Goal: Task Accomplishment & Management: Complete application form

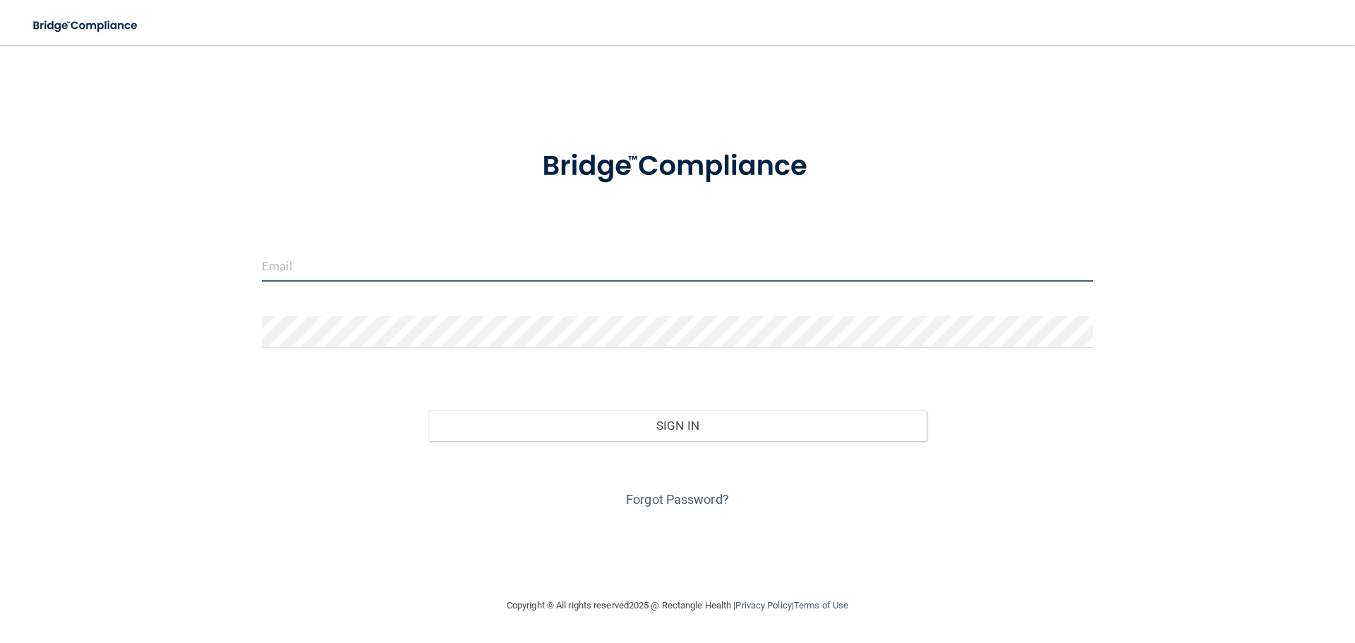
click at [363, 277] on input "email" at bounding box center [677, 266] width 831 height 32
type input "[EMAIL_ADDRESS][PERSON_NAME][DOMAIN_NAME]"
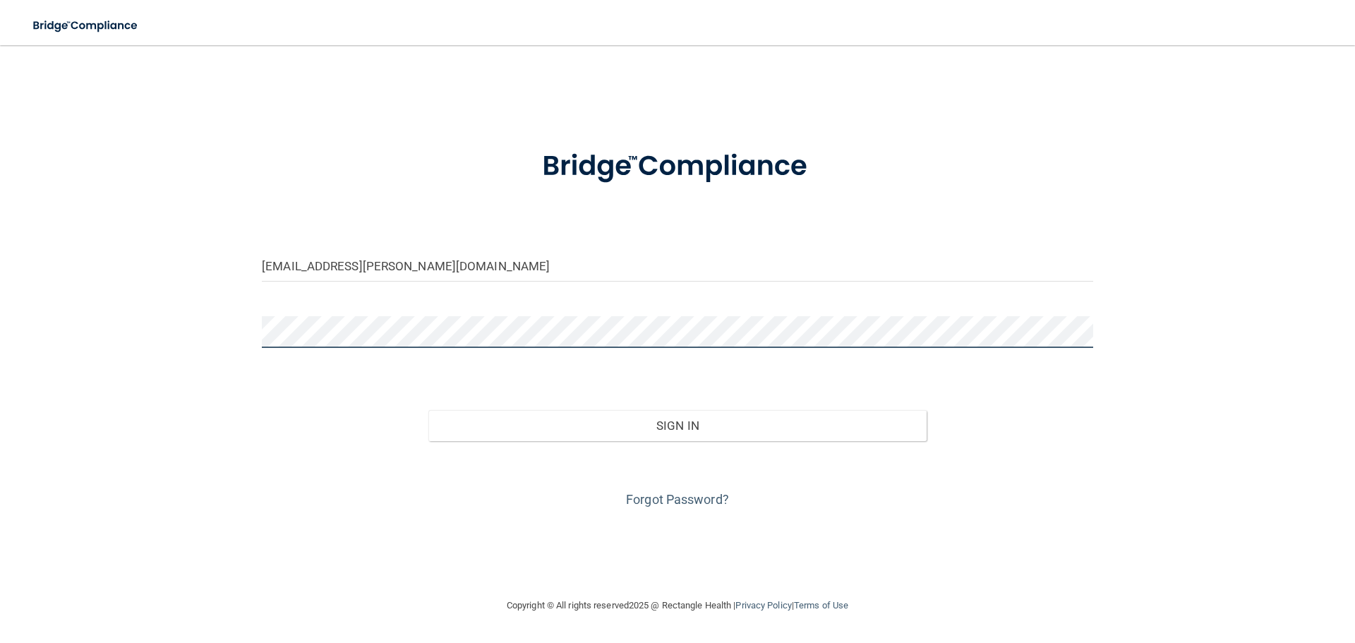
click at [428, 410] on button "Sign In" at bounding box center [677, 425] width 499 height 31
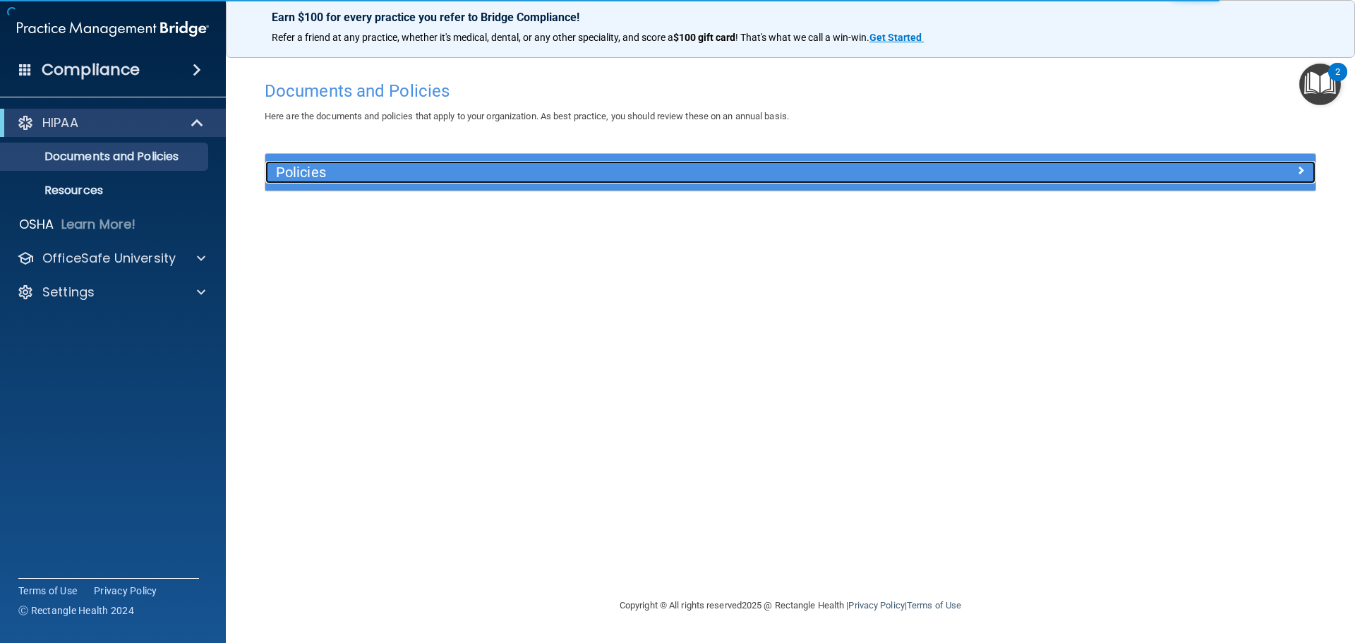
click at [308, 167] on h5 "Policies" at bounding box center [659, 172] width 766 height 16
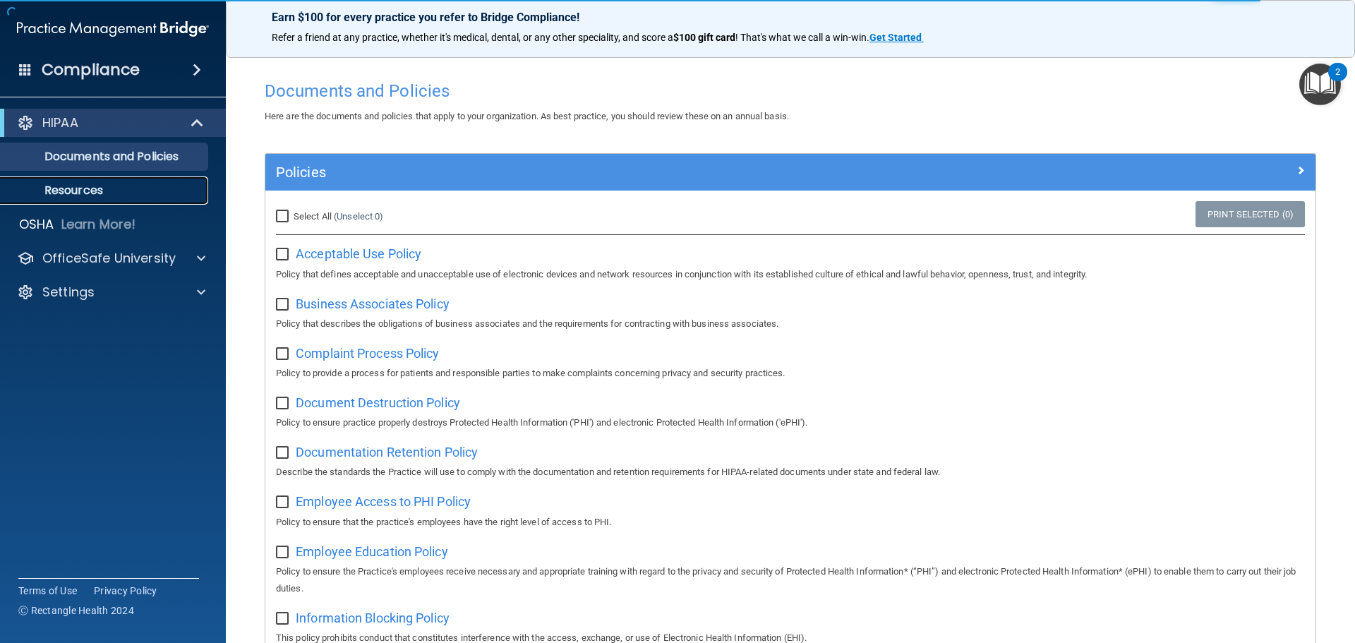
click at [123, 193] on p "Resources" at bounding box center [105, 190] width 193 height 14
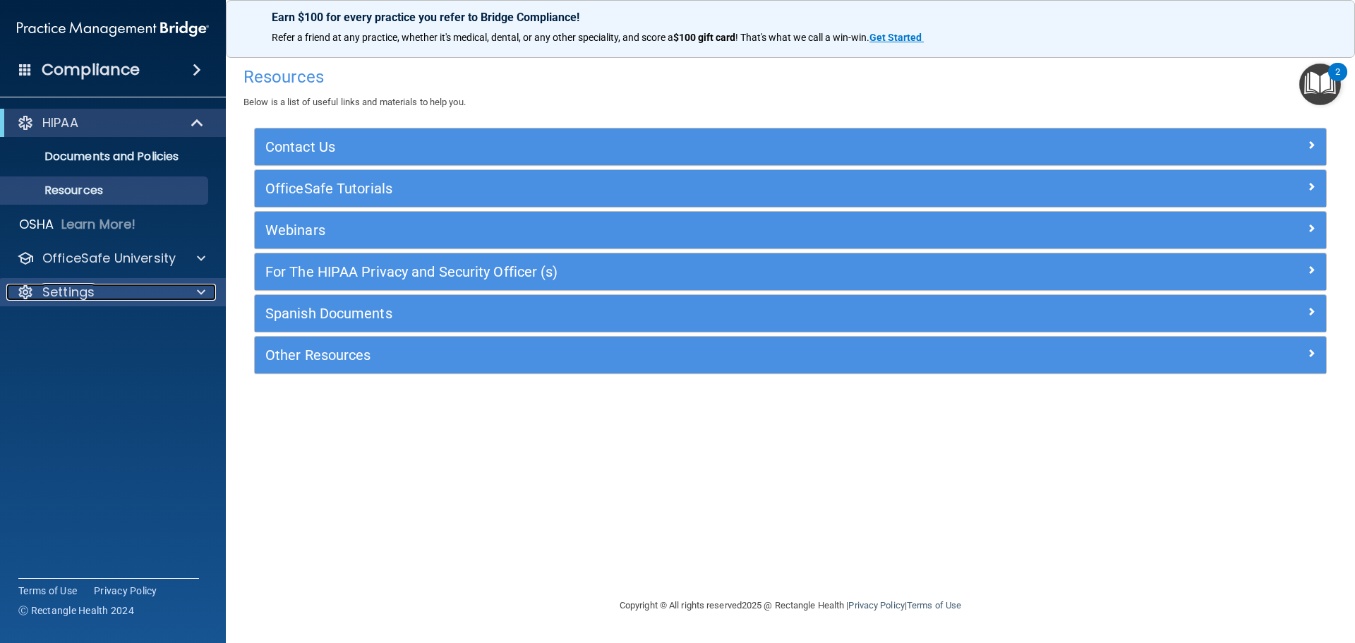
click at [205, 291] on span at bounding box center [201, 292] width 8 height 17
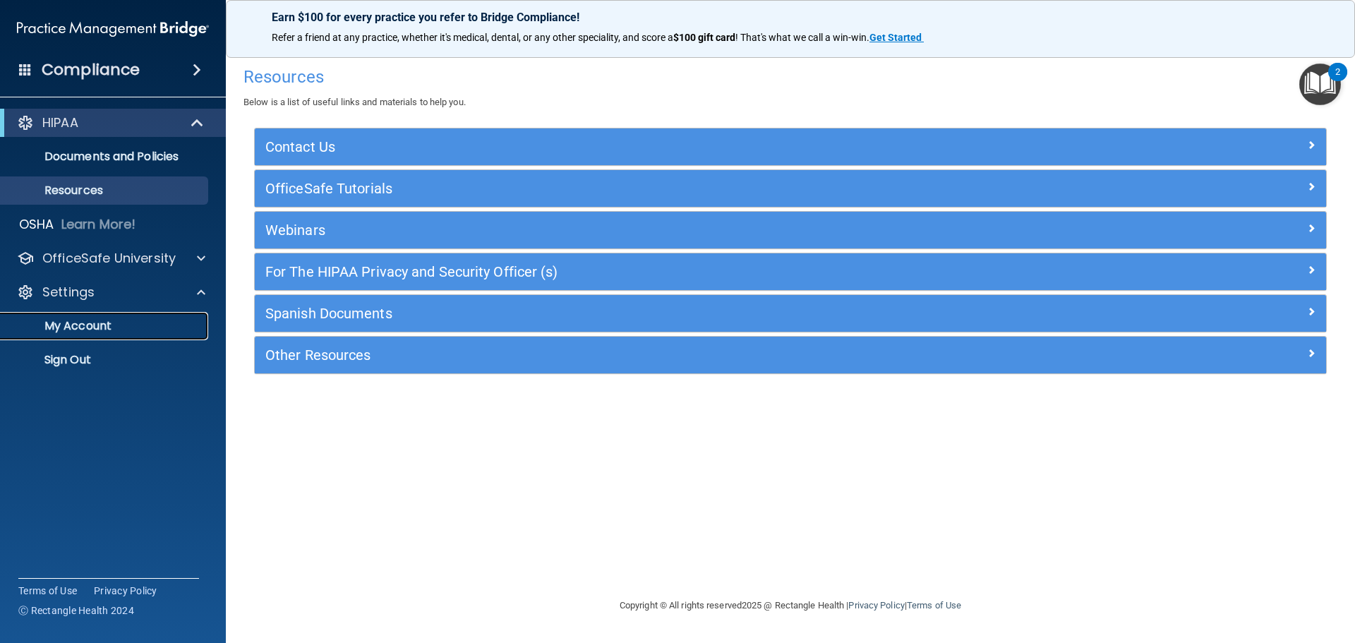
click at [183, 320] on p "My Account" at bounding box center [105, 326] width 193 height 14
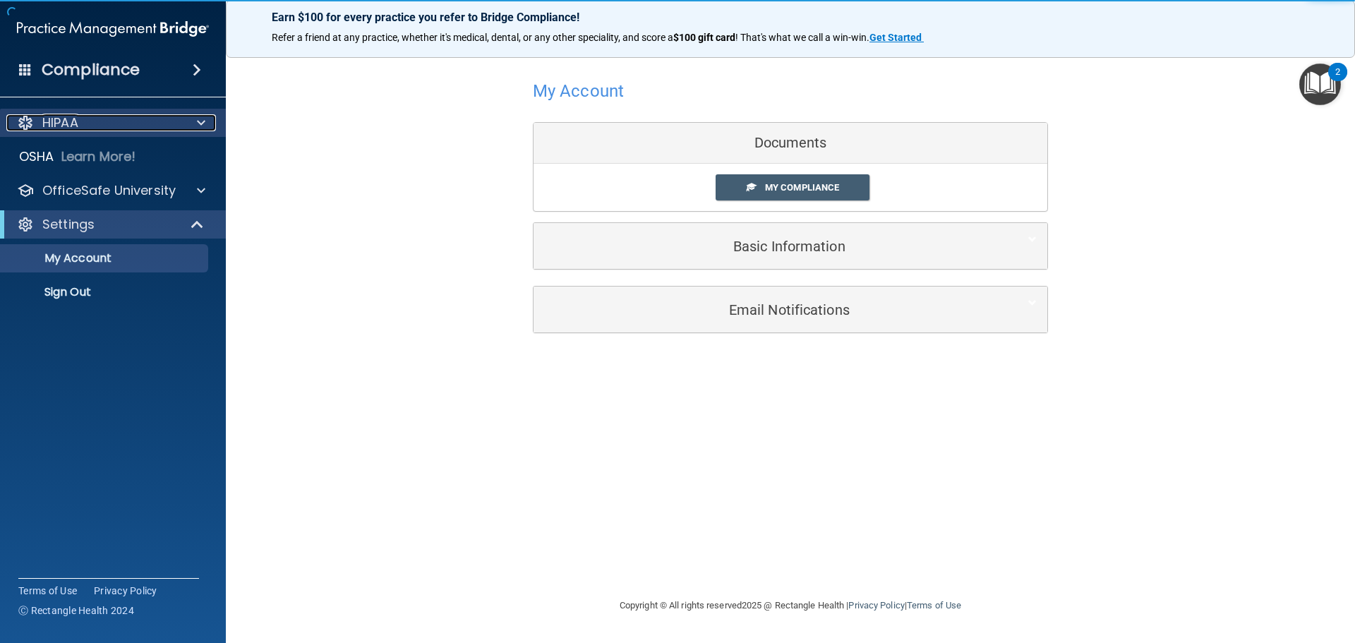
click at [203, 120] on span at bounding box center [201, 122] width 8 height 17
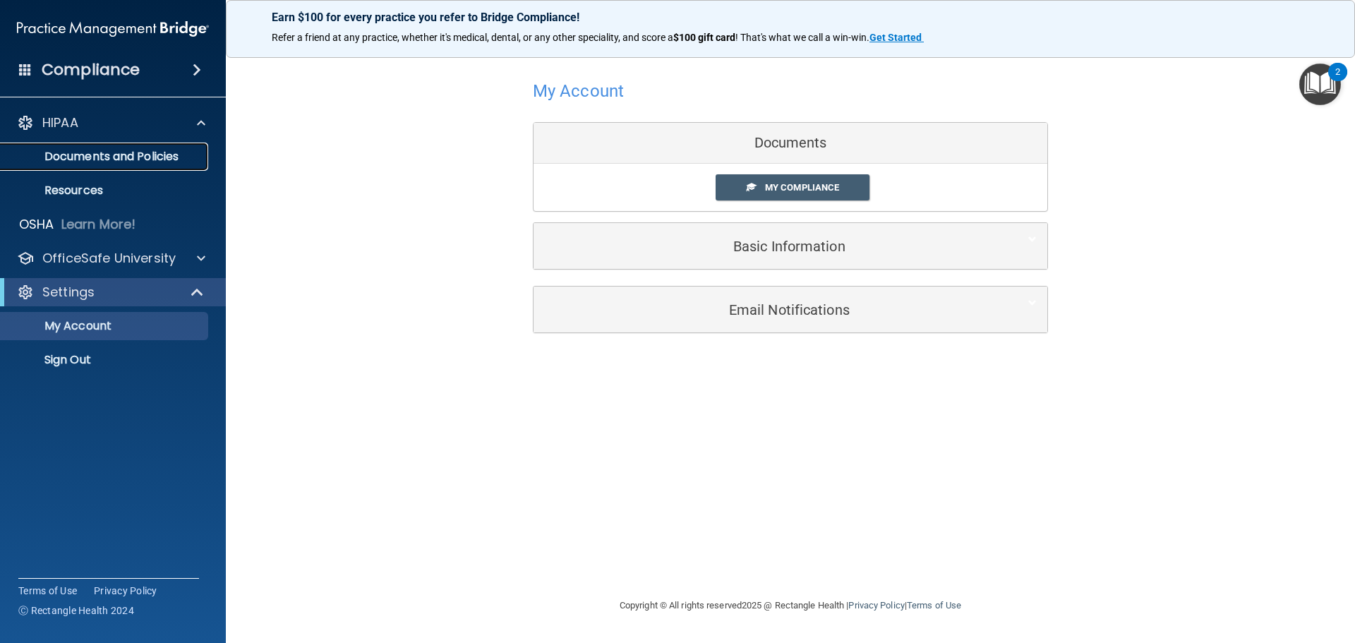
click at [164, 150] on p "Documents and Policies" at bounding box center [105, 157] width 193 height 14
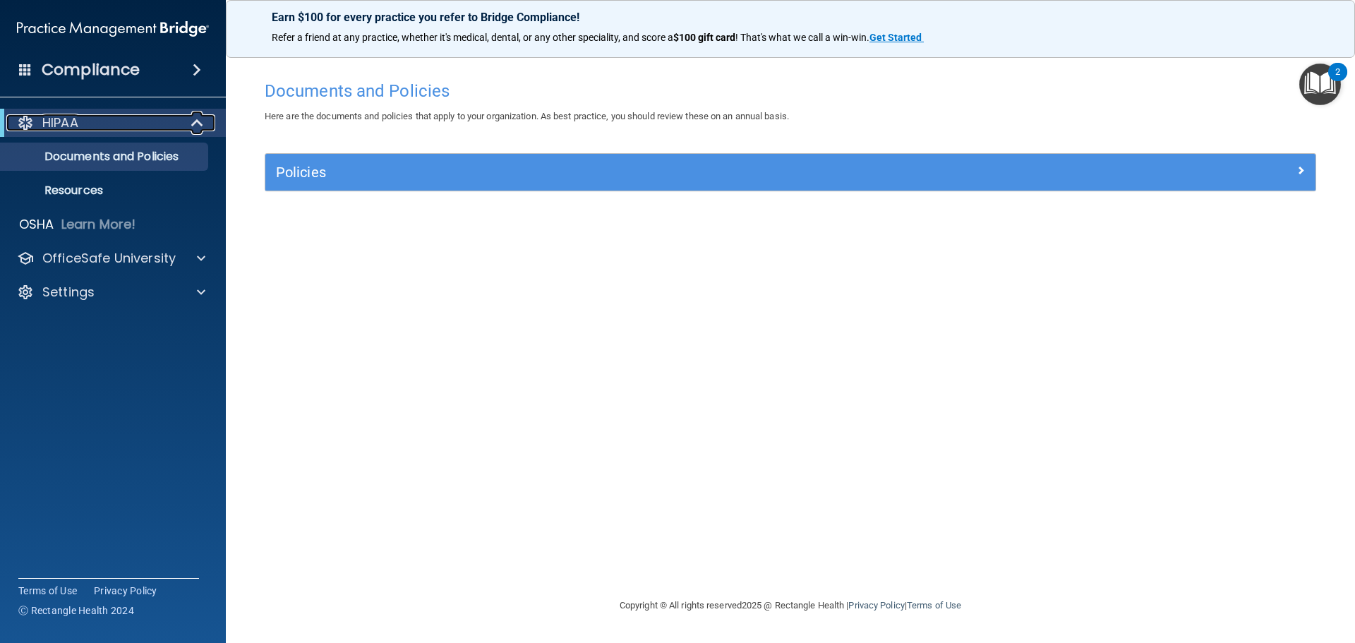
click at [190, 128] on div at bounding box center [198, 122] width 35 height 17
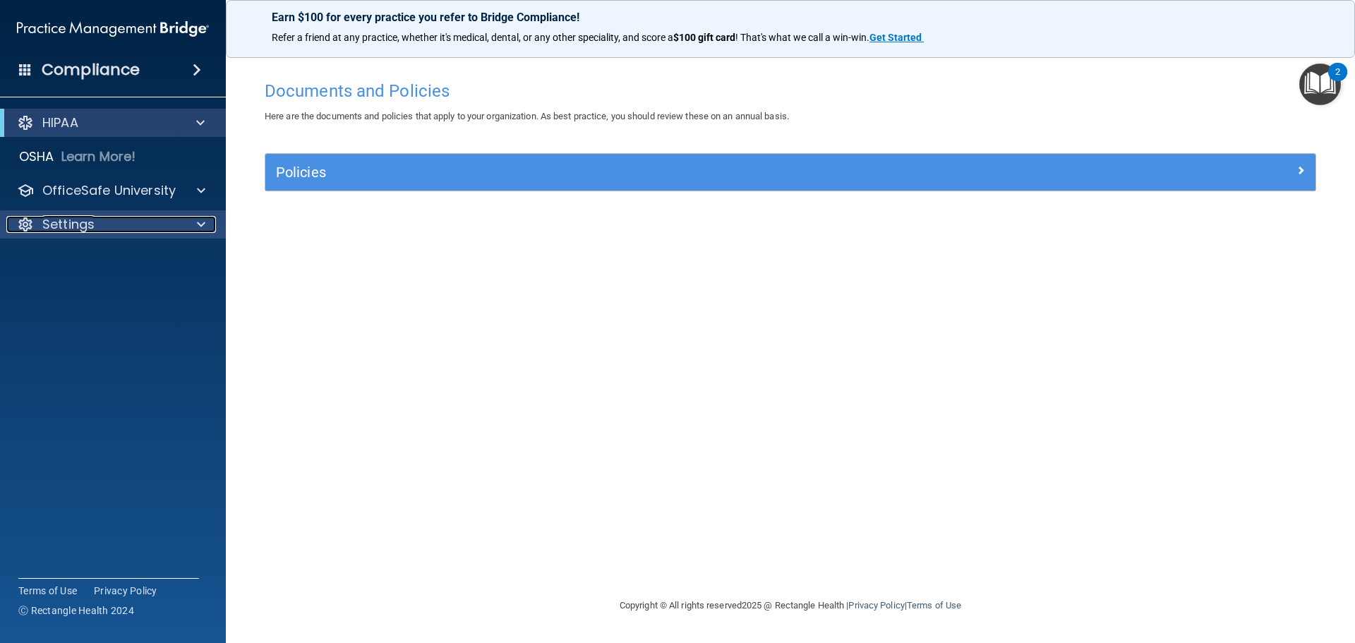
click at [188, 220] on div at bounding box center [198, 224] width 35 height 17
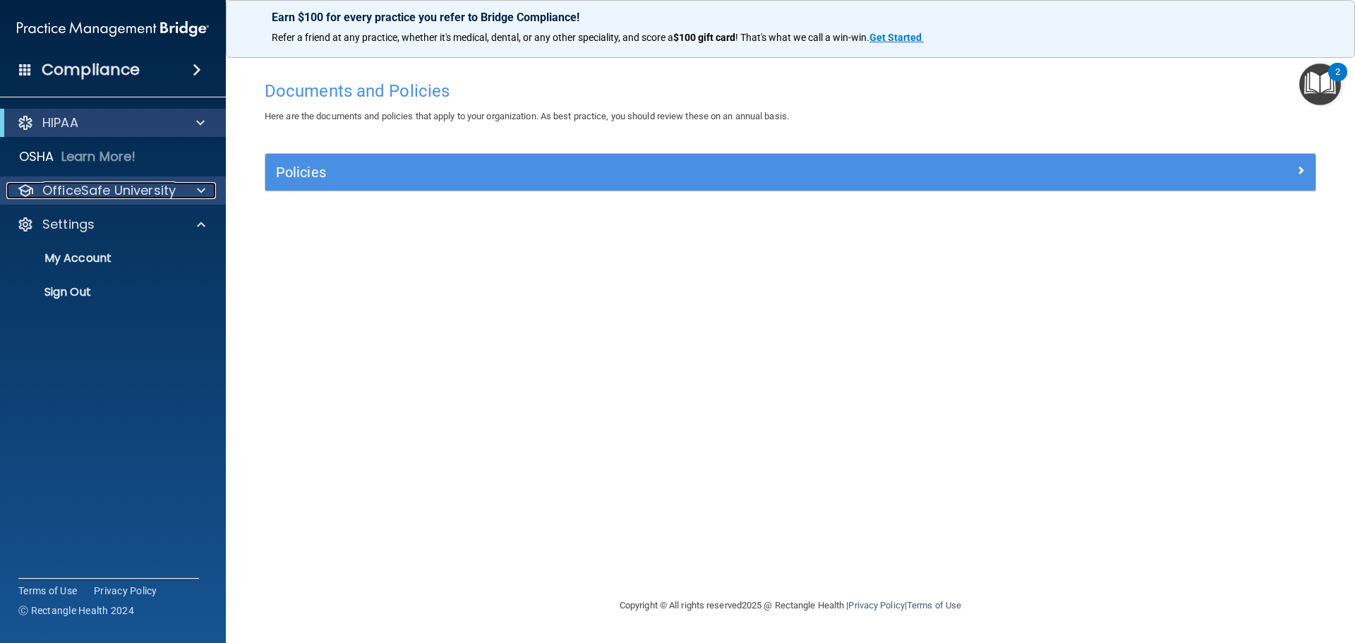
click at [198, 186] on span at bounding box center [201, 190] width 8 height 17
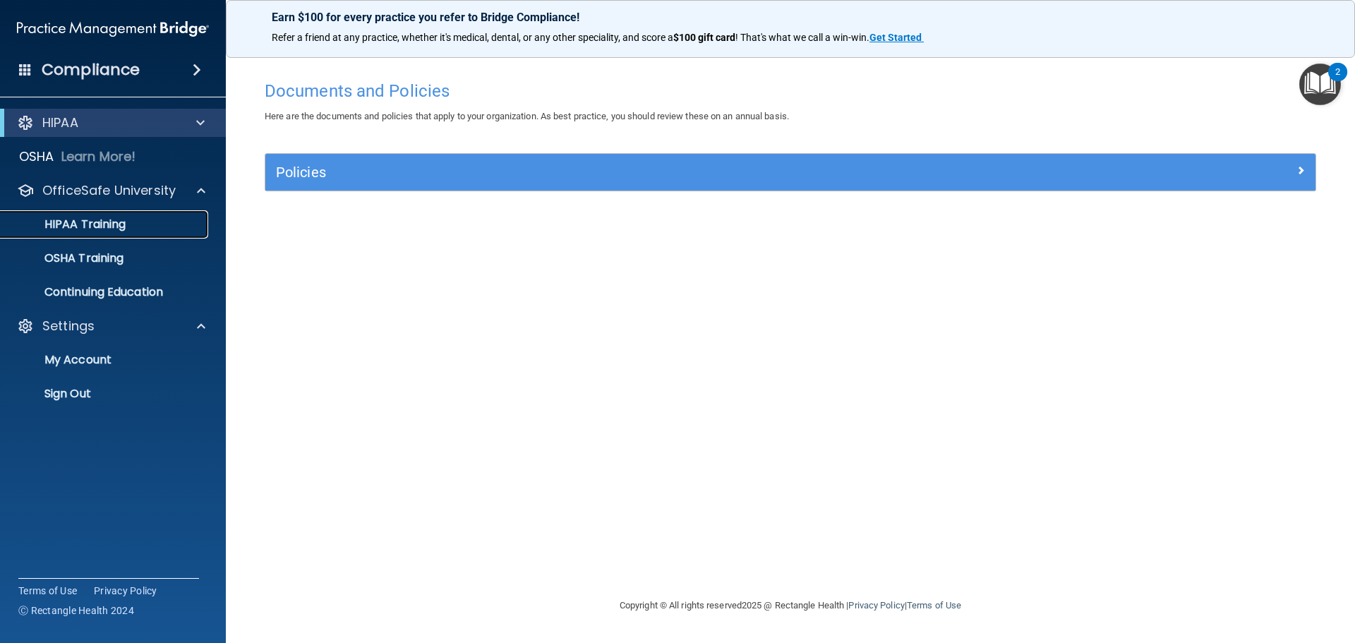
click at [145, 219] on div "HIPAA Training" at bounding box center [105, 224] width 193 height 14
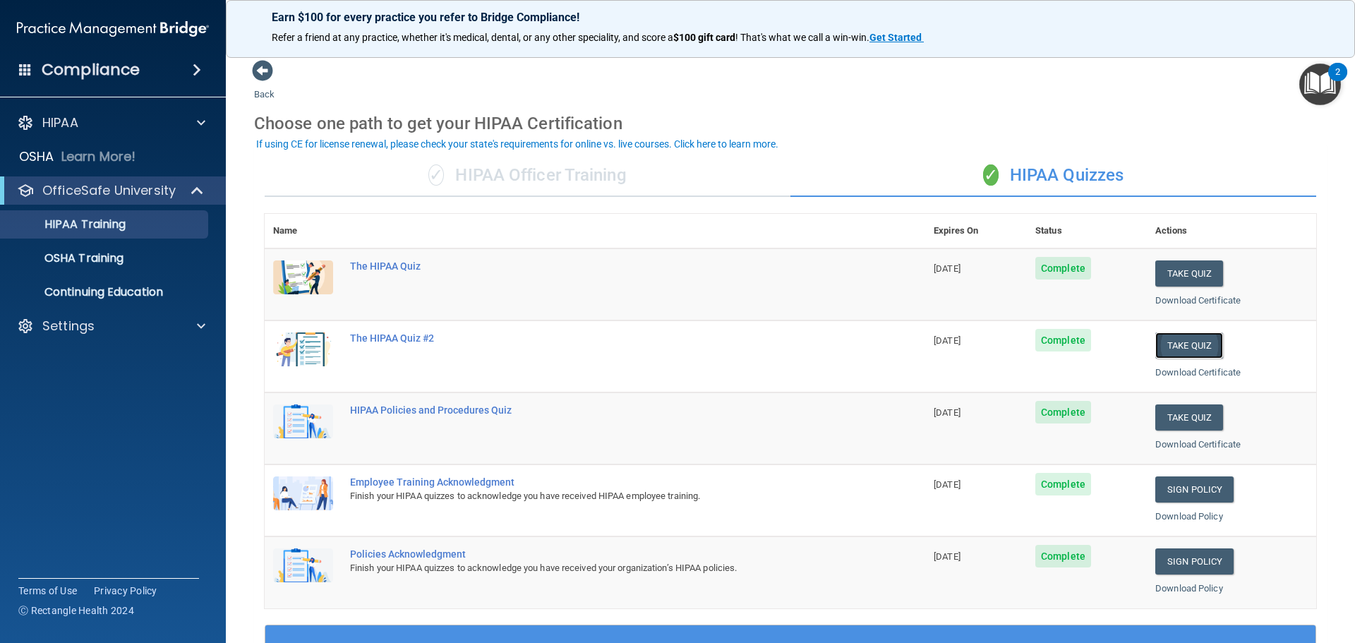
click at [1185, 342] on button "Take Quiz" at bounding box center [1189, 345] width 68 height 26
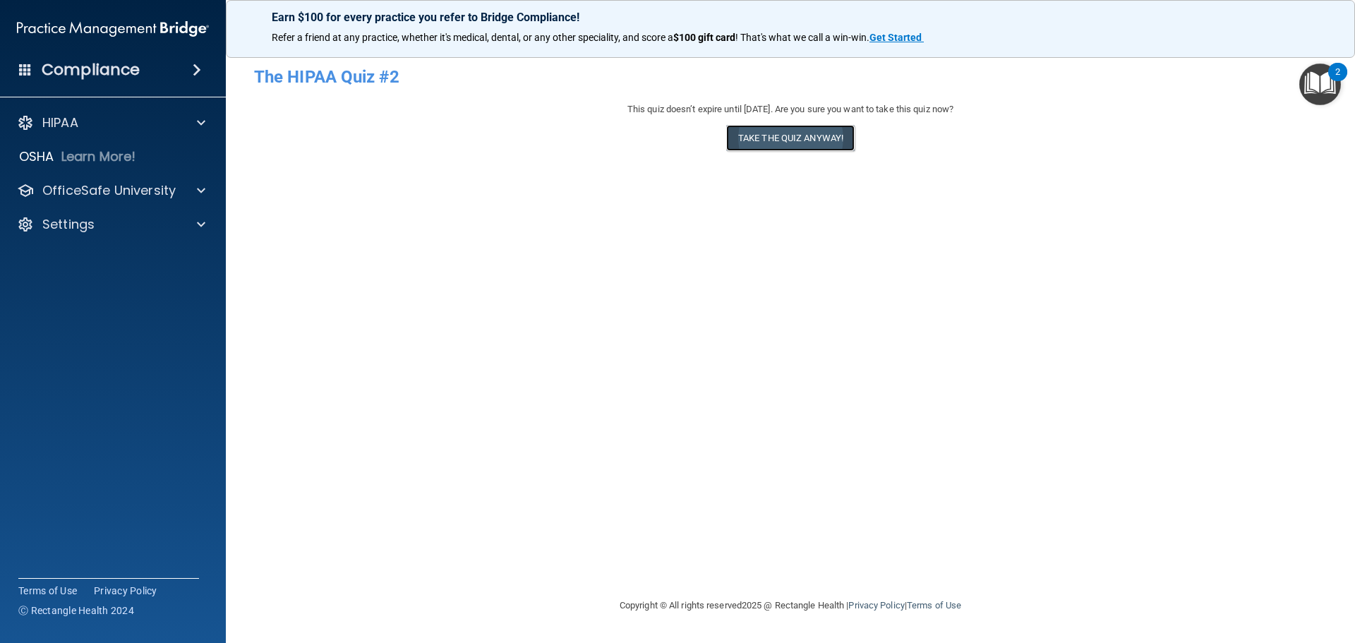
click at [796, 143] on button "Take the quiz anyway!" at bounding box center [790, 138] width 128 height 26
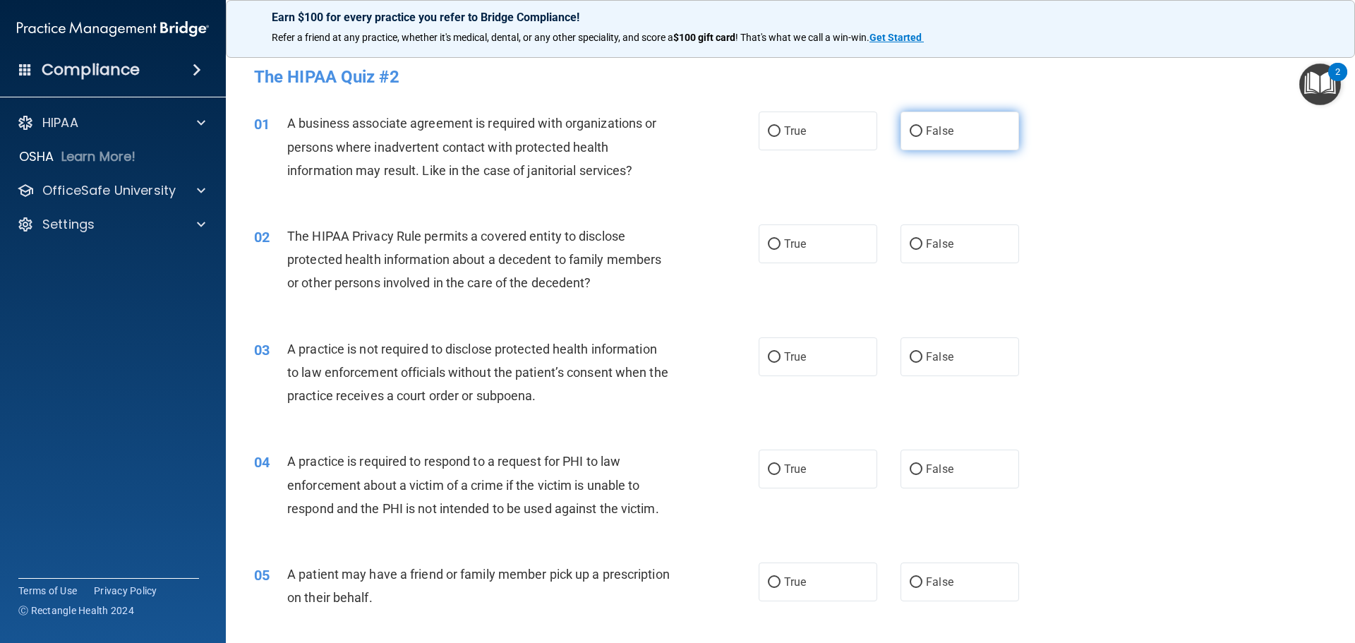
click at [926, 137] on span "False" at bounding box center [940, 130] width 28 height 13
click at [921, 137] on input "False" at bounding box center [916, 131] width 13 height 11
radio input "true"
click at [784, 248] on span "True" at bounding box center [795, 243] width 22 height 13
click at [781, 248] on input "True" at bounding box center [774, 244] width 13 height 11
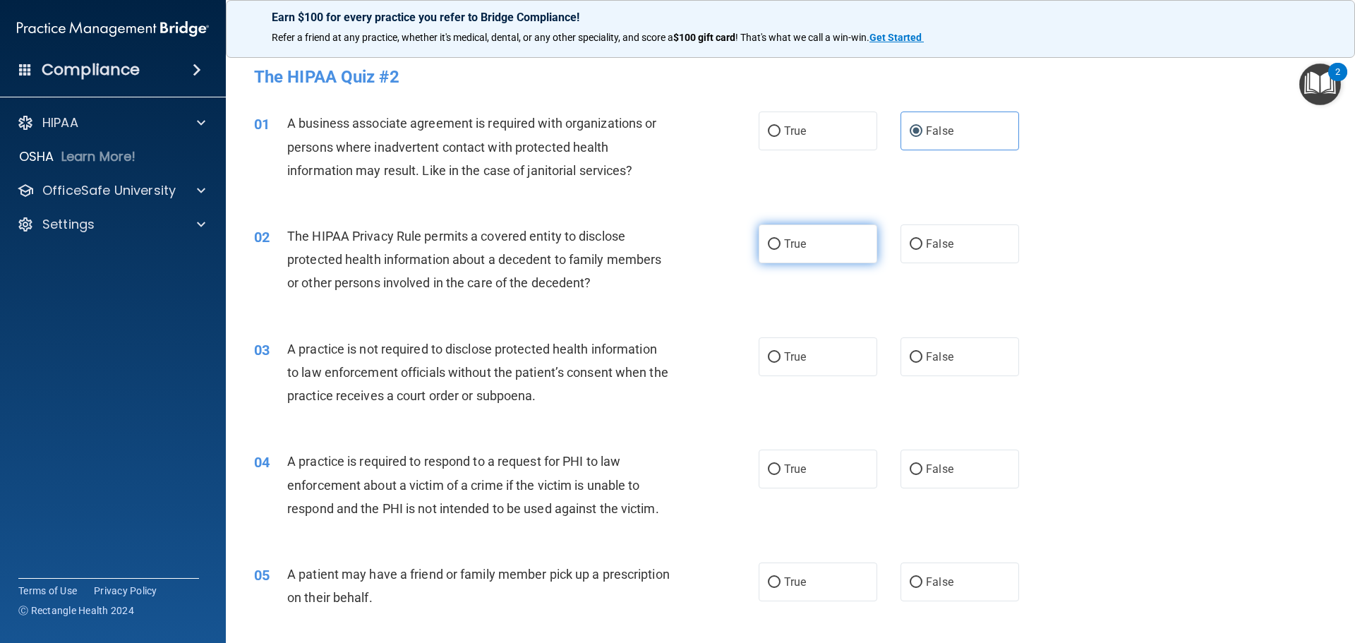
radio input "true"
click at [931, 358] on span "False" at bounding box center [940, 356] width 28 height 13
click at [922, 358] on input "False" at bounding box center [916, 357] width 13 height 11
radio input "true"
click at [792, 359] on span "True" at bounding box center [795, 356] width 22 height 13
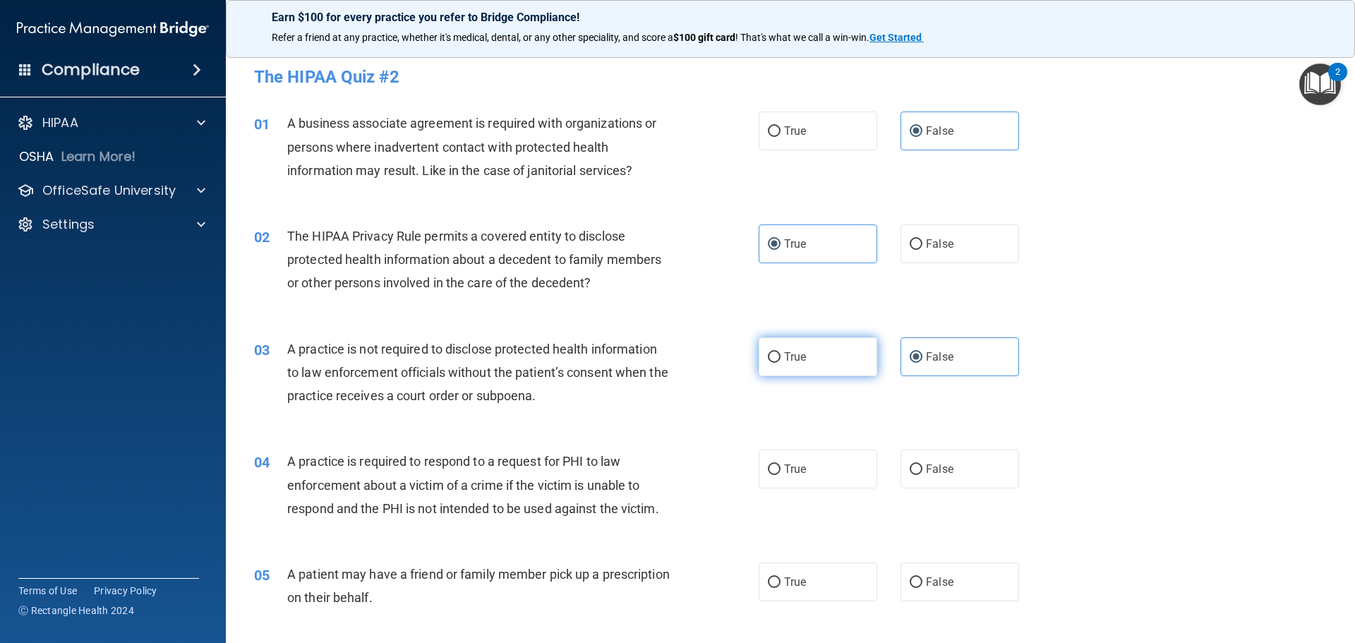
click at [781, 359] on input "True" at bounding box center [774, 357] width 13 height 11
radio input "true"
click at [916, 366] on label "False" at bounding box center [960, 356] width 119 height 39
click at [916, 363] on input "False" at bounding box center [916, 357] width 13 height 11
radio input "true"
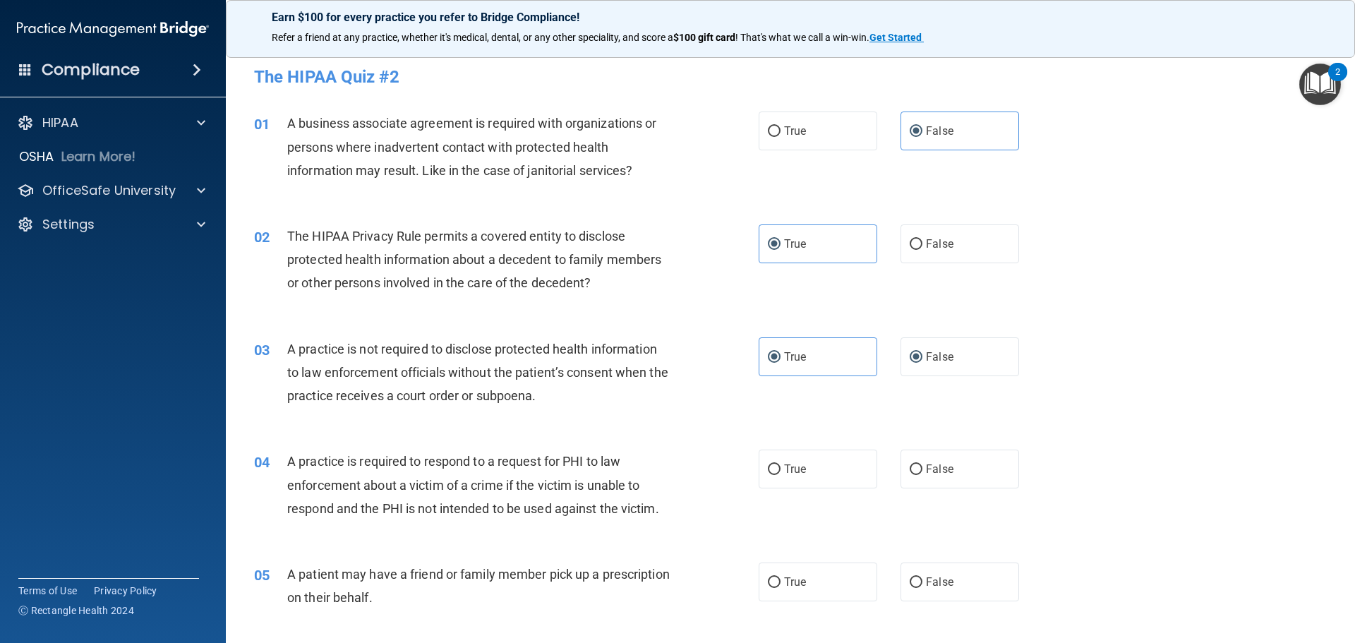
radio input "false"
click at [793, 467] on span "True" at bounding box center [795, 468] width 22 height 13
click at [781, 467] on input "True" at bounding box center [774, 469] width 13 height 11
radio input "true"
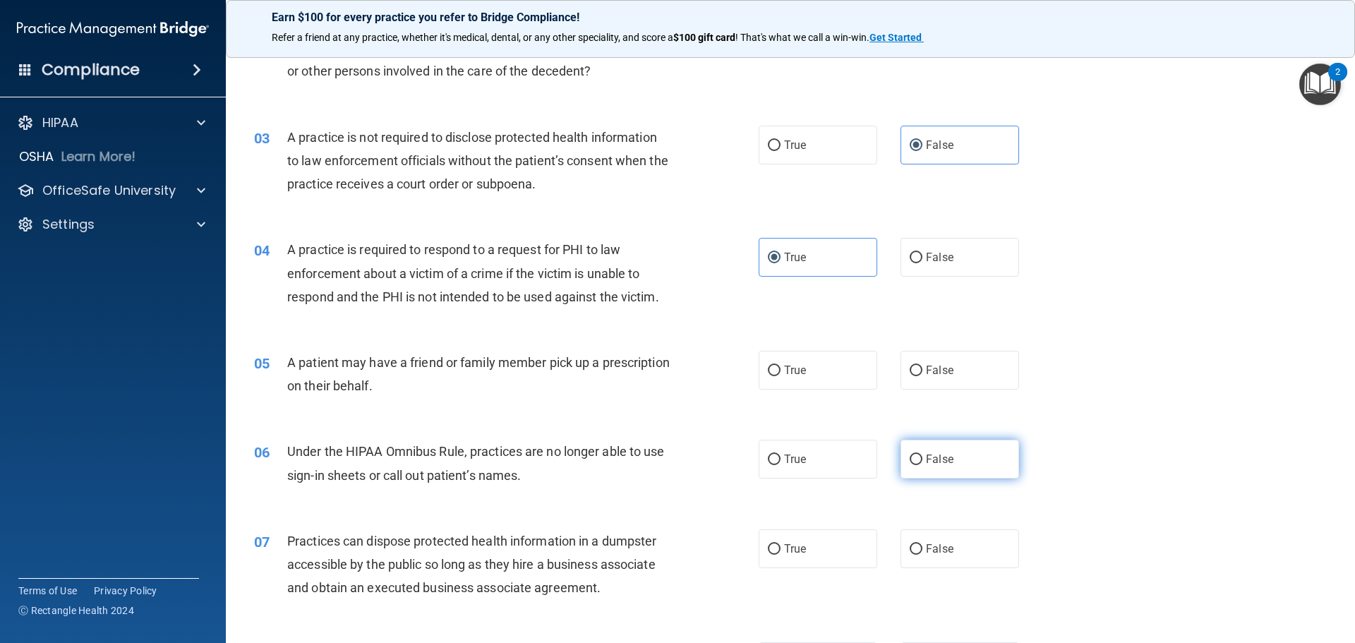
scroll to position [282, 0]
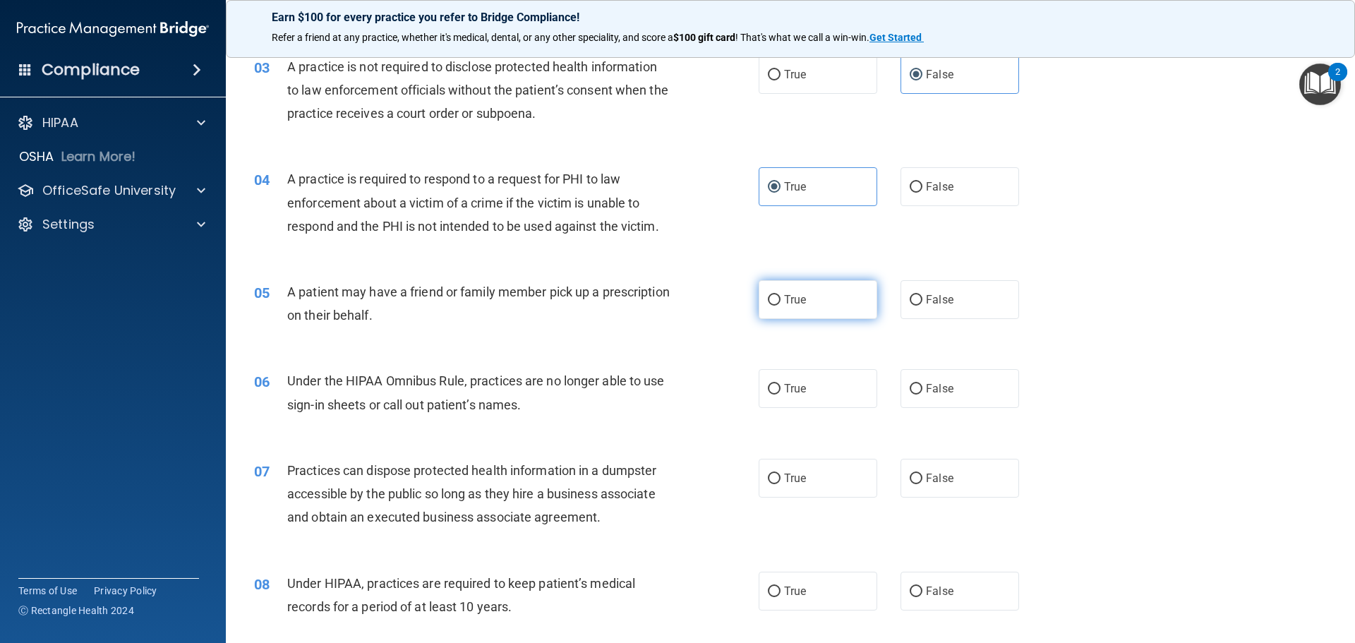
click at [786, 306] on span "True" at bounding box center [795, 299] width 22 height 13
click at [781, 306] on input "True" at bounding box center [774, 300] width 13 height 11
radio input "true"
click at [915, 388] on input "False" at bounding box center [916, 389] width 13 height 11
radio input "true"
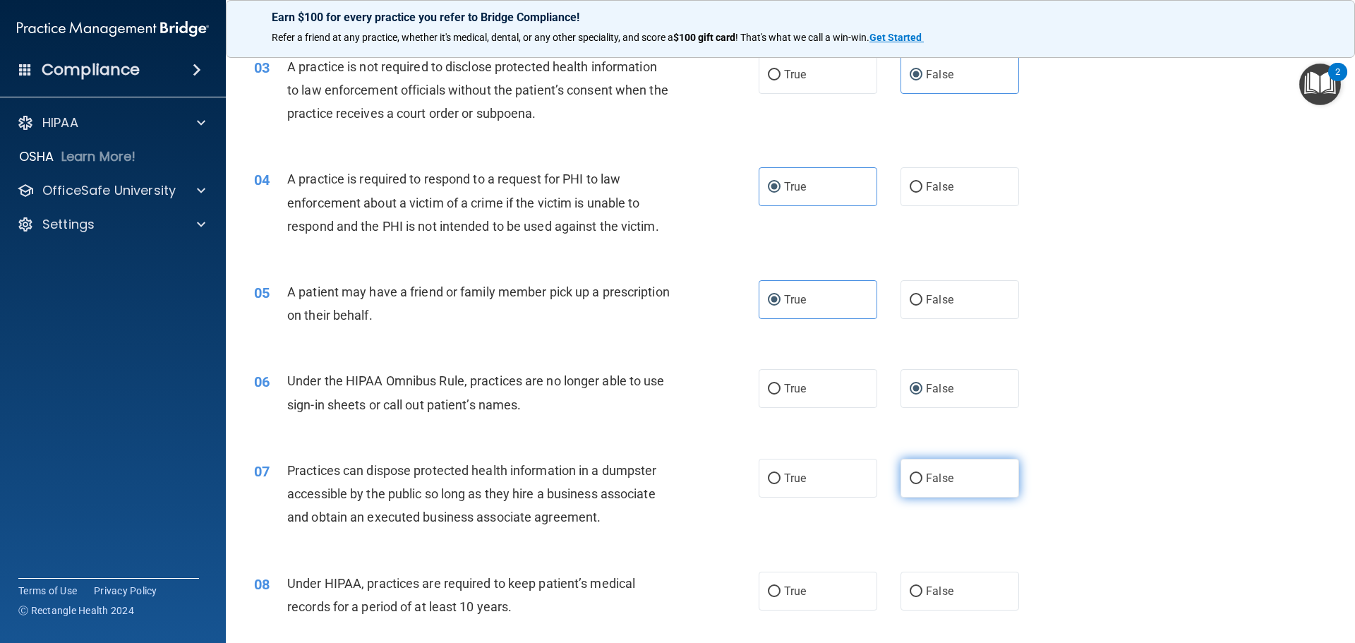
click at [942, 490] on label "False" at bounding box center [960, 478] width 119 height 39
click at [922, 484] on input "False" at bounding box center [916, 479] width 13 height 11
radio input "true"
click at [911, 593] on input "False" at bounding box center [916, 591] width 13 height 11
radio input "true"
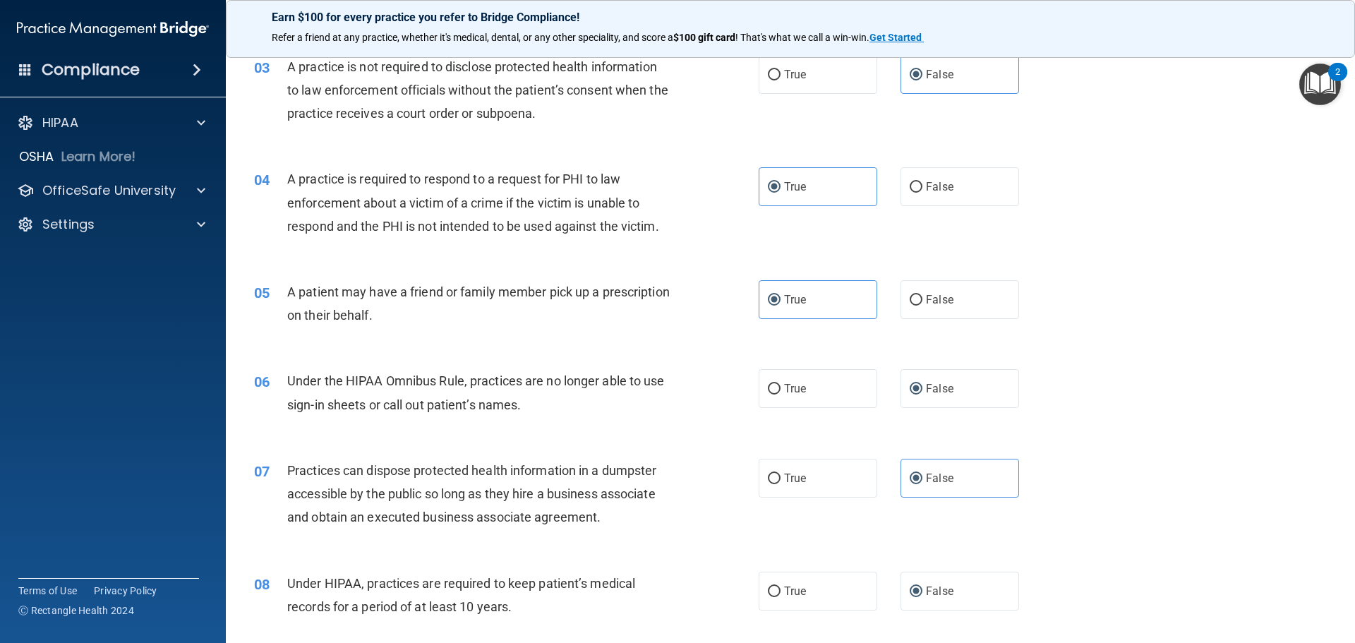
scroll to position [565, 0]
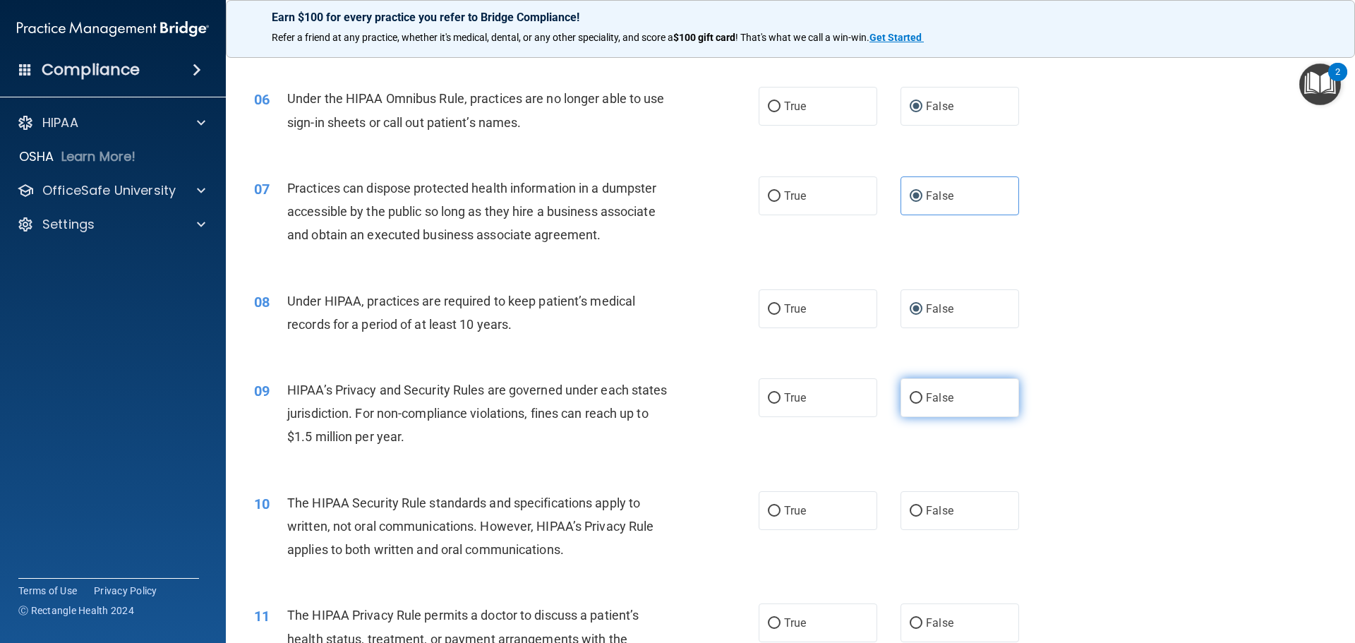
click at [914, 399] on input "False" at bounding box center [916, 398] width 13 height 11
radio input "true"
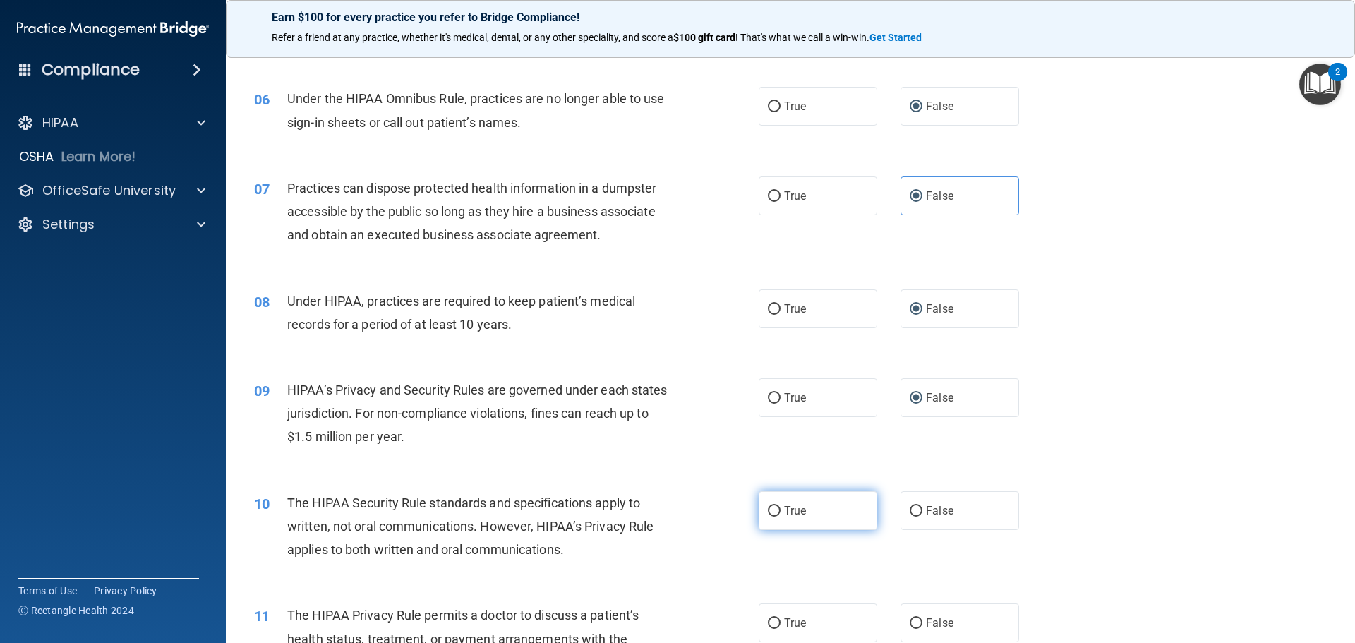
click at [805, 502] on label "True" at bounding box center [818, 510] width 119 height 39
click at [781, 506] on input "True" at bounding box center [774, 511] width 13 height 11
radio input "true"
click at [914, 510] on input "False" at bounding box center [916, 511] width 13 height 11
radio input "true"
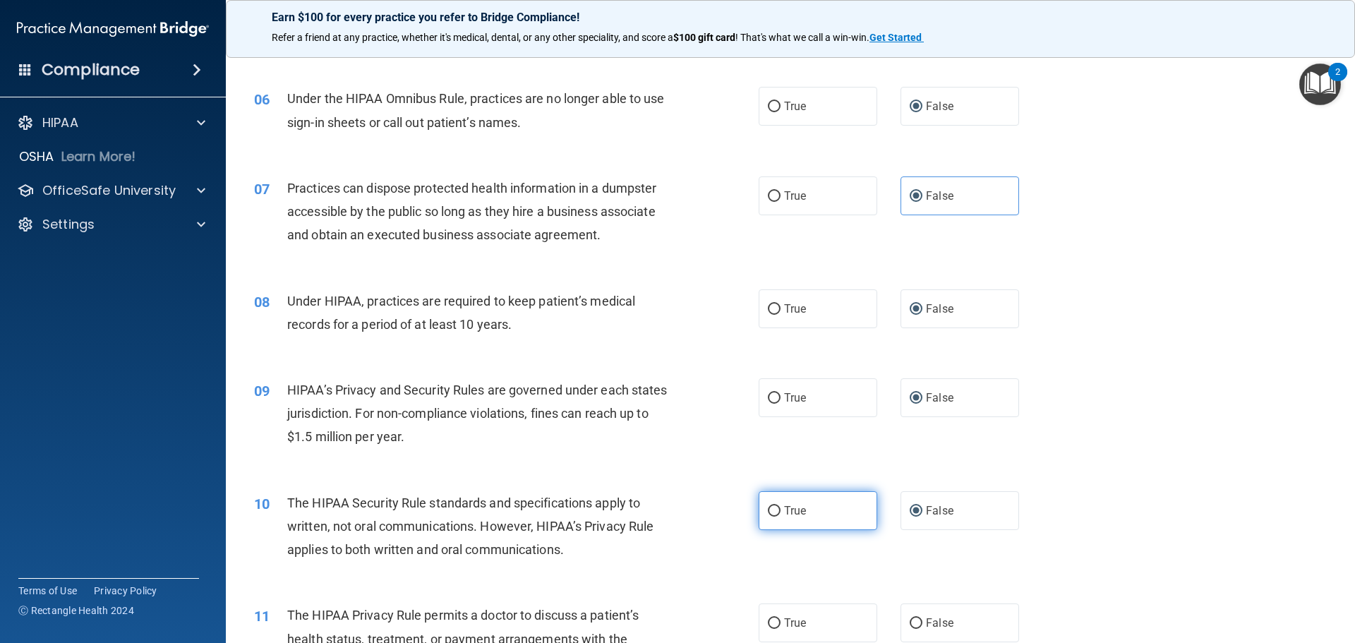
click at [800, 514] on span "True" at bounding box center [795, 510] width 22 height 13
click at [781, 514] on input "True" at bounding box center [774, 511] width 13 height 11
radio input "true"
radio input "false"
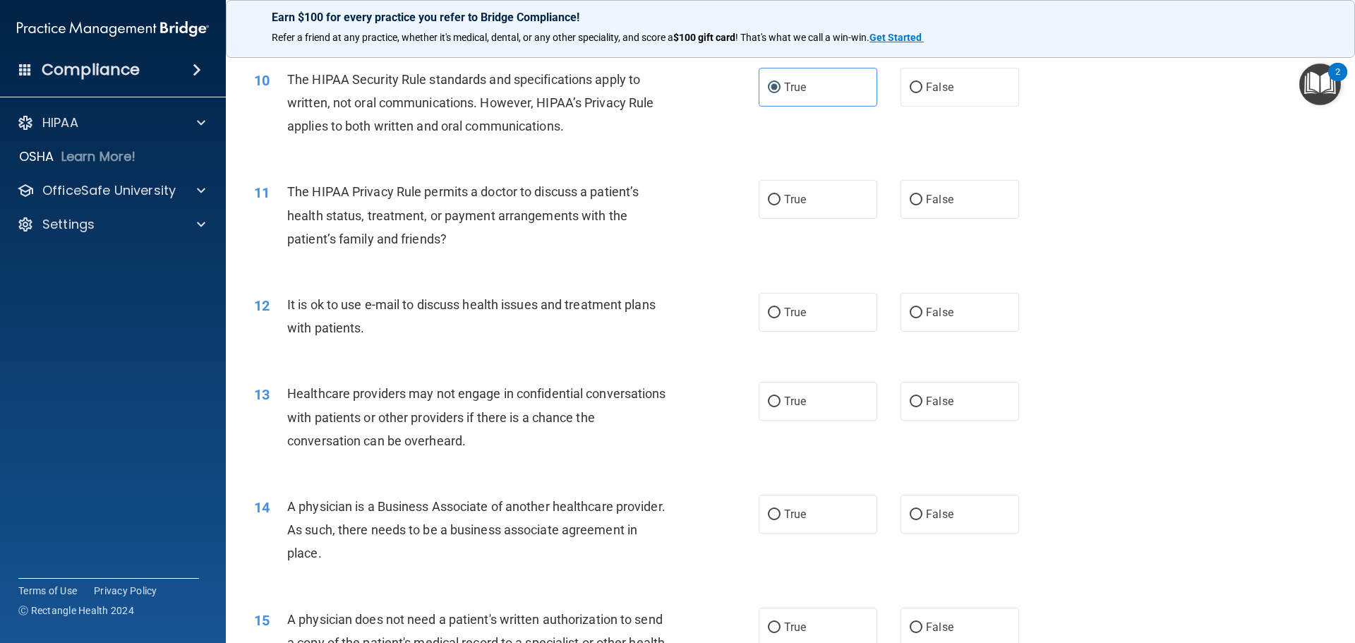
scroll to position [1059, 0]
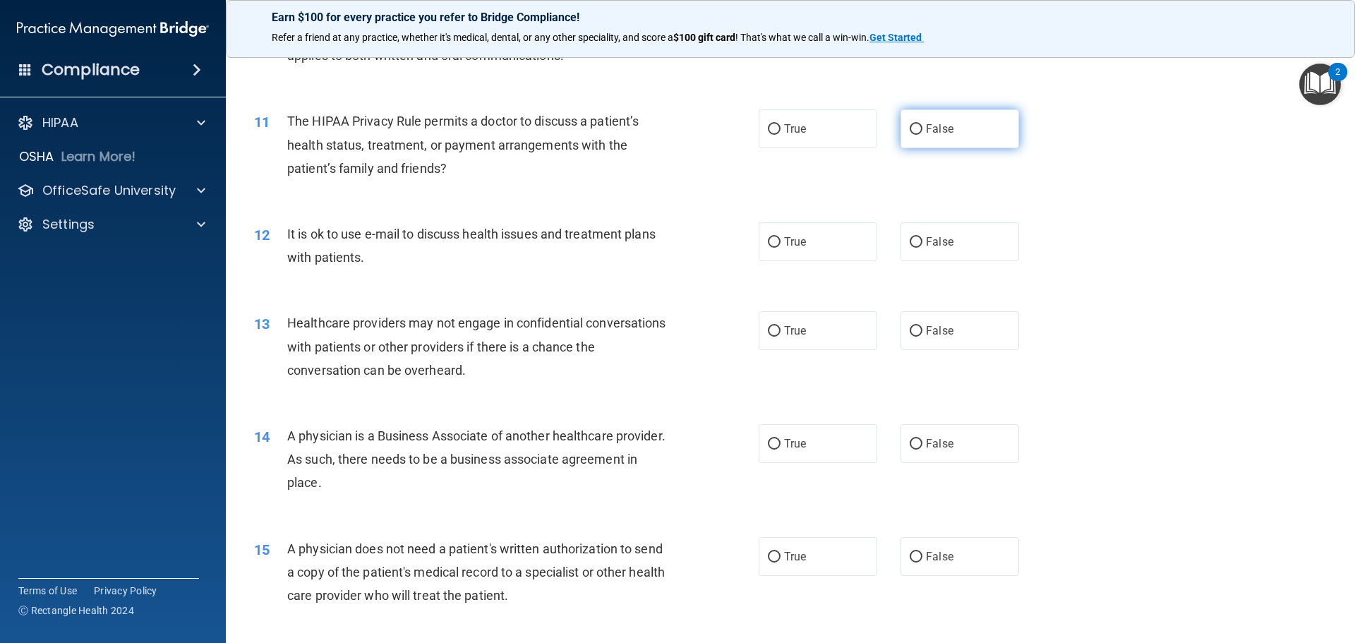
click at [910, 134] on input "False" at bounding box center [916, 129] width 13 height 11
radio input "true"
click at [784, 245] on span "True" at bounding box center [795, 241] width 22 height 13
click at [781, 245] on input "True" at bounding box center [774, 242] width 13 height 11
radio input "true"
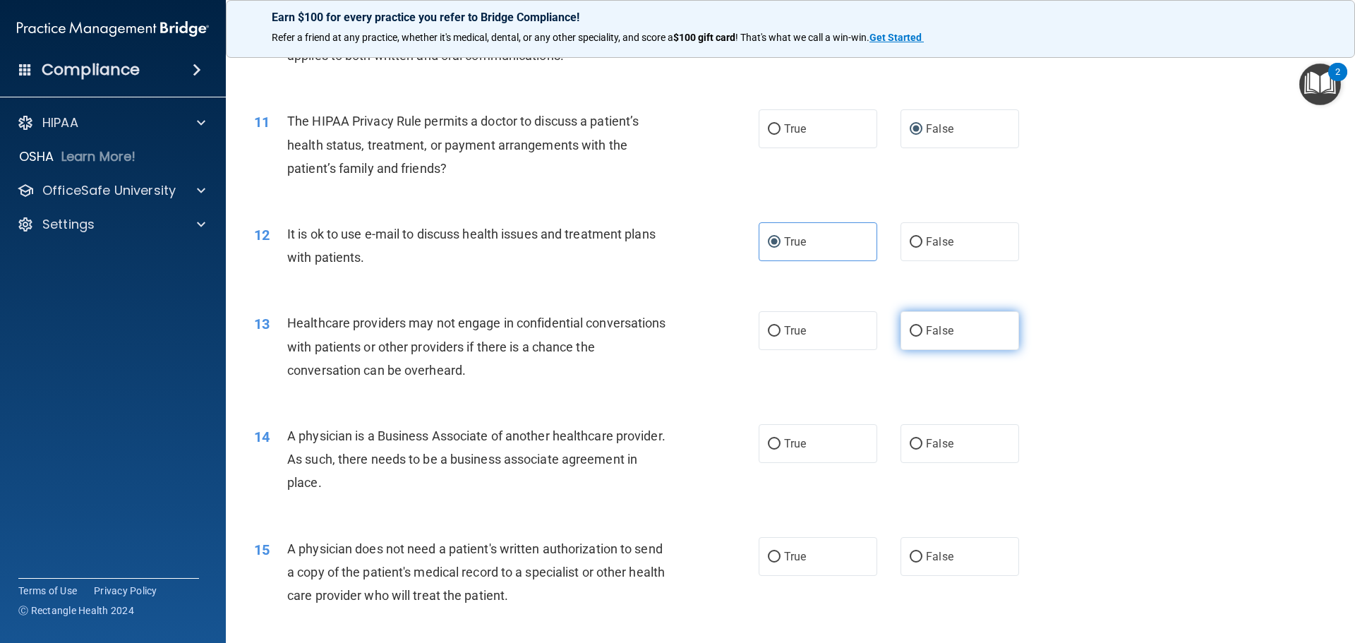
click at [915, 331] on input "False" at bounding box center [916, 331] width 13 height 11
radio input "true"
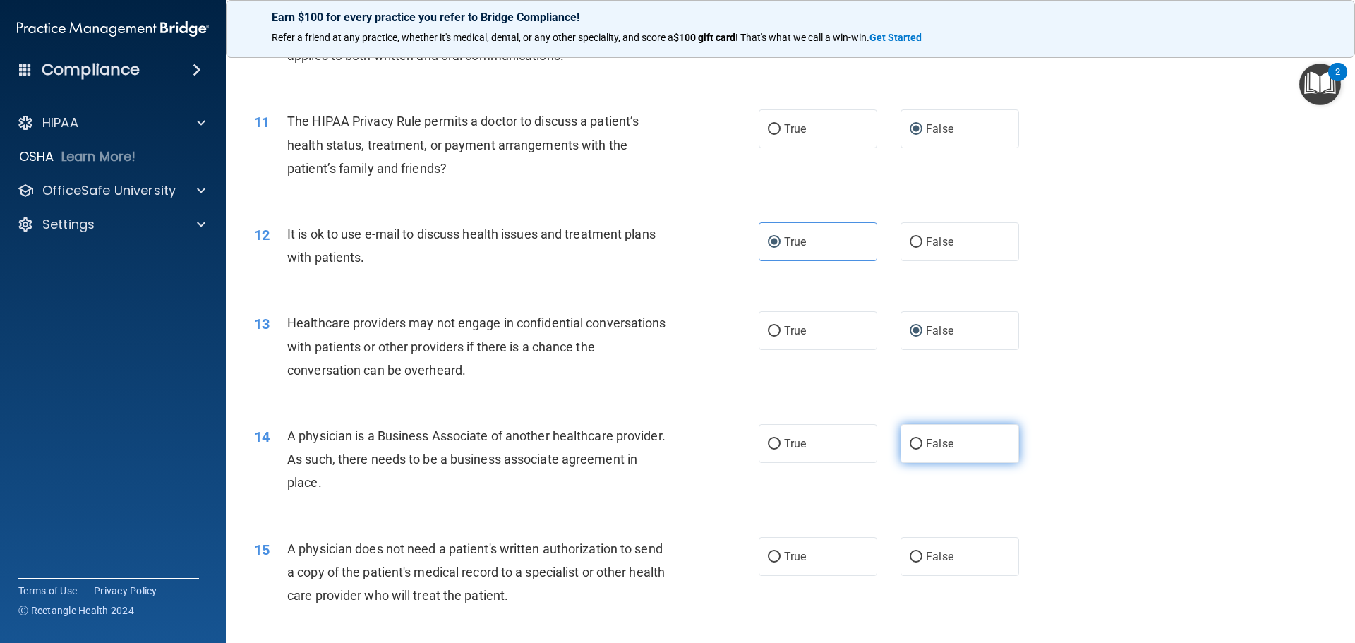
click at [910, 439] on input "False" at bounding box center [916, 444] width 13 height 11
radio input "true"
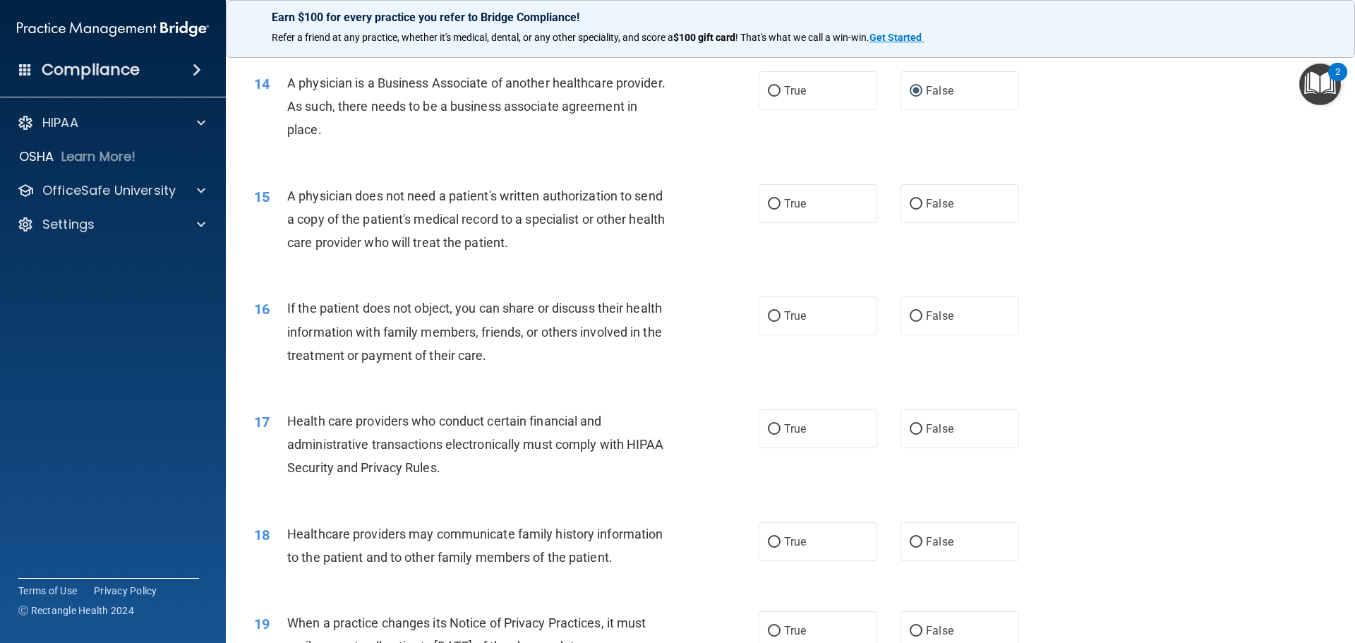
scroll to position [1482, 0]
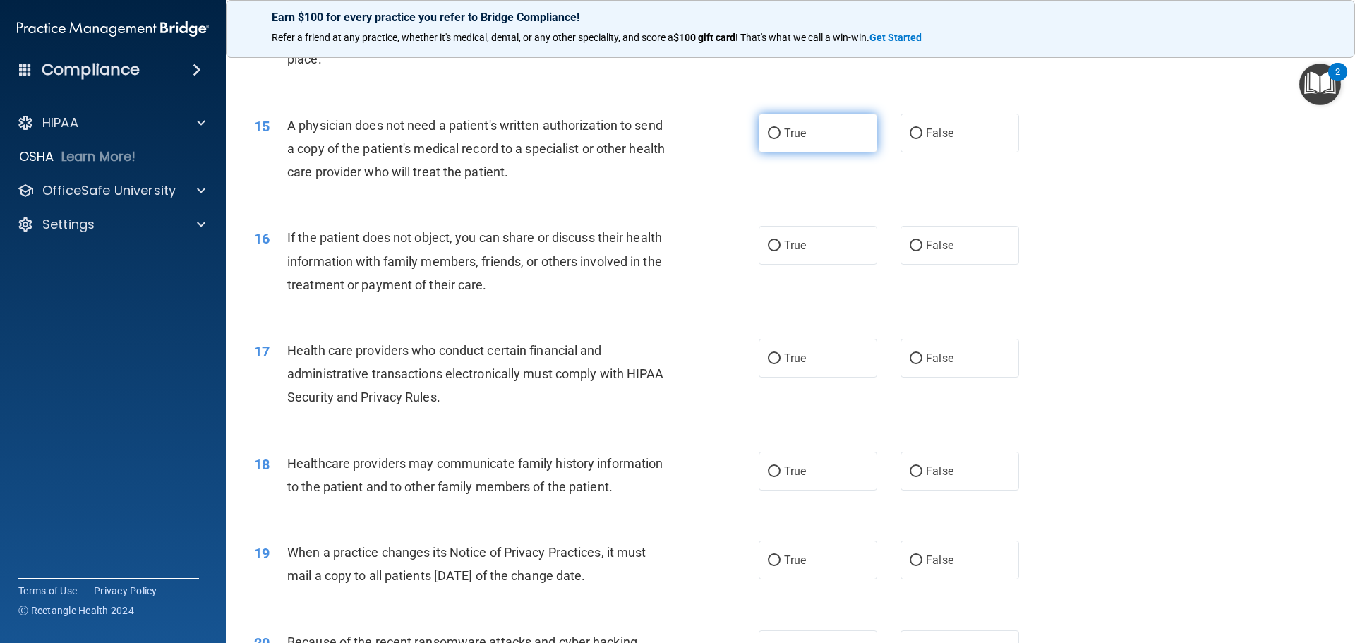
click at [759, 133] on label "True" at bounding box center [818, 133] width 119 height 39
click at [768, 133] on input "True" at bounding box center [774, 133] width 13 height 11
radio input "true"
click at [785, 246] on span "True" at bounding box center [795, 245] width 22 height 13
click at [781, 246] on input "True" at bounding box center [774, 246] width 13 height 11
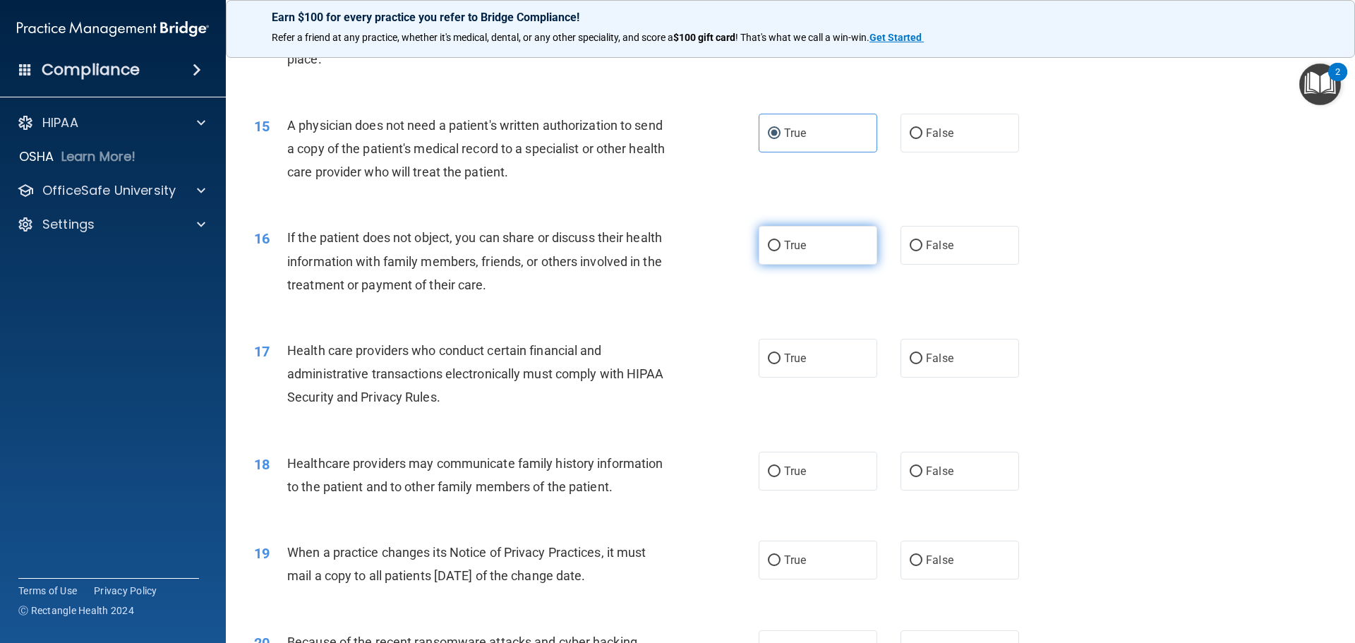
radio input "true"
click at [773, 351] on label "True" at bounding box center [818, 358] width 119 height 39
click at [773, 354] on input "True" at bounding box center [774, 359] width 13 height 11
radio input "true"
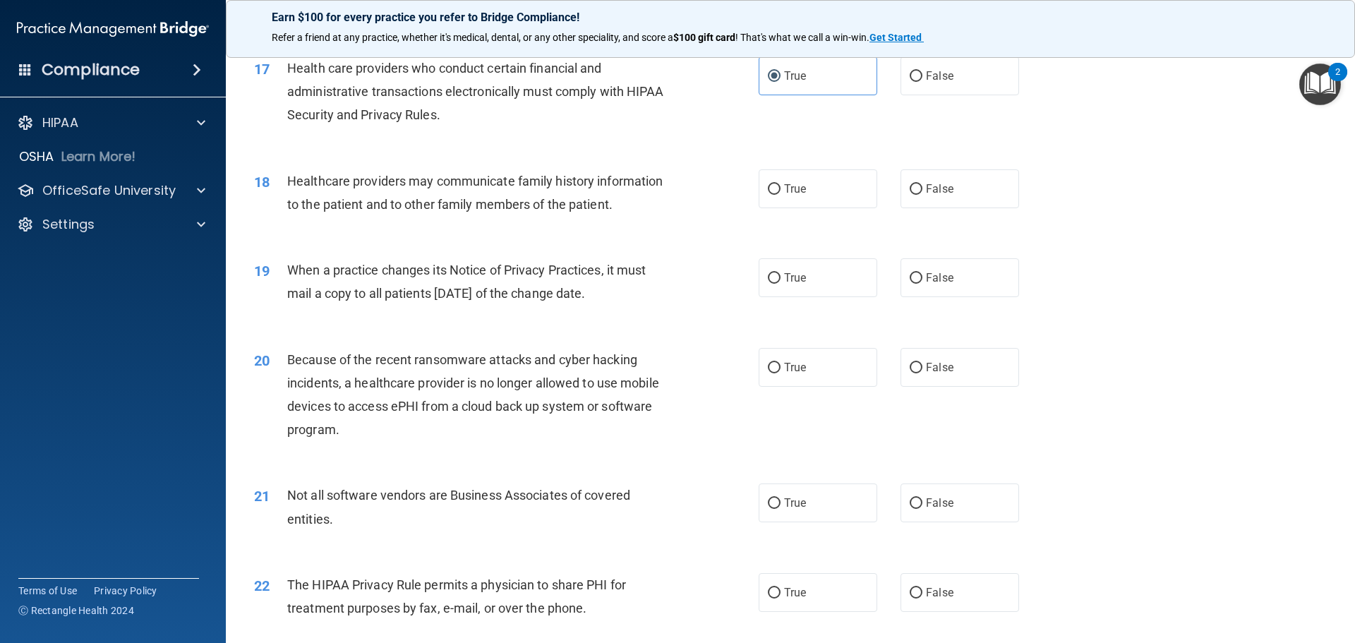
scroll to position [1835, 0]
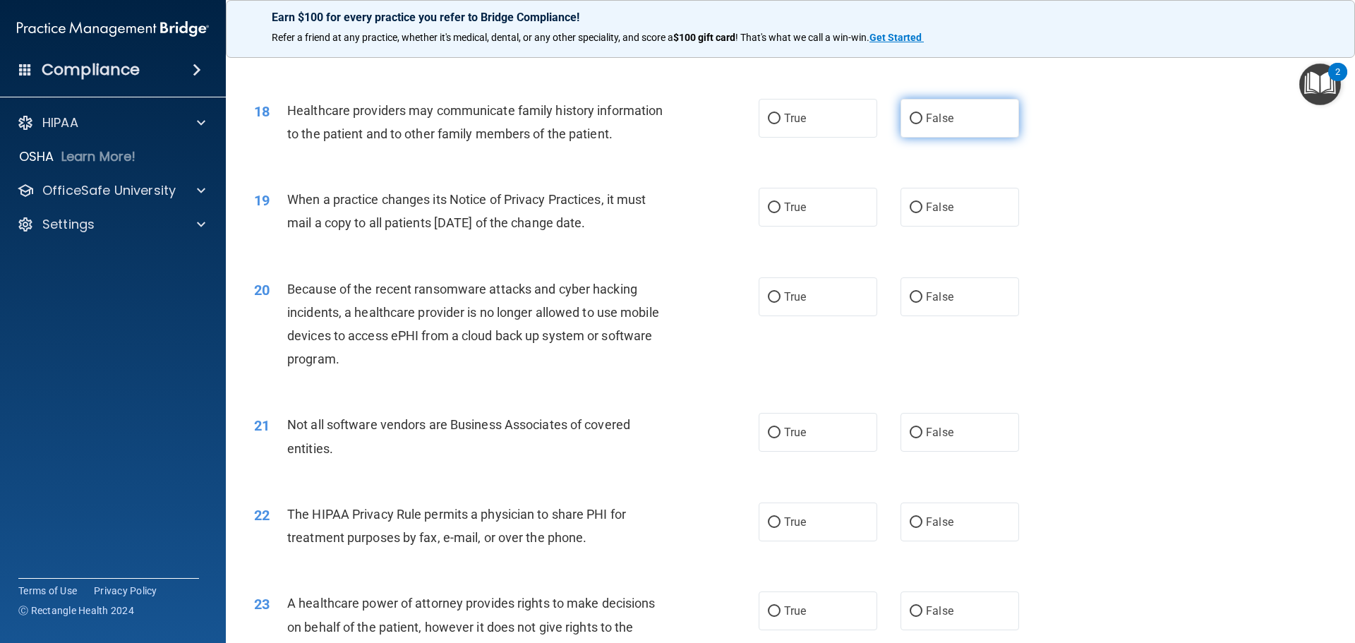
click at [910, 114] on input "False" at bounding box center [916, 119] width 13 height 11
radio input "true"
click at [926, 206] on span "False" at bounding box center [940, 206] width 28 height 13
click at [922, 206] on input "False" at bounding box center [916, 208] width 13 height 11
radio input "true"
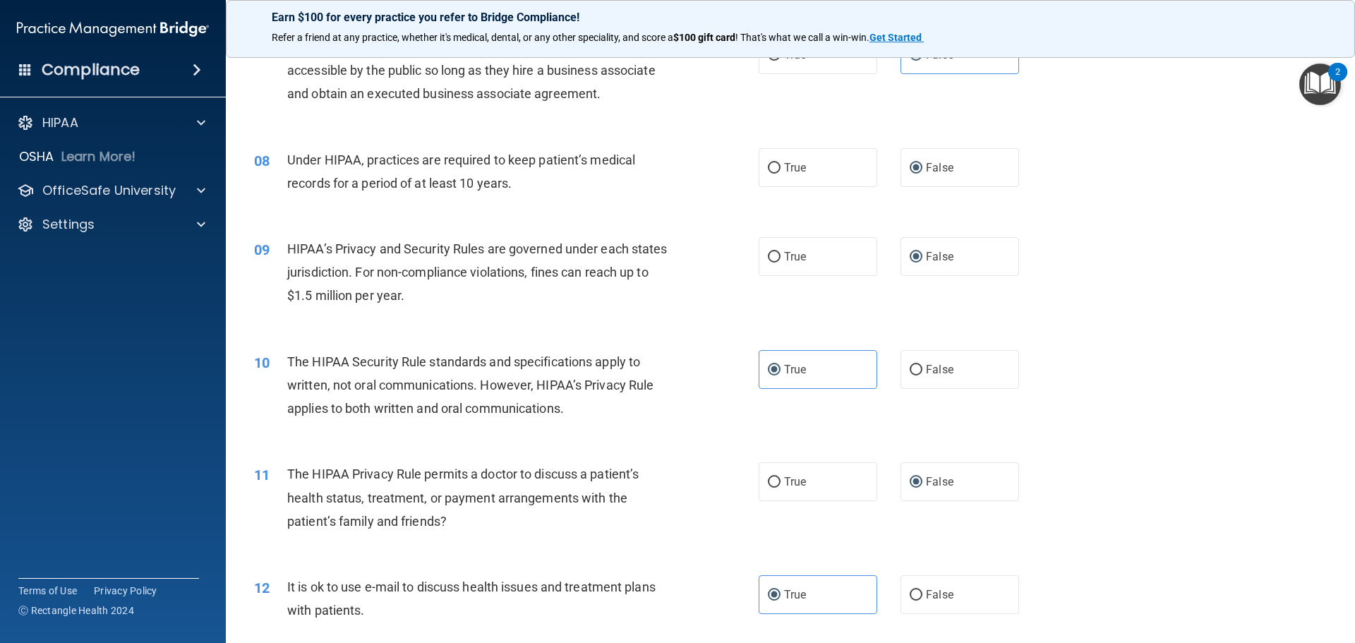
scroll to position [776, 0]
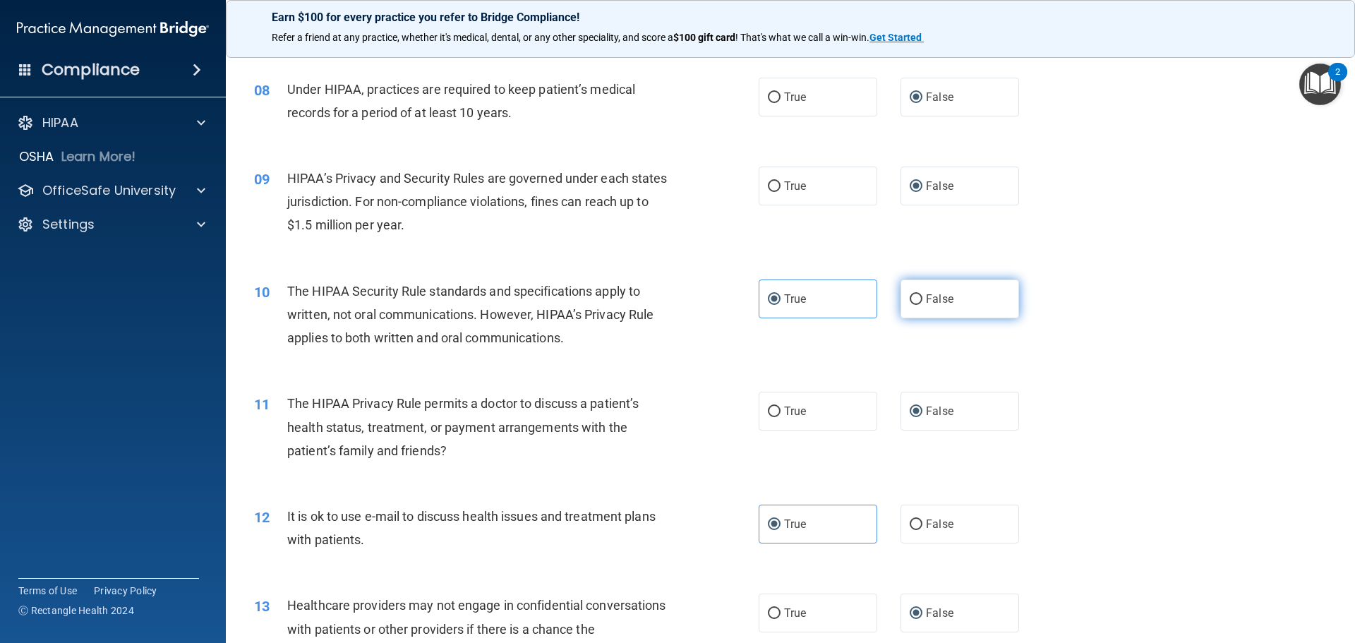
click at [927, 297] on span "False" at bounding box center [940, 298] width 28 height 13
click at [922, 297] on input "False" at bounding box center [916, 299] width 13 height 11
radio input "true"
radio input "false"
click at [787, 414] on span "True" at bounding box center [795, 410] width 22 height 13
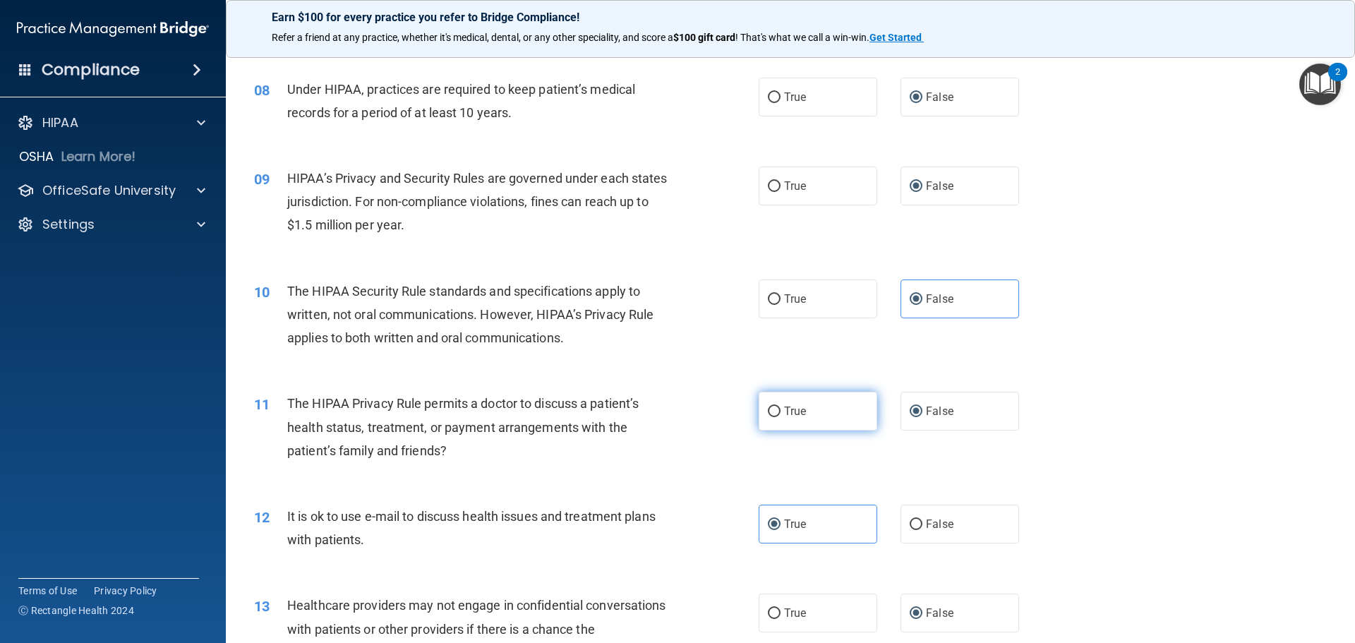
click at [781, 414] on input "True" at bounding box center [774, 412] width 13 height 11
radio input "true"
radio input "false"
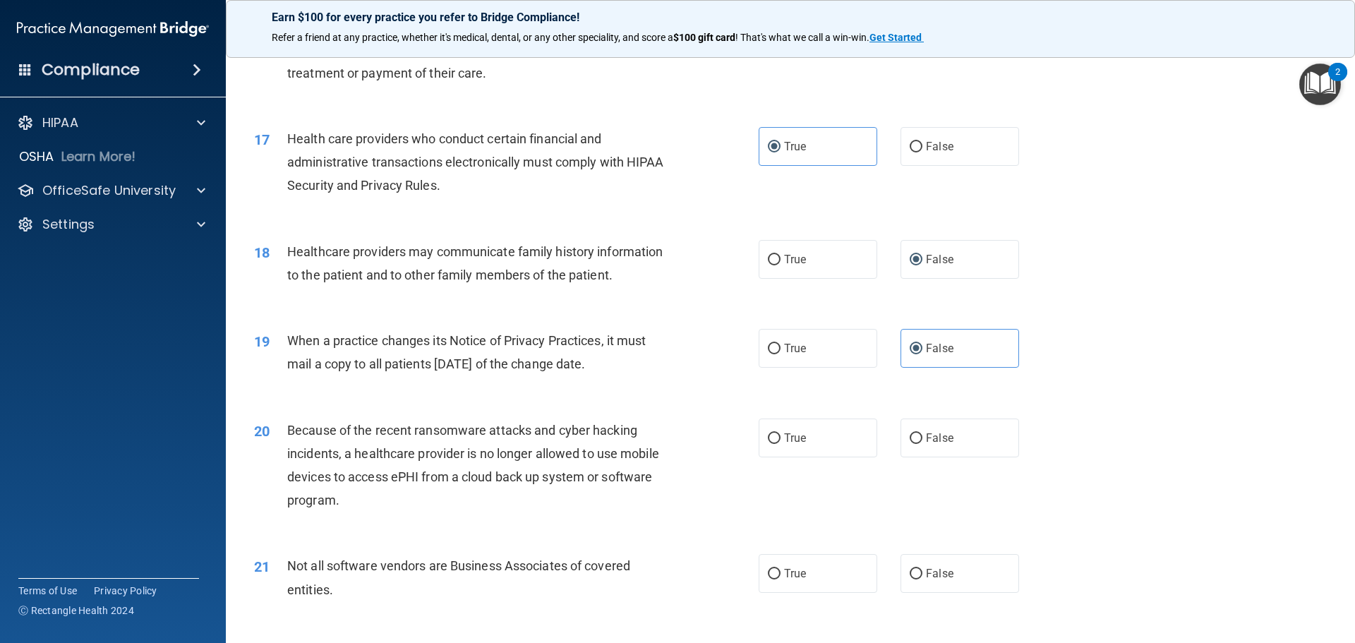
scroll to position [1764, 0]
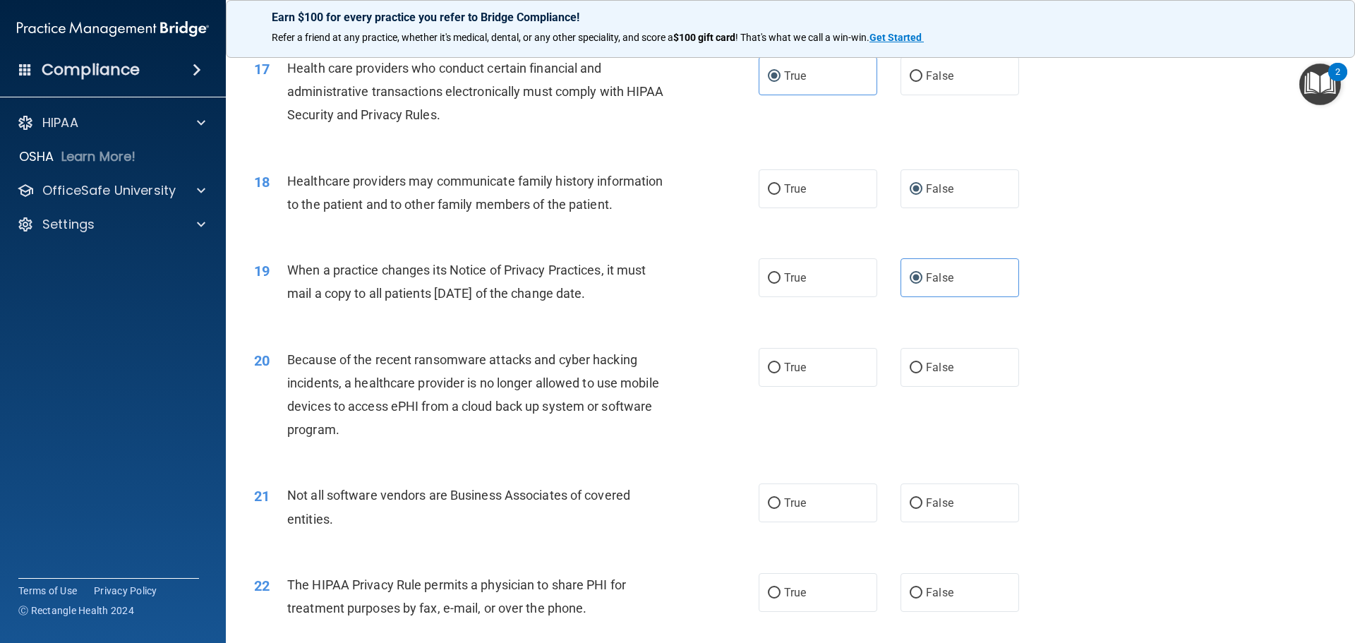
drag, startPoint x: 795, startPoint y: 189, endPoint x: 723, endPoint y: 220, distance: 77.7
click at [794, 189] on span "True" at bounding box center [795, 188] width 22 height 13
click at [781, 189] on input "True" at bounding box center [774, 189] width 13 height 11
radio input "true"
radio input "false"
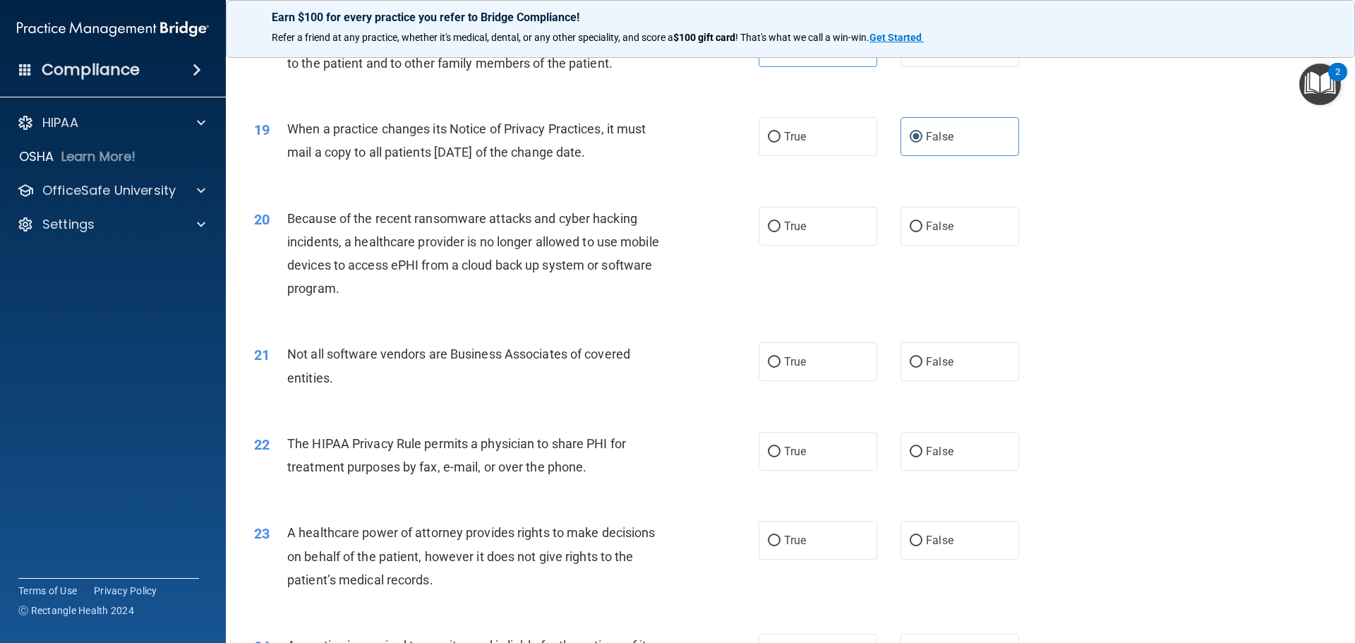
scroll to position [1976, 0]
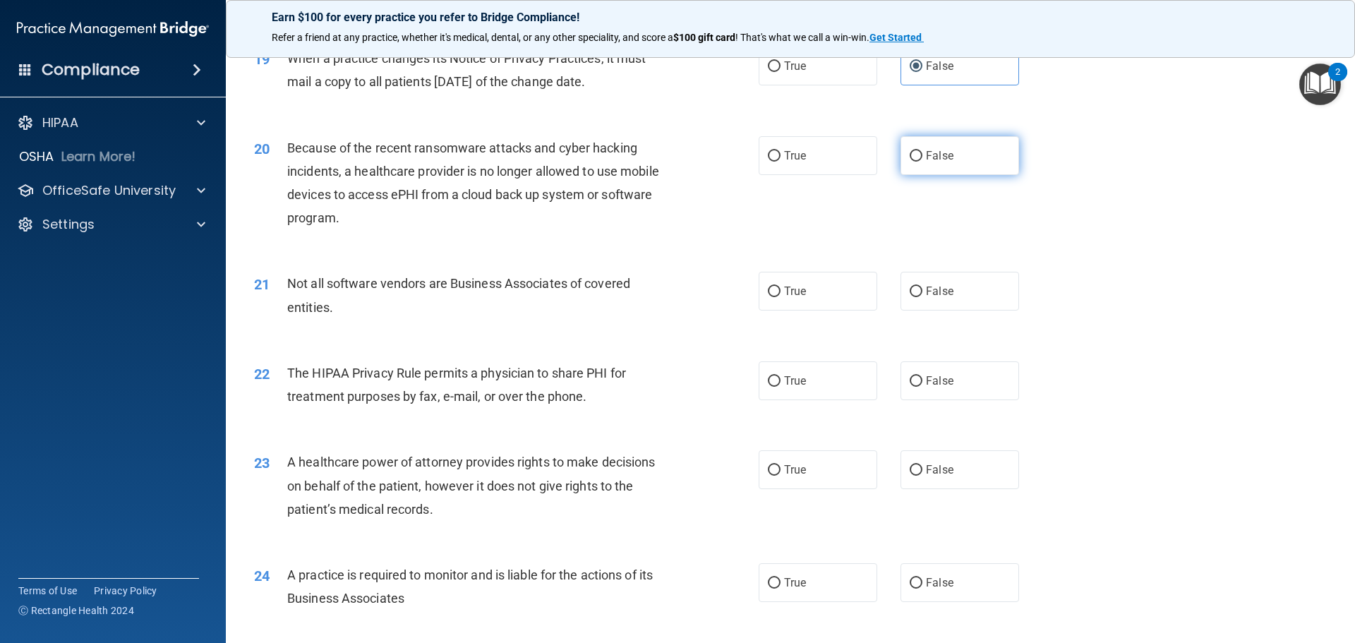
click at [926, 154] on span "False" at bounding box center [940, 155] width 28 height 13
click at [922, 154] on input "False" at bounding box center [916, 156] width 13 height 11
radio input "true"
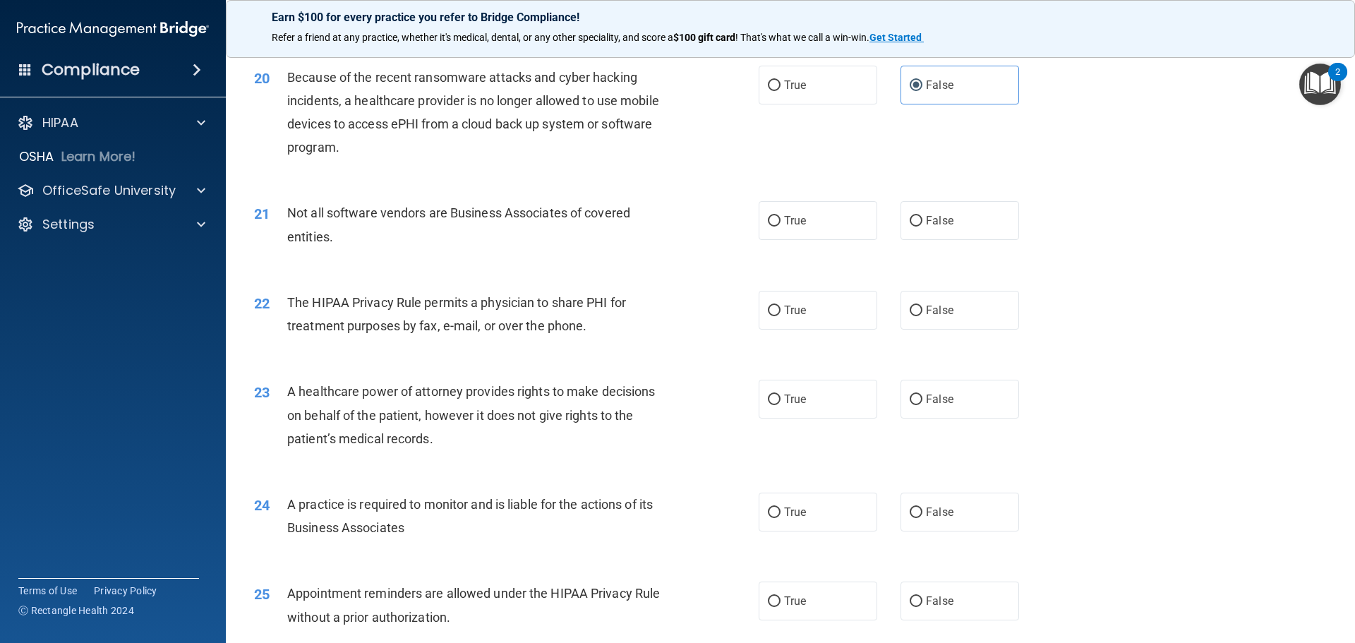
scroll to position [2117, 0]
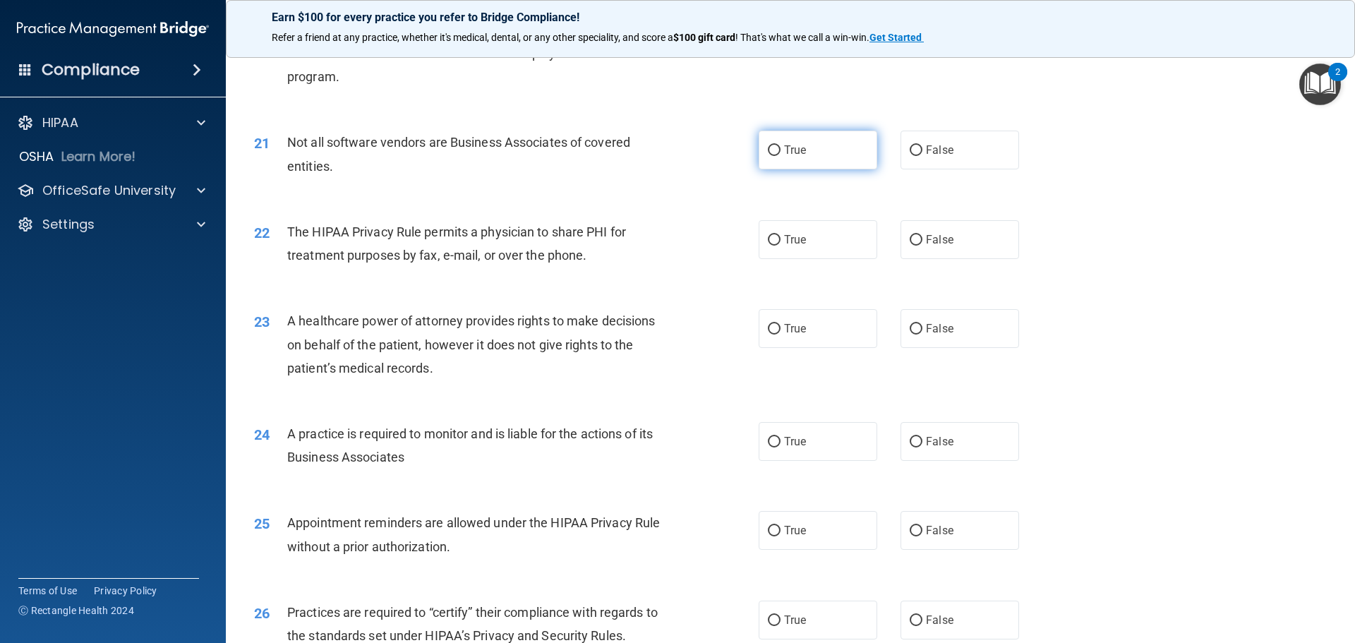
click at [794, 158] on label "True" at bounding box center [818, 150] width 119 height 39
click at [781, 156] on input "True" at bounding box center [774, 150] width 13 height 11
radio input "true"
drag, startPoint x: 772, startPoint y: 243, endPoint x: 697, endPoint y: 260, distance: 77.4
click at [770, 245] on input "True" at bounding box center [774, 240] width 13 height 11
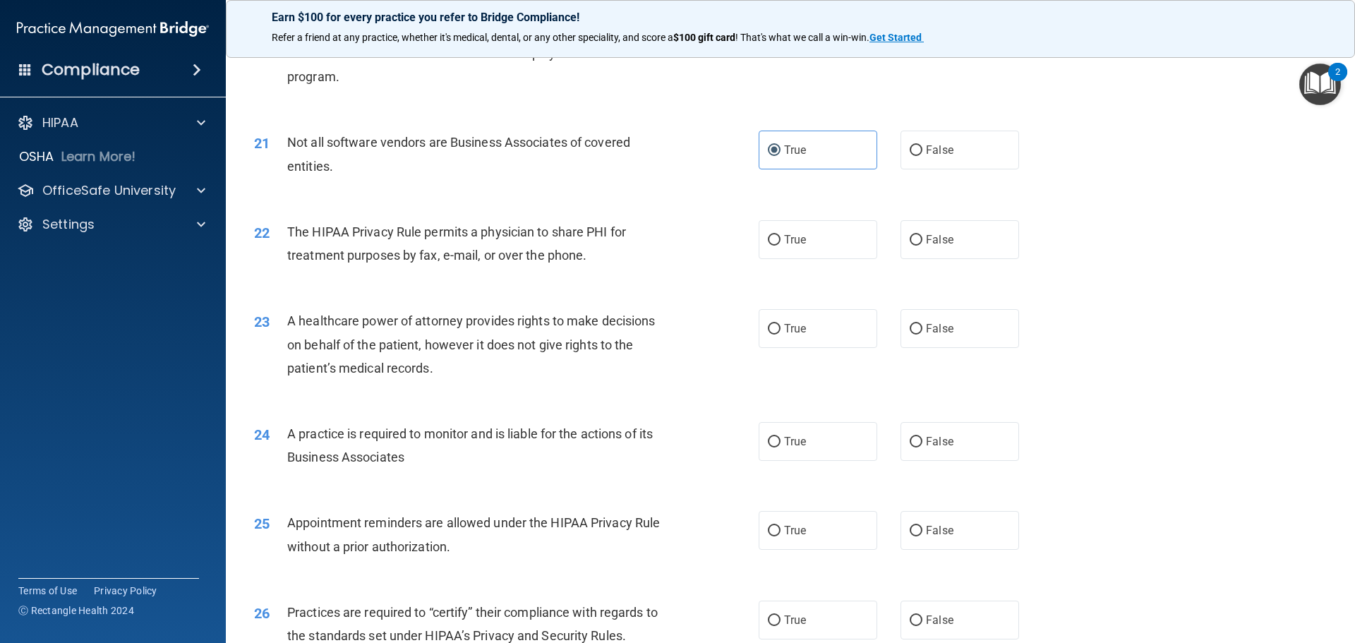
radio input "true"
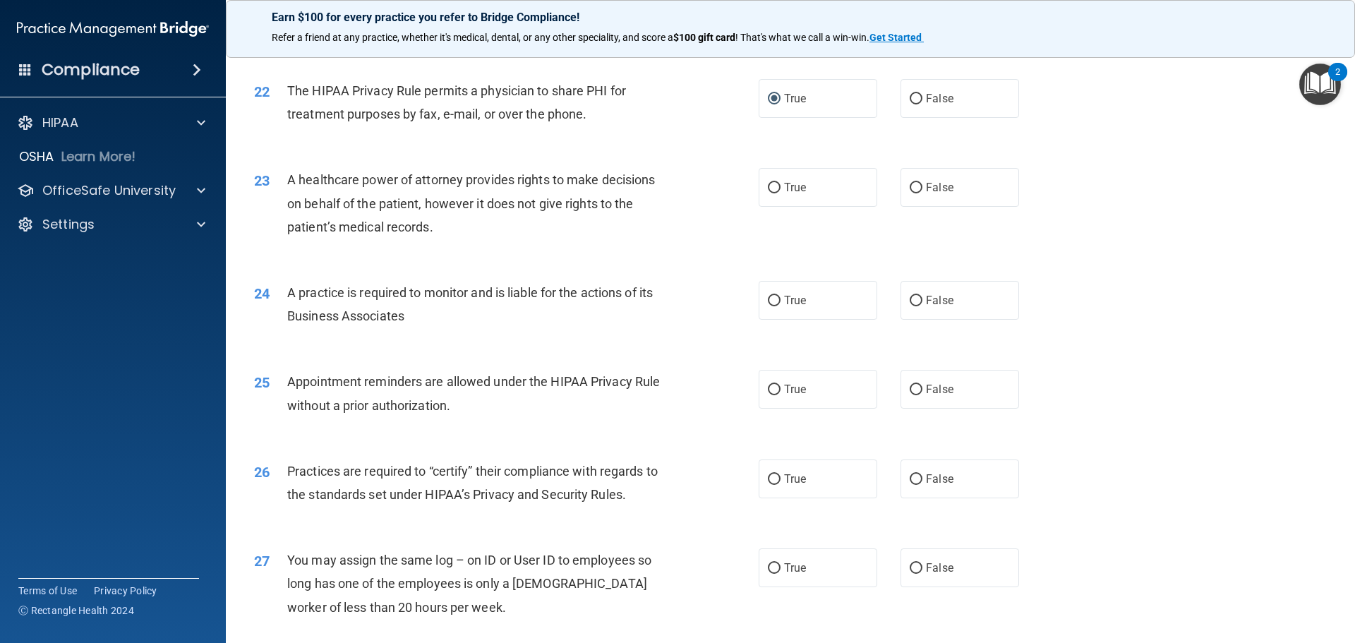
scroll to position [2329, 0]
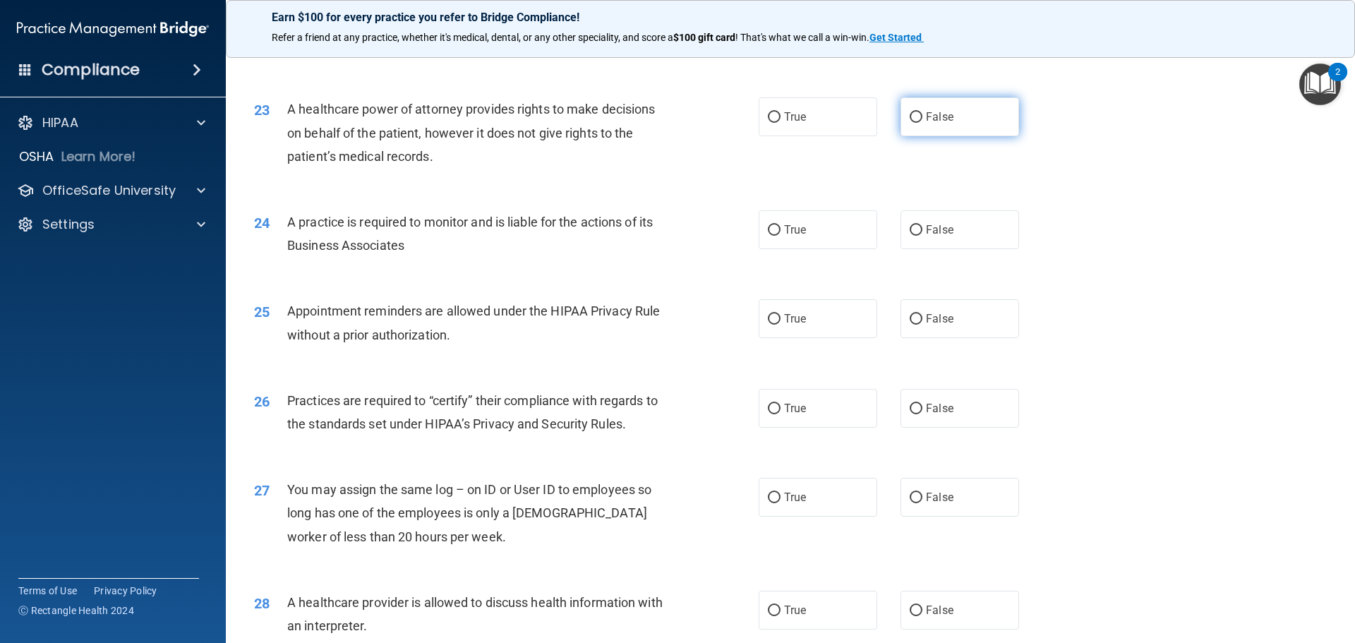
click at [922, 126] on label "False" at bounding box center [960, 116] width 119 height 39
click at [922, 123] on input "False" at bounding box center [916, 117] width 13 height 11
radio input "true"
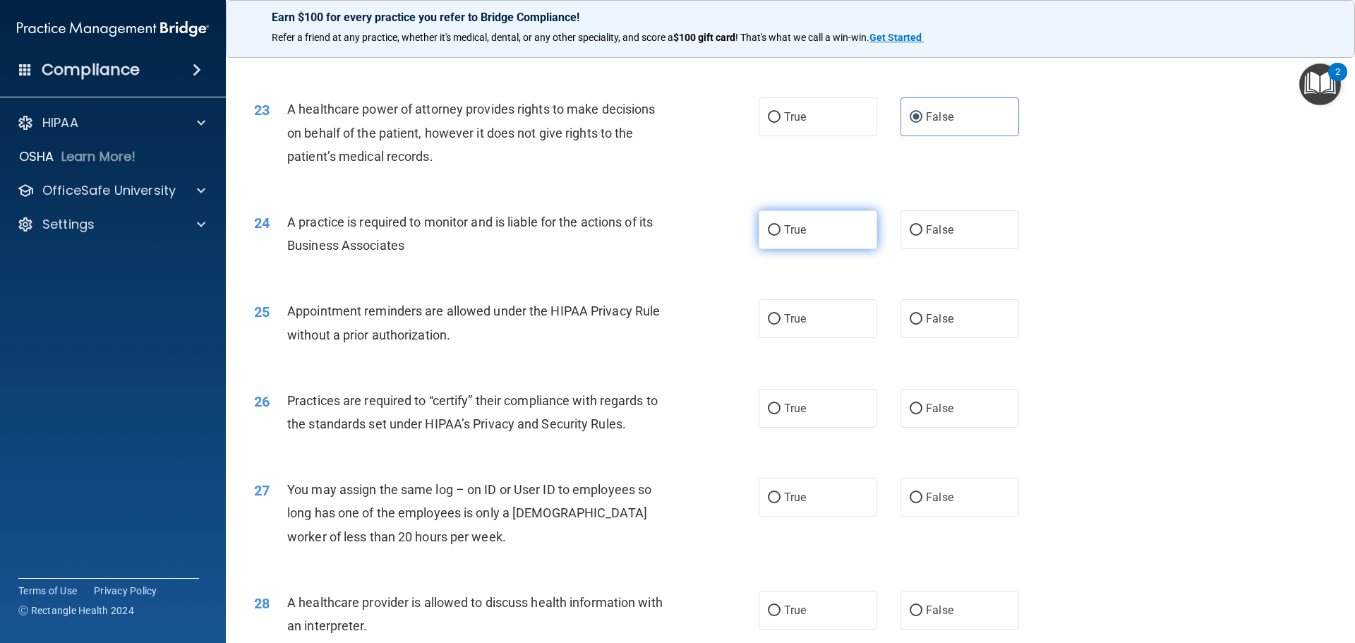
drag, startPoint x: 934, startPoint y: 226, endPoint x: 765, endPoint y: 237, distance: 169.8
click at [934, 226] on span "False" at bounding box center [940, 229] width 28 height 13
click at [922, 226] on input "False" at bounding box center [916, 230] width 13 height 11
radio input "true"
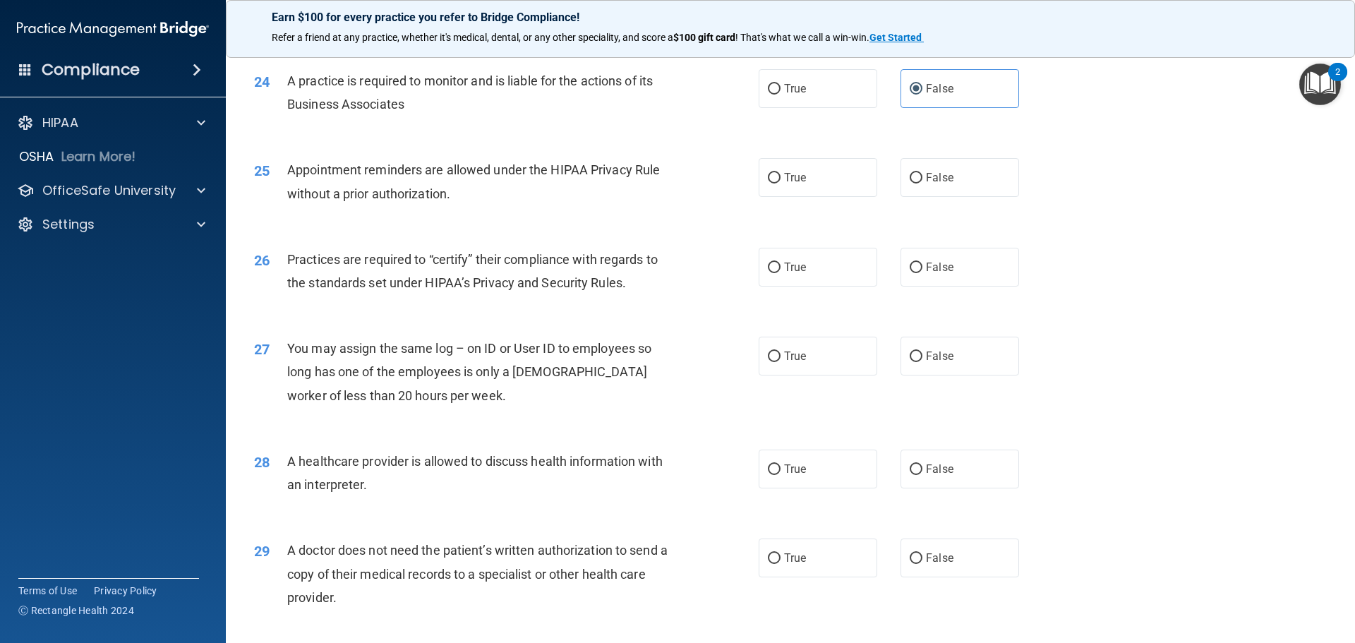
scroll to position [2541, 0]
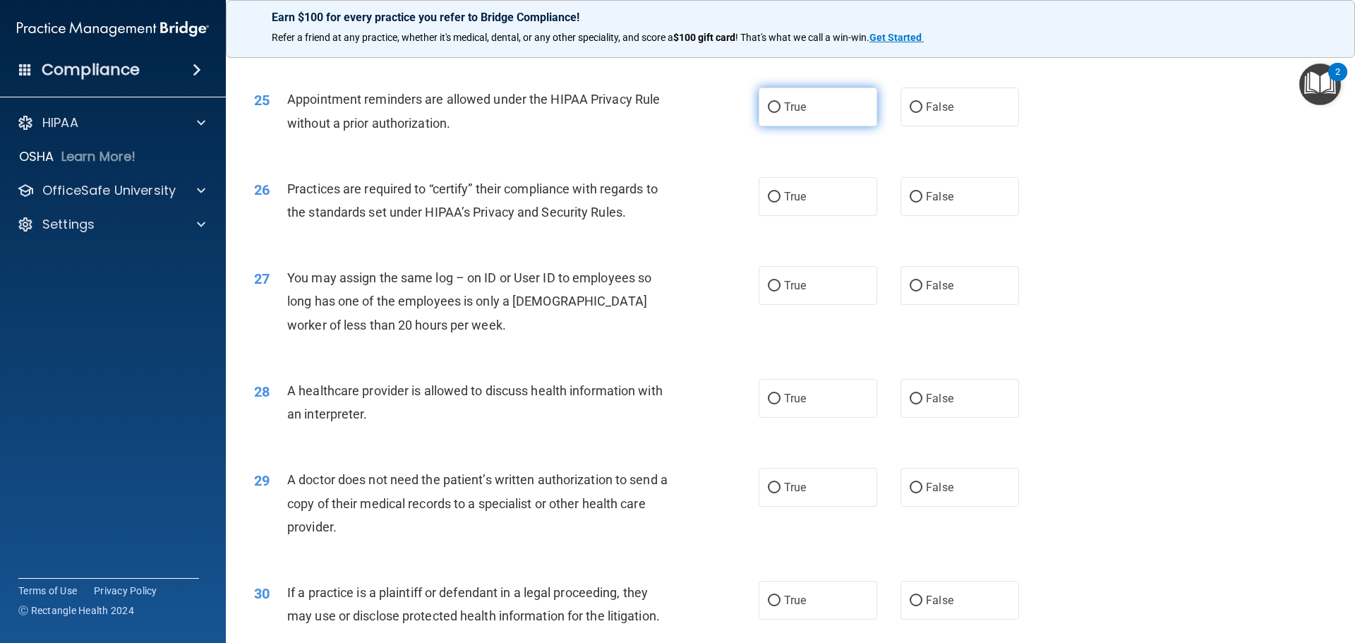
click at [768, 104] on input "True" at bounding box center [774, 107] width 13 height 11
radio input "true"
click at [910, 198] on input "False" at bounding box center [916, 197] width 13 height 11
radio input "true"
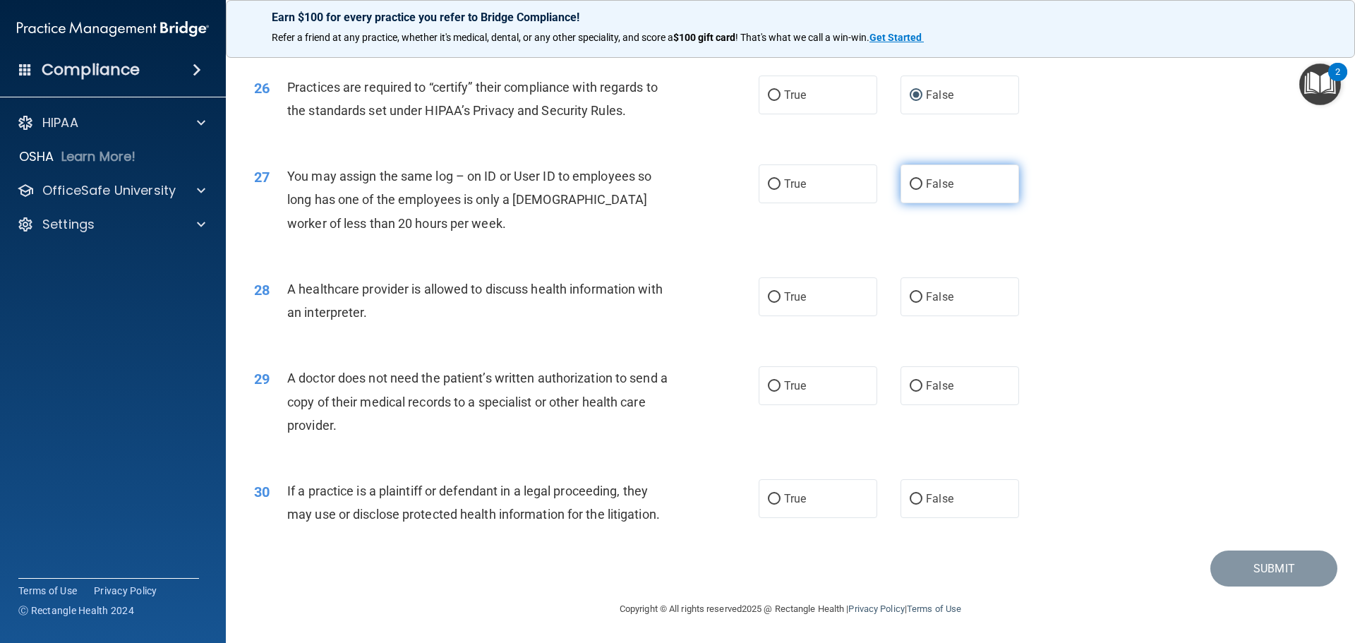
click at [910, 187] on input "False" at bounding box center [916, 184] width 13 height 11
radio input "true"
click at [776, 293] on label "True" at bounding box center [818, 296] width 119 height 39
click at [776, 293] on input "True" at bounding box center [774, 297] width 13 height 11
radio input "true"
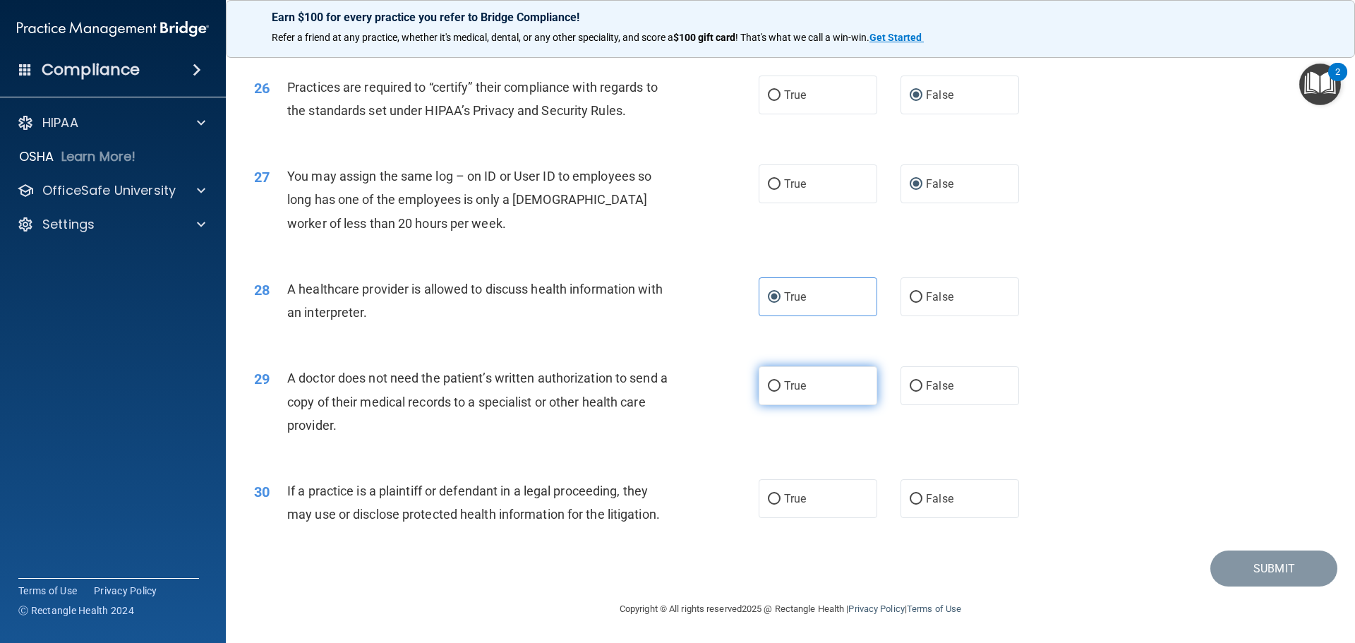
click at [774, 380] on label "True" at bounding box center [818, 385] width 119 height 39
click at [774, 381] on input "True" at bounding box center [774, 386] width 13 height 11
radio input "true"
click at [788, 498] on span "True" at bounding box center [795, 498] width 22 height 13
click at [781, 498] on input "True" at bounding box center [774, 499] width 13 height 11
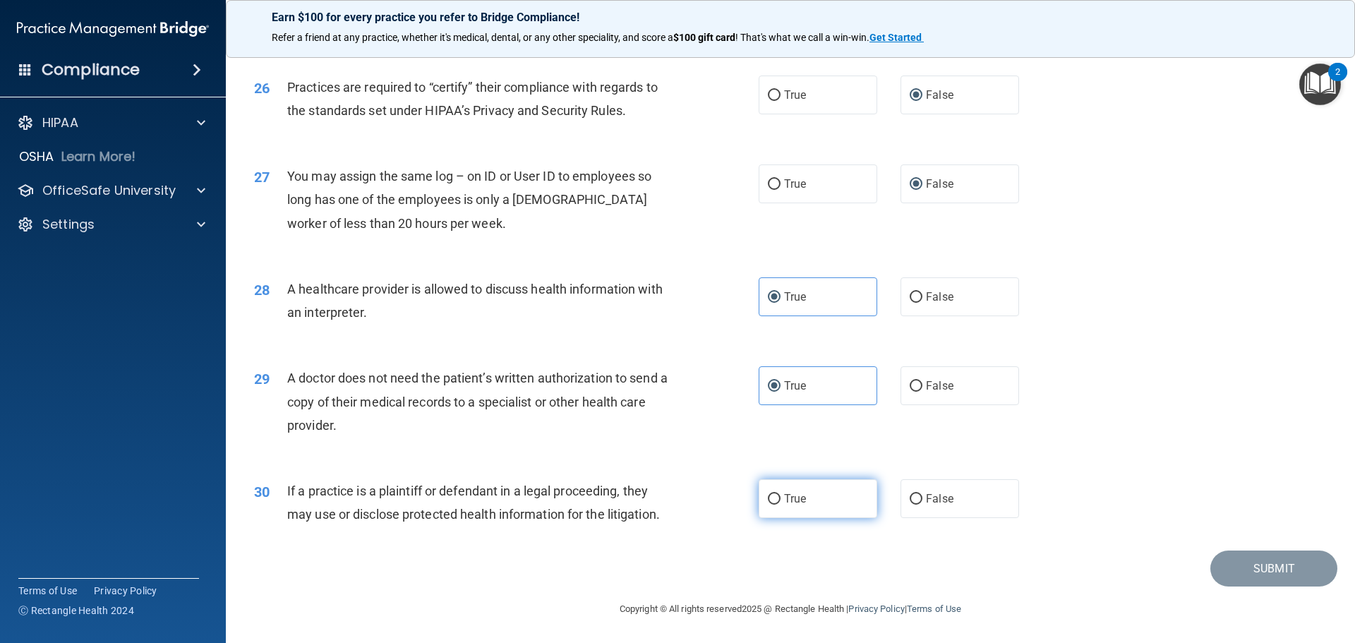
radio input "true"
click at [1299, 560] on button "Submit" at bounding box center [1273, 568] width 127 height 36
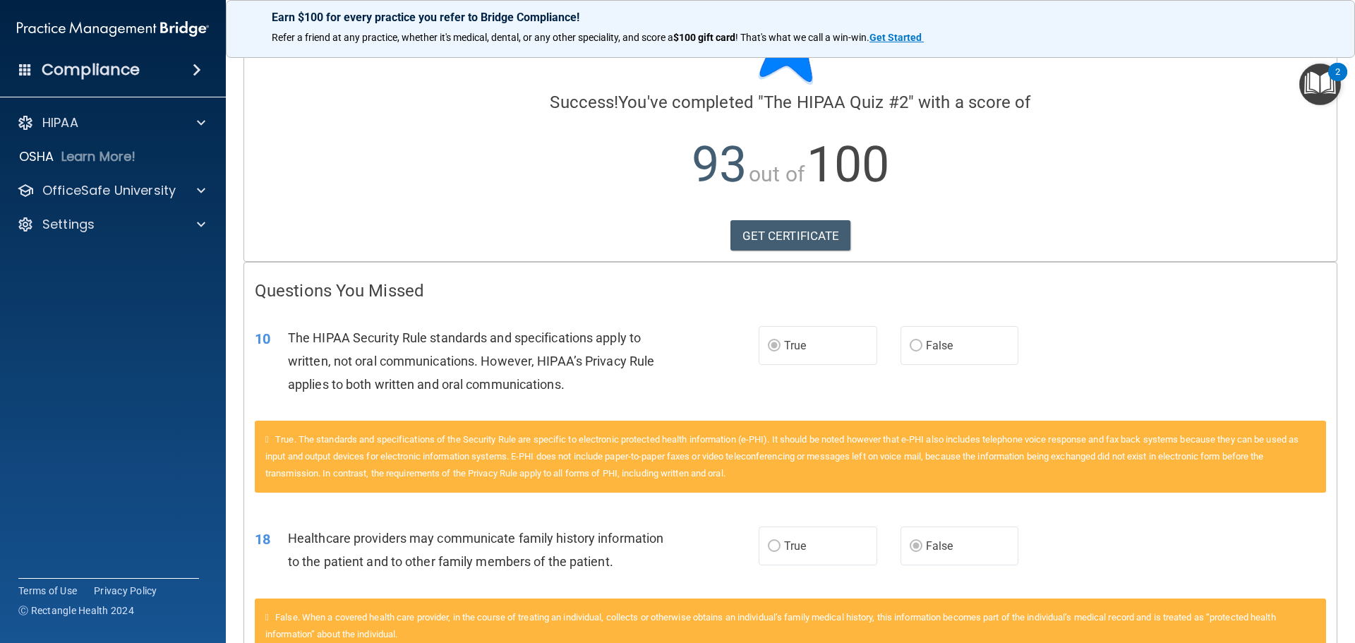
scroll to position [165, 0]
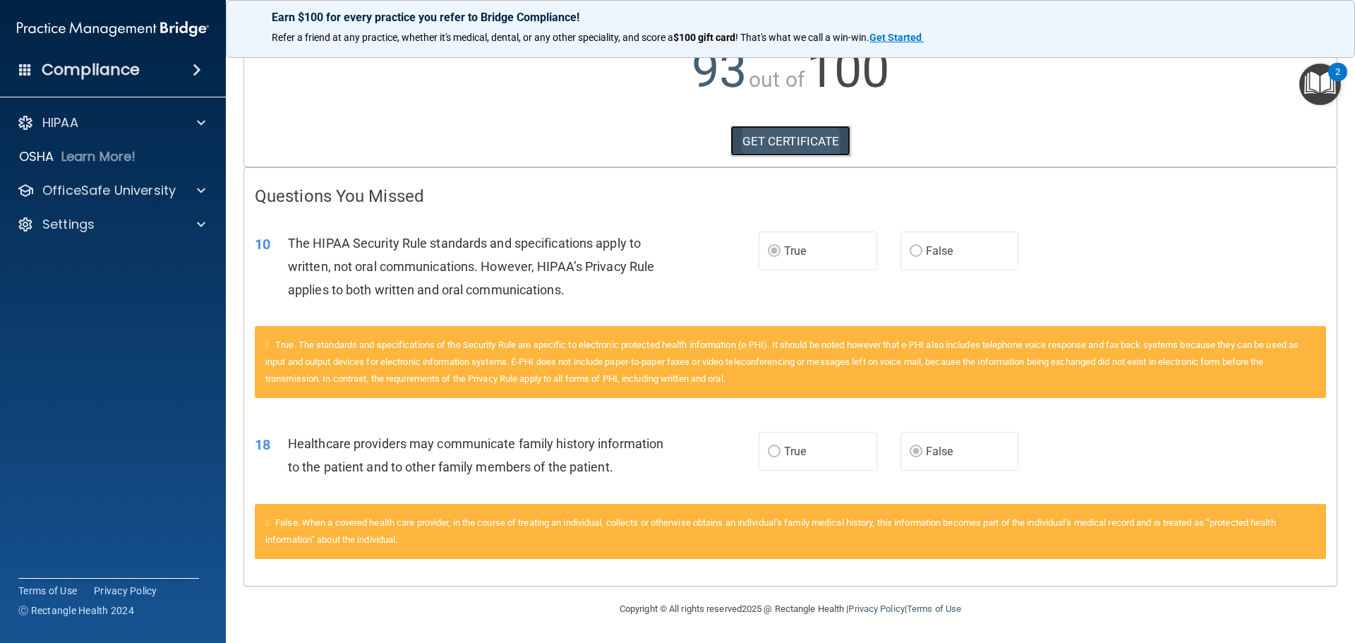
click at [780, 132] on link "GET CERTIFICATE" at bounding box center [790, 141] width 121 height 31
click at [77, 116] on p "HIPAA" at bounding box center [60, 122] width 36 height 17
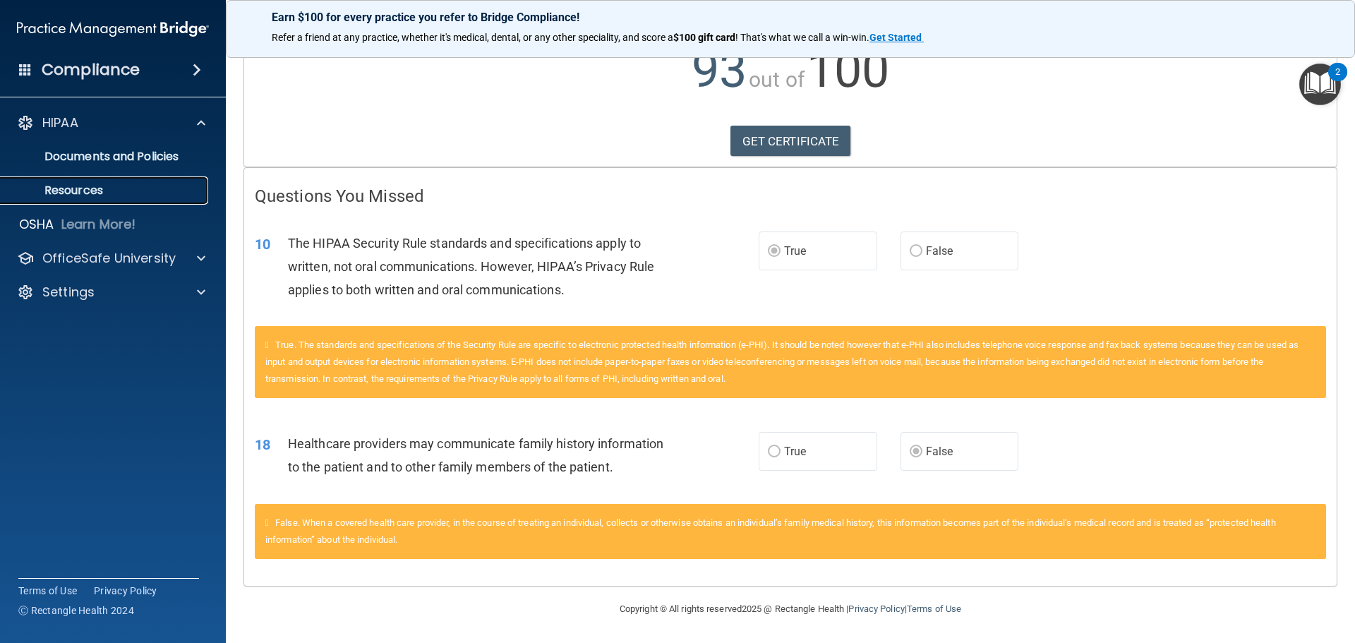
click at [80, 184] on p "Resources" at bounding box center [105, 190] width 193 height 14
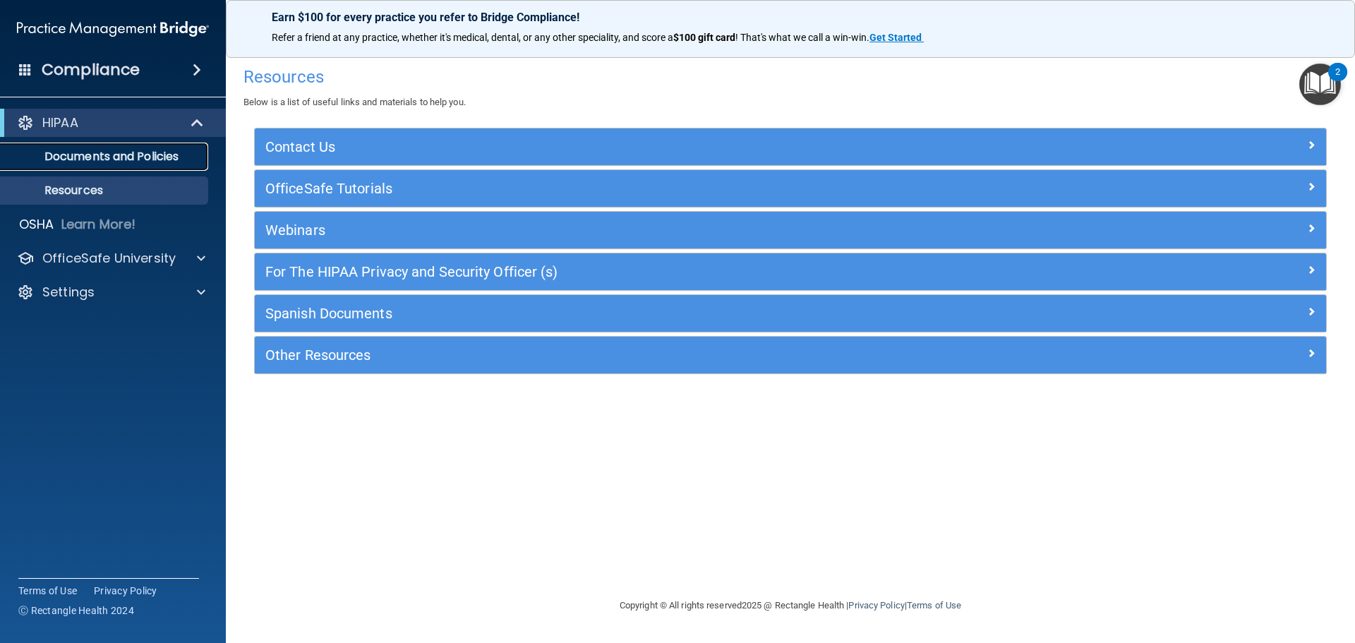
click at [76, 151] on p "Documents and Policies" at bounding box center [105, 157] width 193 height 14
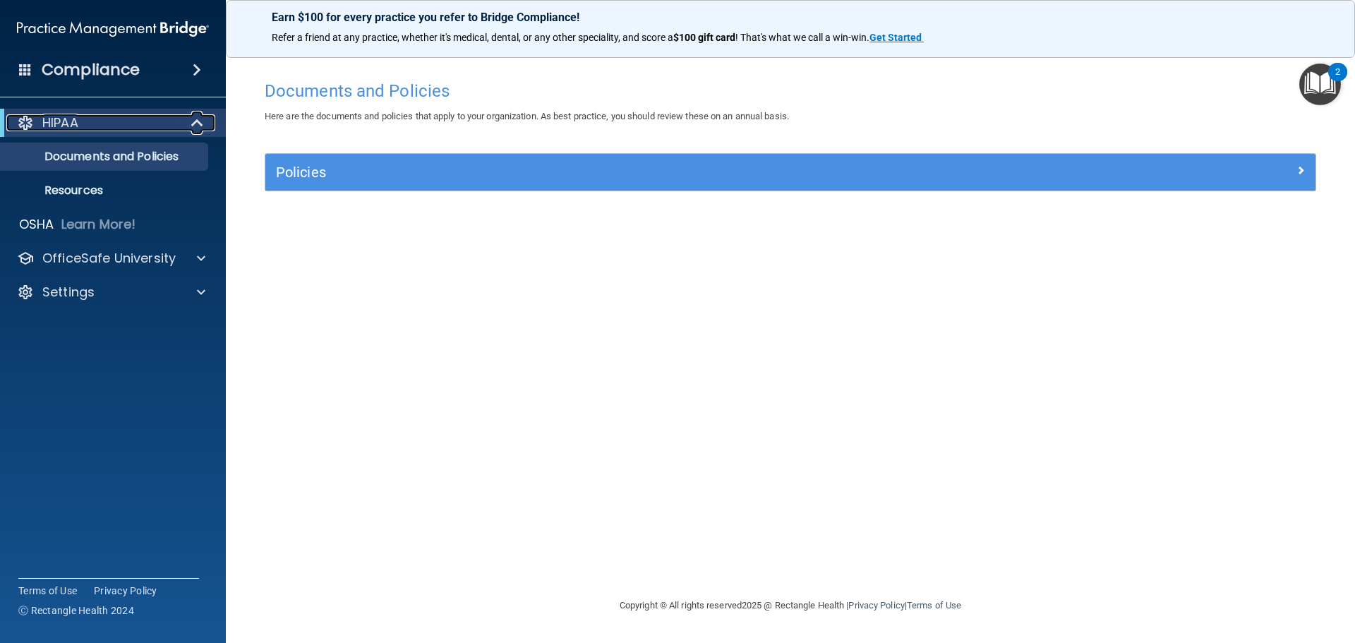
click at [93, 124] on div "HIPAA" at bounding box center [93, 122] width 174 height 17
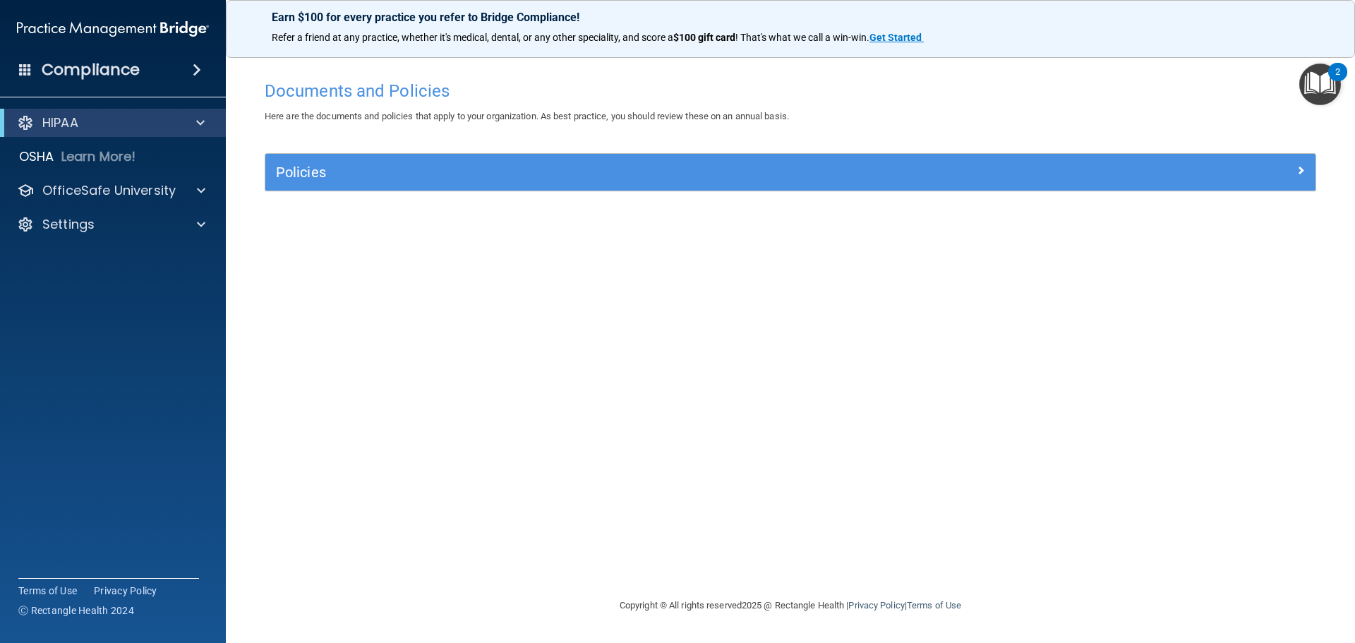
click at [96, 132] on div "HIPAA" at bounding box center [113, 123] width 226 height 28
click at [63, 126] on p "HIPAA" at bounding box center [60, 122] width 36 height 17
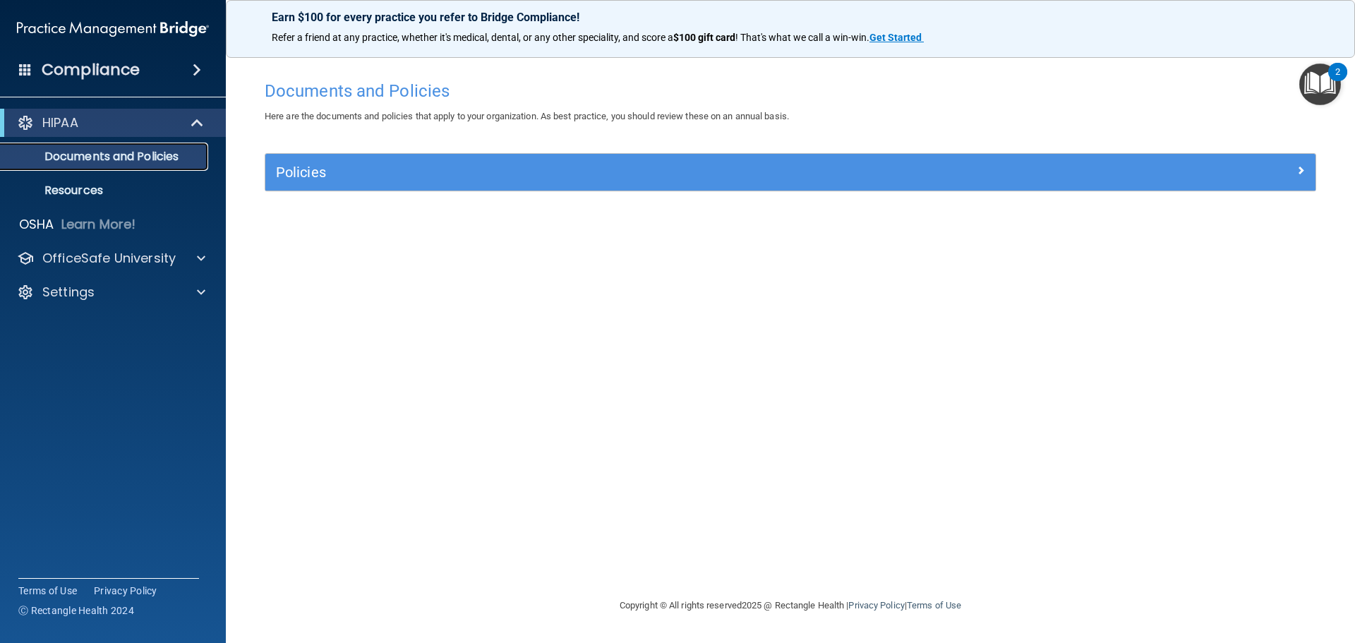
click at [66, 161] on p "Documents and Policies" at bounding box center [105, 157] width 193 height 14
click at [65, 186] on p "Resources" at bounding box center [105, 190] width 193 height 14
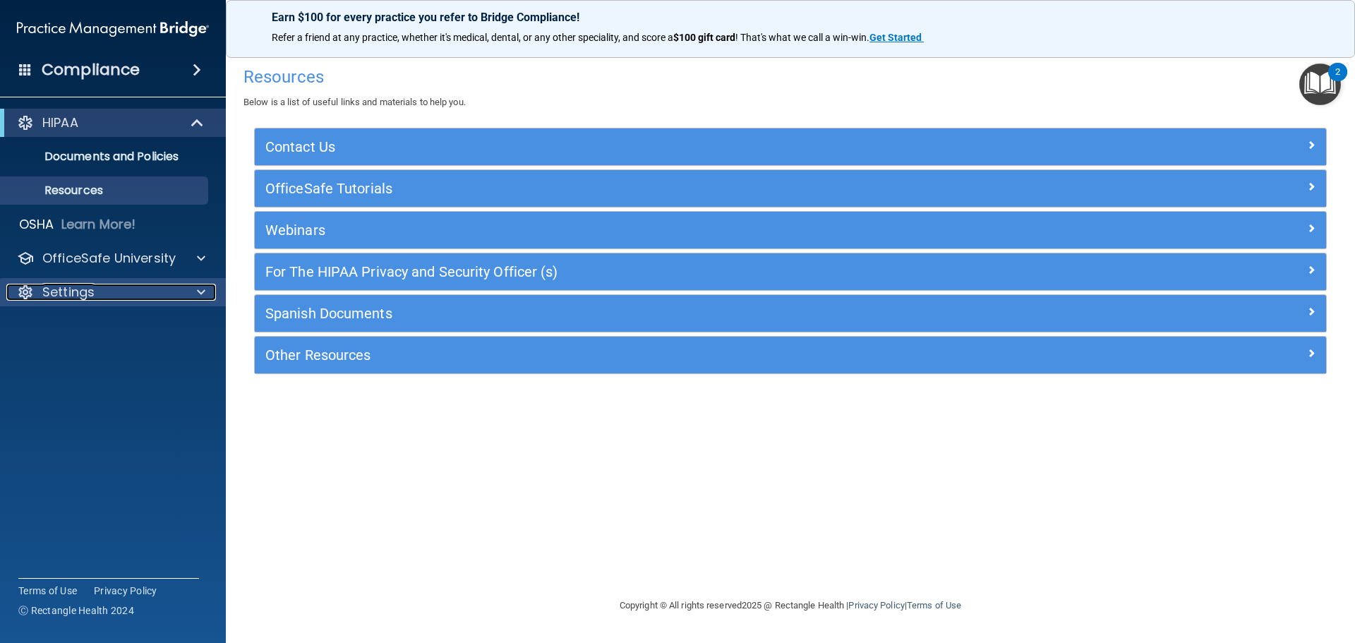
click at [97, 291] on div "Settings" at bounding box center [93, 292] width 175 height 17
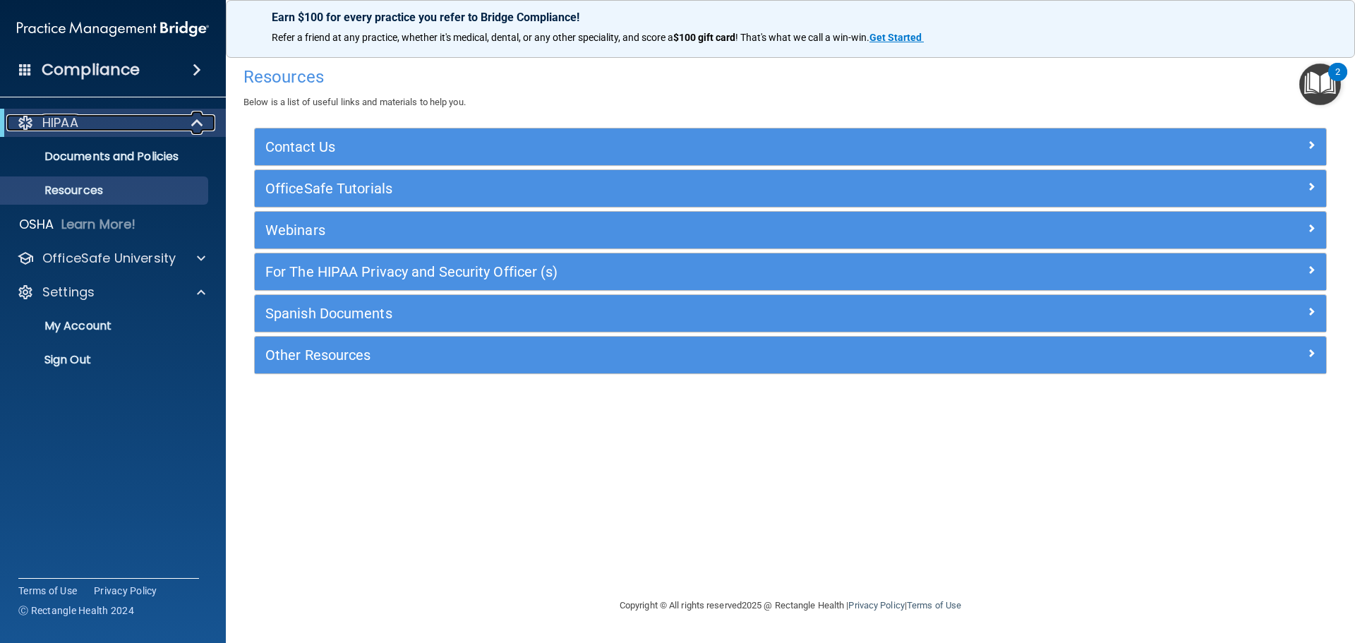
click at [121, 124] on div "HIPAA" at bounding box center [93, 122] width 174 height 17
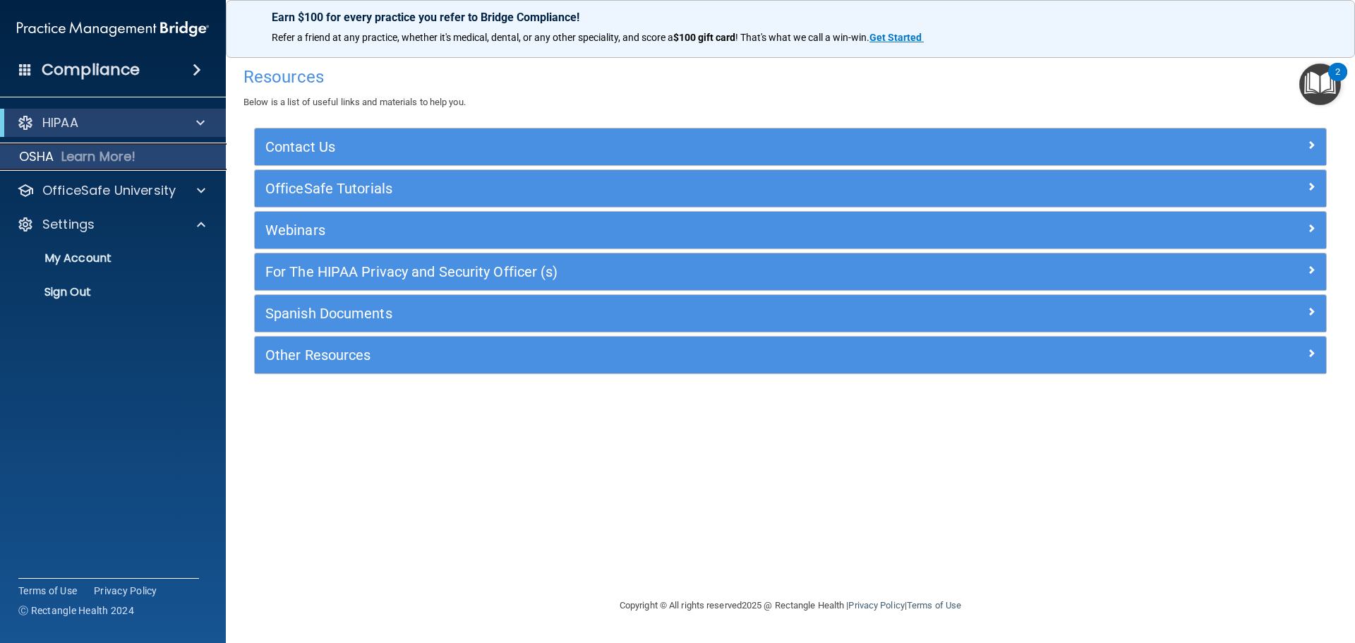
click at [57, 157] on div "OSHA Learn More!" at bounding box center [113, 157] width 248 height 28
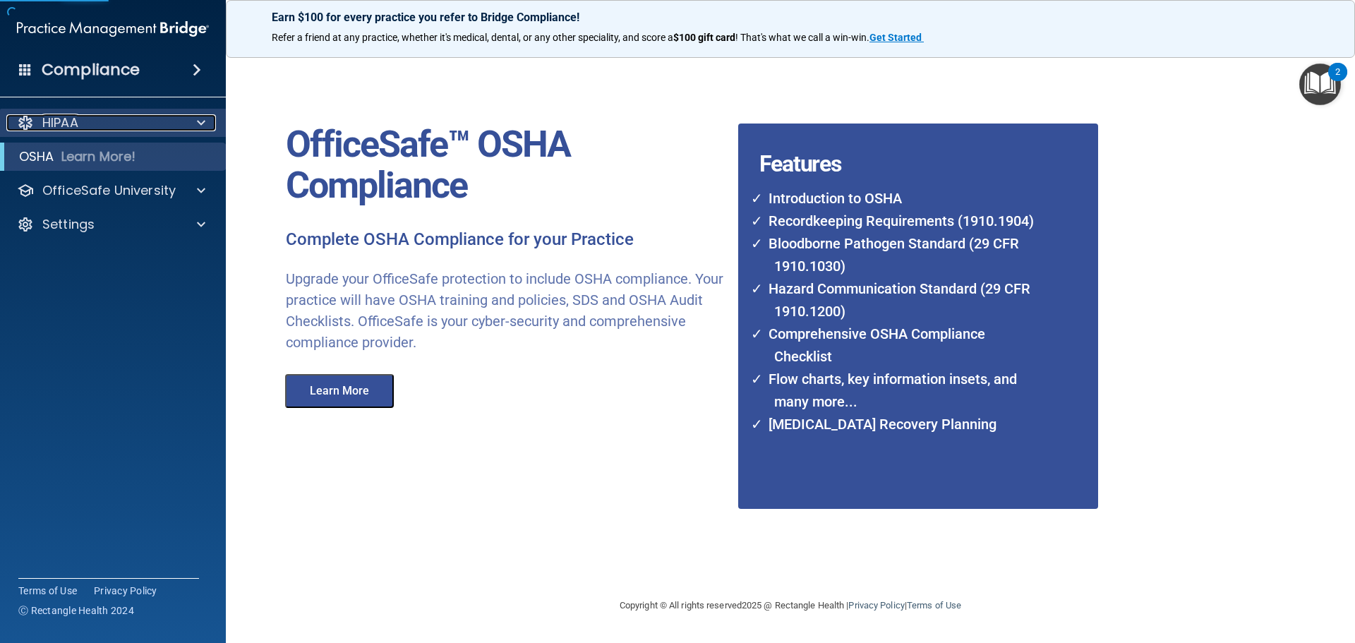
click at [91, 124] on div "HIPAA" at bounding box center [93, 122] width 175 height 17
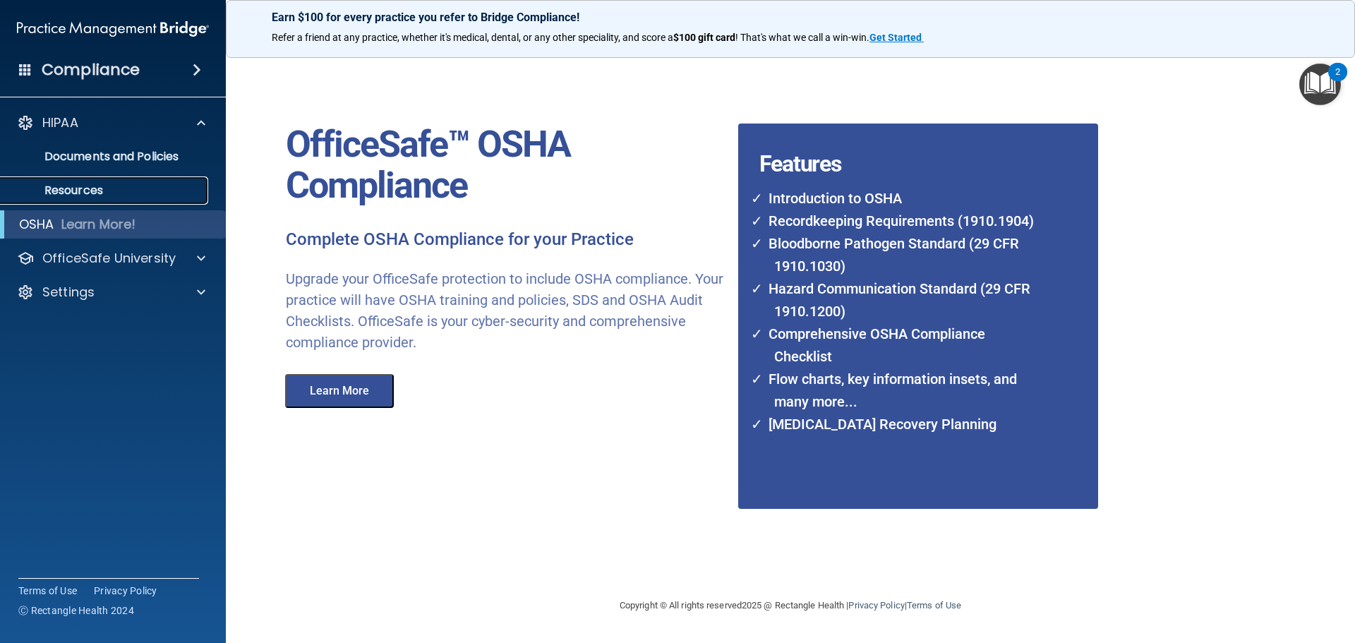
click at [77, 188] on p "Resources" at bounding box center [105, 190] width 193 height 14
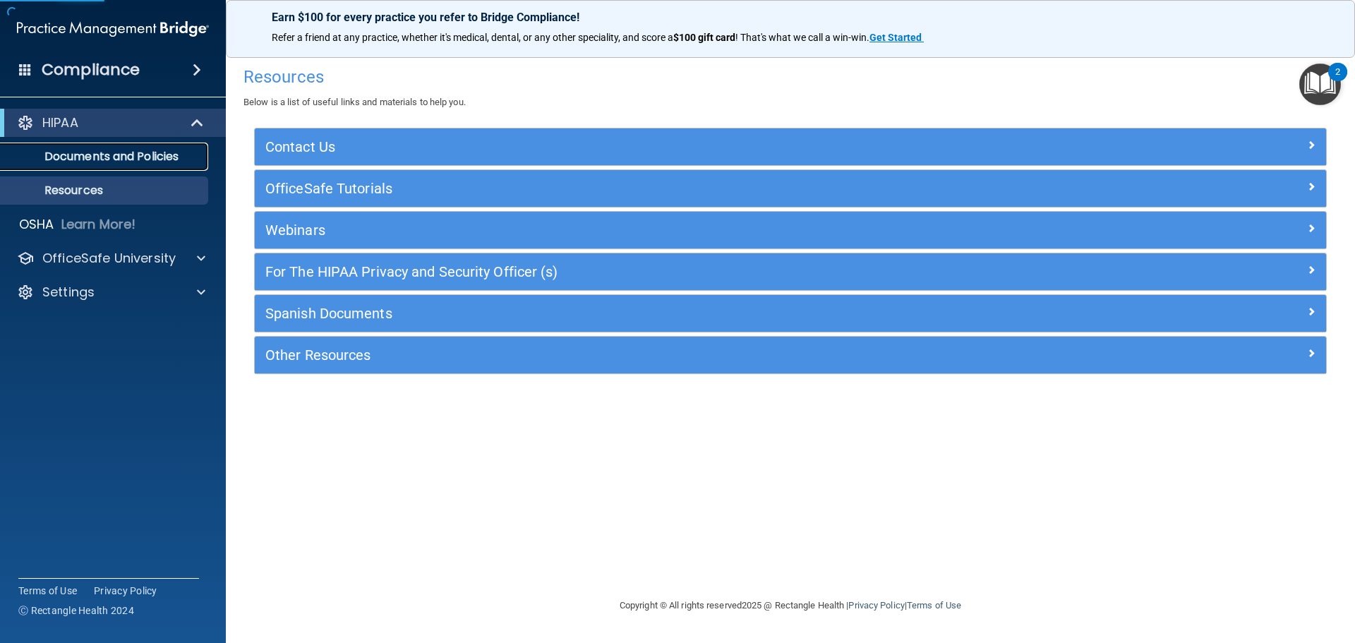
click at [80, 157] on p "Documents and Policies" at bounding box center [105, 157] width 193 height 14
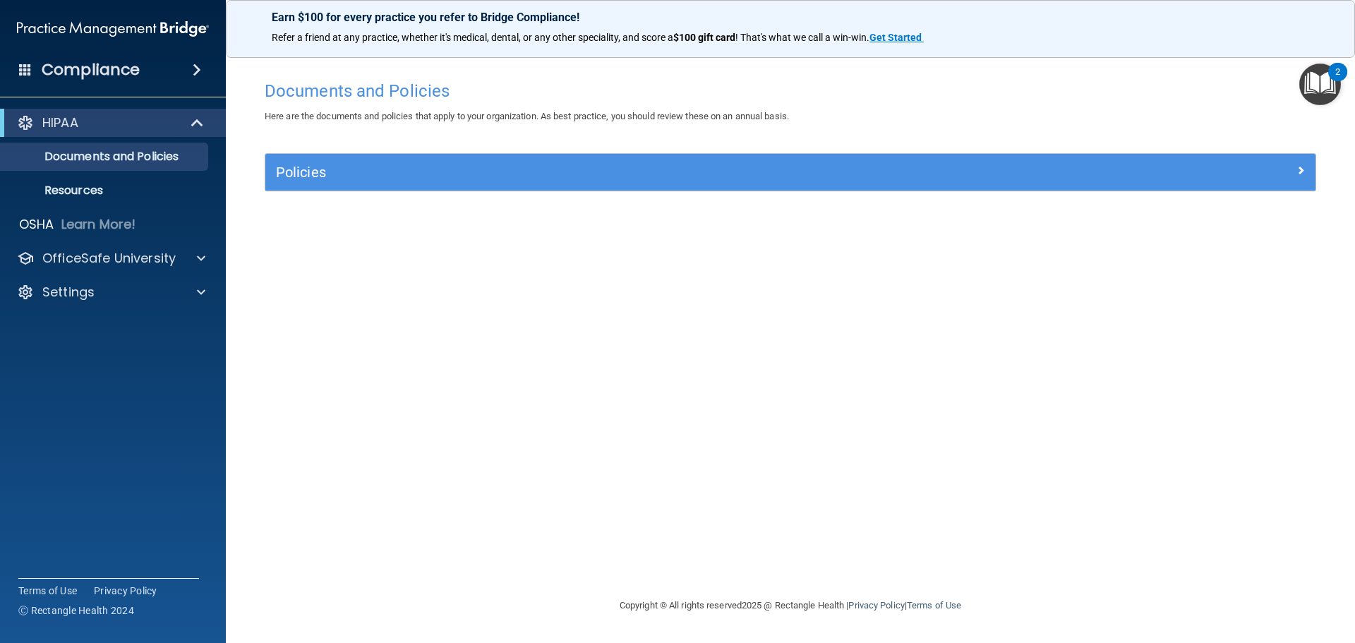
click at [117, 68] on h4 "Compliance" at bounding box center [91, 70] width 98 height 20
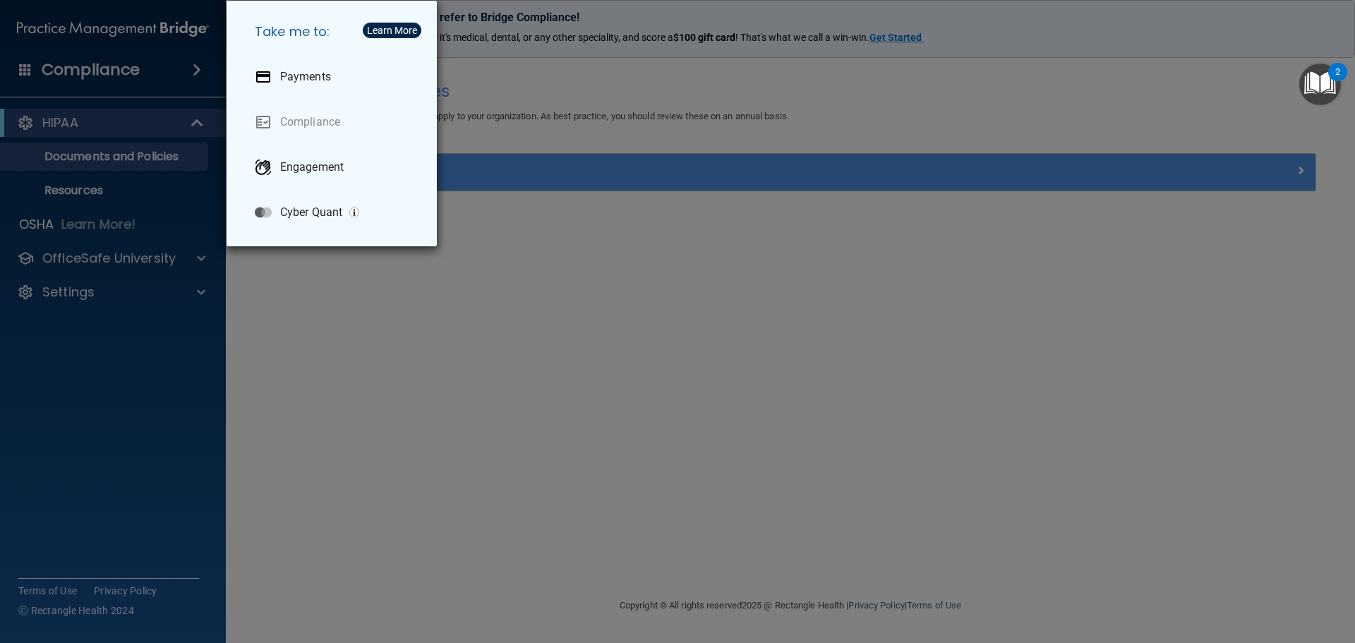
click at [145, 359] on div "Take me to: Payments Compliance Engagement Cyber Quant" at bounding box center [677, 321] width 1355 height 643
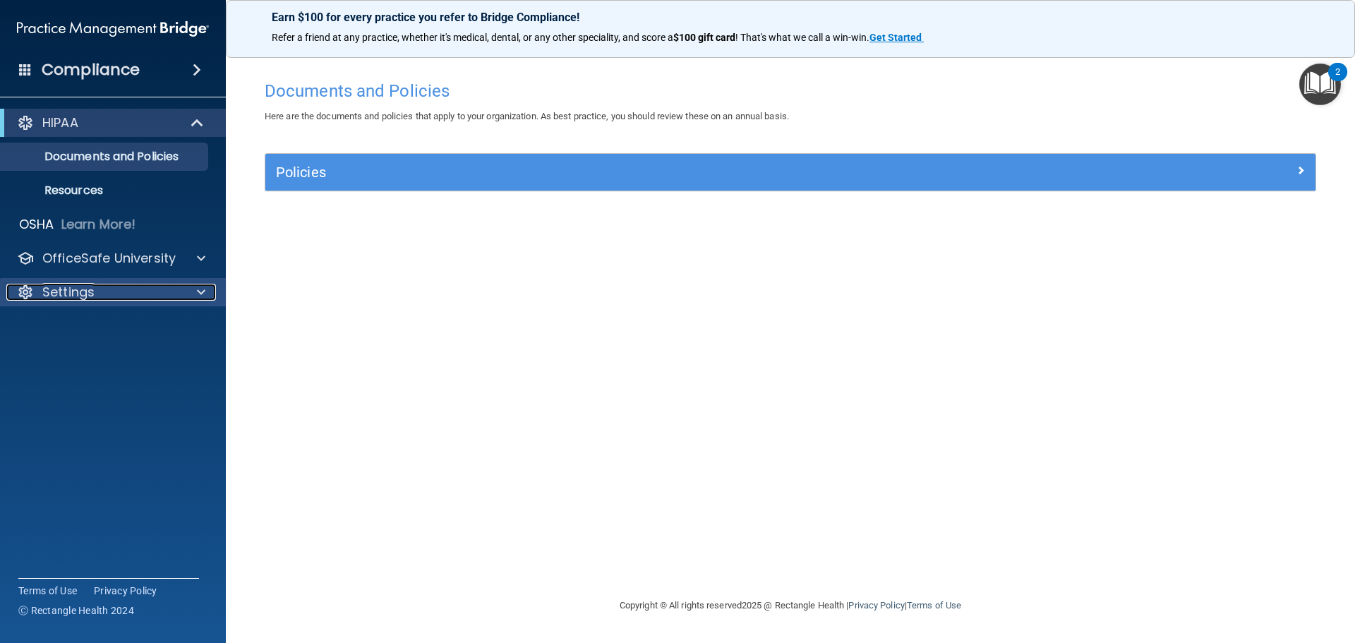
click at [85, 299] on p "Settings" at bounding box center [68, 292] width 52 height 17
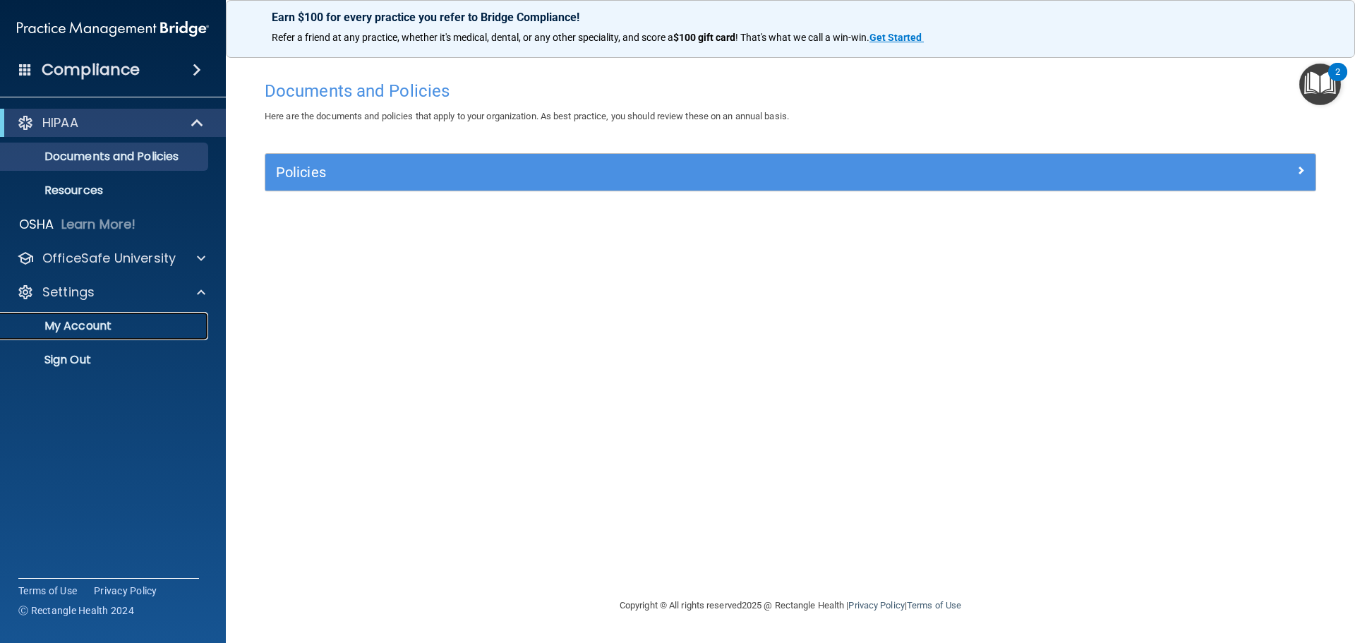
click at [88, 320] on p "My Account" at bounding box center [105, 326] width 193 height 14
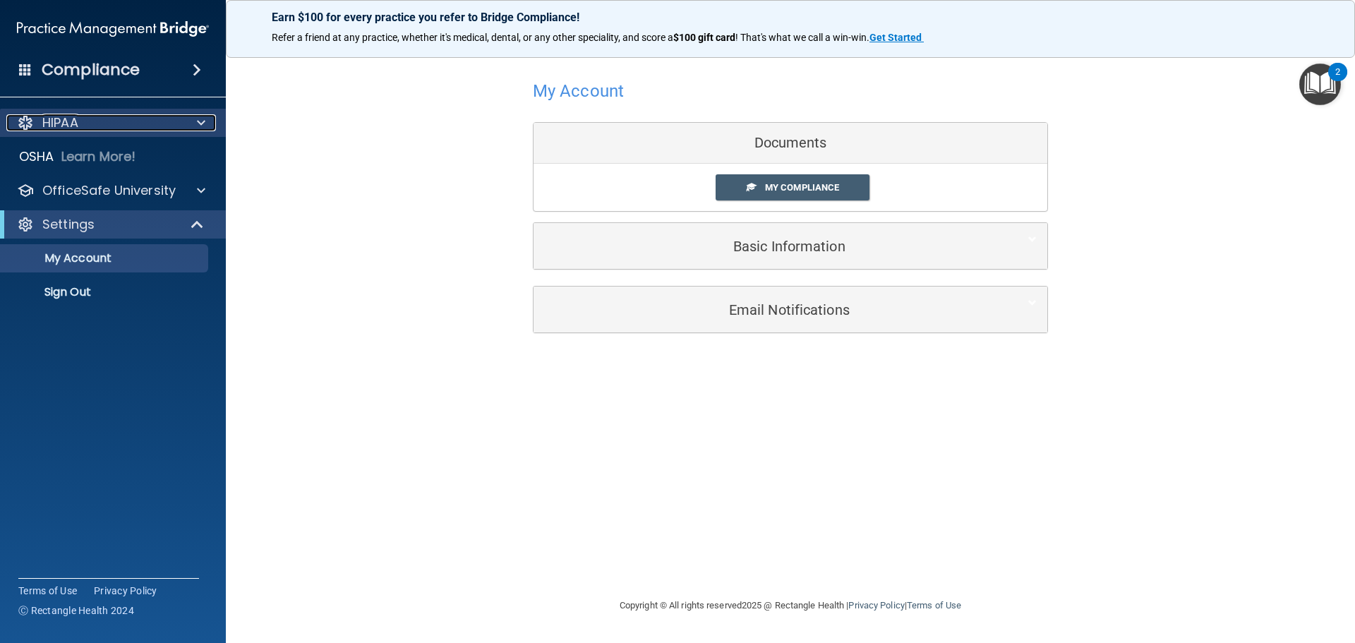
click at [76, 128] on p "HIPAA" at bounding box center [60, 122] width 36 height 17
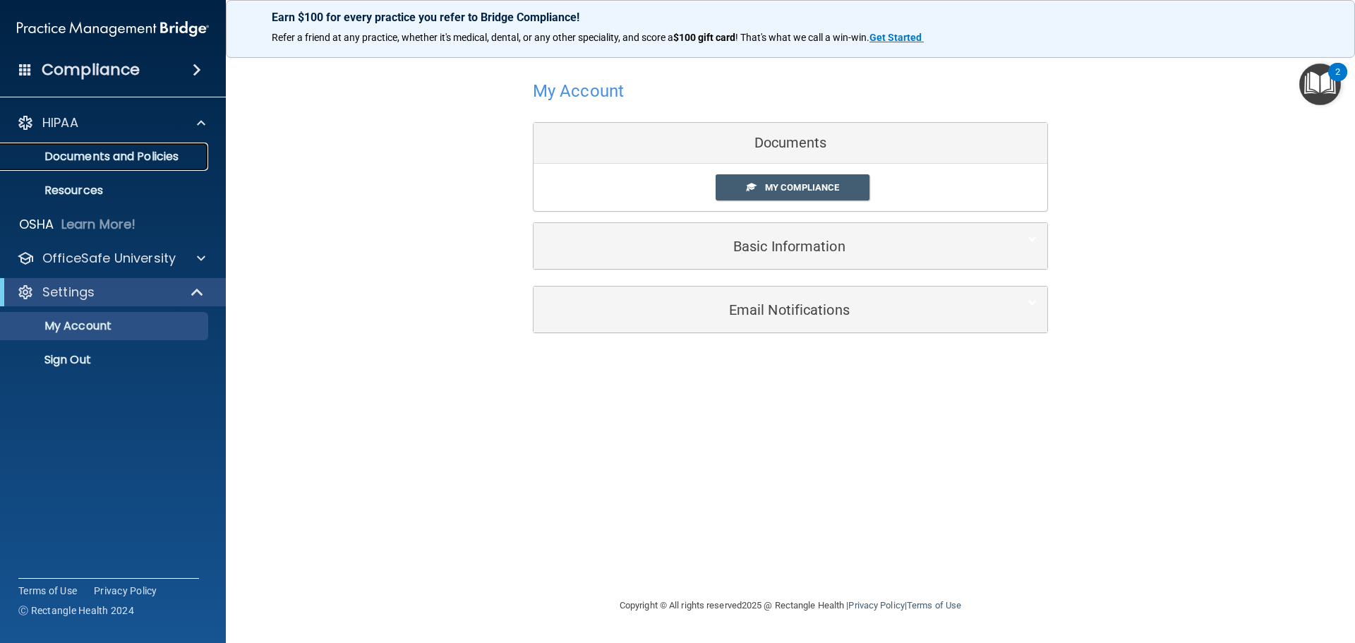
click at [77, 150] on p "Documents and Policies" at bounding box center [105, 157] width 193 height 14
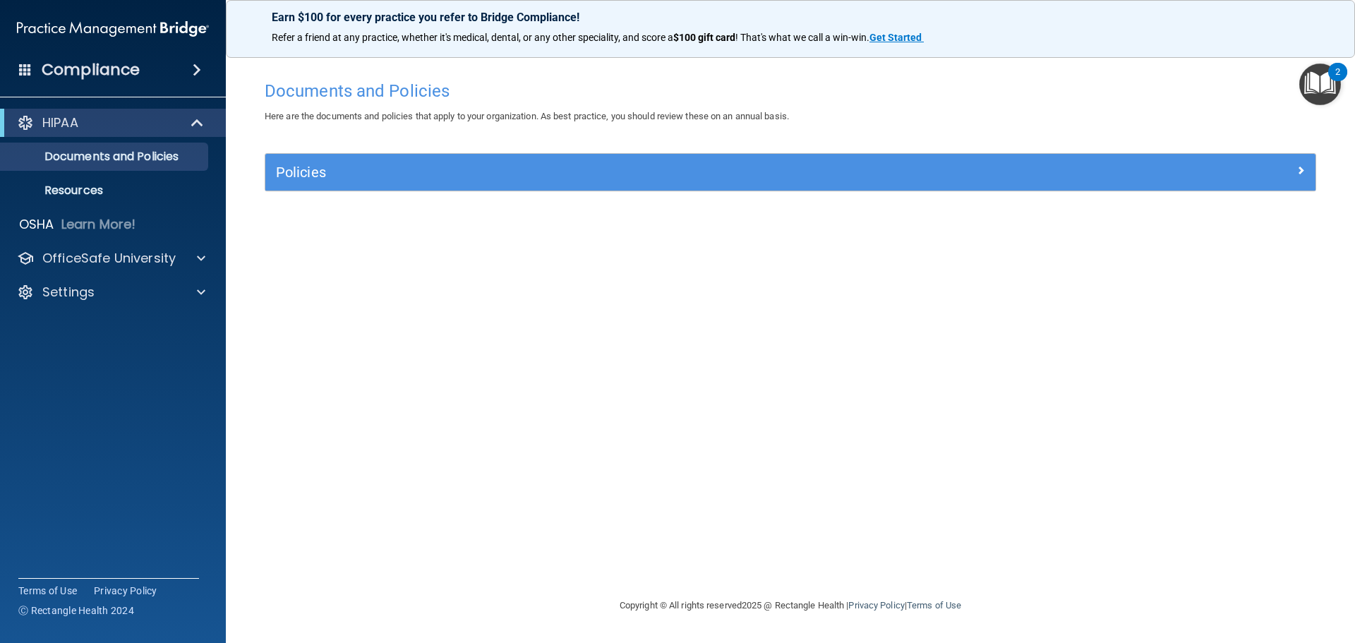
click at [97, 71] on h4 "Compliance" at bounding box center [91, 70] width 98 height 20
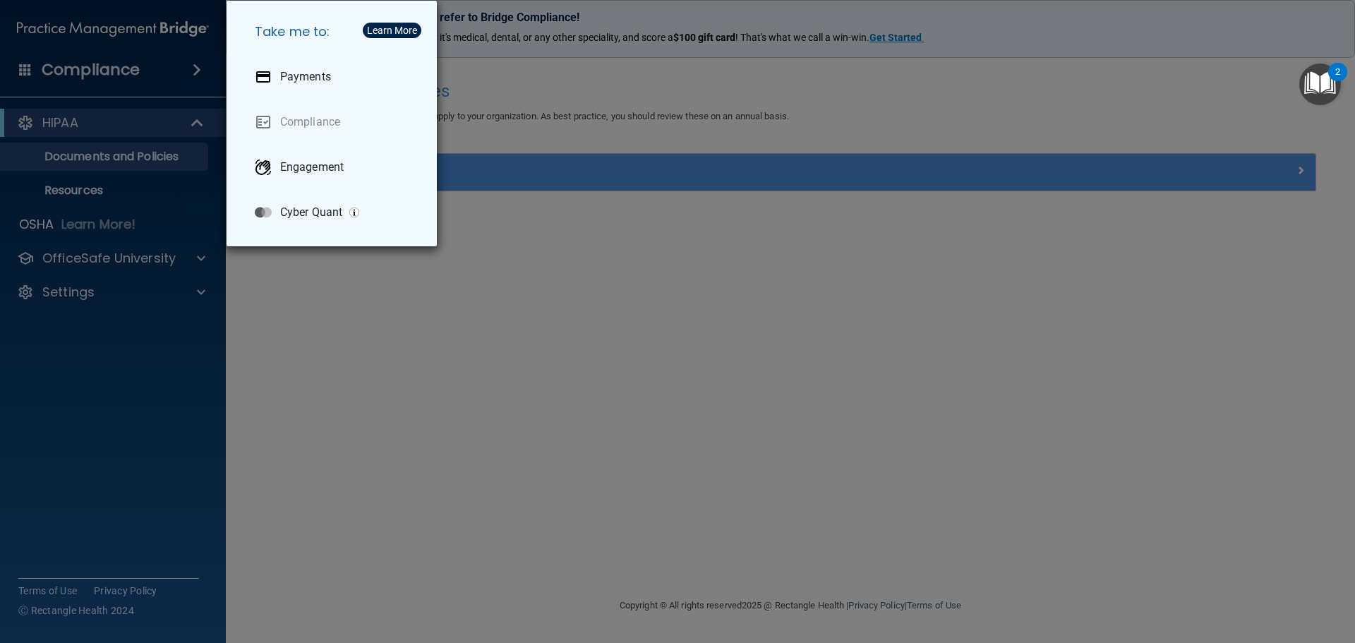
click at [37, 68] on div "Take me to: Payments Compliance Engagement Cyber Quant" at bounding box center [677, 321] width 1355 height 643
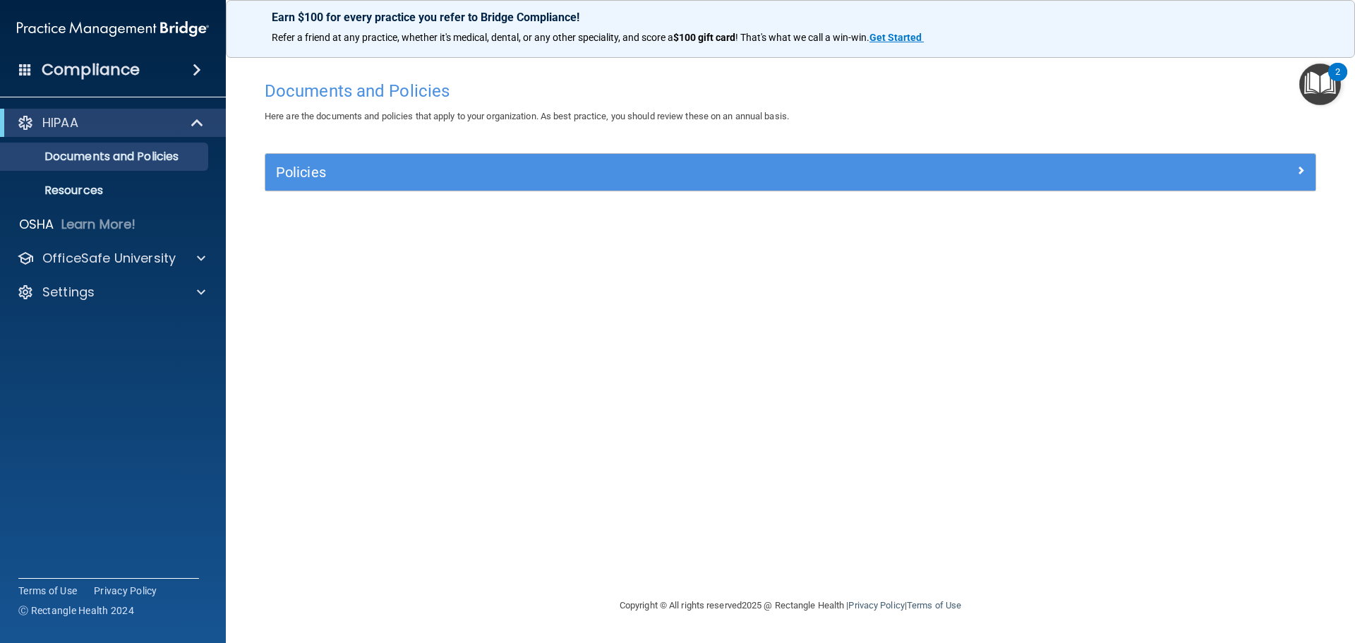
click at [26, 68] on span at bounding box center [25, 69] width 13 height 13
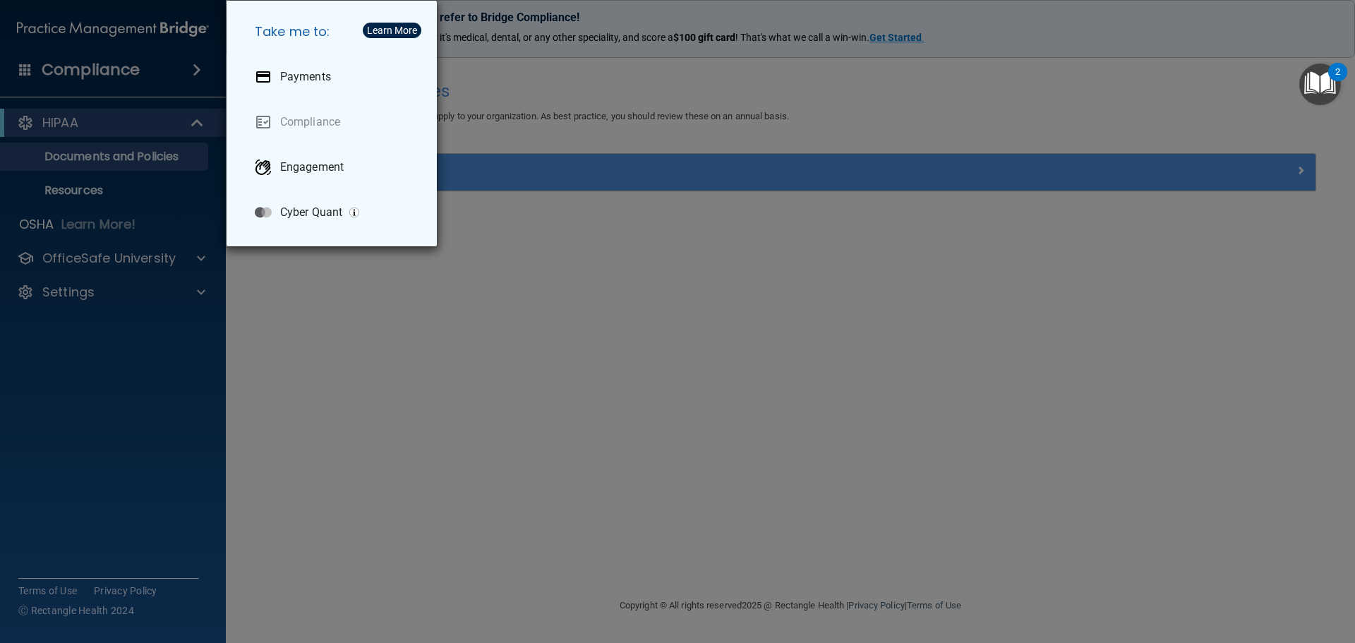
click at [26, 69] on div "Take me to: Payments Compliance Engagement Cyber Quant" at bounding box center [677, 321] width 1355 height 643
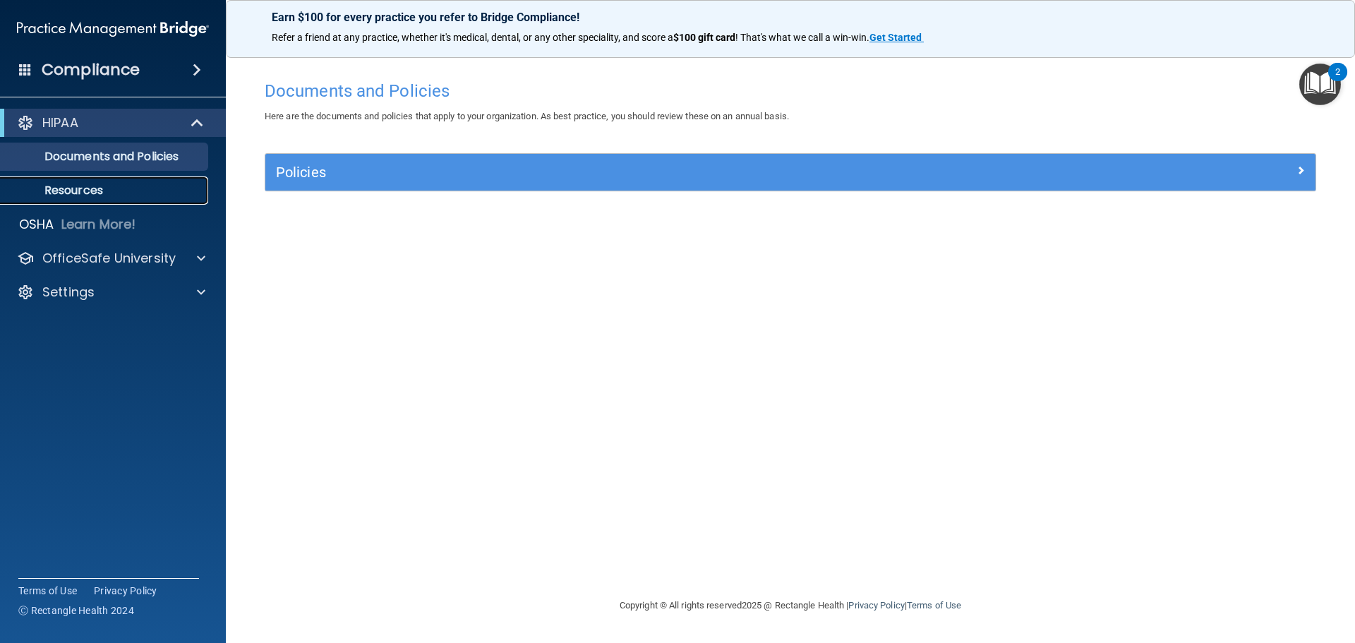
click at [49, 188] on p "Resources" at bounding box center [105, 190] width 193 height 14
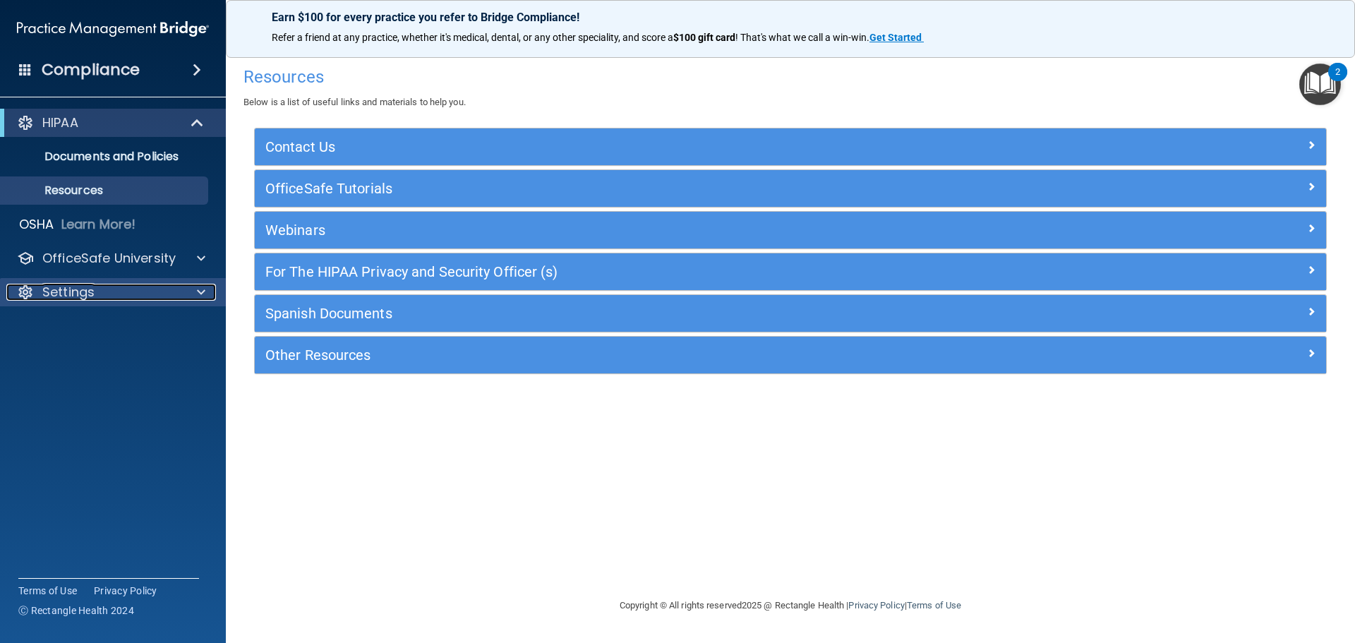
click at [188, 290] on div at bounding box center [198, 292] width 35 height 17
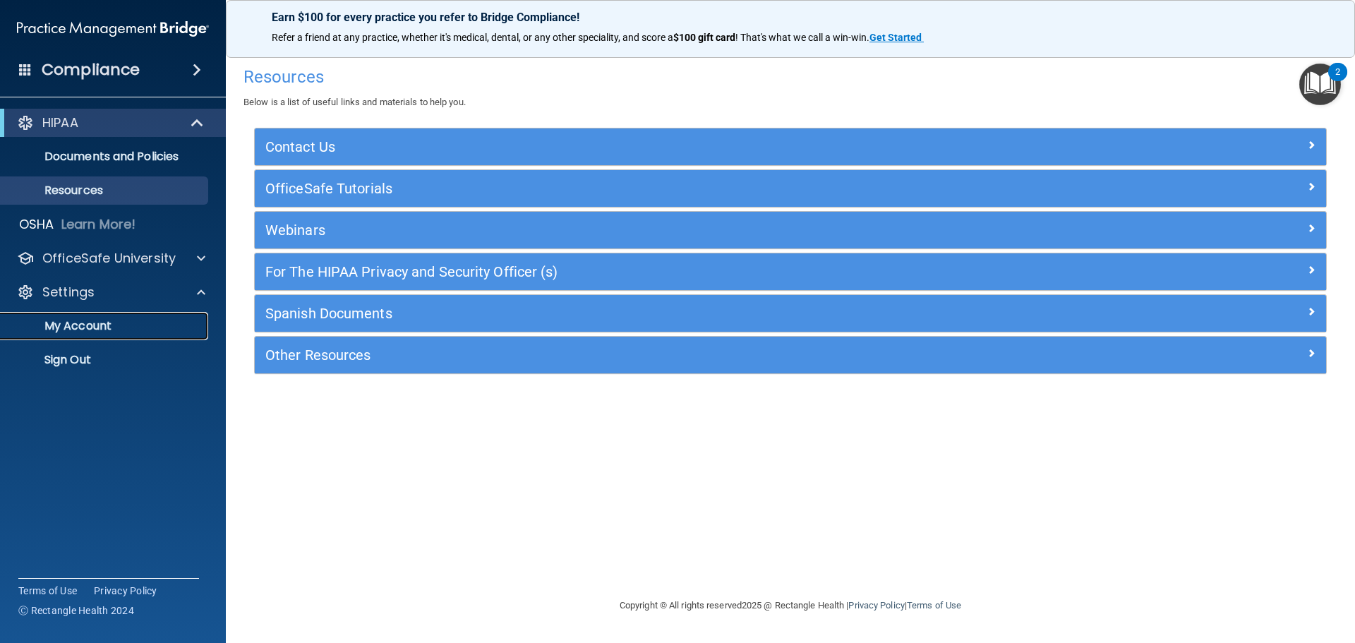
click at [161, 323] on p "My Account" at bounding box center [105, 326] width 193 height 14
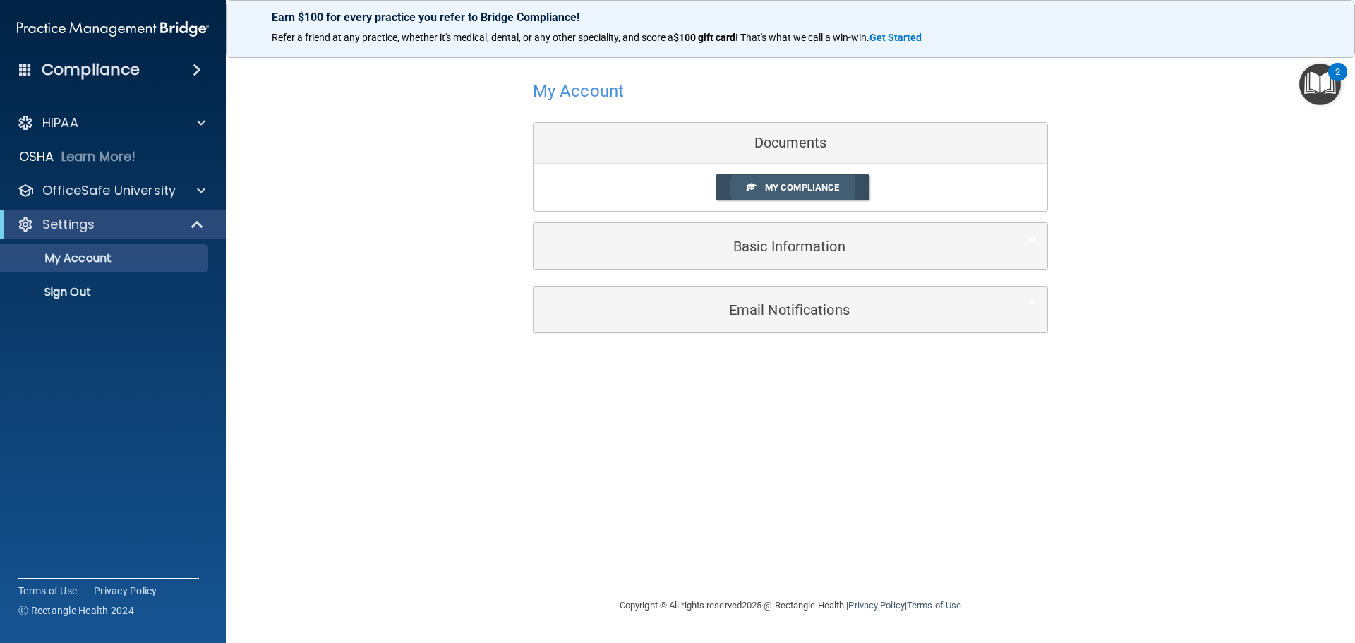
click at [797, 195] on link "My Compliance" at bounding box center [793, 187] width 155 height 26
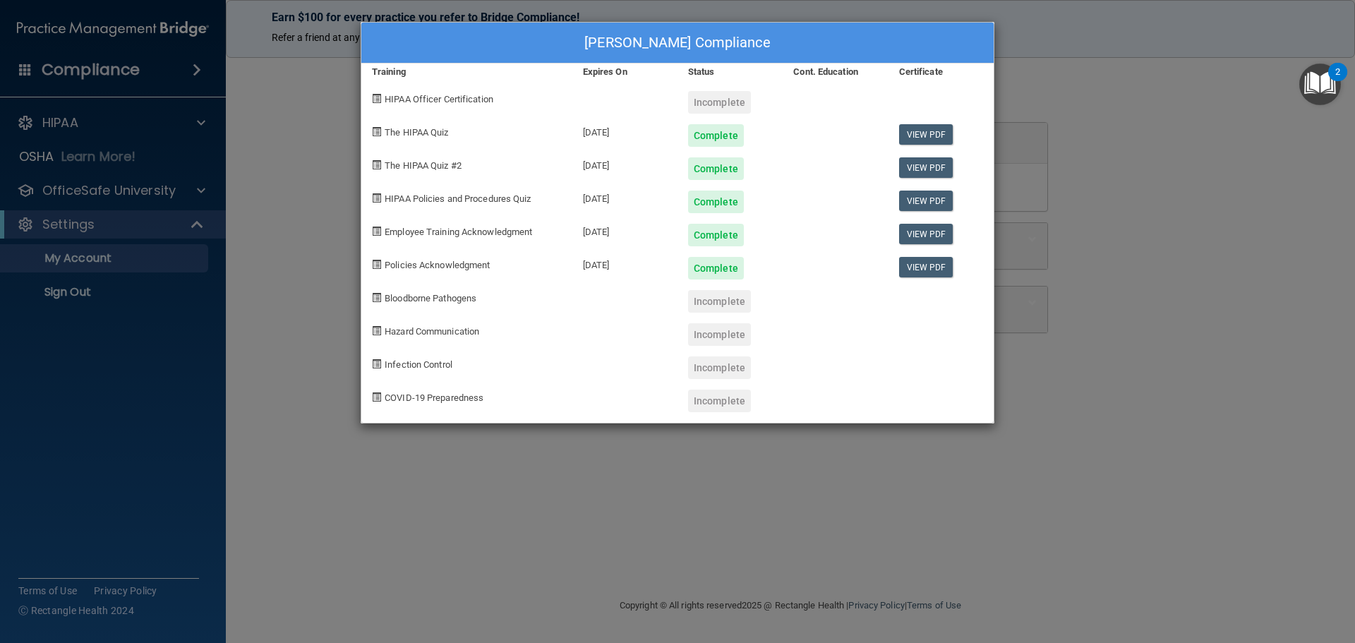
click at [694, 205] on div "Complete" at bounding box center [716, 202] width 56 height 23
click at [625, 200] on div "[DATE]" at bounding box center [624, 196] width 105 height 33
click at [713, 205] on div "Complete" at bounding box center [716, 202] width 56 height 23
click at [922, 198] on link "View PDF" at bounding box center [926, 201] width 54 height 20
click at [1084, 186] on div "[PERSON_NAME] Compliance Training Expires On Status Cont. Education Certificate…" at bounding box center [677, 321] width 1355 height 643
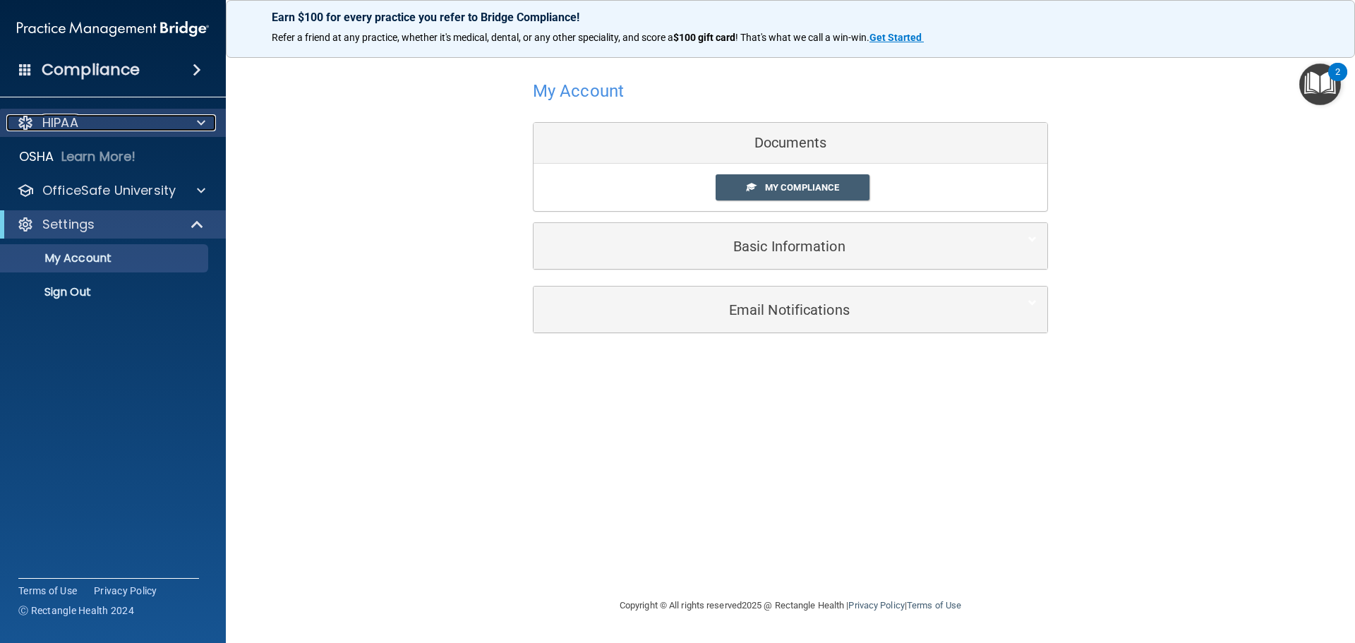
click at [67, 121] on p "HIPAA" at bounding box center [60, 122] width 36 height 17
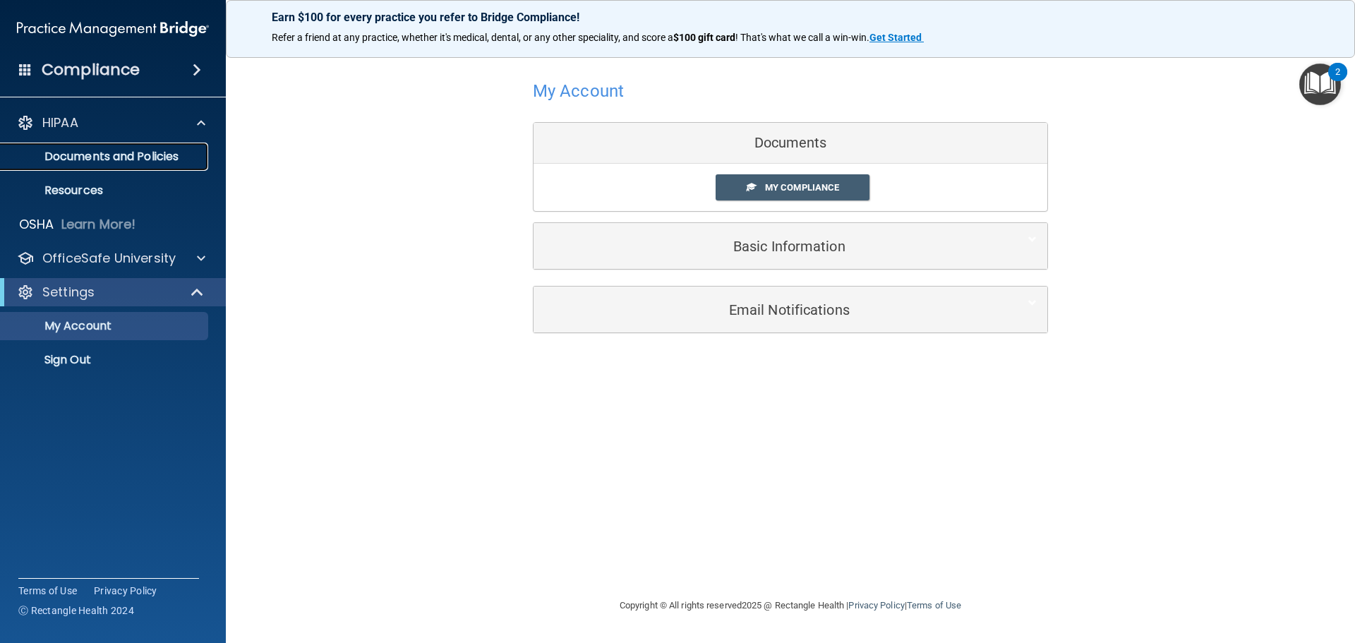
click at [66, 153] on p "Documents and Policies" at bounding box center [105, 157] width 193 height 14
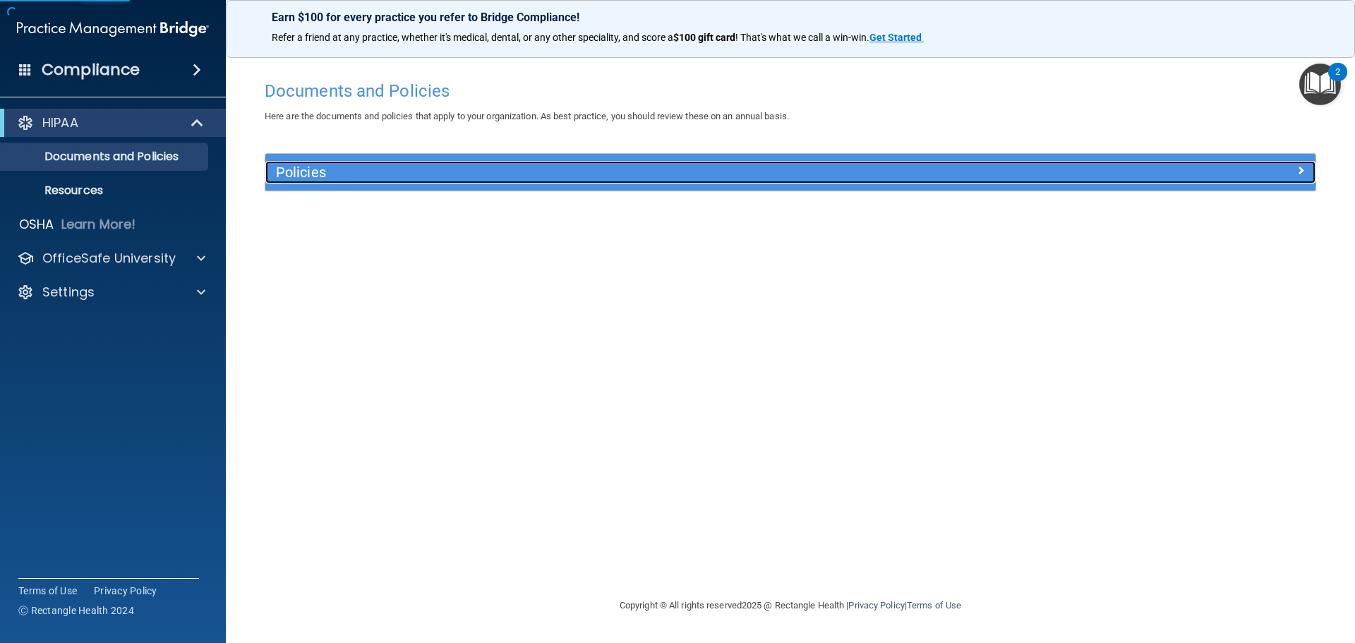
click at [287, 165] on h5 "Policies" at bounding box center [659, 172] width 766 height 16
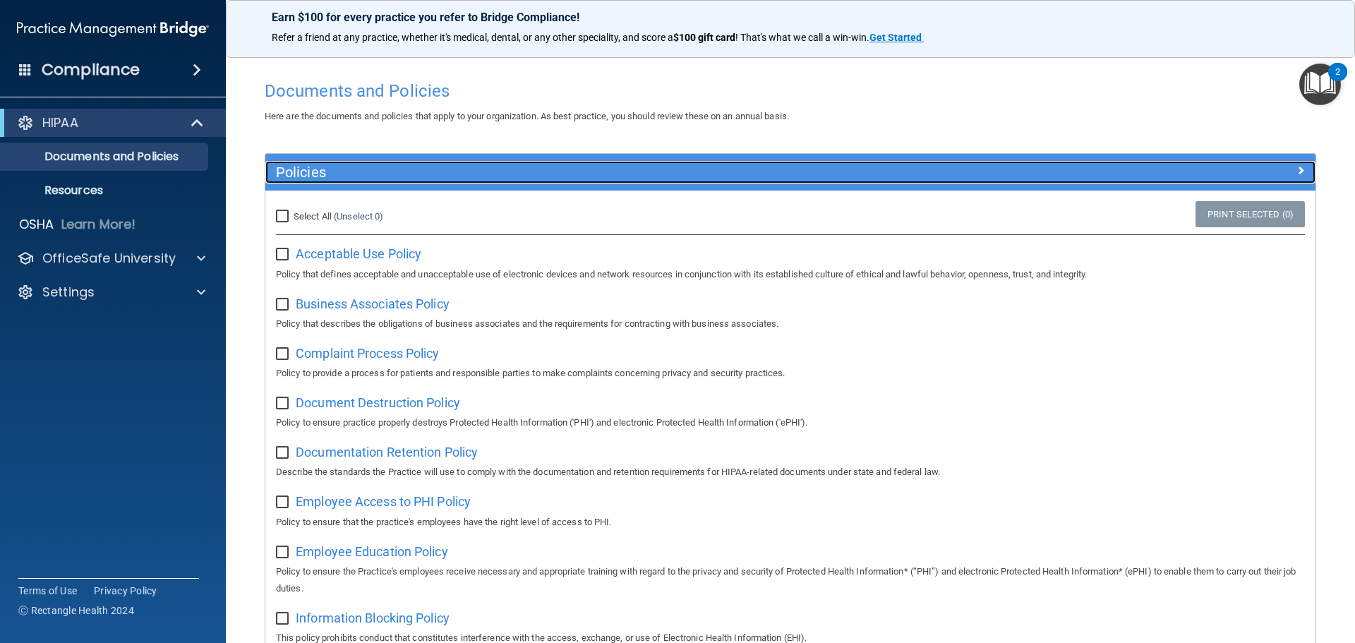
click at [287, 165] on h5 "Policies" at bounding box center [659, 172] width 766 height 16
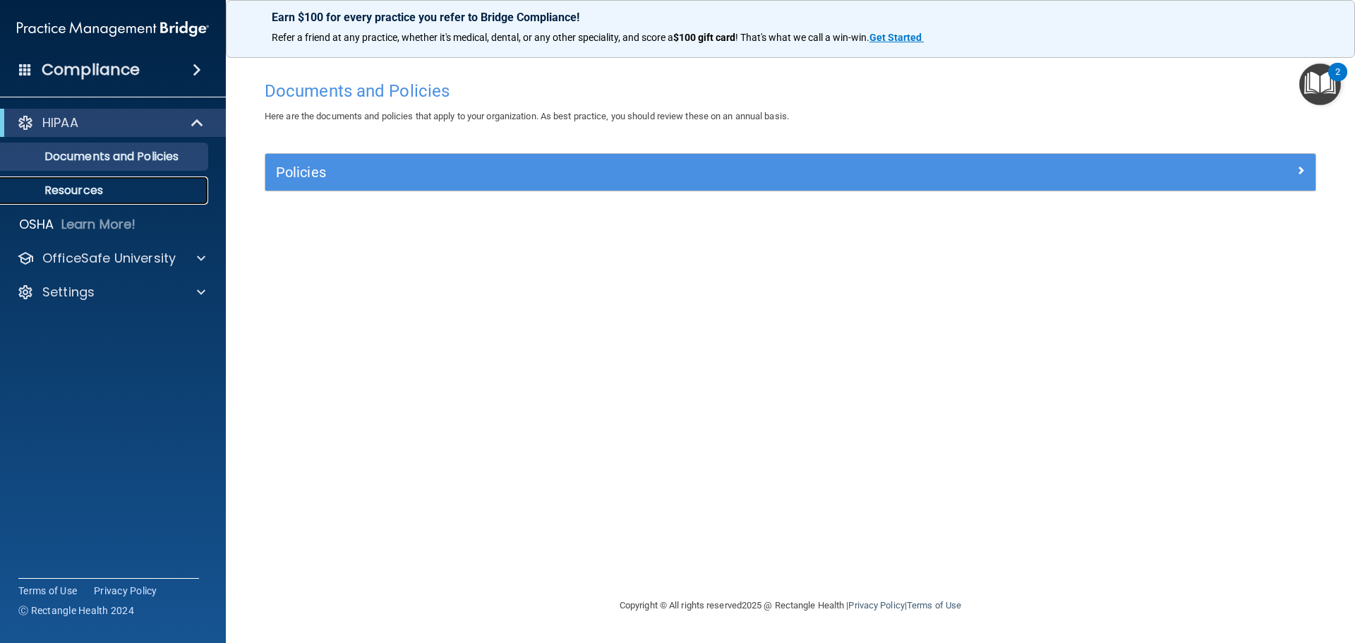
click at [127, 183] on link "Resources" at bounding box center [97, 190] width 222 height 28
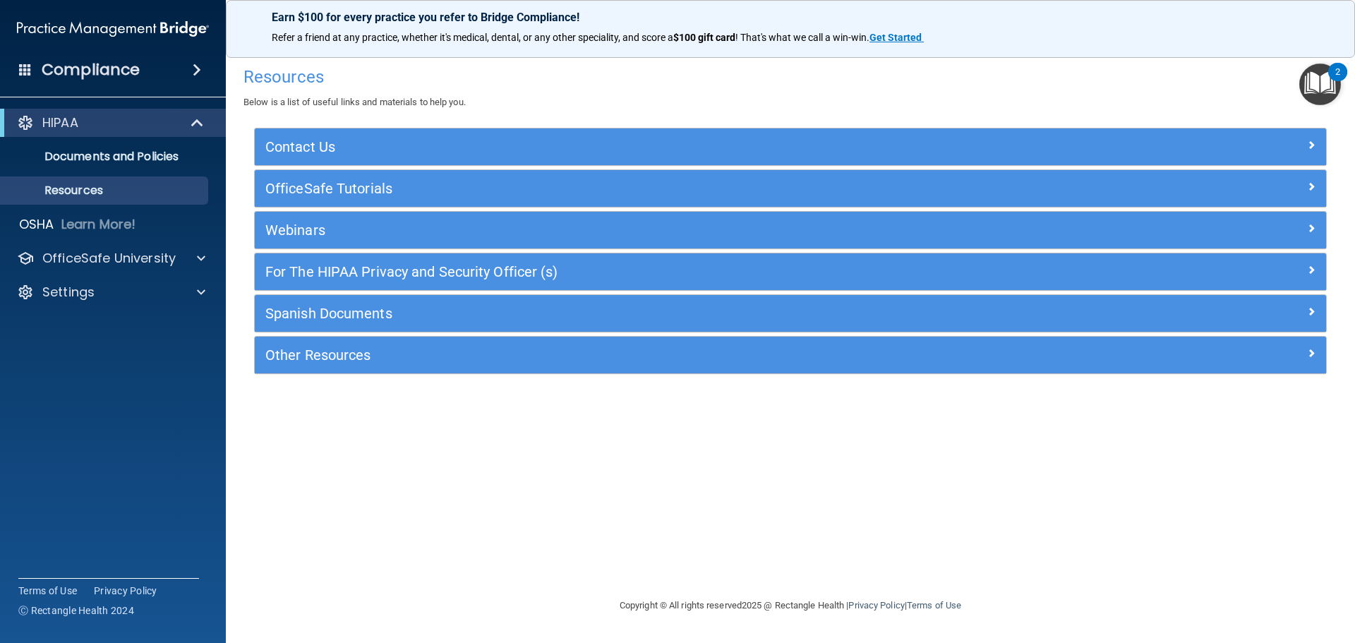
click at [83, 71] on h4 "Compliance" at bounding box center [91, 70] width 98 height 20
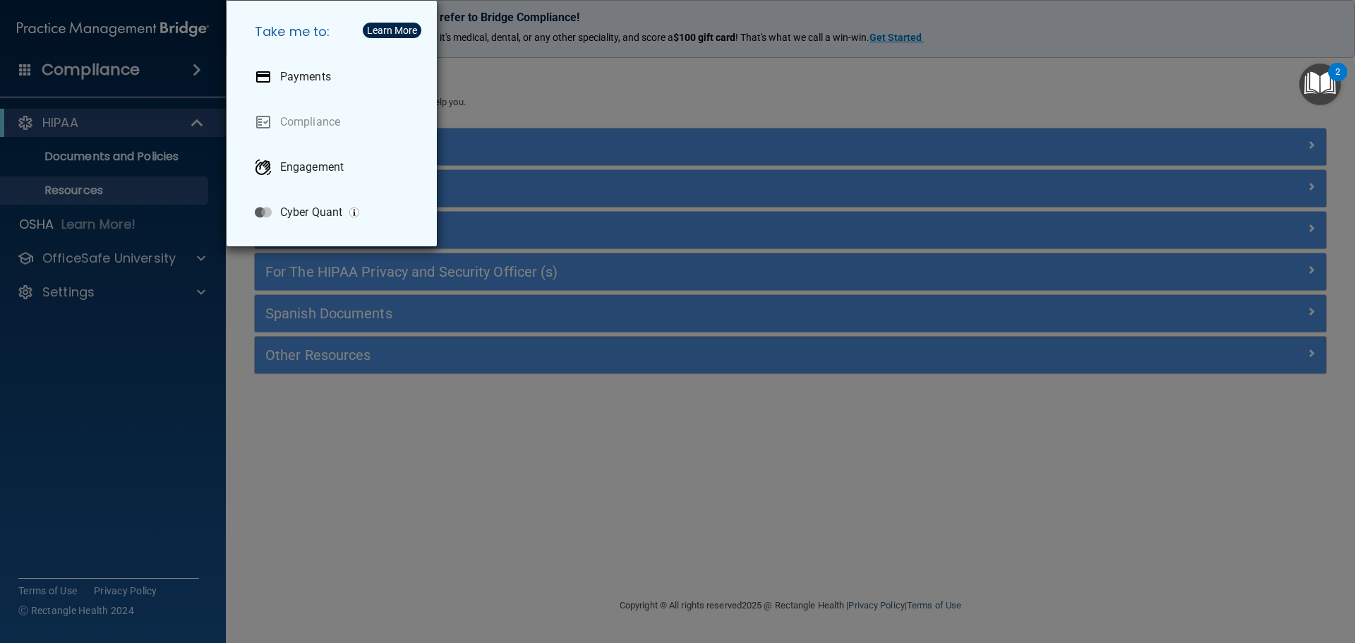
click at [83, 71] on div "Take me to: Payments Compliance Engagement Cyber Quant" at bounding box center [677, 321] width 1355 height 643
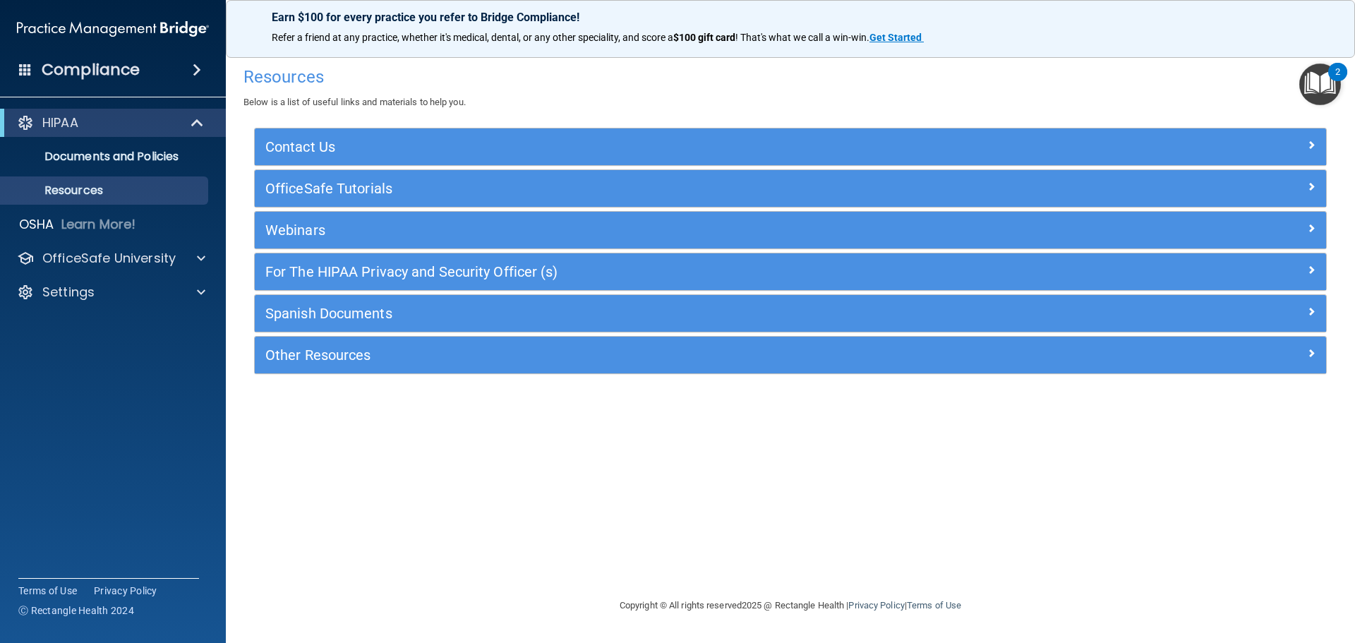
click at [150, 452] on accordion "HIPAA Documents and Policies Report an Incident Business Associates Emergency P…" at bounding box center [113, 281] width 227 height 357
click at [105, 297] on div "Settings" at bounding box center [93, 292] width 175 height 17
click at [101, 334] on link "My Account" at bounding box center [97, 326] width 222 height 28
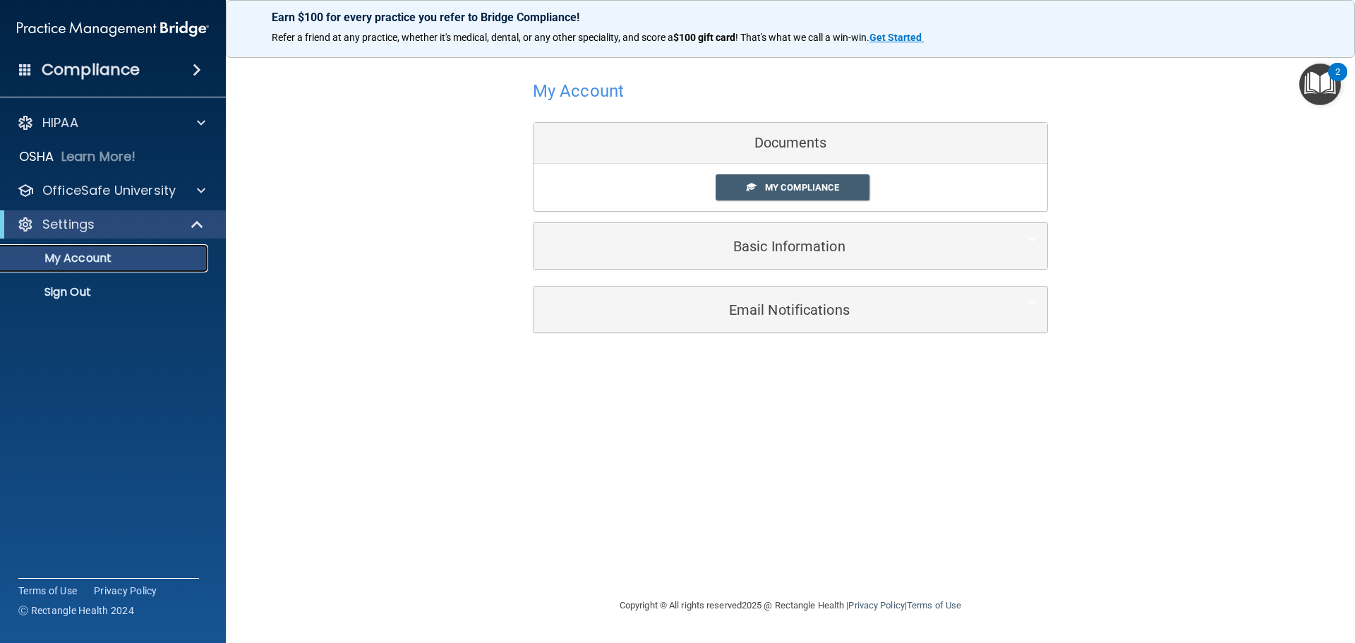
click at [108, 264] on p "My Account" at bounding box center [105, 258] width 193 height 14
click at [119, 118] on div "HIPAA" at bounding box center [93, 122] width 175 height 17
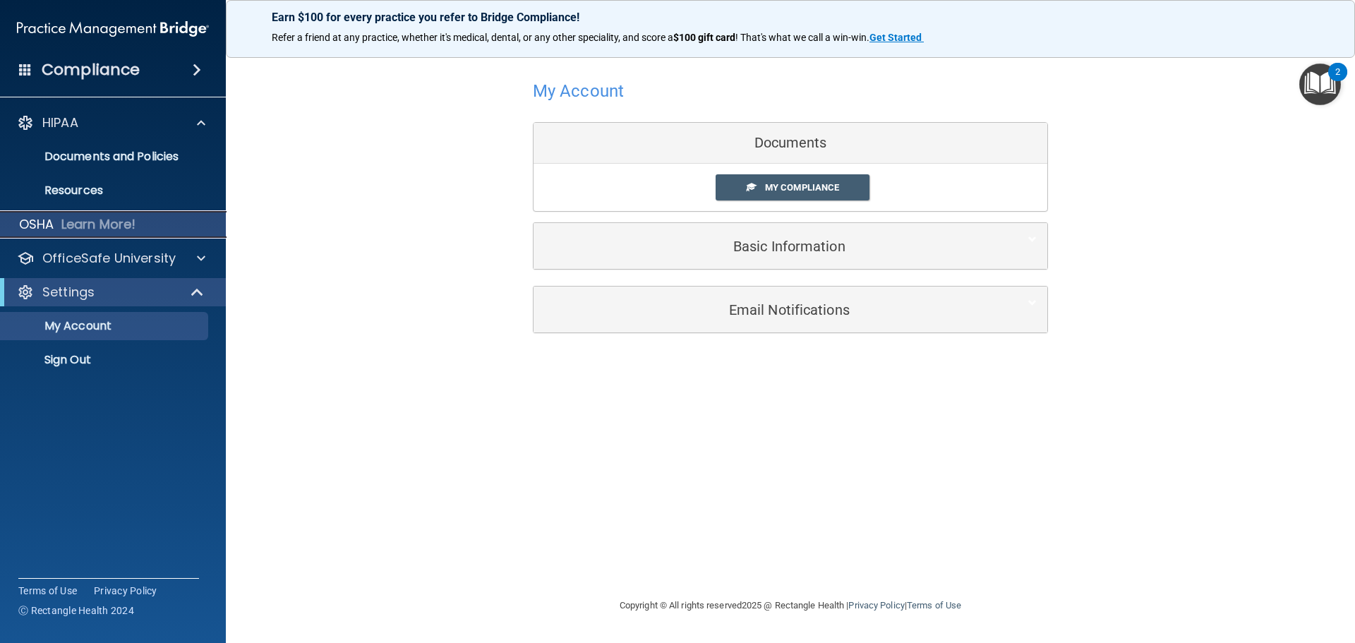
click at [61, 219] on p "Learn More!" at bounding box center [98, 224] width 75 height 17
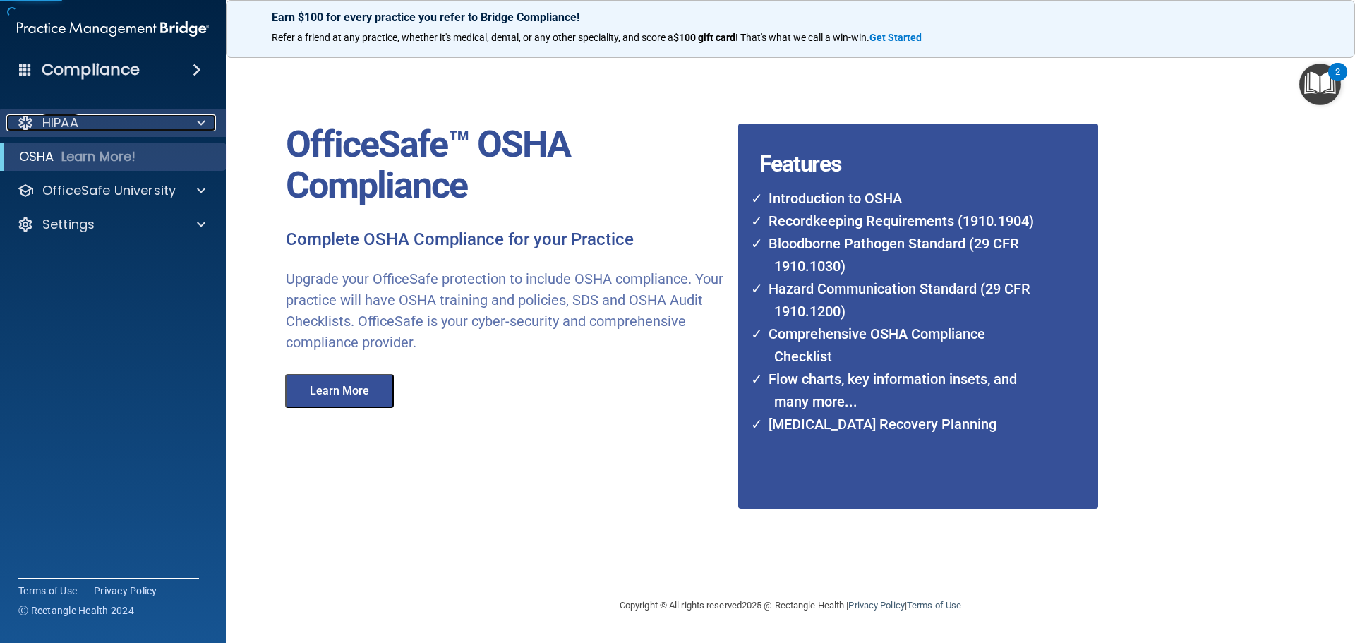
click at [90, 126] on div "HIPAA" at bounding box center [93, 122] width 175 height 17
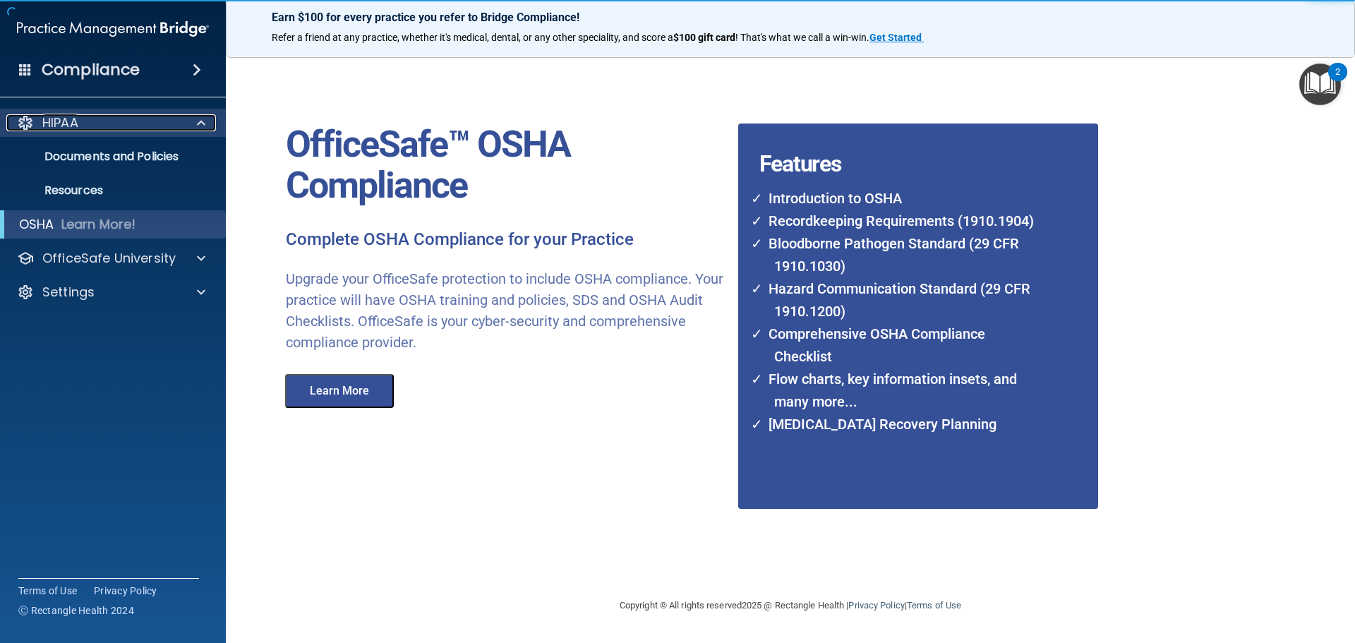
click at [90, 128] on div "HIPAA" at bounding box center [93, 122] width 175 height 17
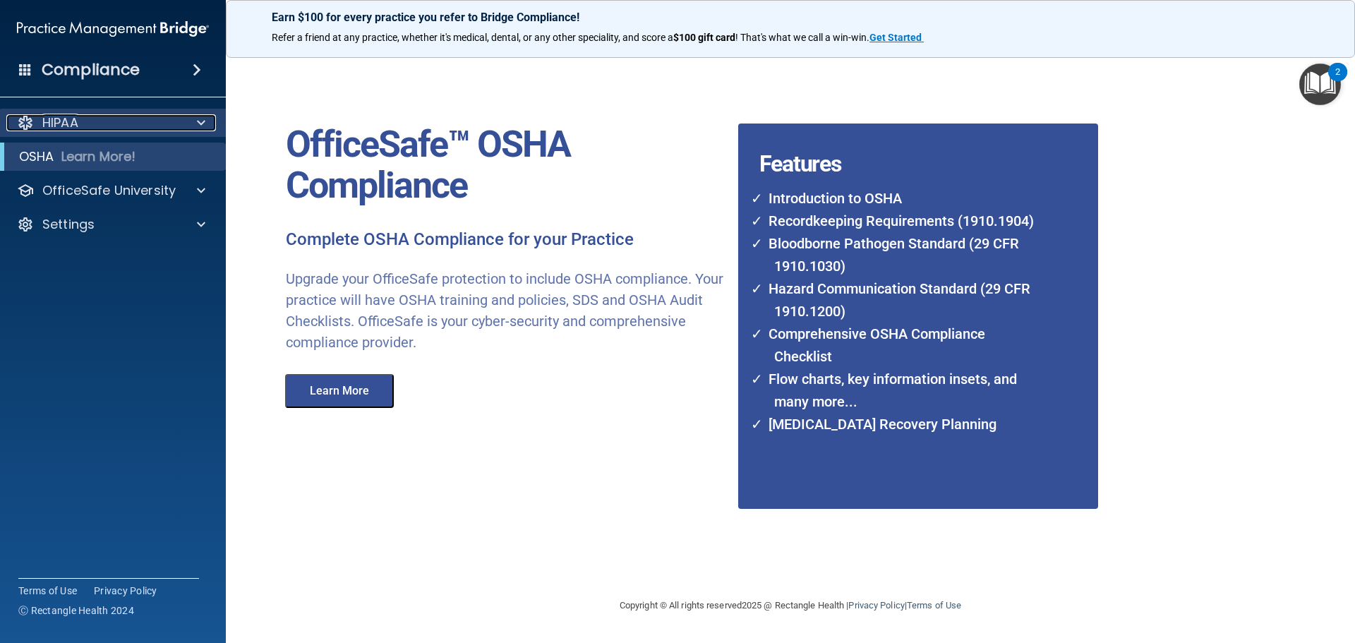
click at [89, 126] on div "HIPAA" at bounding box center [93, 122] width 175 height 17
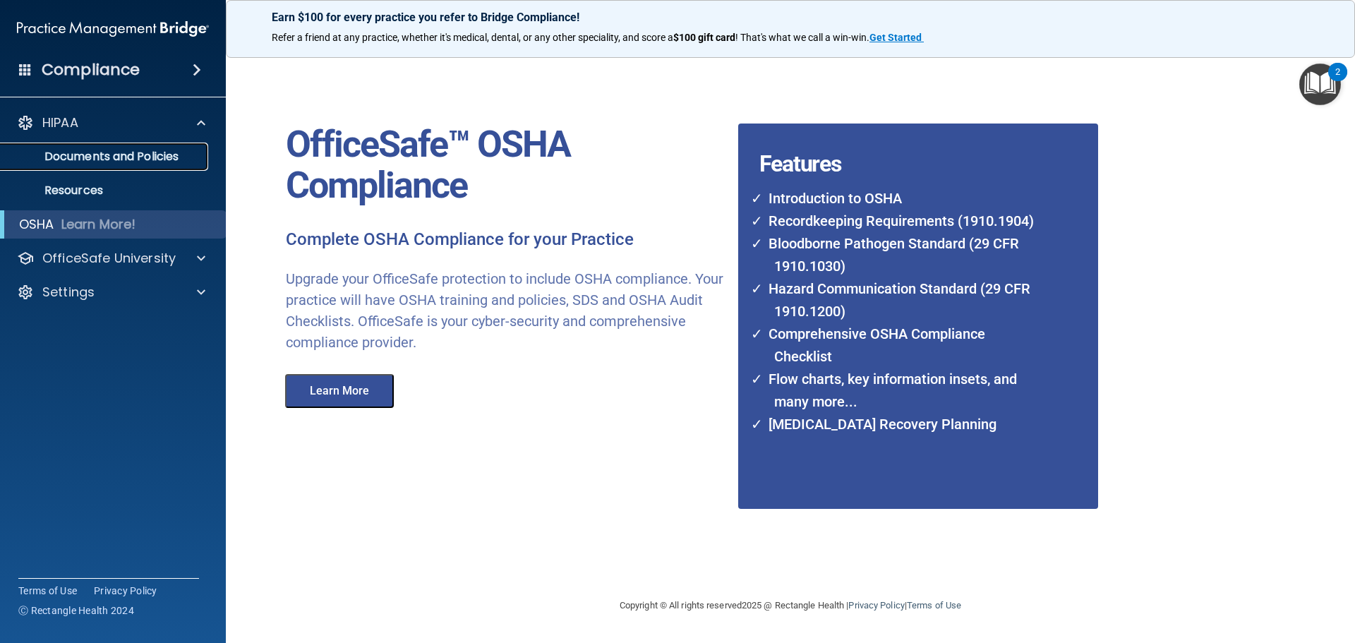
click at [87, 151] on p "Documents and Policies" at bounding box center [105, 157] width 193 height 14
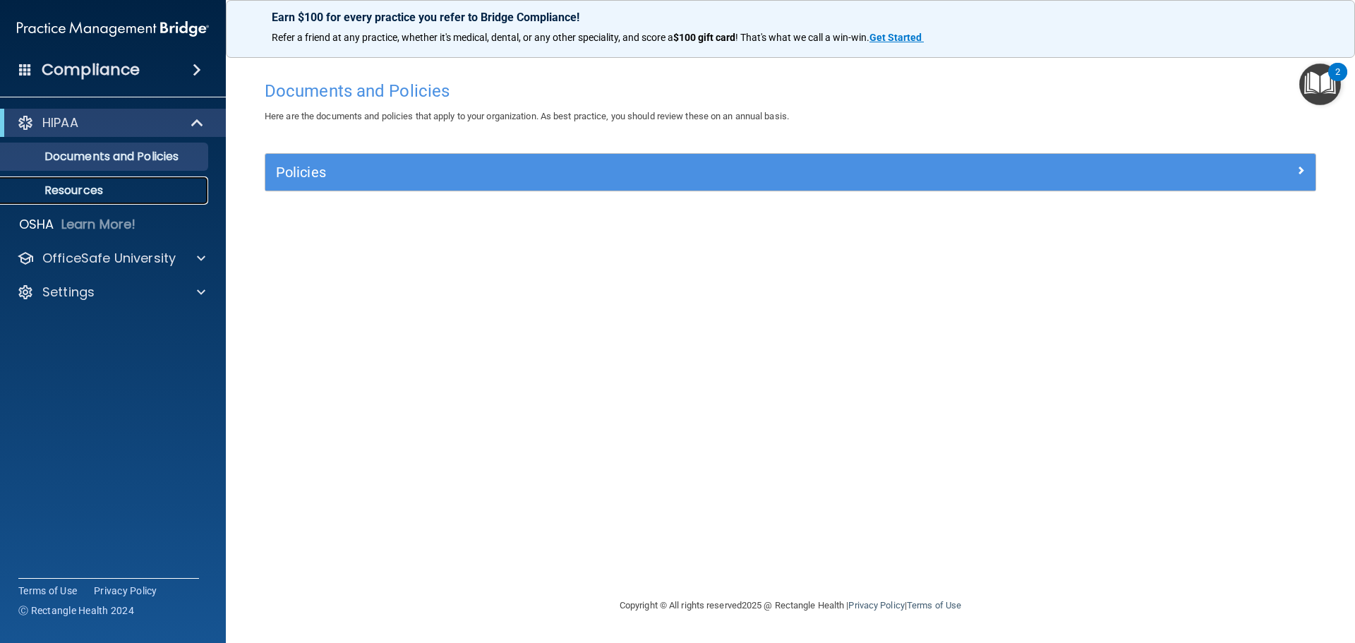
click at [104, 190] on p "Resources" at bounding box center [105, 190] width 193 height 14
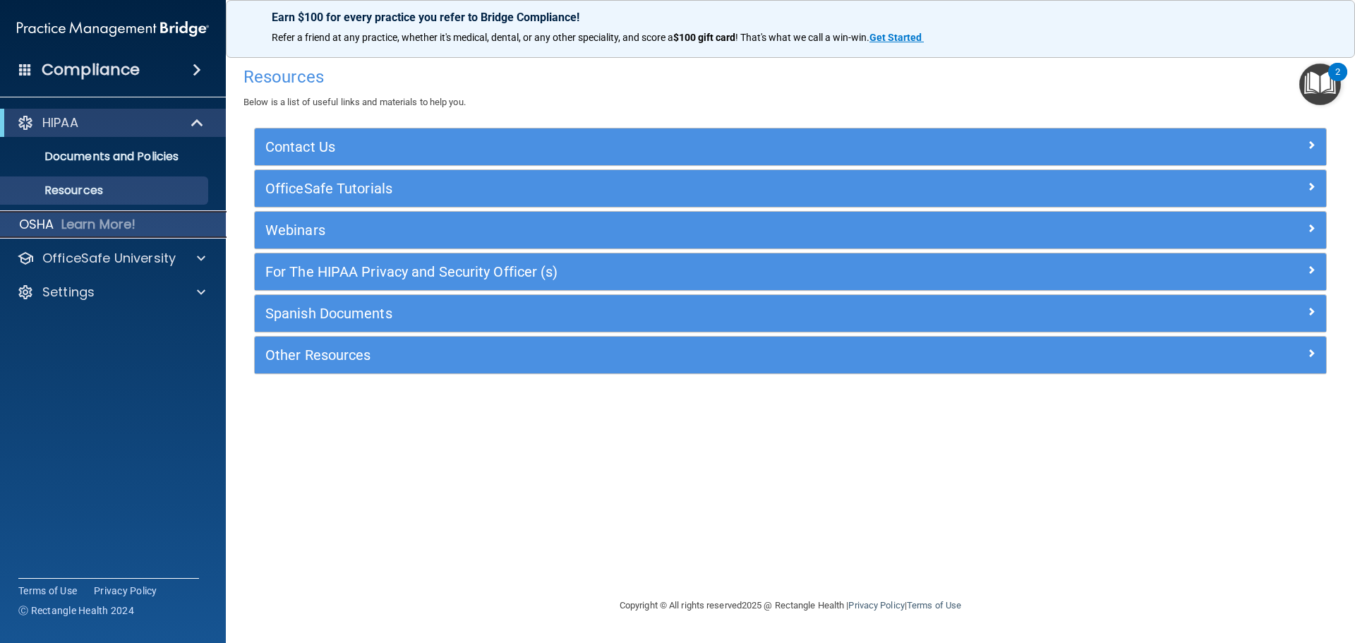
click at [125, 222] on p "Learn More!" at bounding box center [98, 224] width 75 height 17
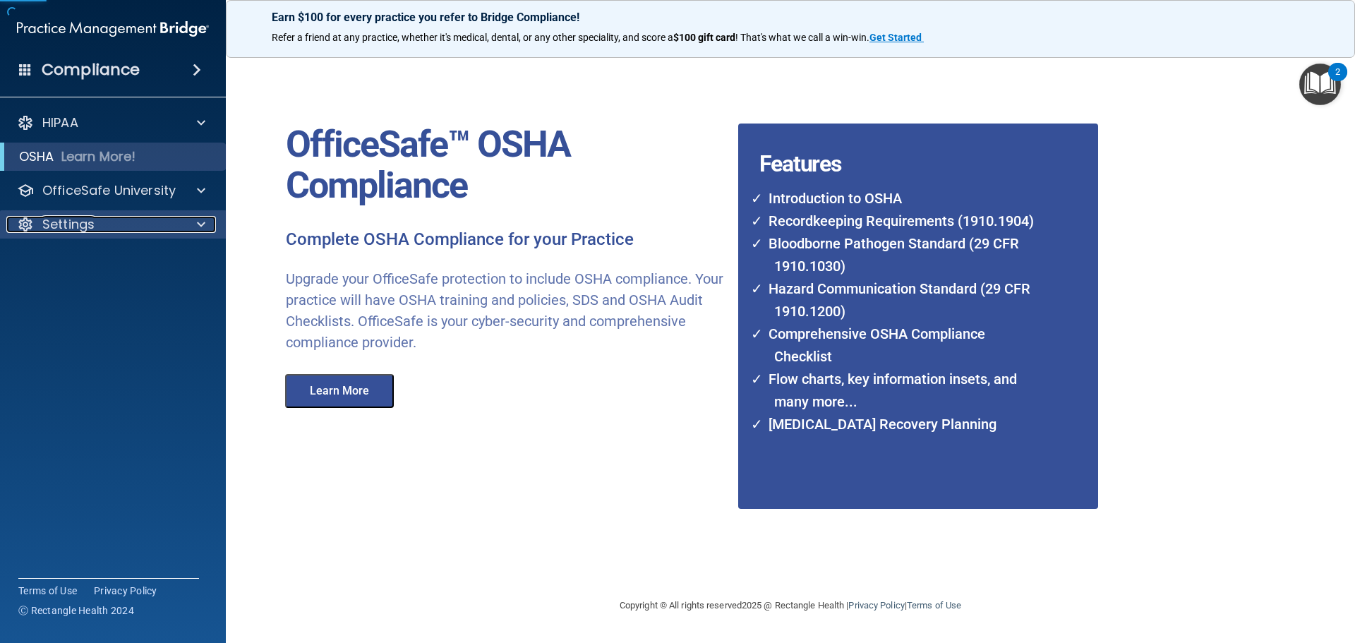
click at [134, 227] on div "Settings" at bounding box center [93, 224] width 175 height 17
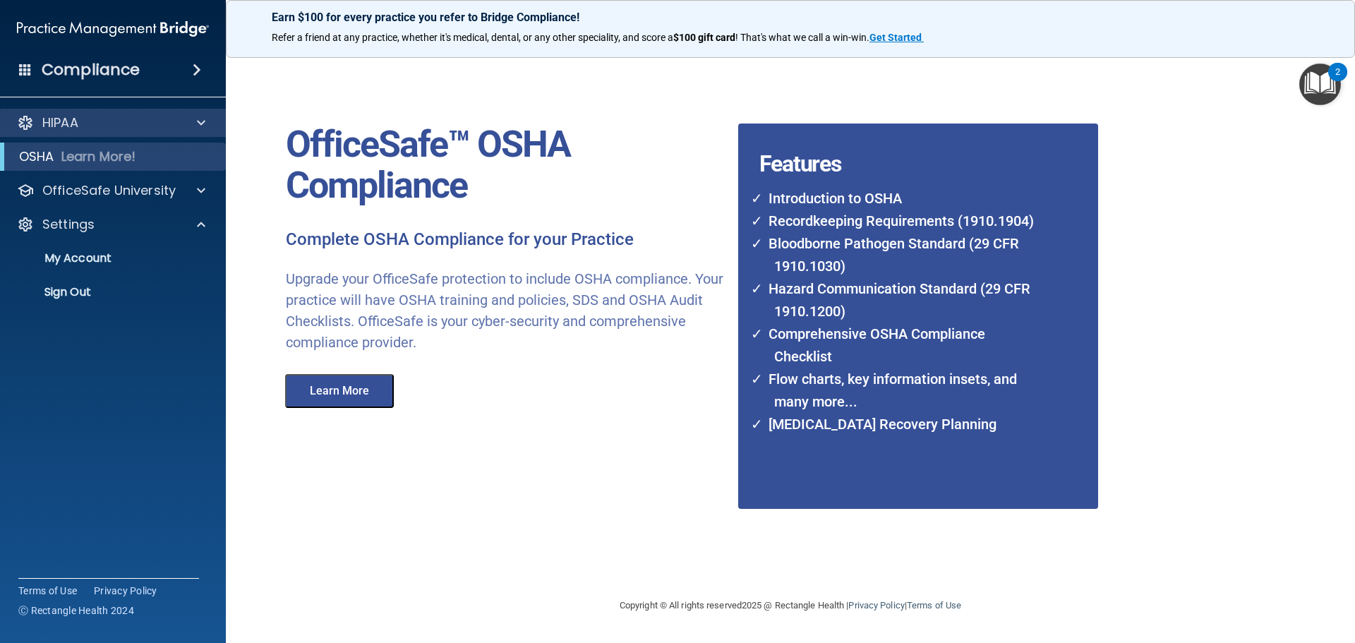
click at [34, 112] on div "HIPAA" at bounding box center [113, 123] width 227 height 28
click at [45, 124] on p "HIPAA" at bounding box center [60, 122] width 36 height 17
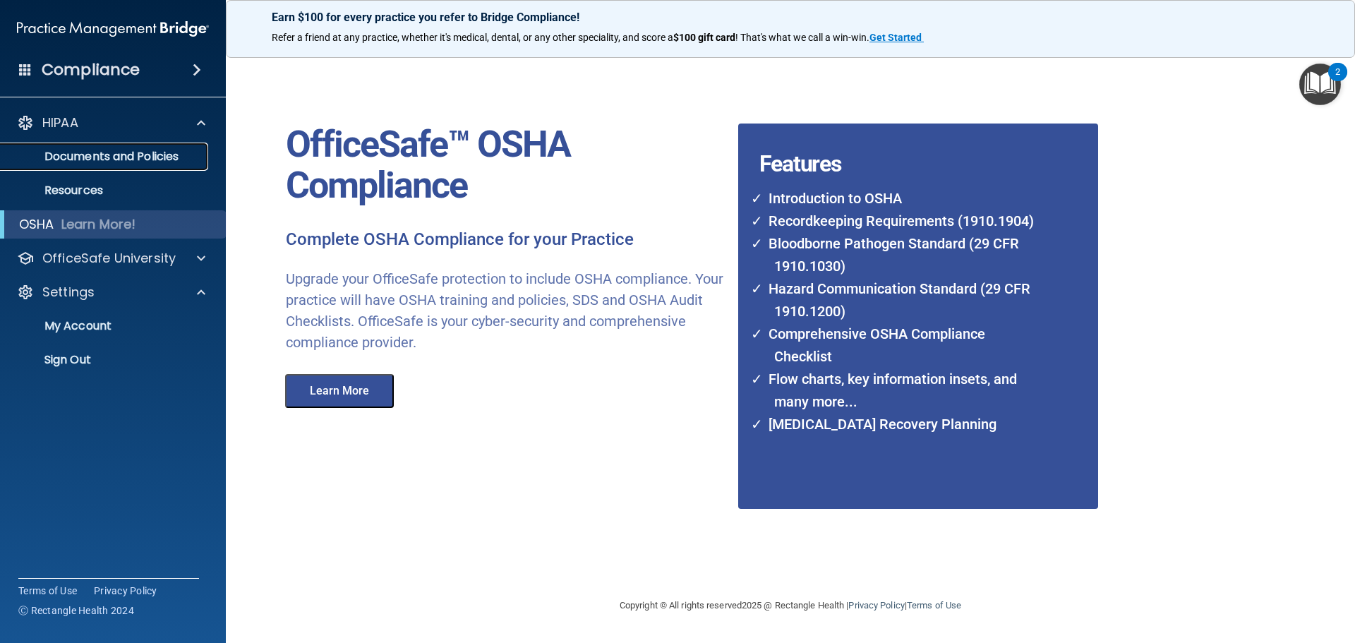
click at [54, 154] on p "Documents and Policies" at bounding box center [105, 157] width 193 height 14
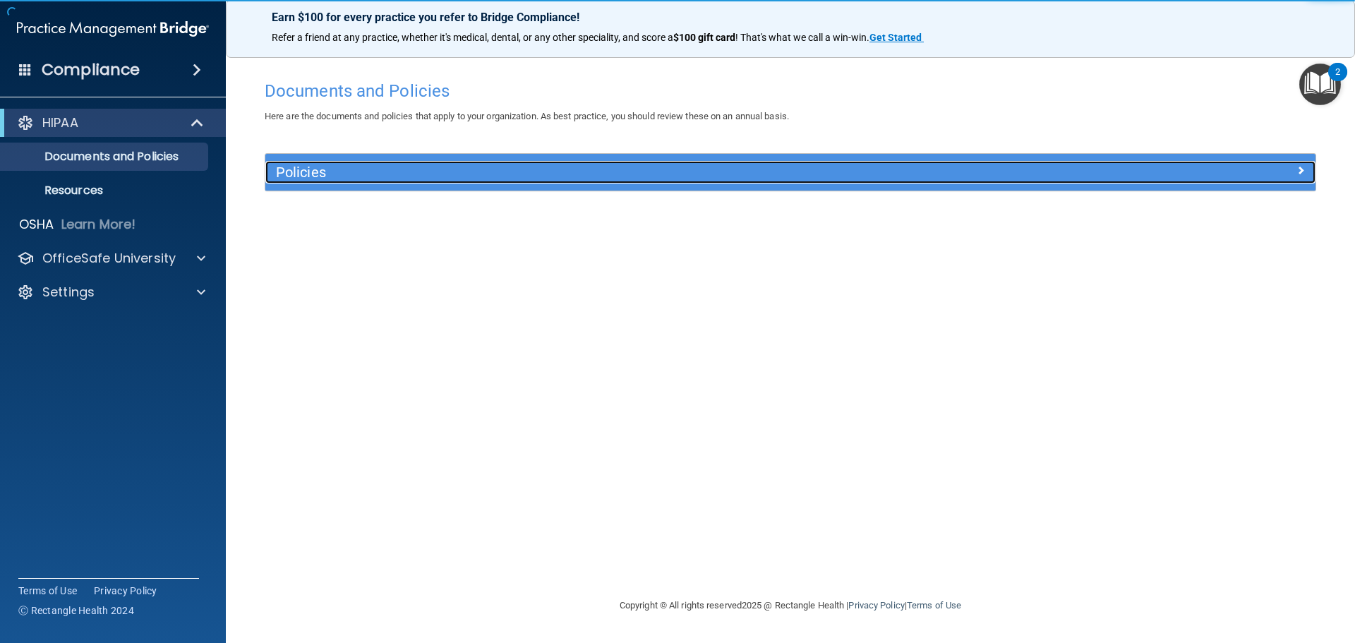
click at [323, 182] on div "Policies" at bounding box center [659, 172] width 788 height 23
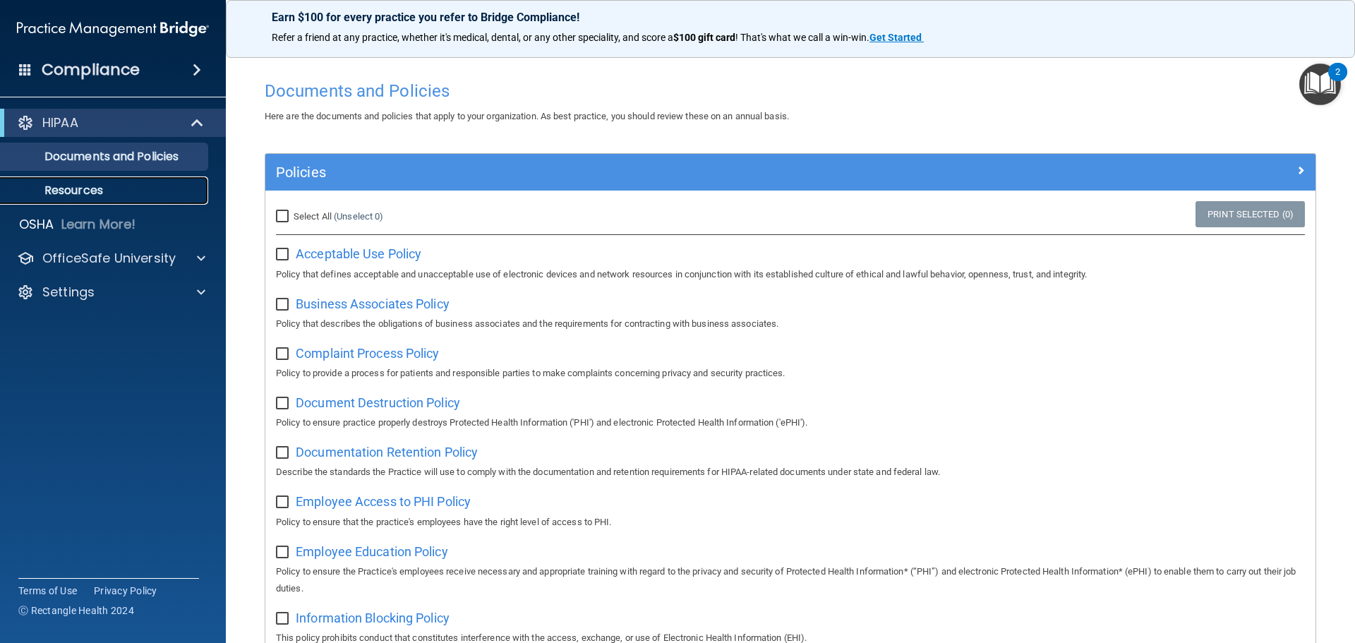
click at [125, 188] on p "Resources" at bounding box center [105, 190] width 193 height 14
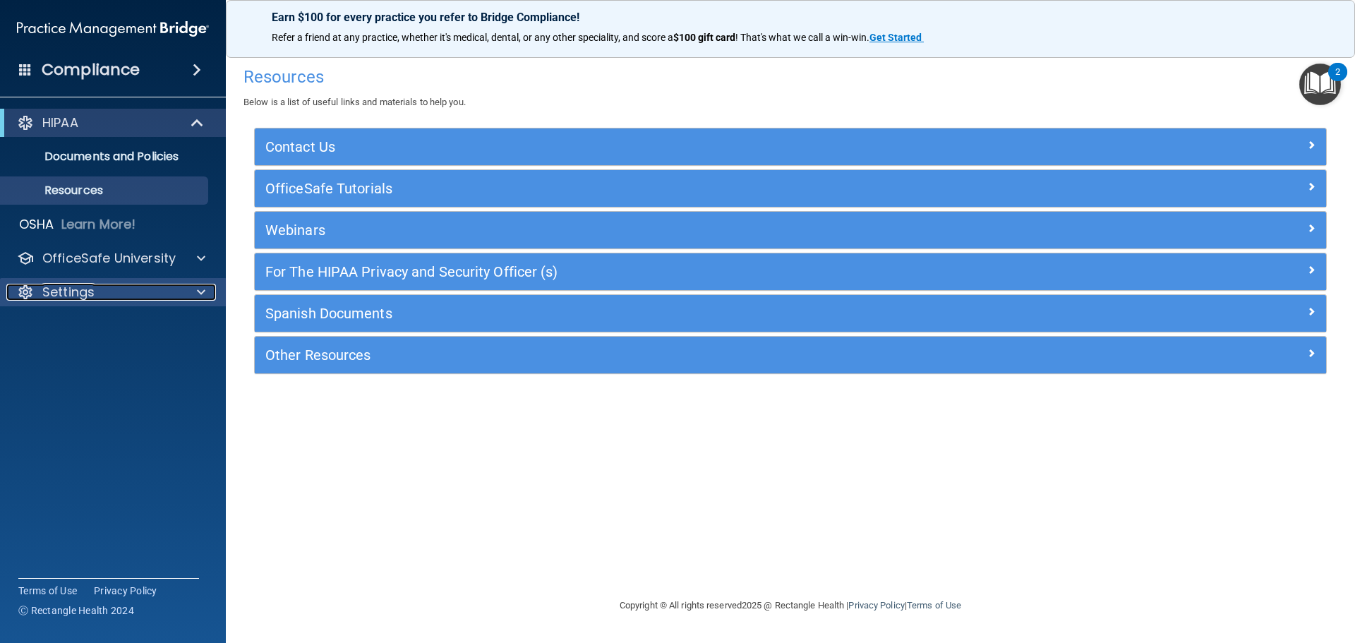
click at [114, 284] on div "Settings" at bounding box center [93, 292] width 175 height 17
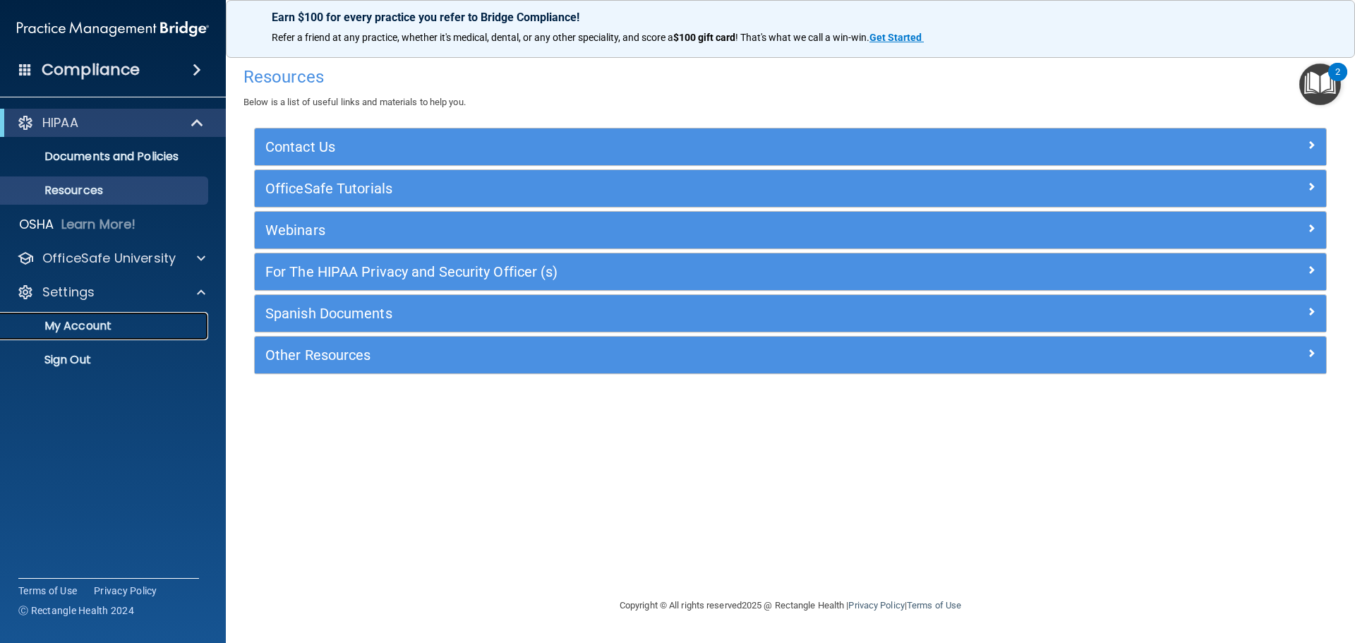
click at [97, 313] on link "My Account" at bounding box center [97, 326] width 222 height 28
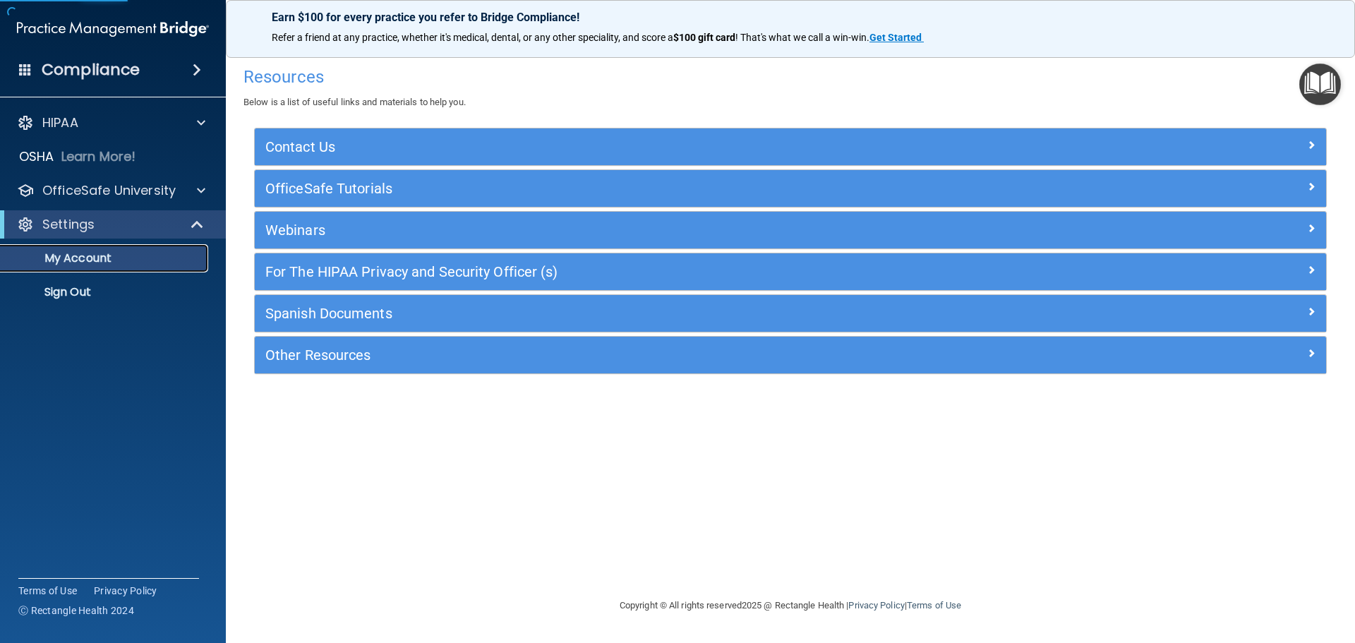
click at [99, 260] on p "My Account" at bounding box center [105, 258] width 193 height 14
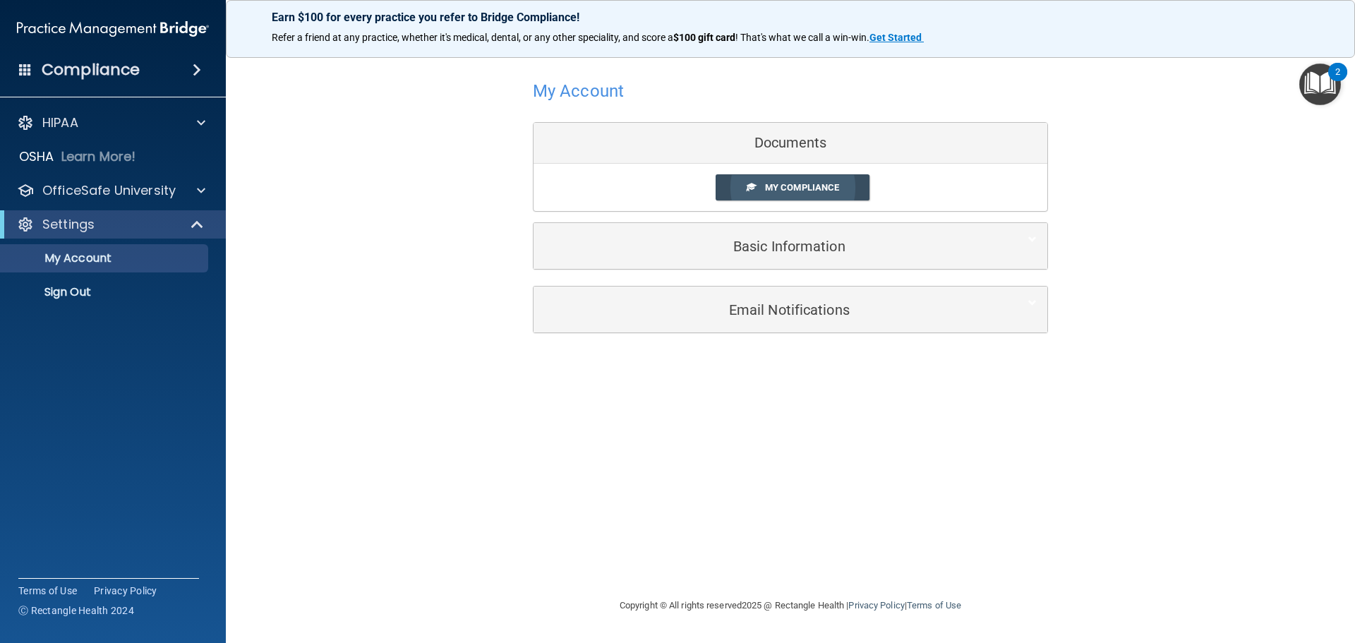
click at [830, 188] on span "My Compliance" at bounding box center [802, 187] width 74 height 11
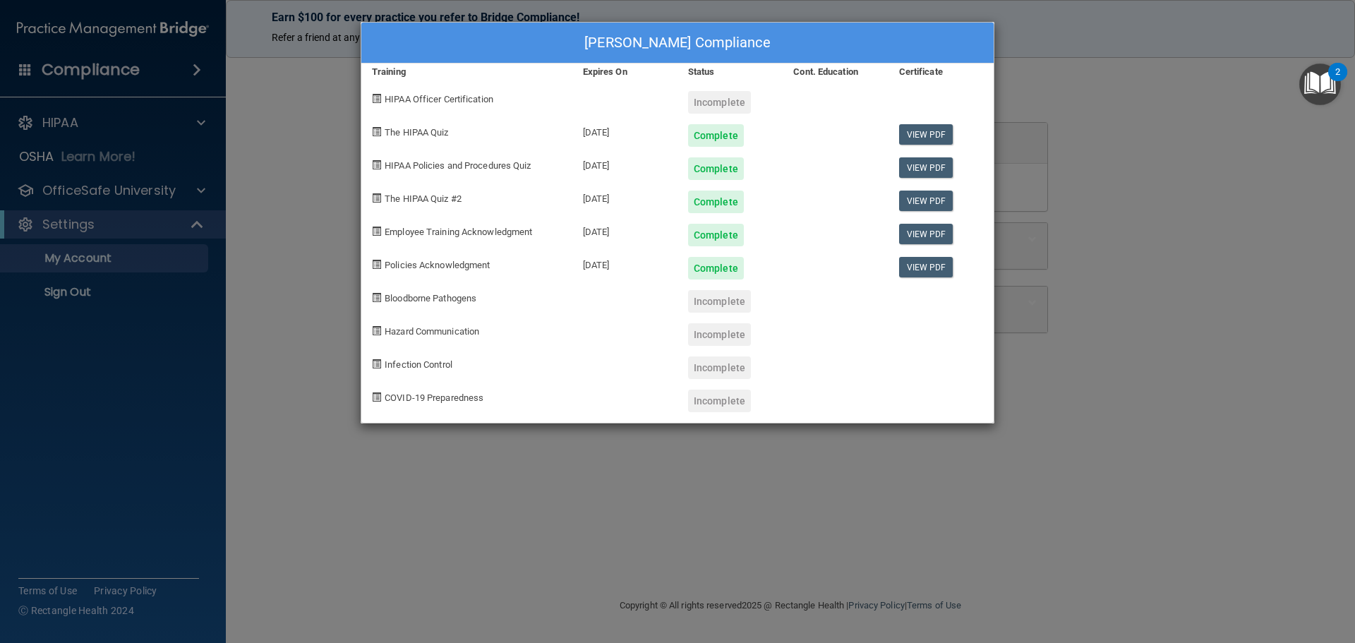
click at [703, 102] on div "Incomplete" at bounding box center [719, 102] width 63 height 23
click at [466, 101] on span "HIPAA Officer Certification" at bounding box center [439, 99] width 109 height 11
click at [375, 97] on span at bounding box center [376, 98] width 9 height 9
drag, startPoint x: 383, startPoint y: 102, endPoint x: 406, endPoint y: 99, distance: 22.9
click at [385, 100] on div "HIPAA Officer Certification" at bounding box center [466, 96] width 211 height 33
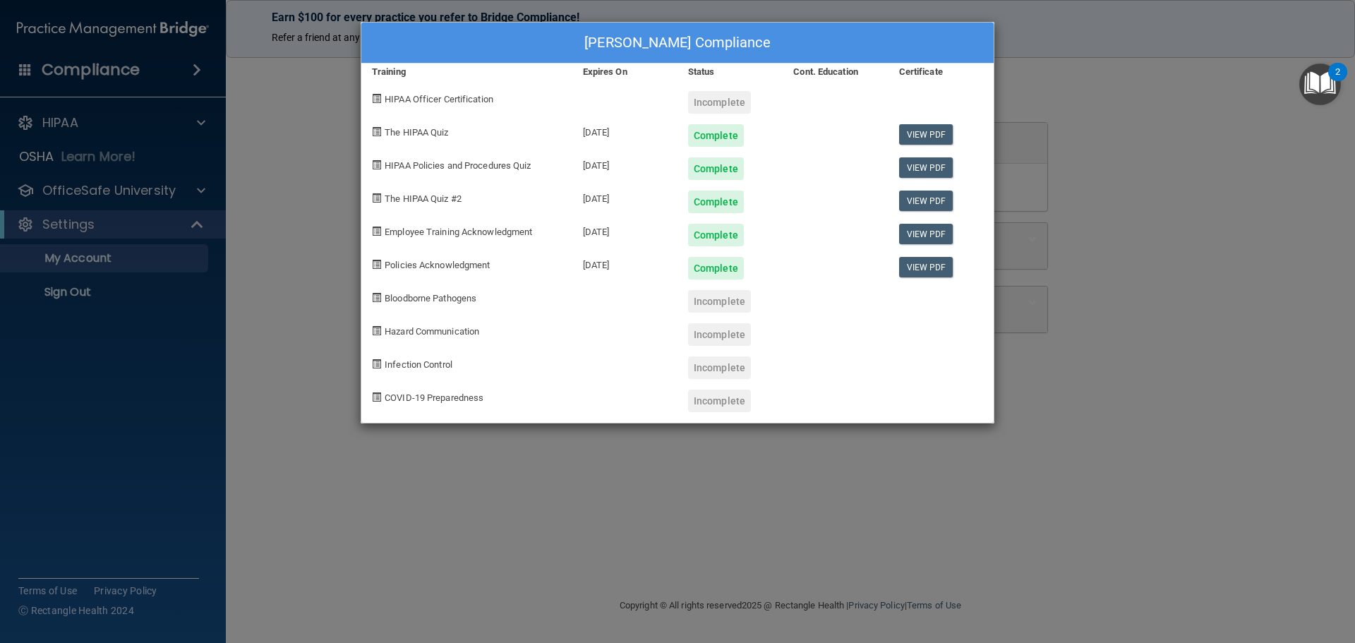
click at [415, 99] on span "HIPAA Officer Certification" at bounding box center [439, 99] width 109 height 11
drag, startPoint x: 428, startPoint y: 97, endPoint x: 463, endPoint y: 96, distance: 34.6
click at [447, 97] on span "HIPAA Officer Certification" at bounding box center [439, 99] width 109 height 11
click at [536, 97] on div "HIPAA Officer Certification" at bounding box center [466, 96] width 211 height 33
drag, startPoint x: 601, startPoint y: 102, endPoint x: 625, endPoint y: 103, distance: 24.0
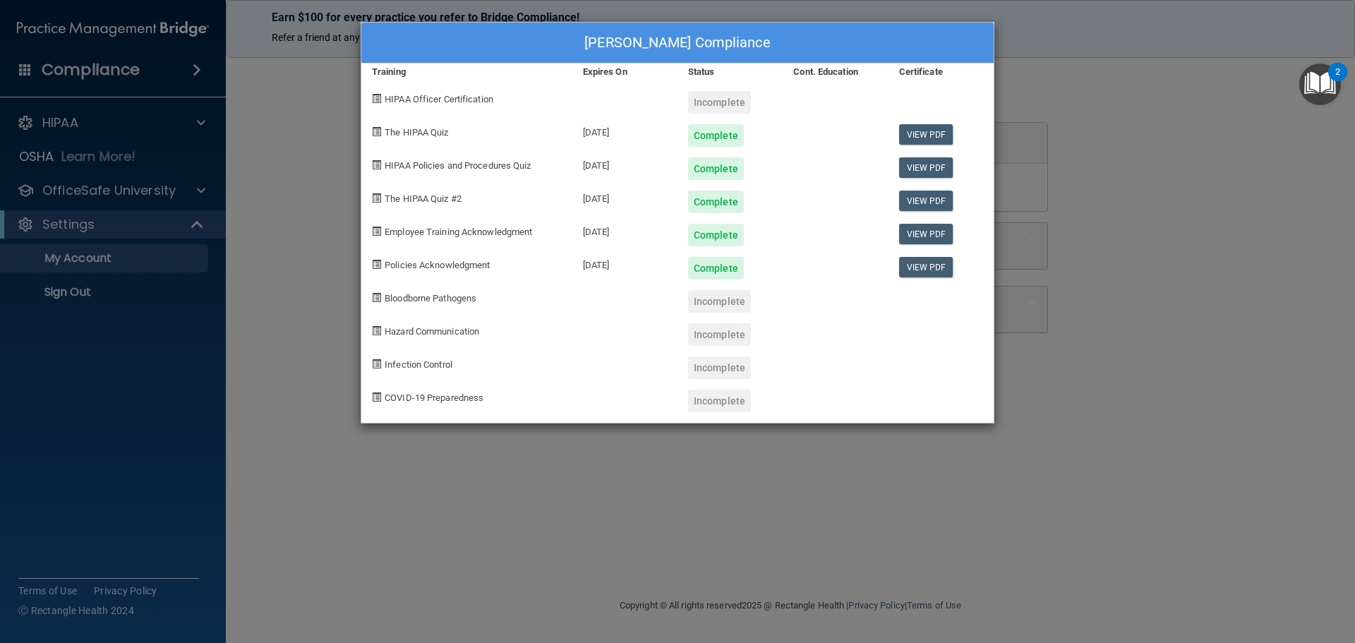
click at [608, 102] on div at bounding box center [624, 96] width 105 height 33
click at [642, 106] on div at bounding box center [624, 96] width 105 height 33
click at [644, 106] on div at bounding box center [624, 96] width 105 height 33
drag, startPoint x: 656, startPoint y: 106, endPoint x: 693, endPoint y: 104, distance: 37.4
click at [662, 106] on div at bounding box center [624, 96] width 105 height 33
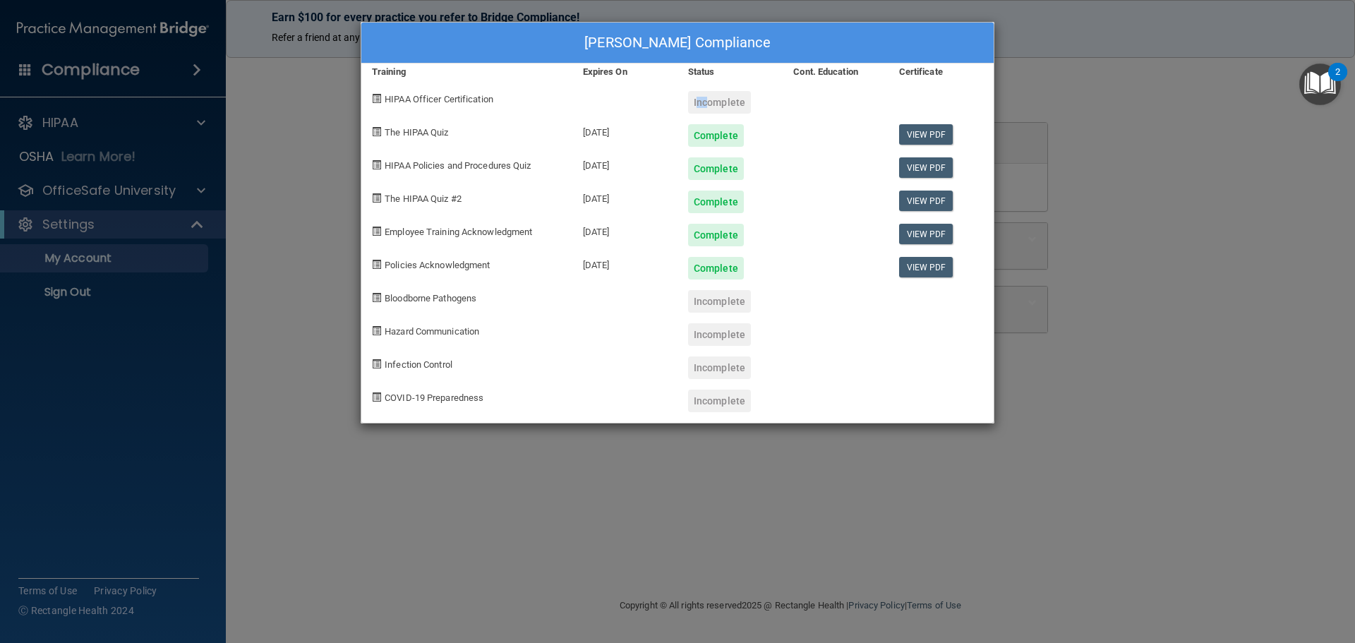
drag, startPoint x: 693, startPoint y: 104, endPoint x: 709, endPoint y: 104, distance: 15.5
click at [707, 104] on div "Incomplete" at bounding box center [719, 102] width 63 height 23
click at [711, 104] on div "Incomplete" at bounding box center [719, 102] width 63 height 23
drag, startPoint x: 711, startPoint y: 104, endPoint x: 589, endPoint y: 109, distance: 121.5
click at [687, 107] on div "Incomplete" at bounding box center [730, 96] width 105 height 33
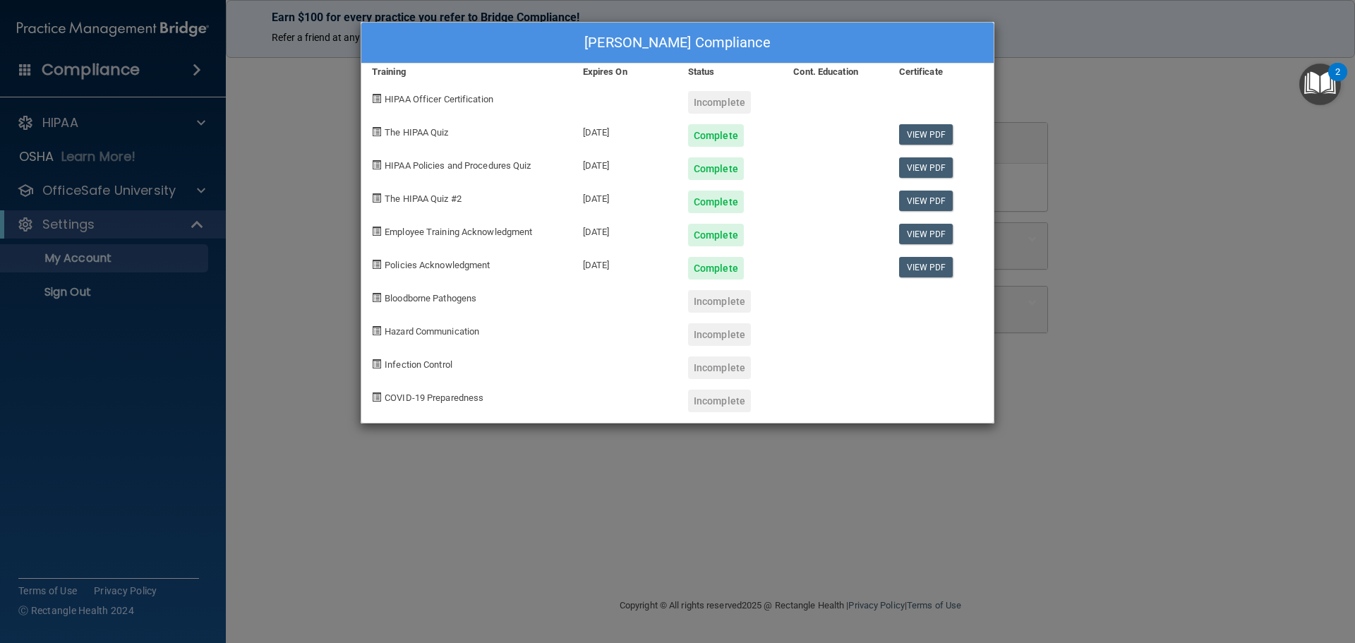
click at [428, 119] on div "The HIPAA Quiz" at bounding box center [466, 130] width 211 height 33
click at [426, 121] on div "The HIPAA Quiz" at bounding box center [466, 130] width 211 height 33
click at [421, 133] on span "The HIPAA Quiz" at bounding box center [417, 132] width 64 height 11
click at [581, 152] on div "[DATE]" at bounding box center [624, 163] width 105 height 33
click at [589, 155] on div "[DATE]" at bounding box center [624, 163] width 105 height 33
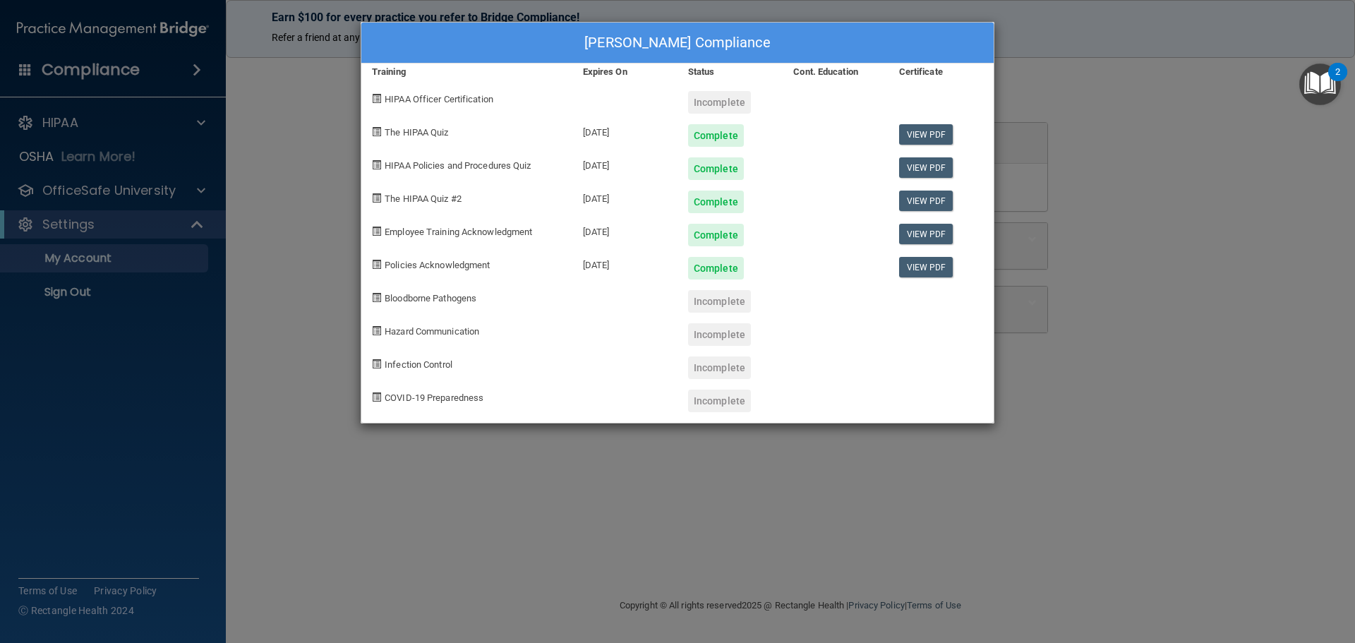
click at [587, 212] on div "[PERSON_NAME] Compliance Training Expires On Status Cont. Education Certificate…" at bounding box center [678, 223] width 634 height 402
drag, startPoint x: 586, startPoint y: 212, endPoint x: 706, endPoint y: 176, distance: 125.3
click at [586, 212] on div "[PERSON_NAME] Compliance Training Expires On Status Cont. Education Certificate…" at bounding box center [678, 223] width 634 height 402
click at [711, 171] on div "Complete" at bounding box center [716, 168] width 56 height 23
click at [680, 164] on div "Complete" at bounding box center [730, 163] width 105 height 33
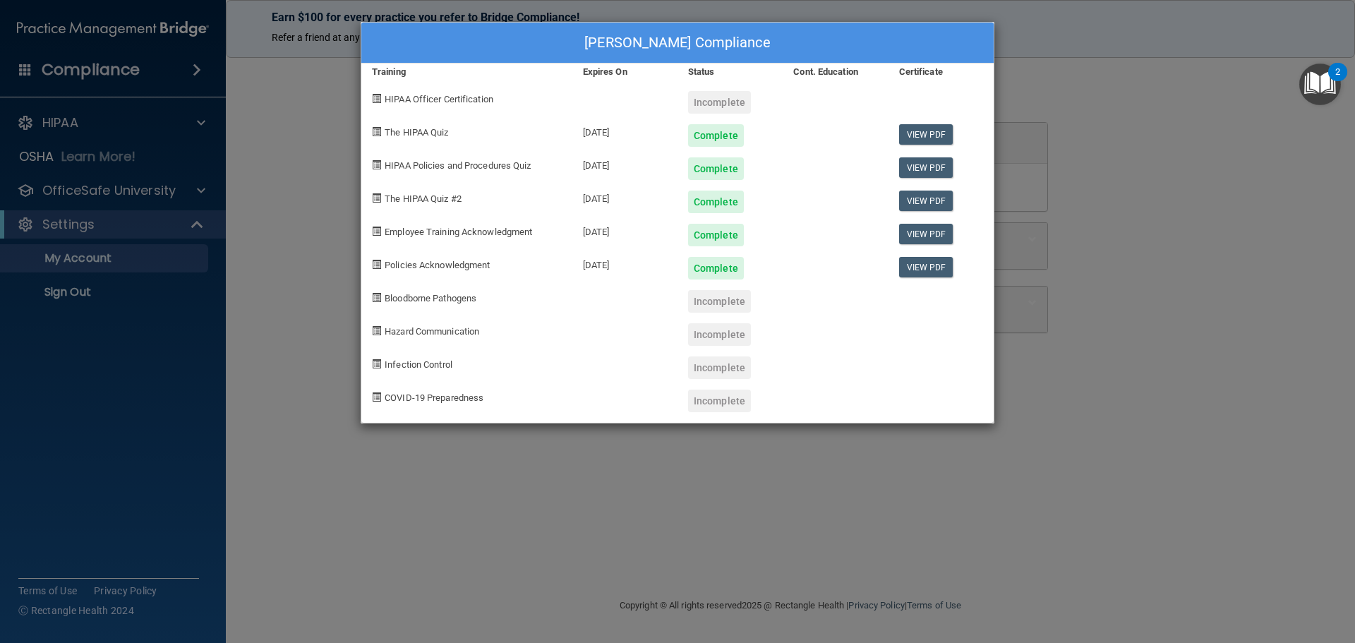
click at [649, 167] on div "[DATE]" at bounding box center [624, 163] width 105 height 33
click at [606, 164] on div "[DATE]" at bounding box center [624, 163] width 105 height 33
click at [544, 164] on div "HIPAA Policies and Procedures Quiz [DATE] Complete View PDF" at bounding box center [677, 163] width 632 height 33
drag, startPoint x: 493, startPoint y: 165, endPoint x: 442, endPoint y: 166, distance: 50.1
click at [486, 165] on span "HIPAA Policies and Procedures Quiz" at bounding box center [458, 165] width 146 height 11
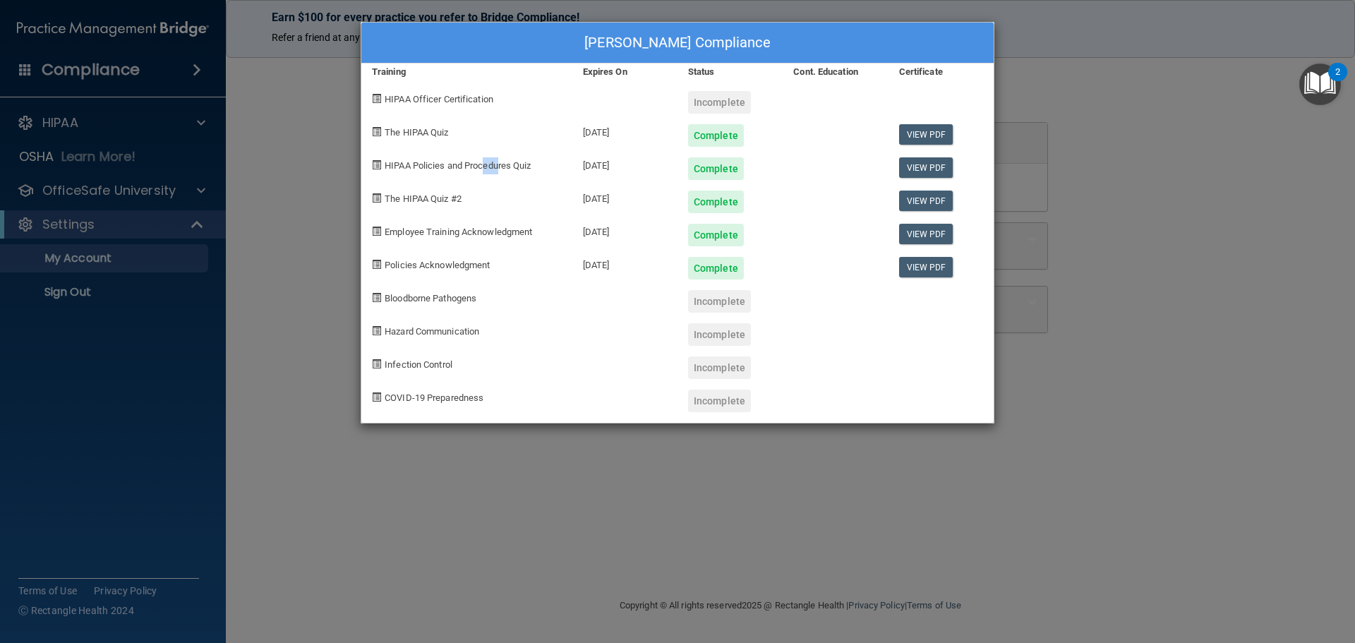
click at [438, 167] on span "HIPAA Policies and Procedures Quiz" at bounding box center [458, 165] width 146 height 11
drag, startPoint x: 421, startPoint y: 171, endPoint x: 368, endPoint y: 174, distance: 53.8
click at [419, 174] on div "HIPAA Policies and Procedures Quiz" at bounding box center [466, 163] width 211 height 33
click at [366, 174] on div "HIPAA Policies and Procedures Quiz" at bounding box center [466, 163] width 211 height 33
click at [400, 160] on span "HIPAA Policies and Procedures Quiz" at bounding box center [458, 165] width 146 height 11
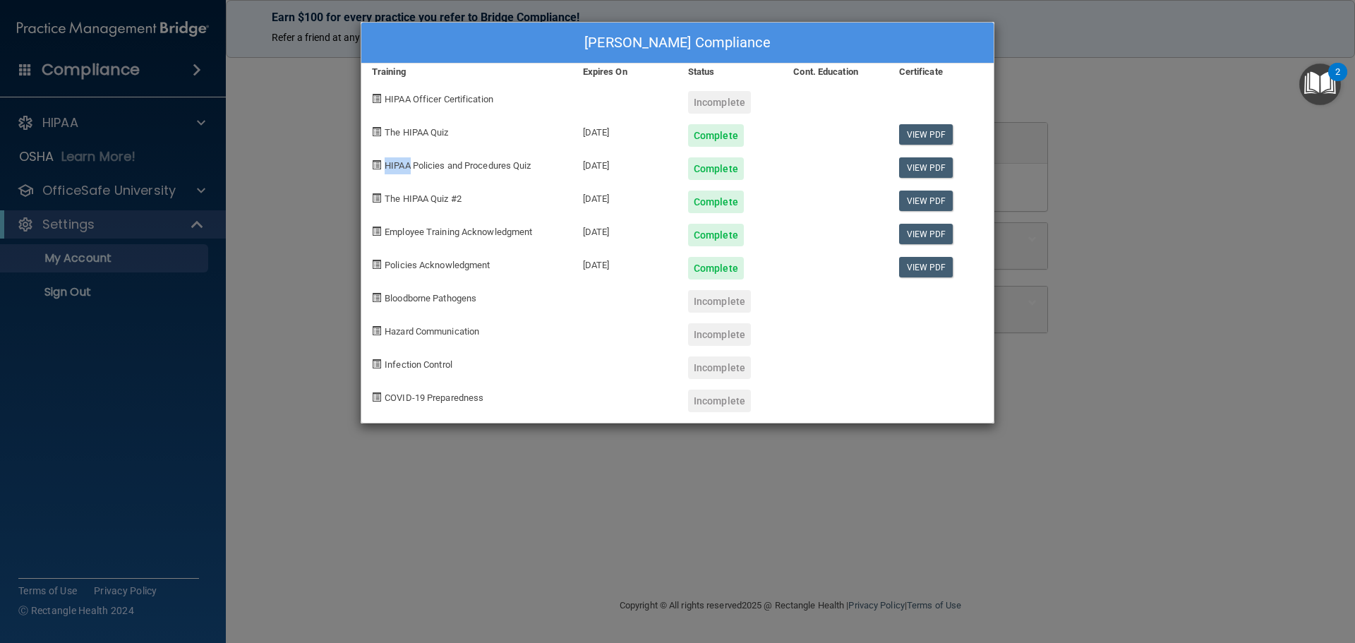
click at [401, 160] on span "HIPAA Policies and Procedures Quiz" at bounding box center [458, 165] width 146 height 11
click at [421, 196] on div "The HIPAA Quiz #2" at bounding box center [466, 196] width 211 height 33
click at [465, 273] on div "Policies Acknowledgment" at bounding box center [466, 262] width 211 height 33
click at [493, 318] on div "[PERSON_NAME] Compliance Training Expires On Status Cont. Education Certificate…" at bounding box center [678, 223] width 634 height 402
click at [512, 347] on div "Infection Control" at bounding box center [466, 362] width 211 height 33
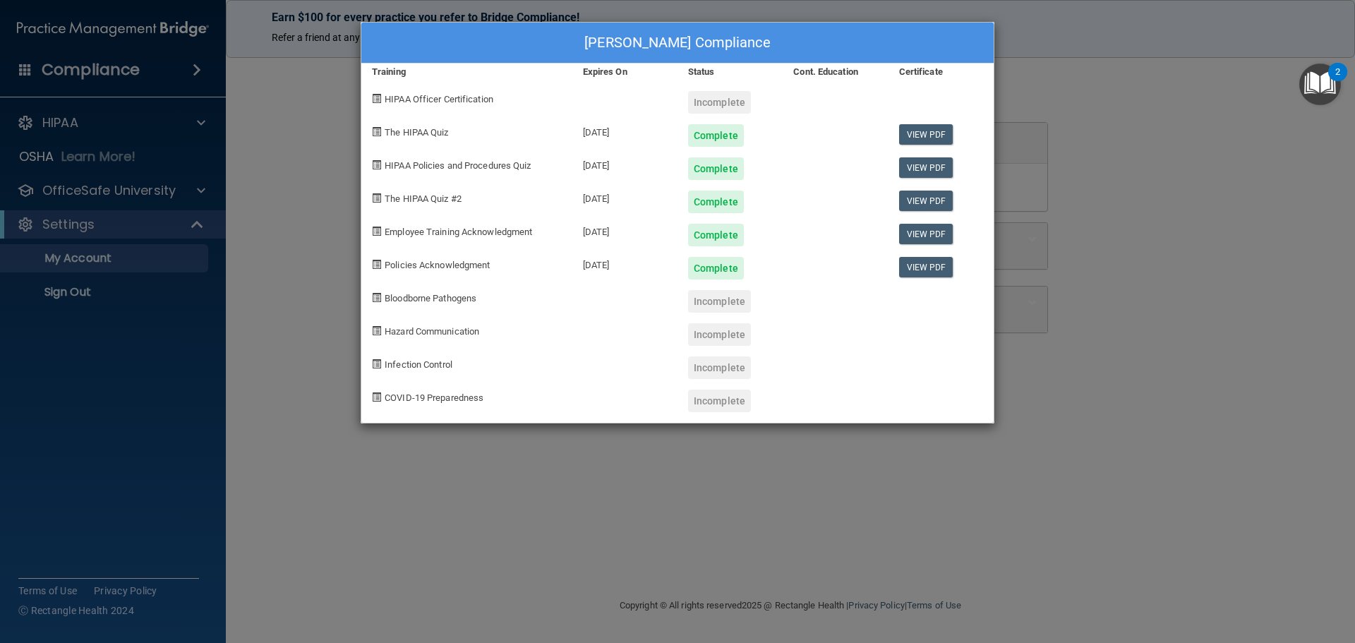
click at [485, 365] on div "Infection Control" at bounding box center [466, 362] width 211 height 33
click at [450, 354] on div "Infection Control" at bounding box center [466, 362] width 211 height 33
drag, startPoint x: 440, startPoint y: 232, endPoint x: 414, endPoint y: 171, distance: 67.0
click at [438, 227] on span "Employee Training Acknowledgment" at bounding box center [458, 232] width 147 height 11
drag, startPoint x: 414, startPoint y: 171, endPoint x: 441, endPoint y: 156, distance: 31.3
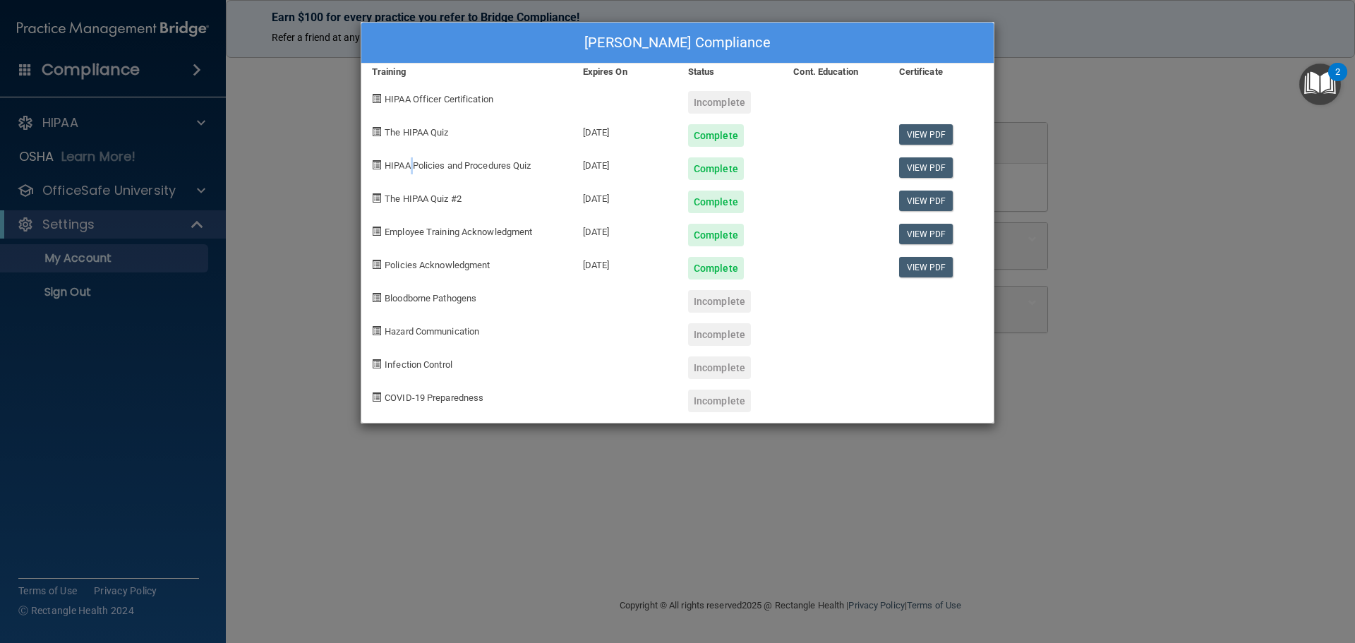
click at [420, 170] on div "HIPAA Policies and Procedures Quiz" at bounding box center [466, 163] width 211 height 33
drag, startPoint x: 459, startPoint y: 147, endPoint x: 545, endPoint y: 193, distance: 97.2
click at [467, 147] on div "HIPAA Policies and Procedures Quiz" at bounding box center [466, 163] width 211 height 33
drag, startPoint x: 545, startPoint y: 193, endPoint x: 549, endPoint y: 242, distance: 49.6
click at [551, 212] on div "[PERSON_NAME] Compliance Training Expires On Status Cont. Education Certificate…" at bounding box center [678, 223] width 634 height 402
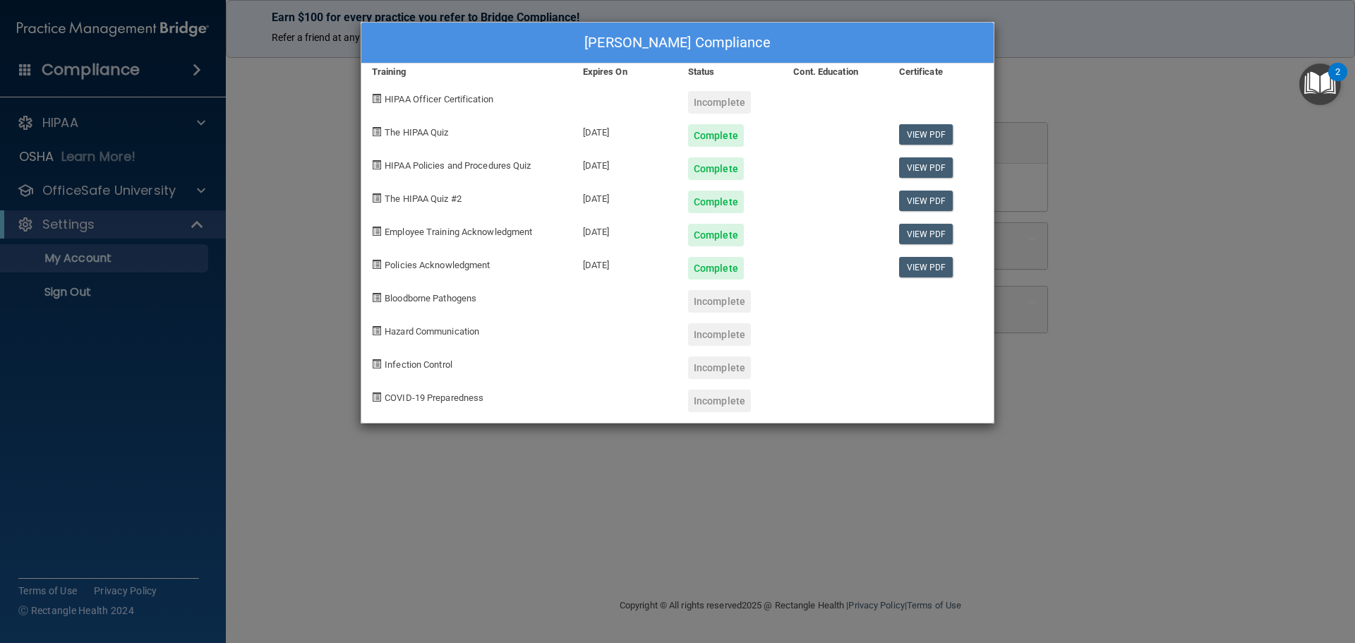
click at [1149, 90] on div "[PERSON_NAME] Compliance Training Expires On Status Cont. Education Certificate…" at bounding box center [677, 321] width 1355 height 643
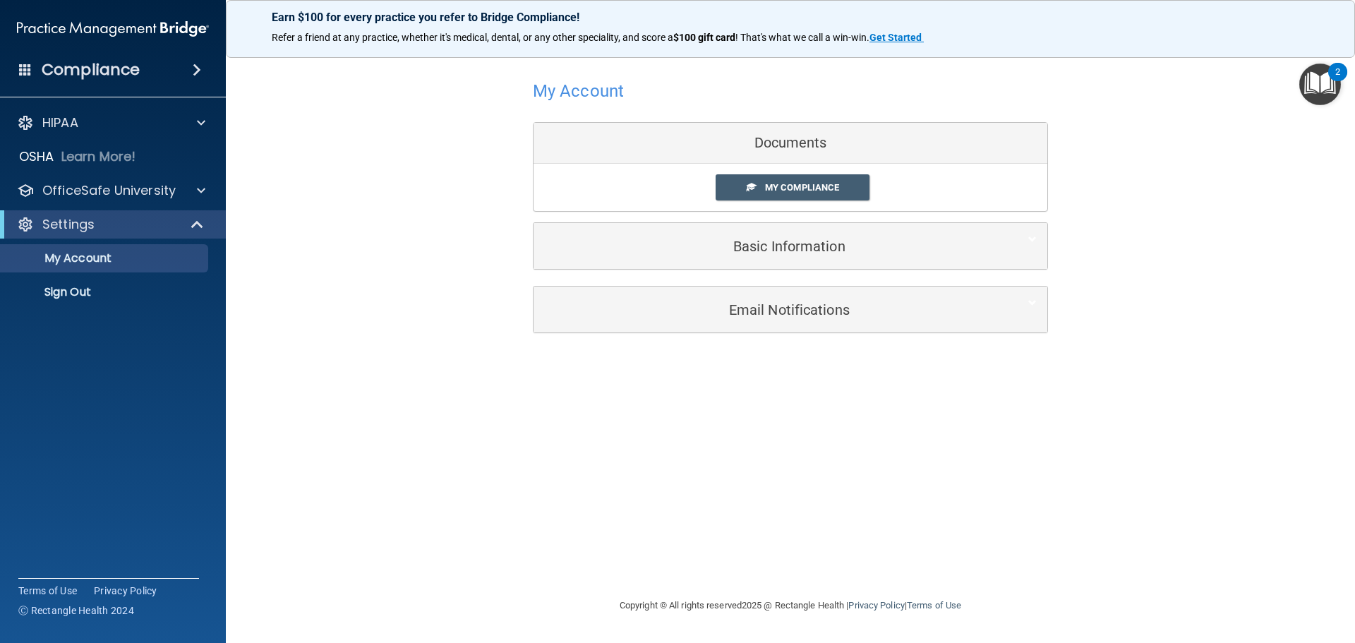
click at [109, 74] on h4 "Compliance" at bounding box center [91, 70] width 98 height 20
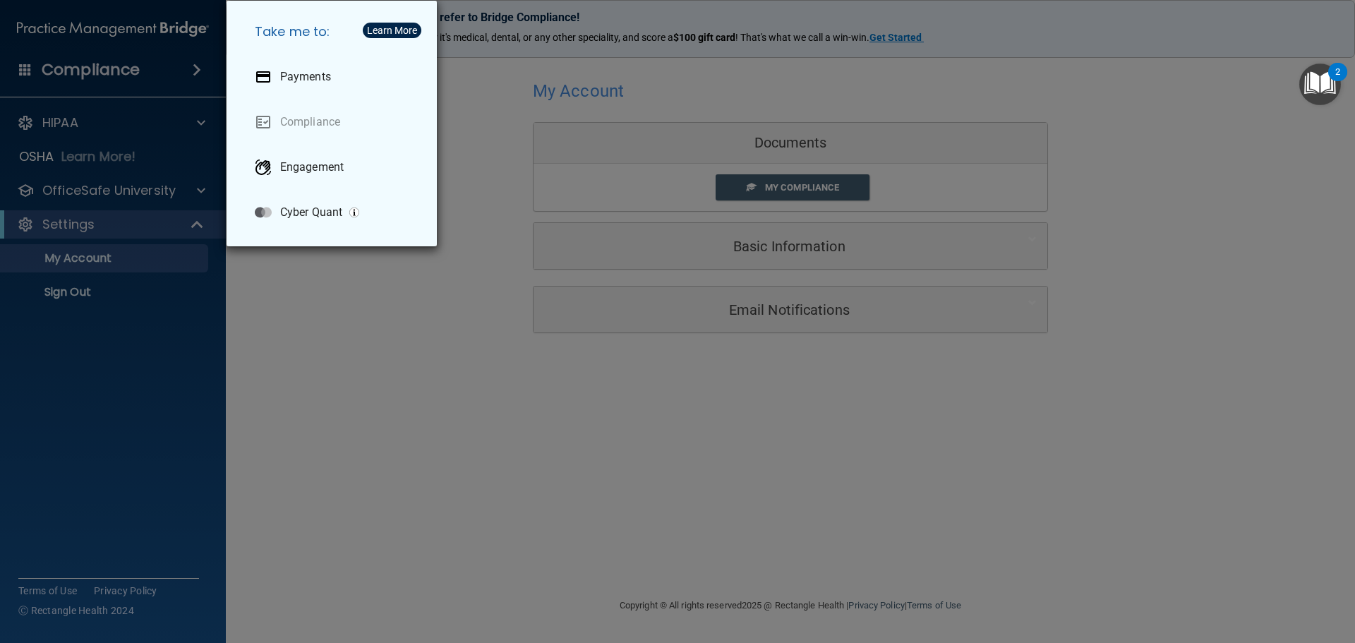
click at [35, 70] on div "Take me to: Payments Compliance Engagement Cyber Quant" at bounding box center [677, 321] width 1355 height 643
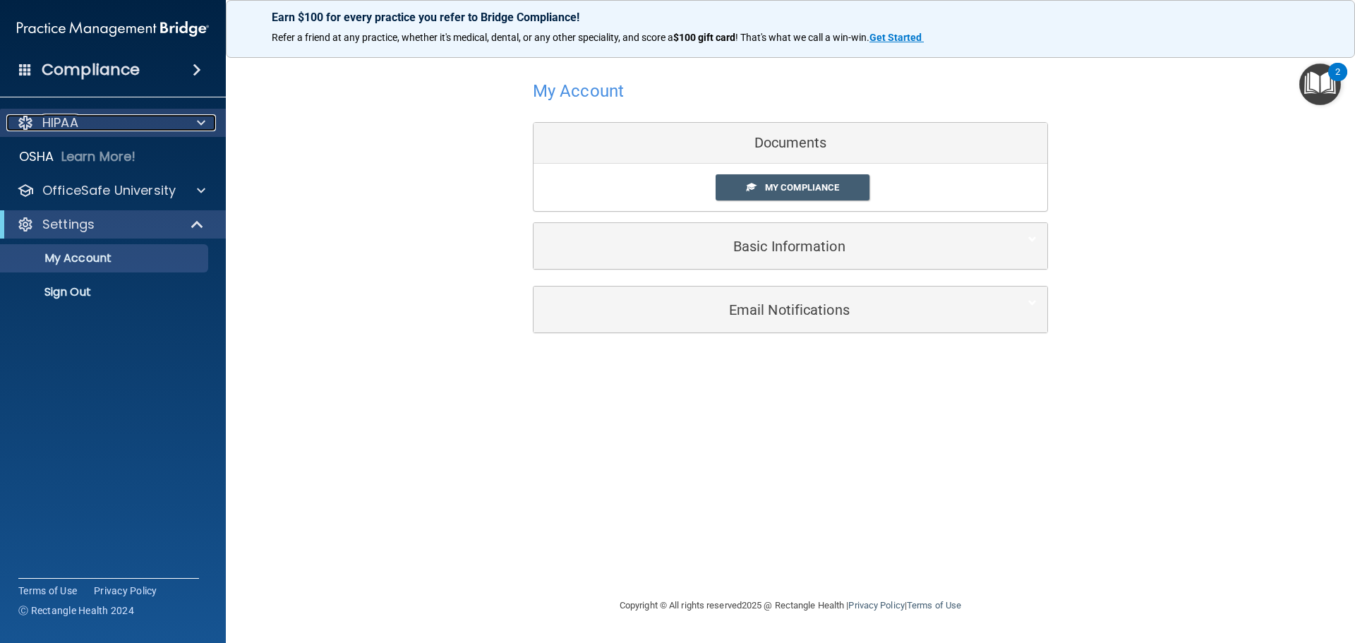
click at [54, 127] on p "HIPAA" at bounding box center [60, 122] width 36 height 17
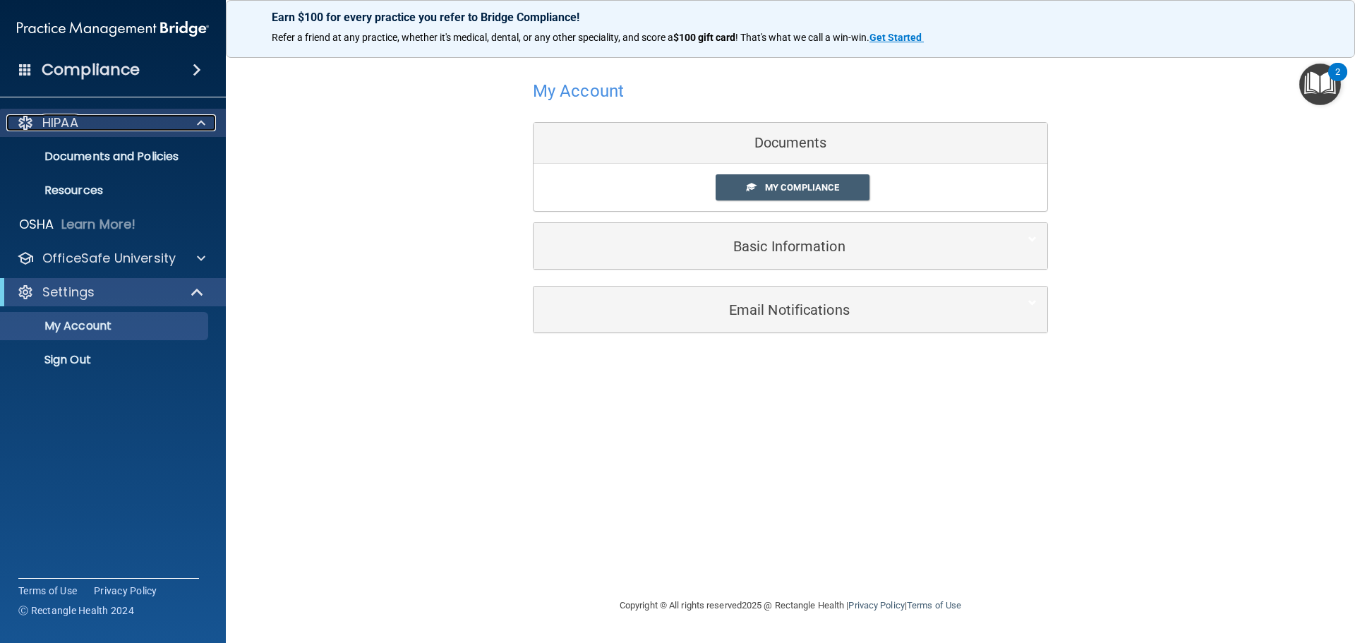
click at [71, 130] on p "HIPAA" at bounding box center [60, 122] width 36 height 17
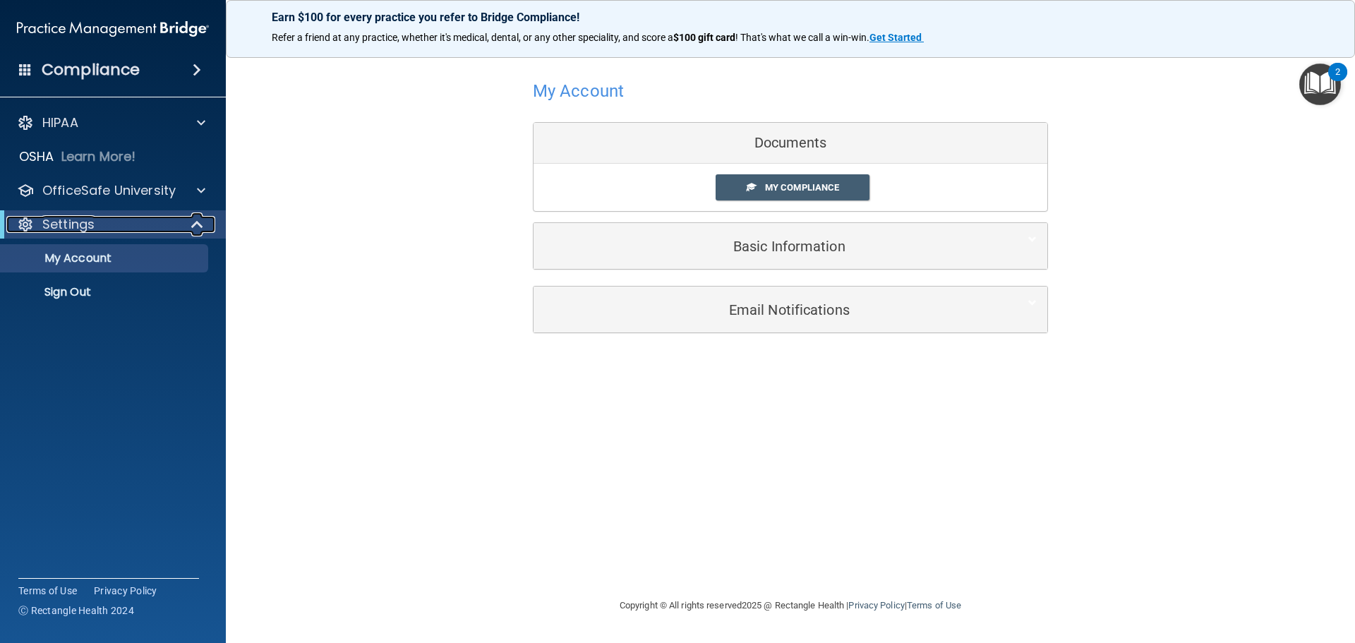
click at [80, 219] on p "Settings" at bounding box center [68, 224] width 52 height 17
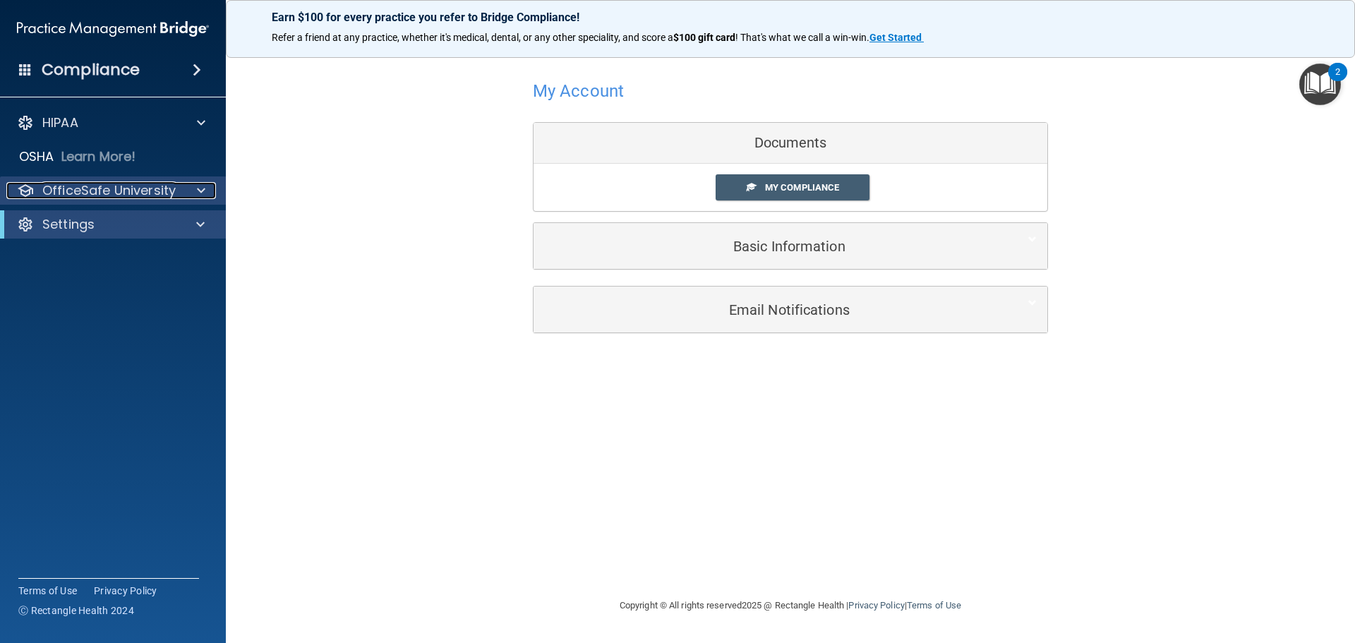
click at [196, 186] on div at bounding box center [198, 190] width 35 height 17
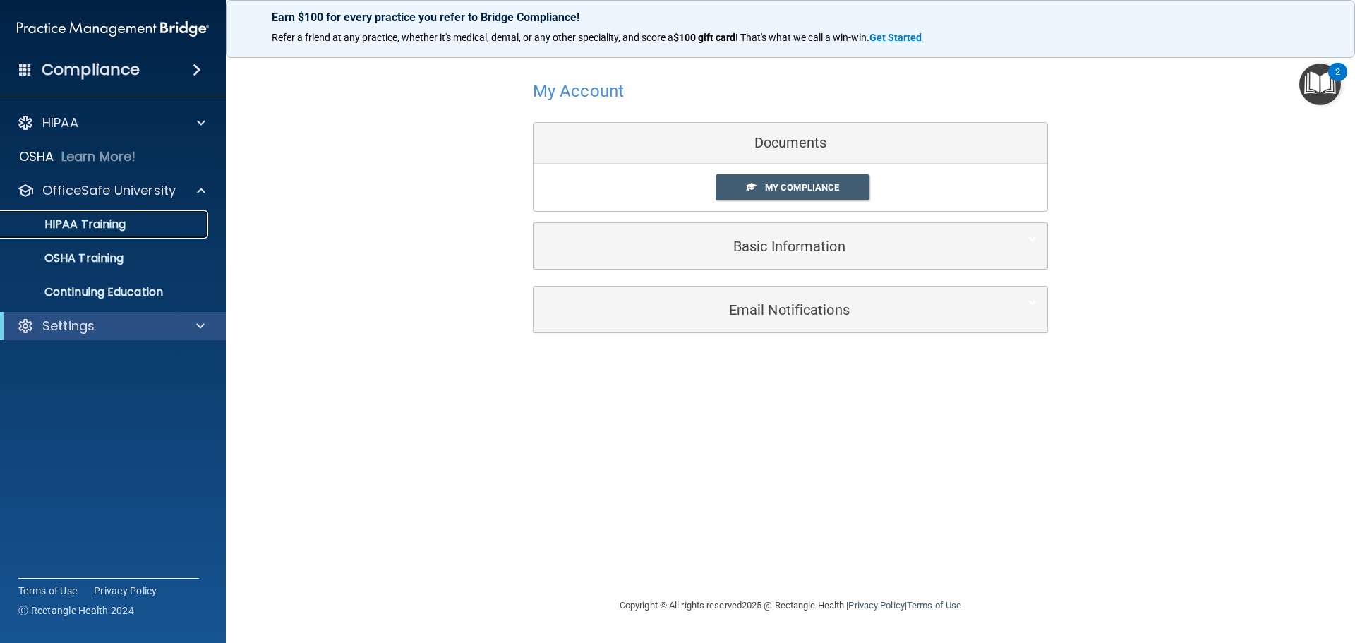
click at [122, 229] on p "HIPAA Training" at bounding box center [67, 224] width 116 height 14
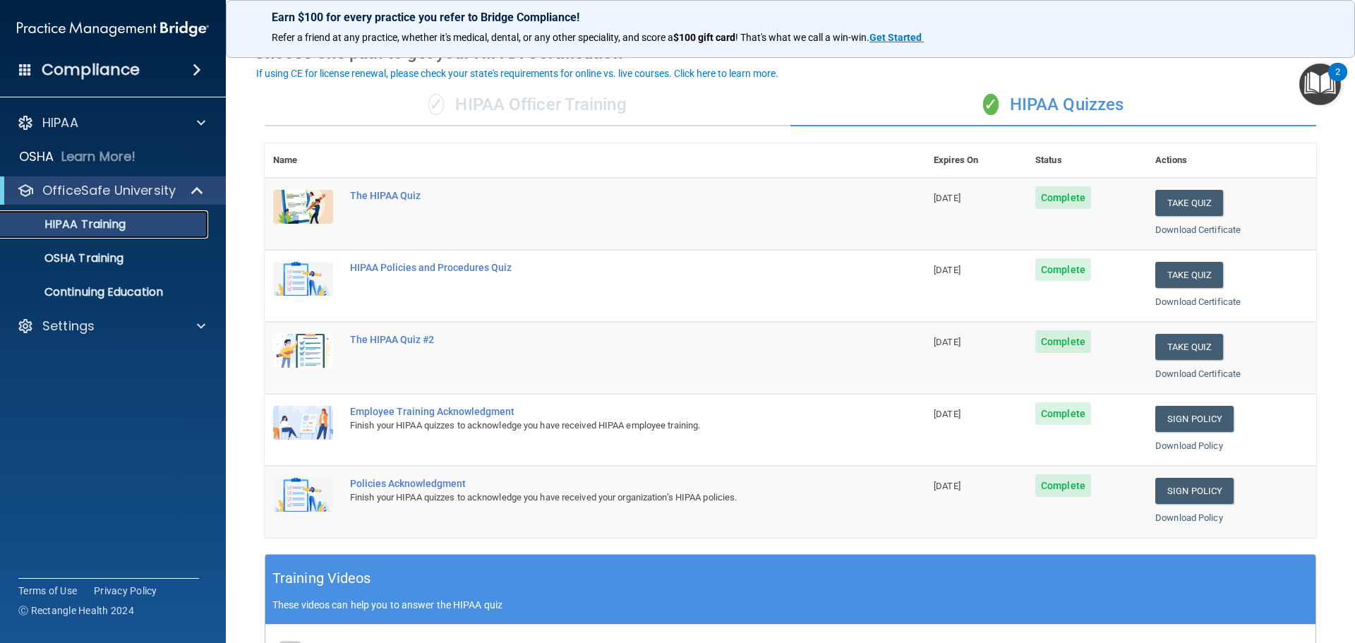
scroll to position [141, 0]
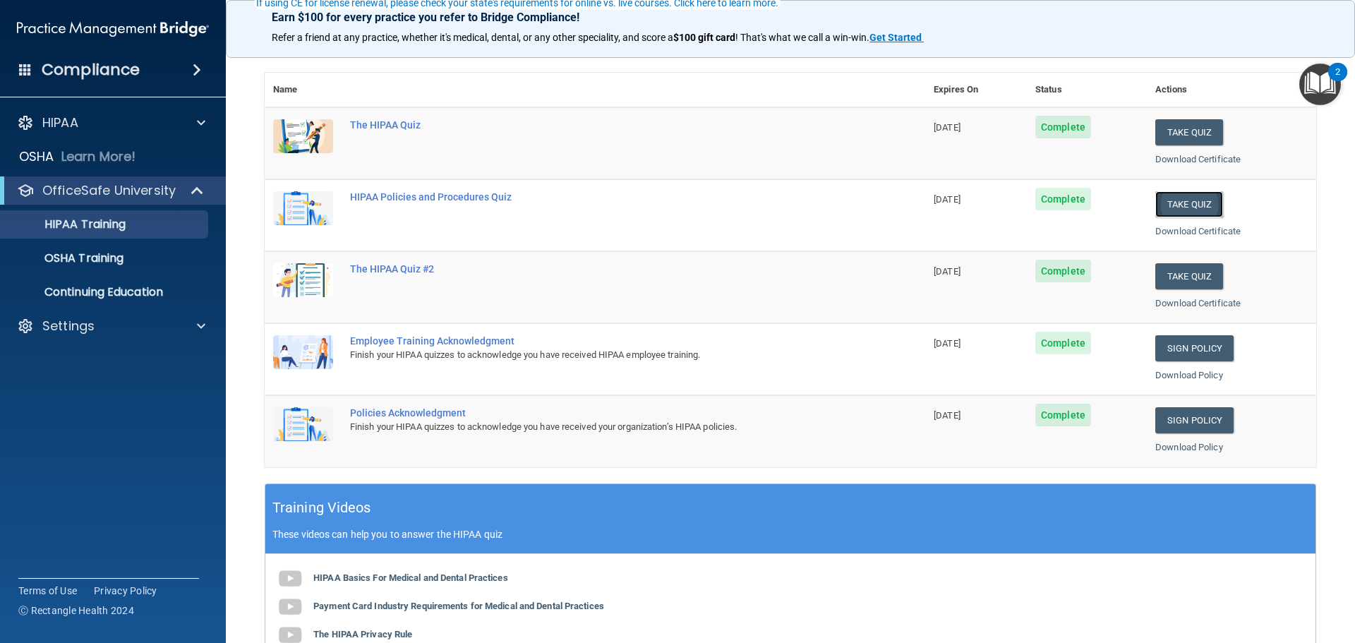
click at [1184, 206] on button "Take Quiz" at bounding box center [1189, 204] width 68 height 26
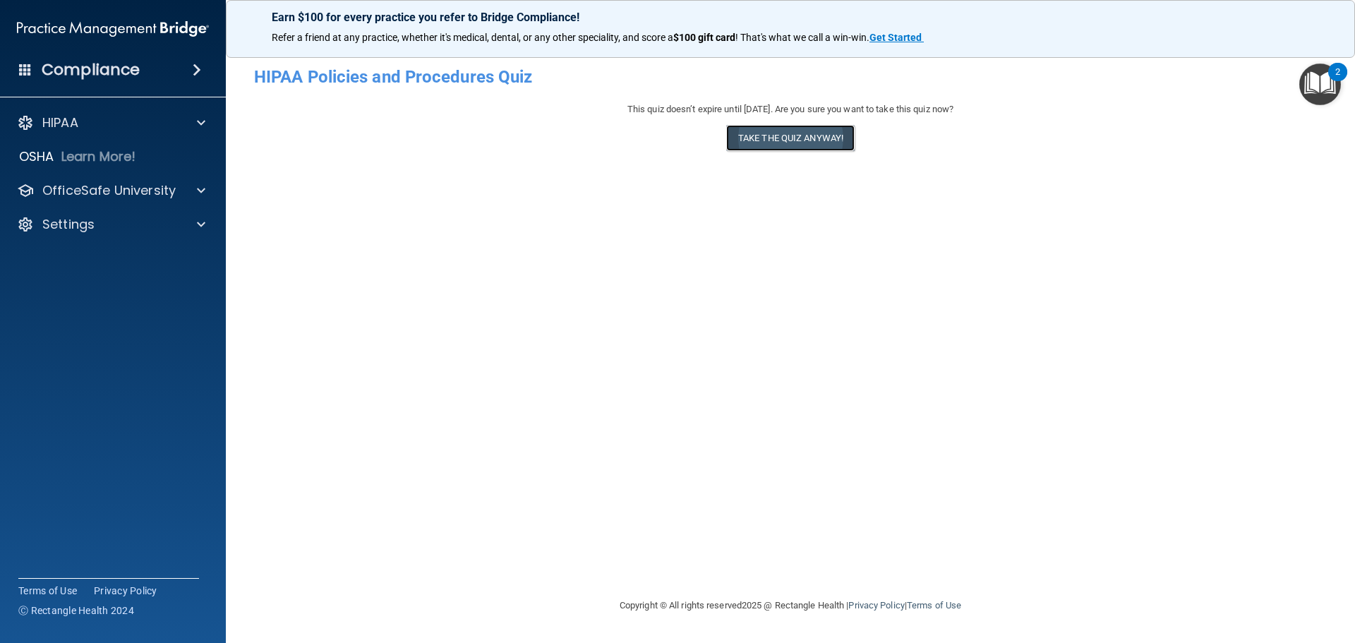
click at [783, 146] on button "Take the quiz anyway!" at bounding box center [790, 138] width 128 height 26
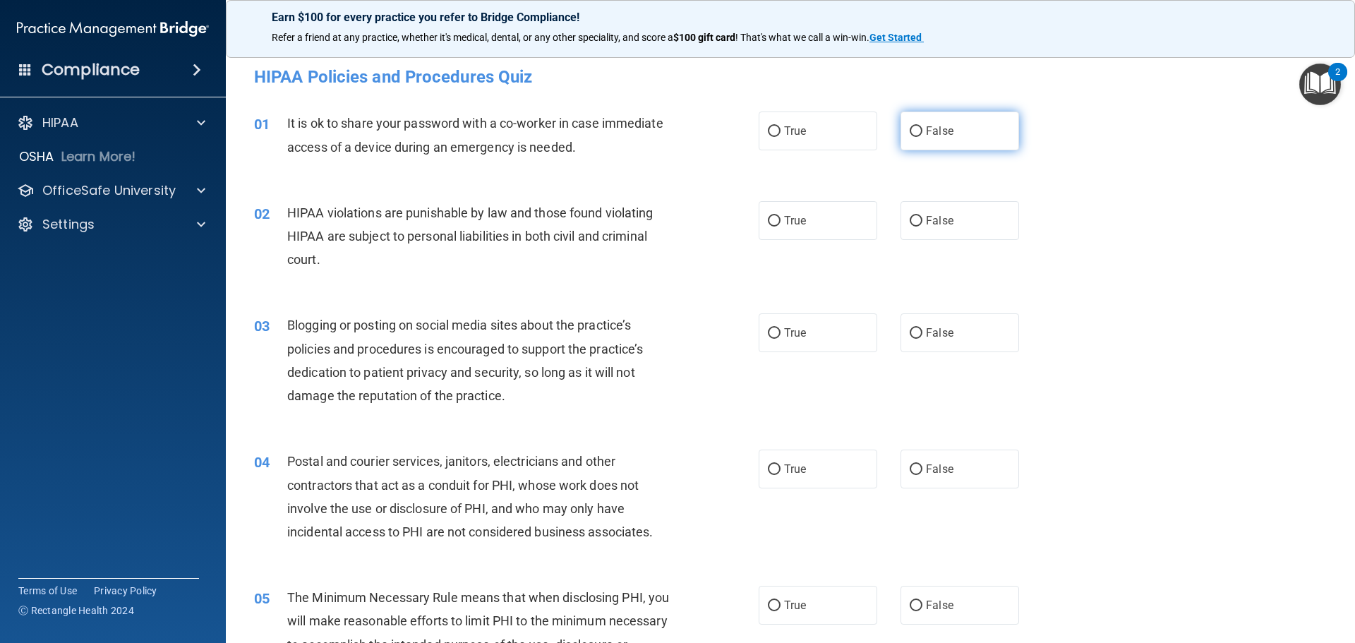
click at [927, 136] on span "False" at bounding box center [940, 130] width 28 height 13
click at [922, 136] on input "False" at bounding box center [916, 131] width 13 height 11
radio input "true"
click at [768, 229] on label "True" at bounding box center [818, 220] width 119 height 39
click at [768, 227] on input "True" at bounding box center [774, 221] width 13 height 11
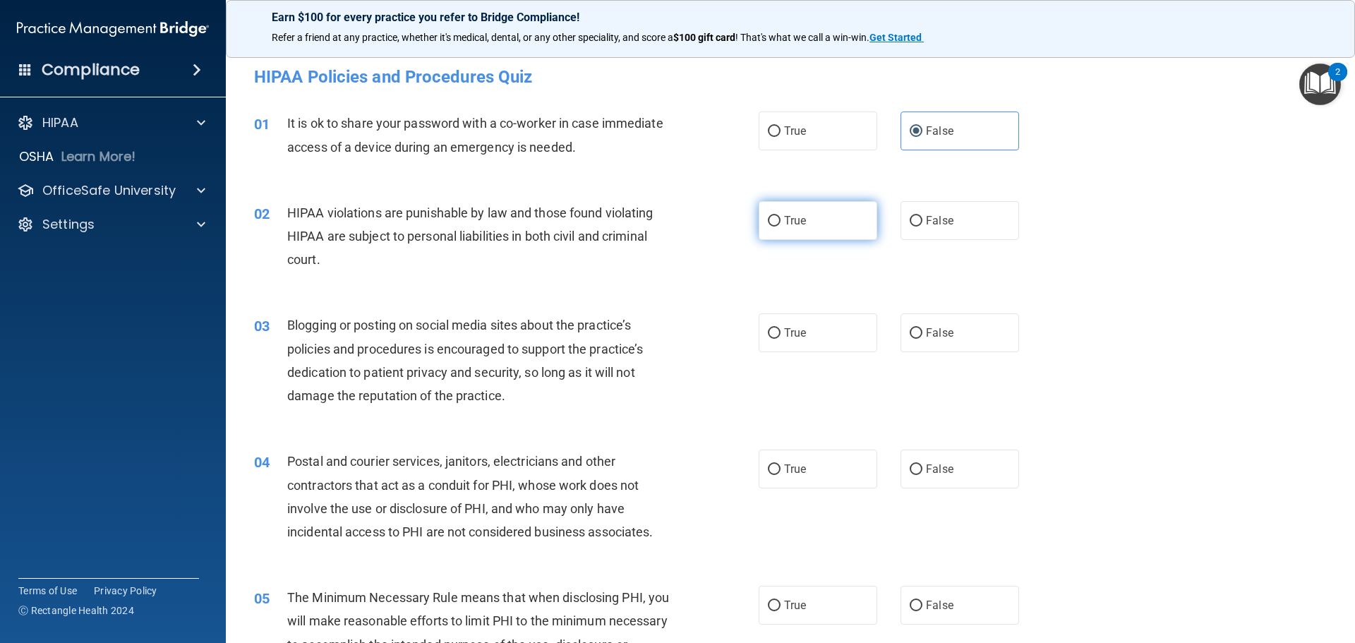
radio input "true"
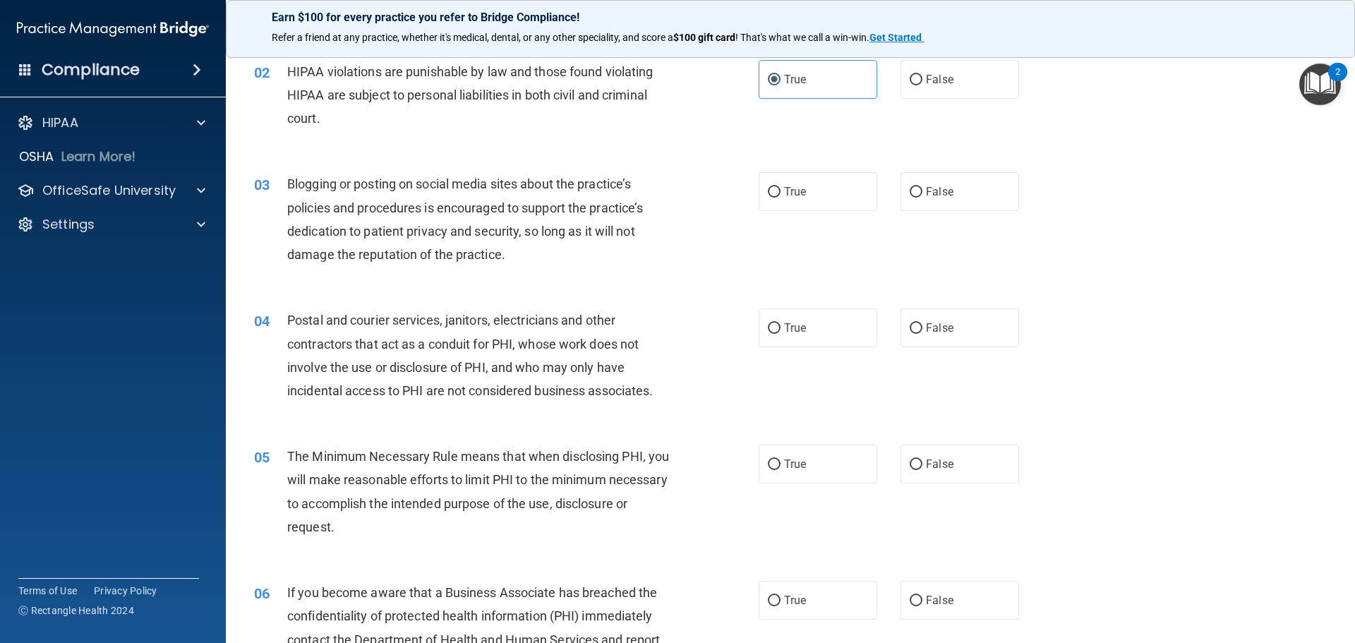
scroll to position [212, 0]
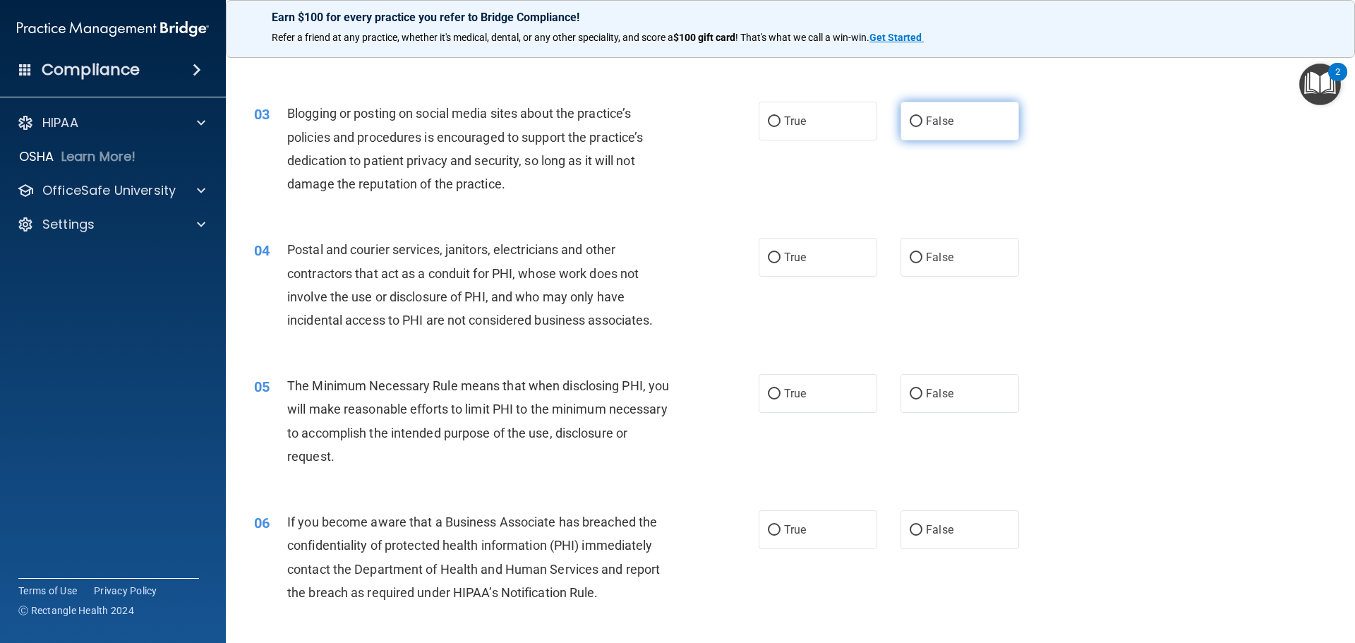
click at [912, 132] on label "False" at bounding box center [960, 121] width 119 height 39
click at [912, 127] on input "False" at bounding box center [916, 121] width 13 height 11
radio input "true"
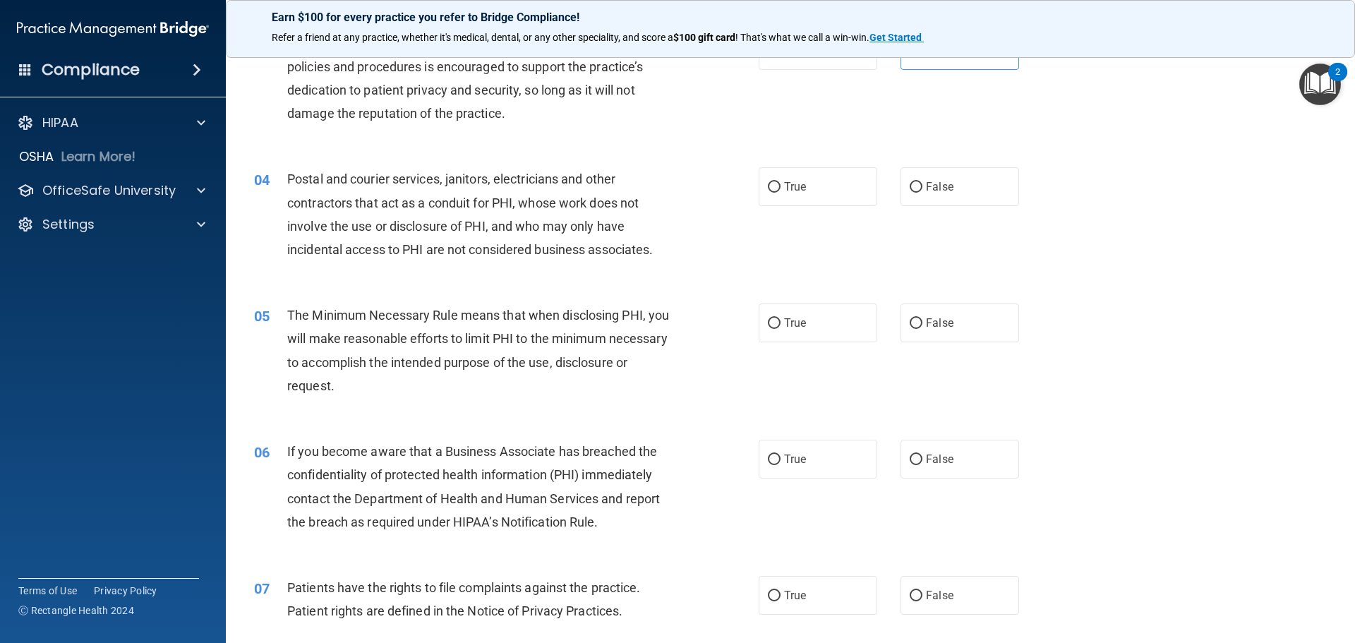
scroll to position [353, 0]
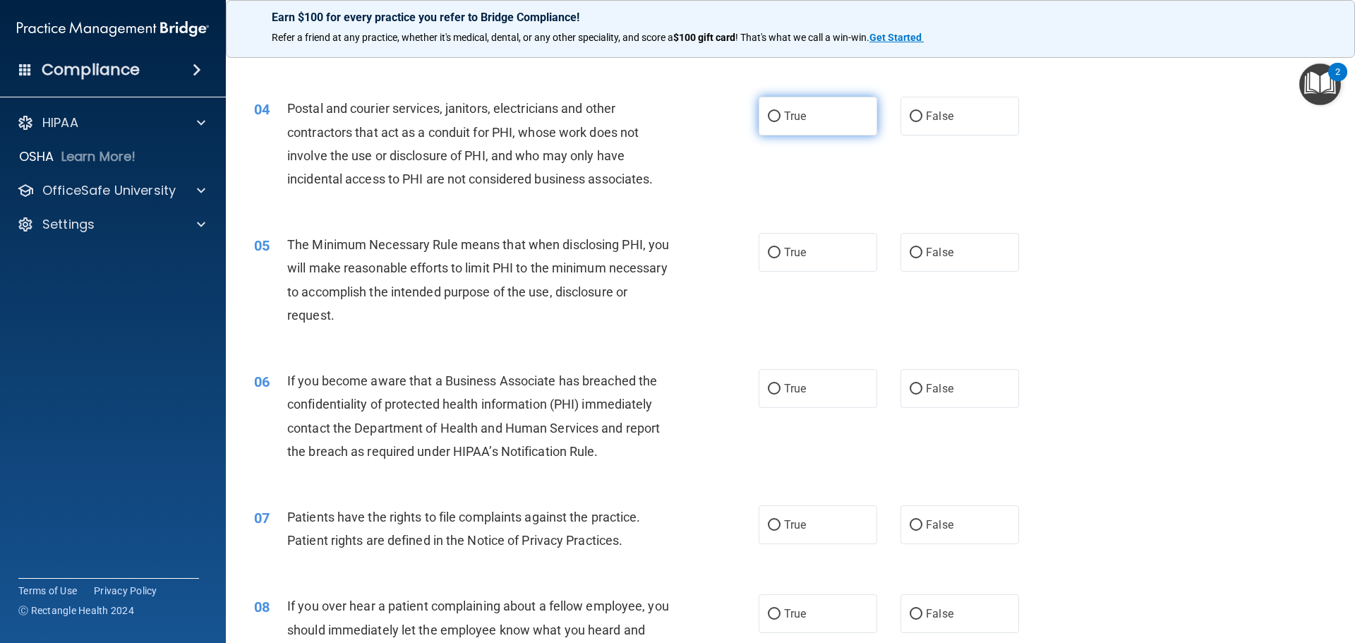
click at [794, 120] on span "True" at bounding box center [795, 115] width 22 height 13
click at [781, 120] on input "True" at bounding box center [774, 117] width 13 height 11
radio input "true"
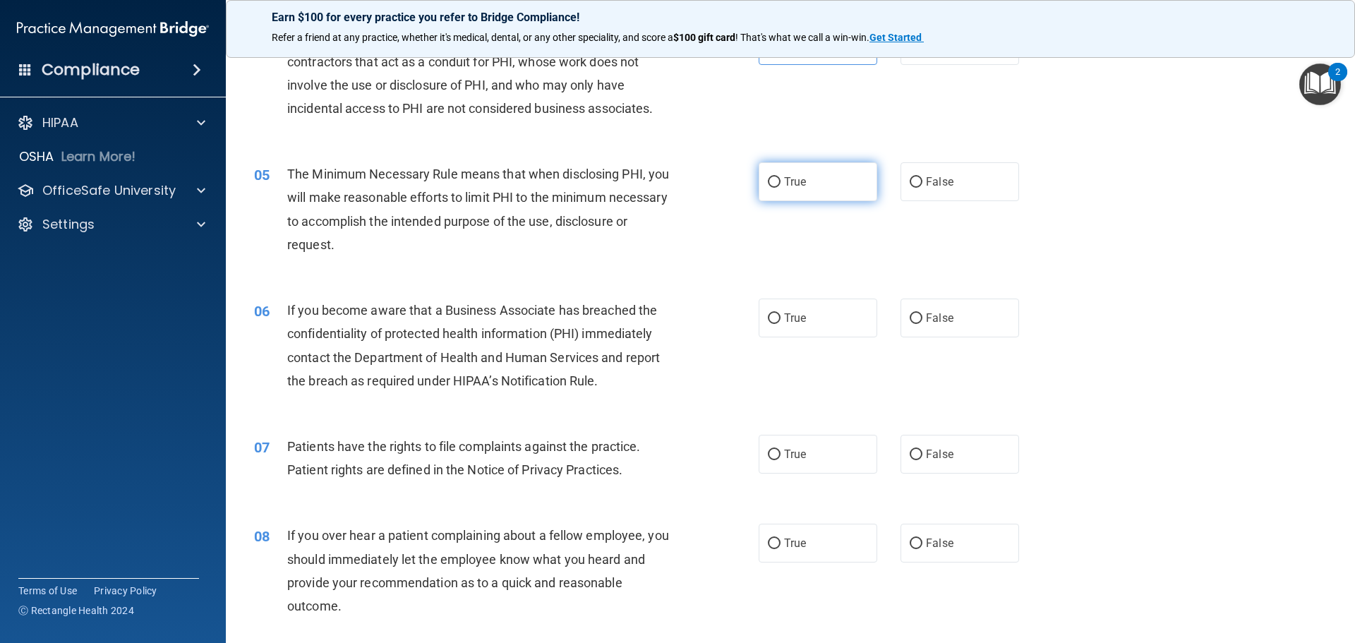
drag, startPoint x: 783, startPoint y: 192, endPoint x: 716, endPoint y: 200, distance: 67.5
click at [782, 192] on label "True" at bounding box center [818, 181] width 119 height 39
click at [768, 183] on input "True" at bounding box center [774, 182] width 13 height 11
radio input "true"
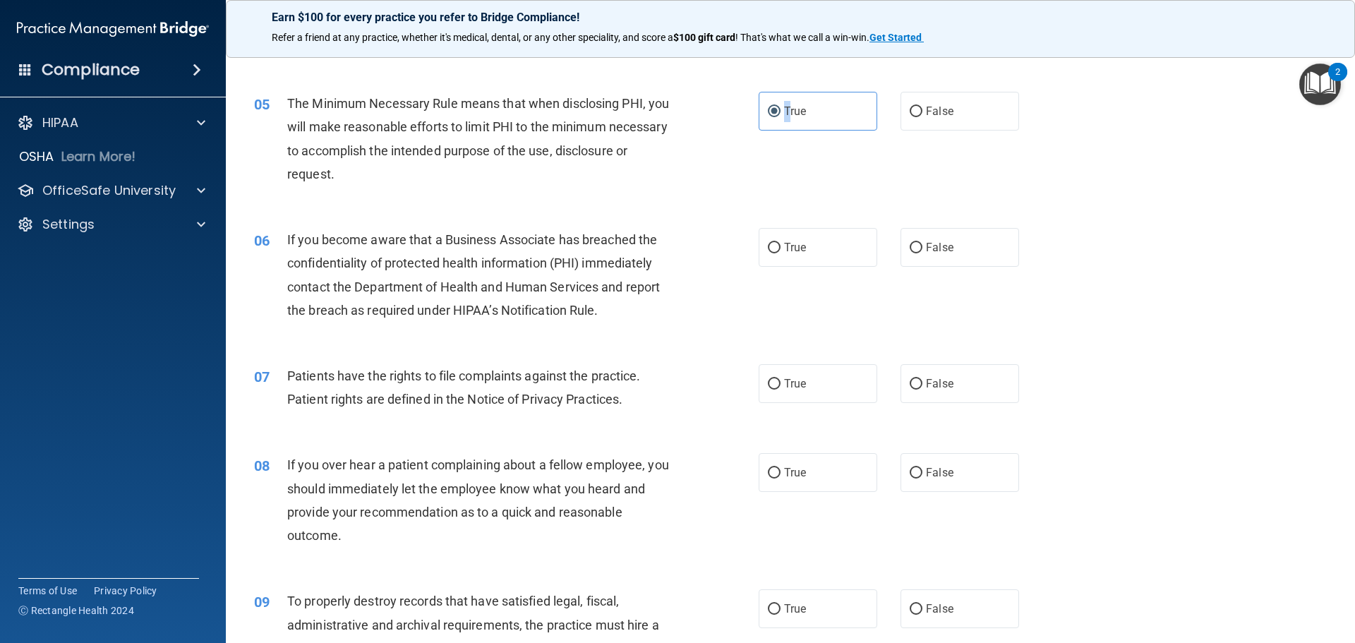
scroll to position [565, 0]
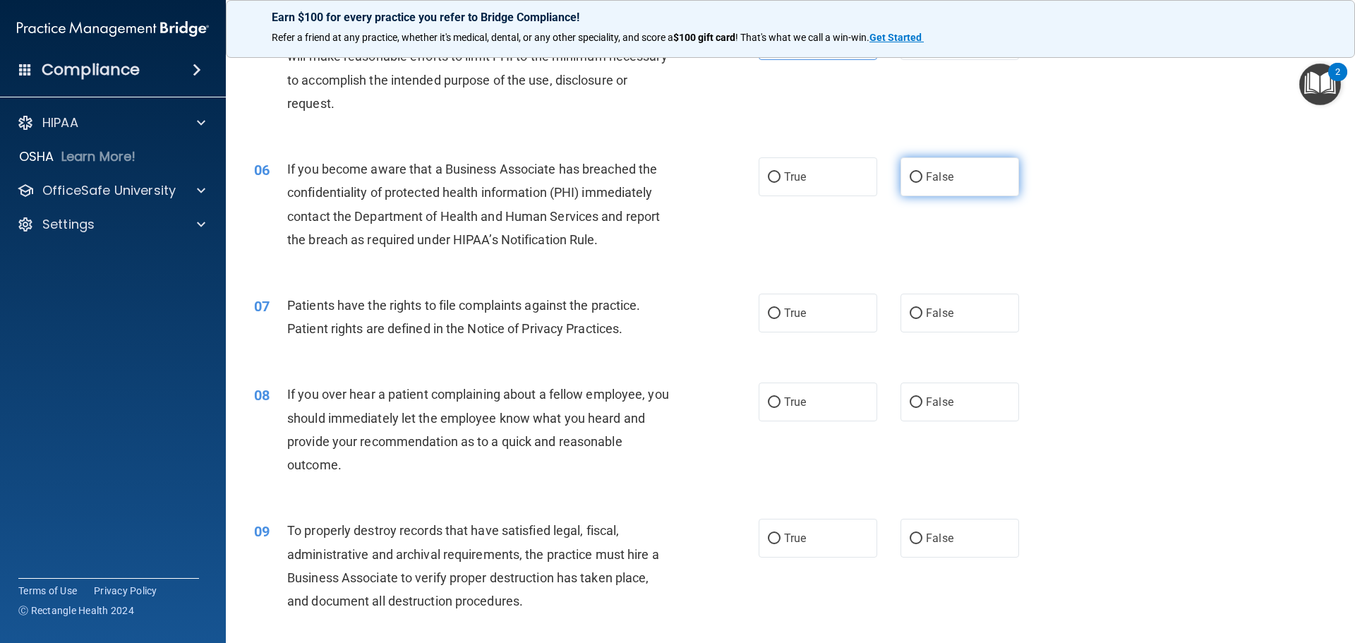
click at [910, 179] on input "False" at bounding box center [916, 177] width 13 height 11
radio input "true"
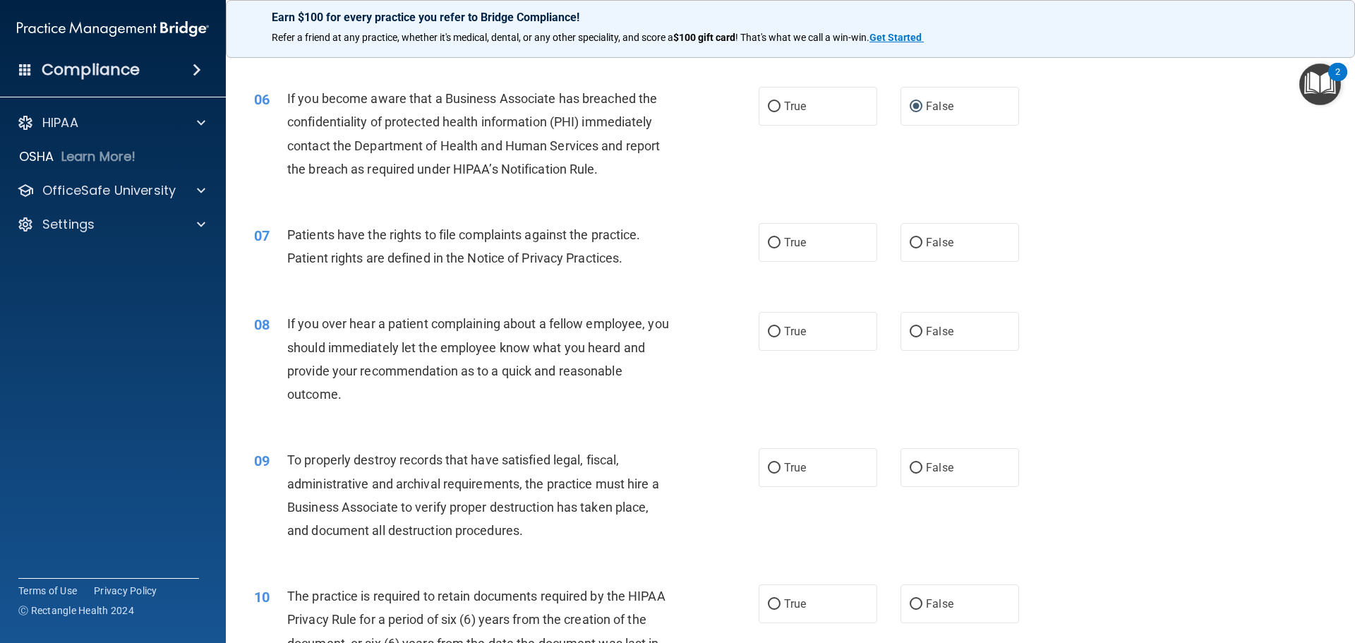
scroll to position [706, 0]
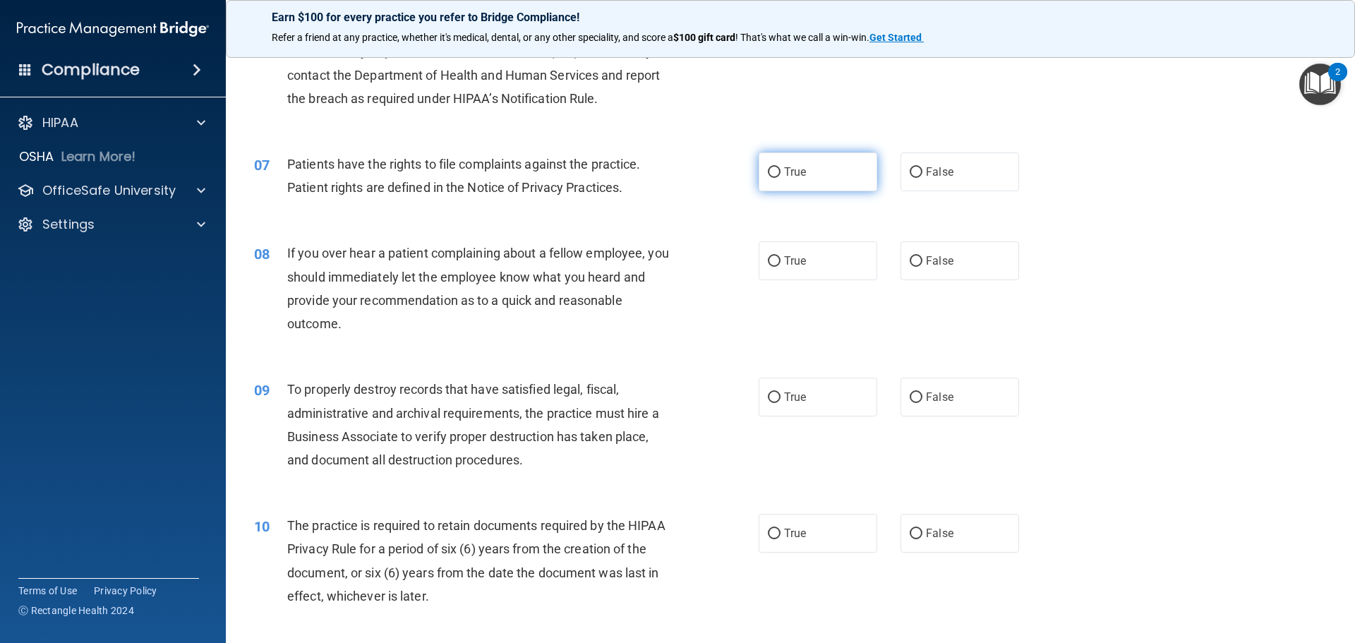
click at [771, 175] on input "True" at bounding box center [774, 172] width 13 height 11
radio input "true"
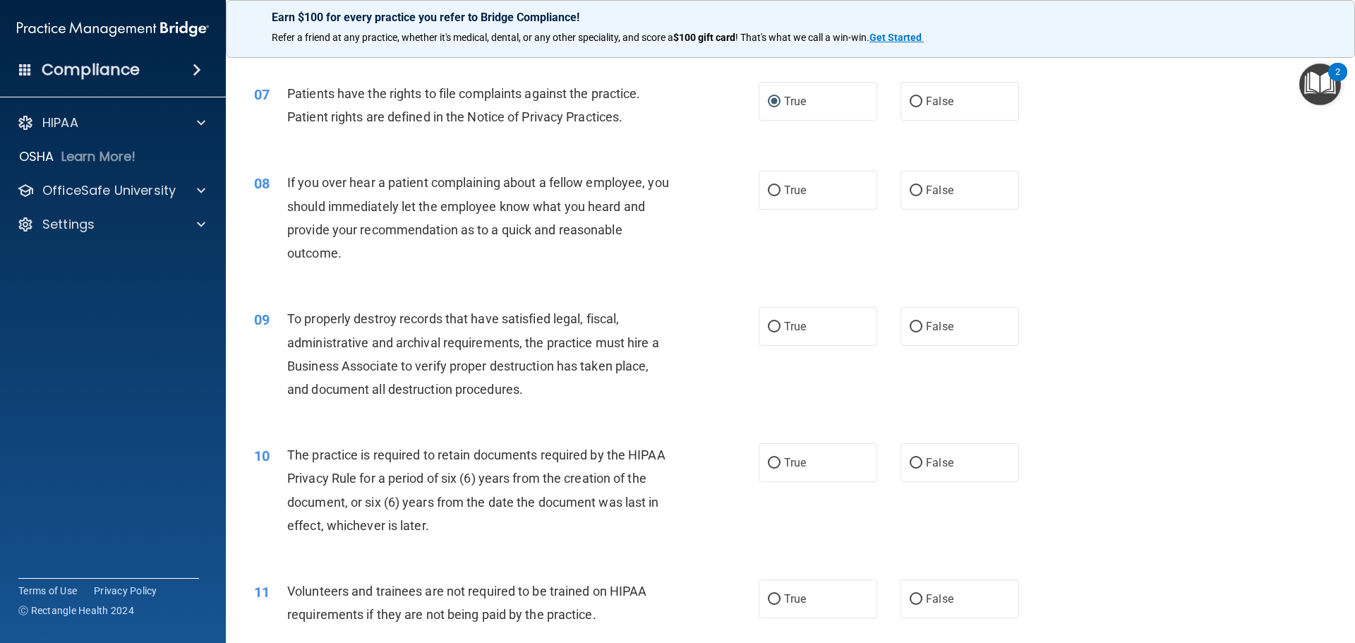
scroll to position [847, 0]
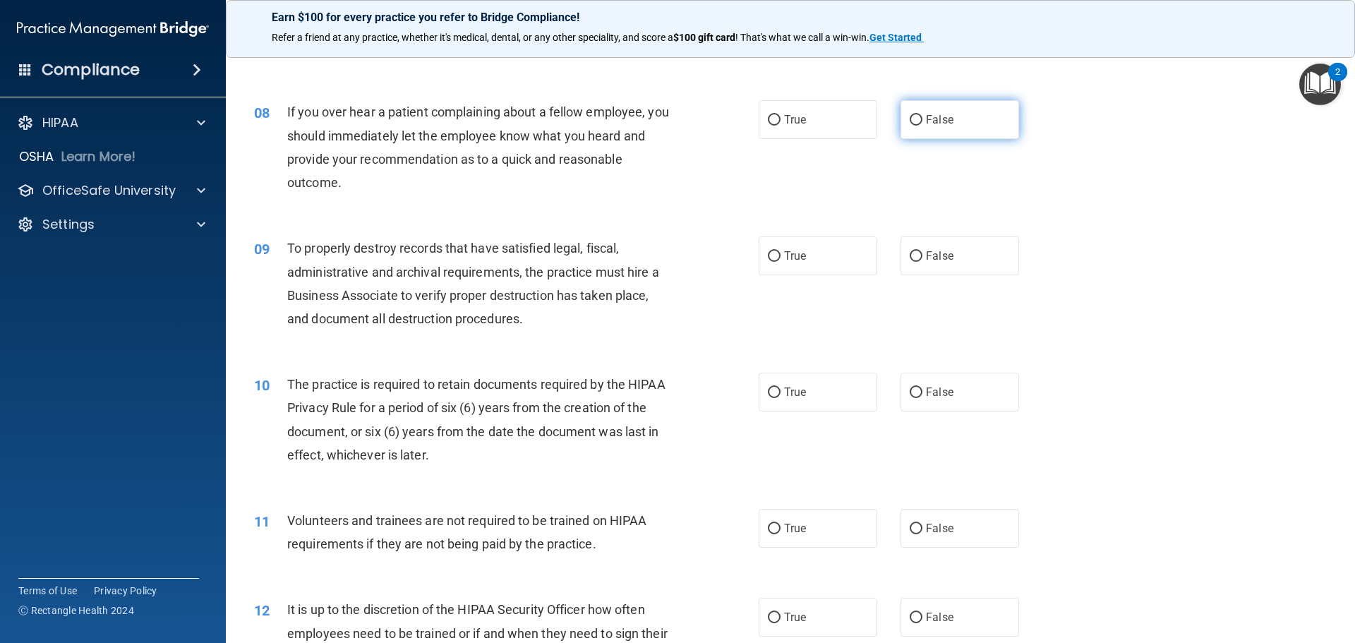
click at [910, 121] on input "False" at bounding box center [916, 120] width 13 height 11
radio input "true"
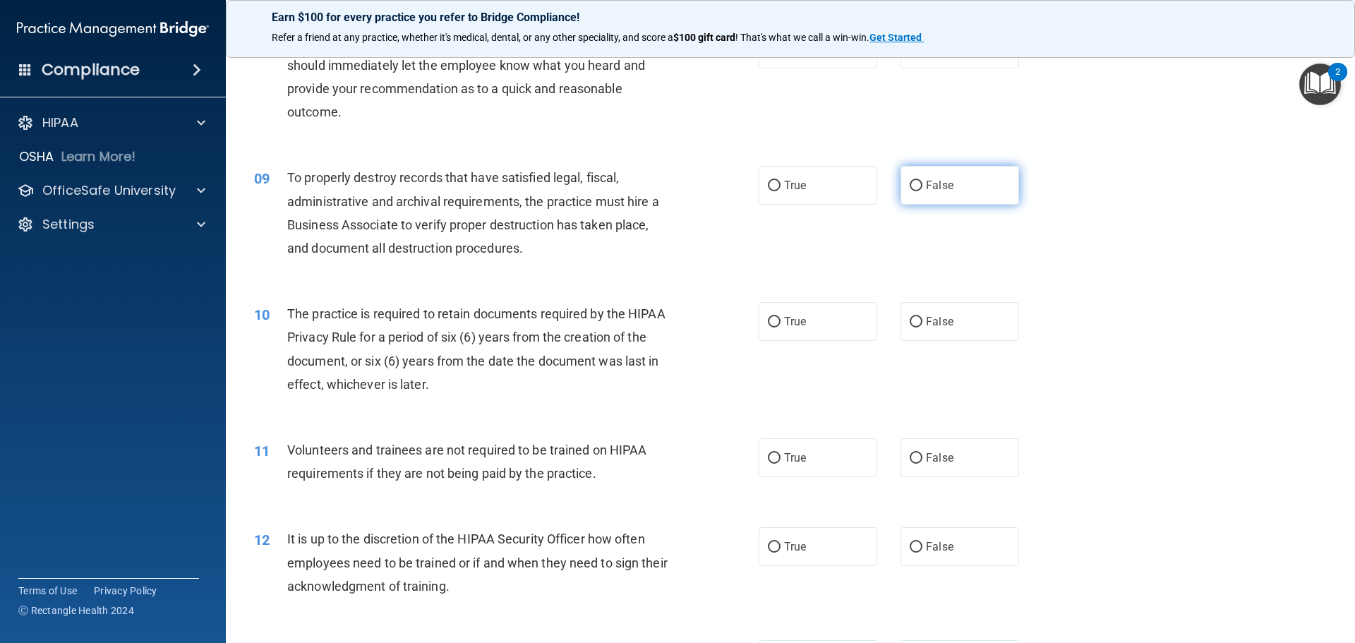
click at [910, 189] on input "False" at bounding box center [916, 186] width 13 height 11
radio input "true"
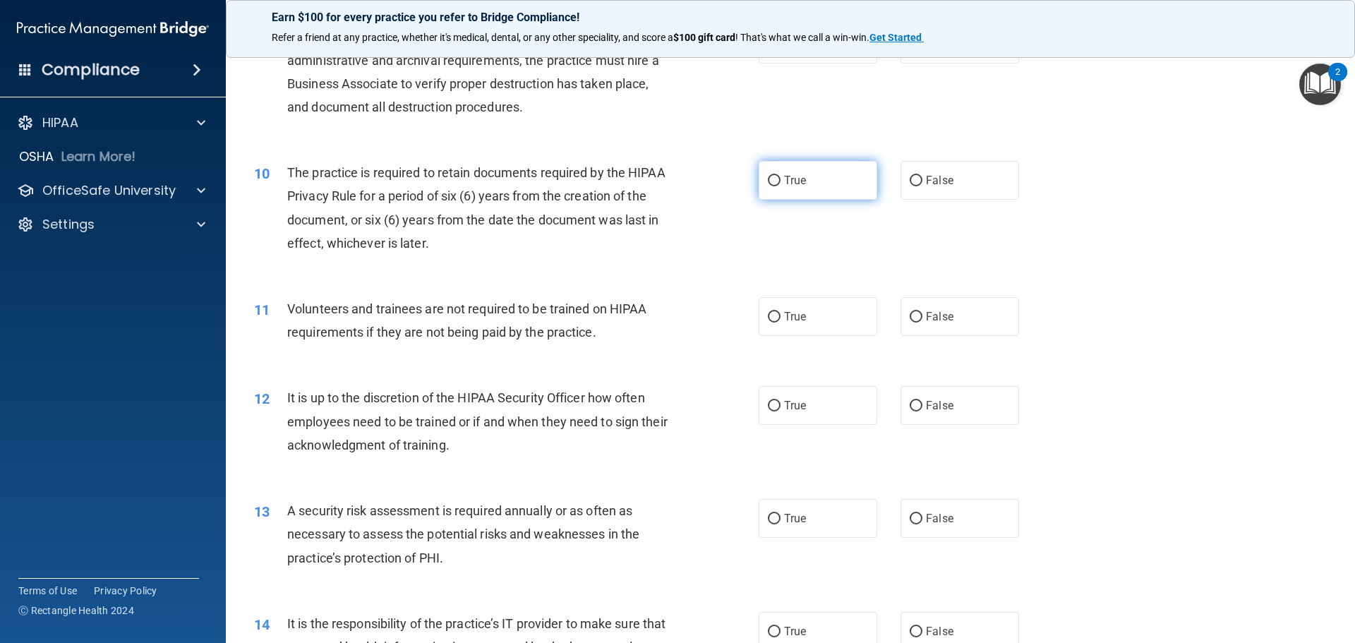
click at [774, 183] on input "True" at bounding box center [774, 181] width 13 height 11
radio input "true"
click at [910, 321] on input "False" at bounding box center [916, 317] width 13 height 11
radio input "true"
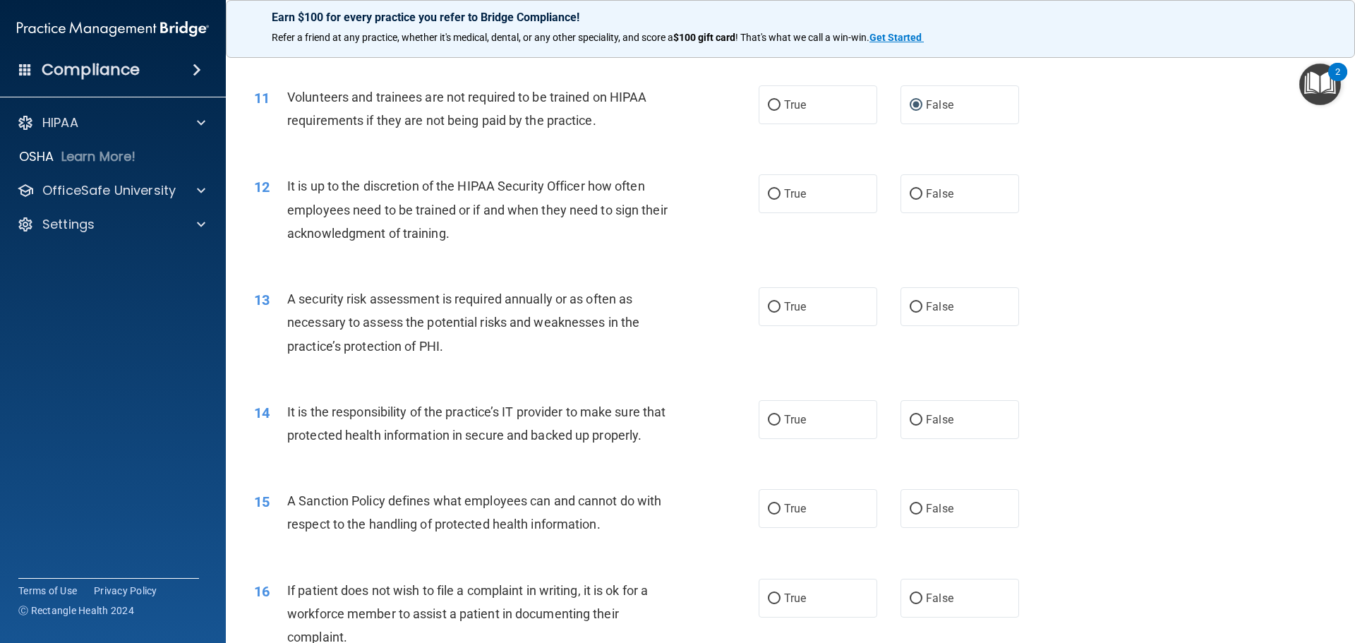
scroll to position [1341, 0]
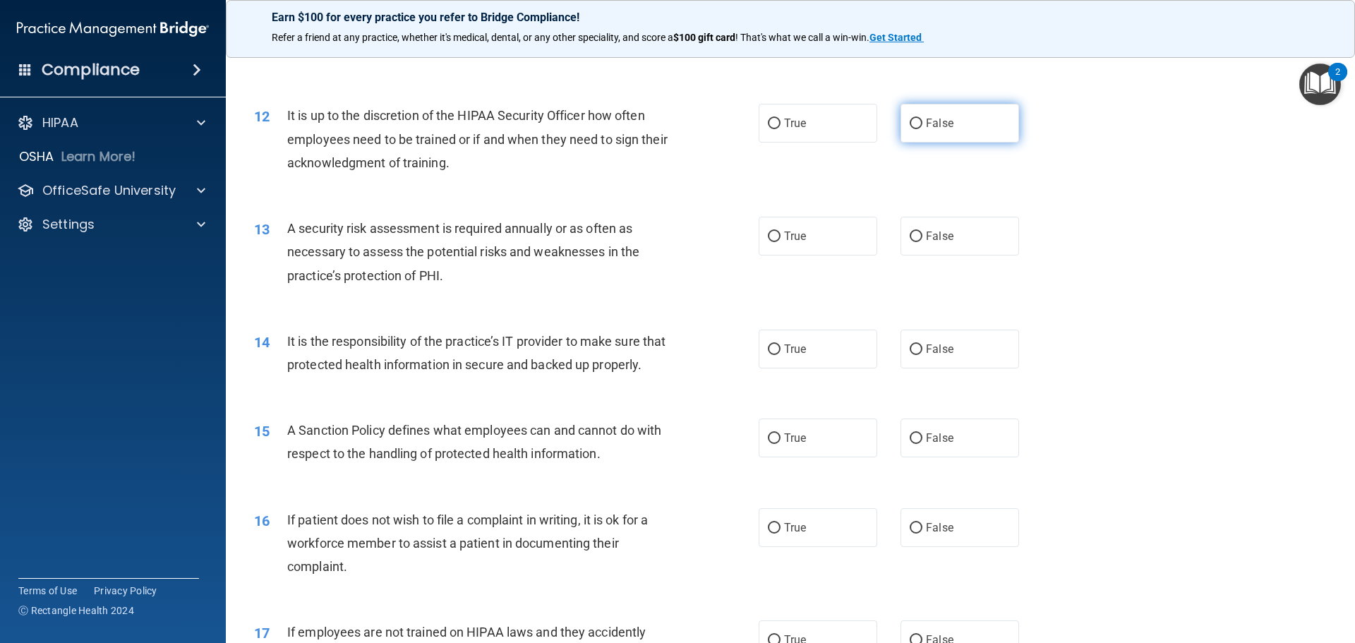
drag, startPoint x: 930, startPoint y: 127, endPoint x: 813, endPoint y: 181, distance: 129.1
click at [929, 127] on span "False" at bounding box center [940, 122] width 28 height 13
click at [922, 127] on input "False" at bounding box center [916, 124] width 13 height 11
radio input "true"
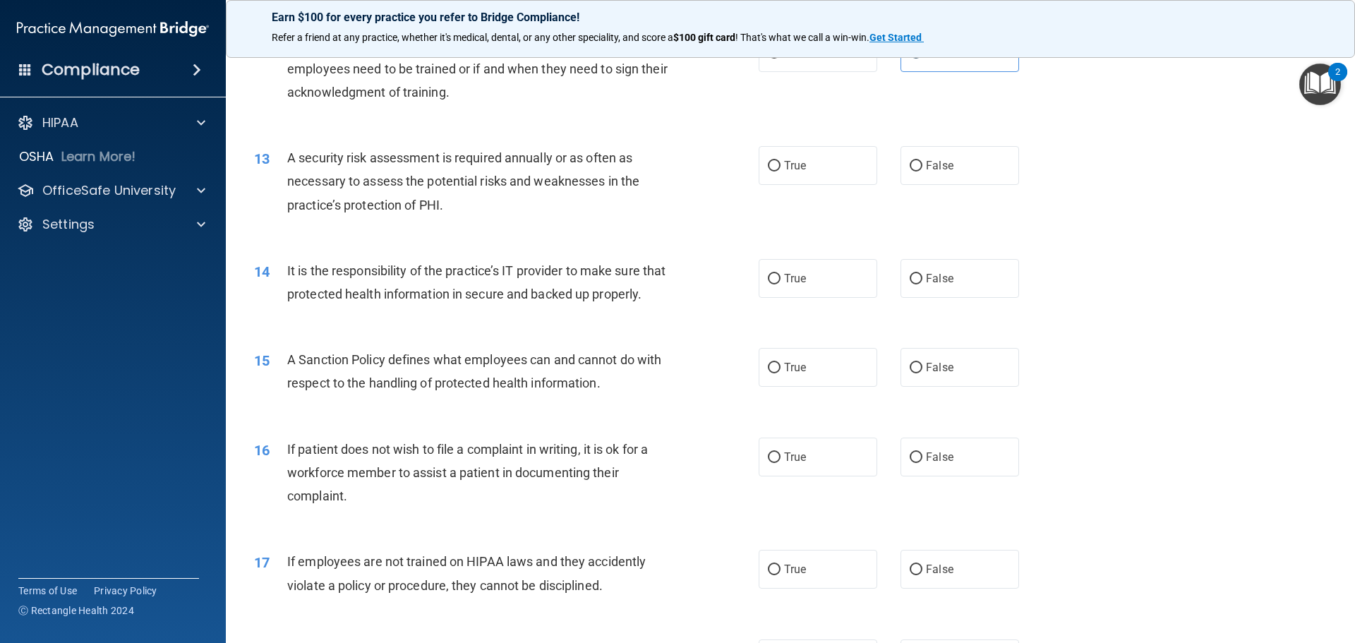
scroll to position [1482, 0]
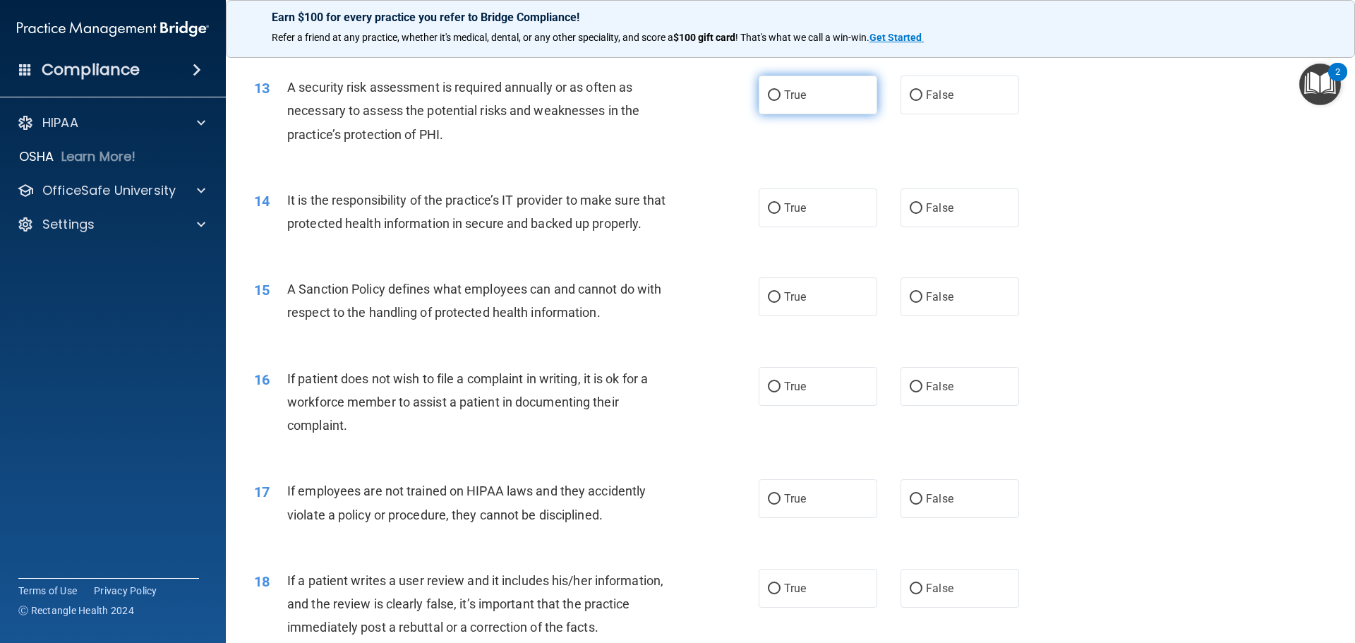
click at [789, 100] on span "True" at bounding box center [795, 94] width 22 height 13
click at [781, 100] on input "True" at bounding box center [774, 95] width 13 height 11
radio input "true"
click at [916, 210] on label "False" at bounding box center [960, 207] width 119 height 39
click at [916, 210] on input "False" at bounding box center [916, 208] width 13 height 11
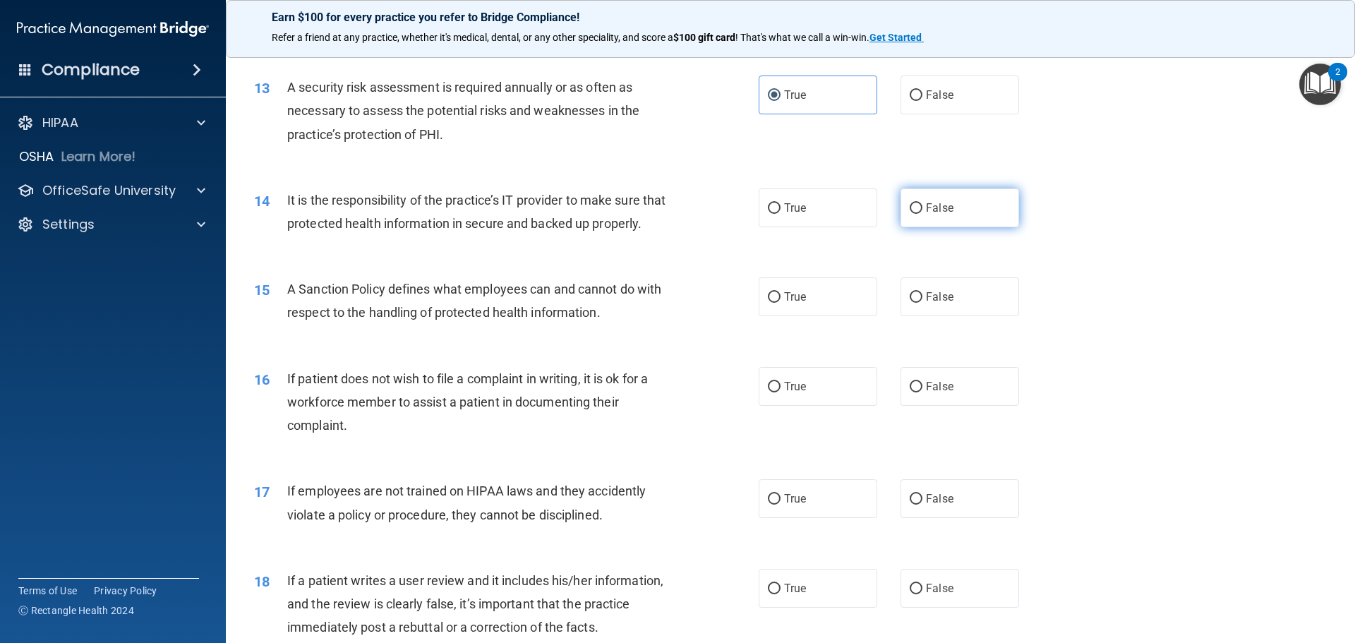
radio input "true"
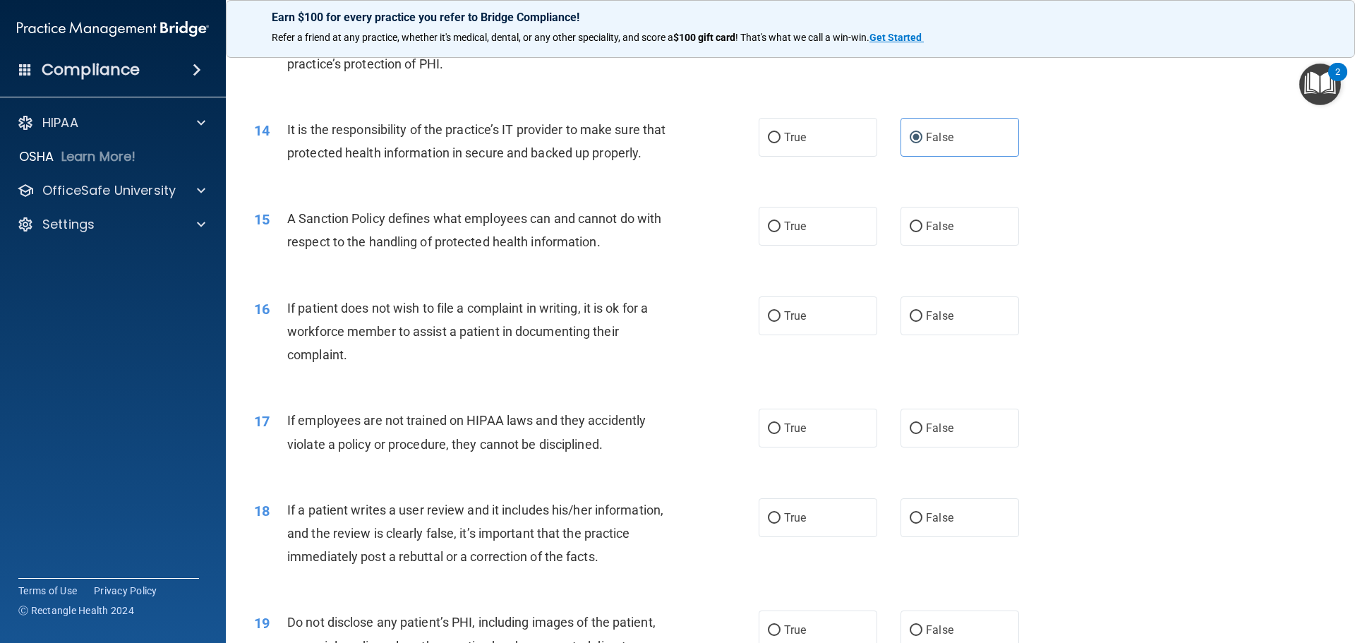
scroll to position [1623, 0]
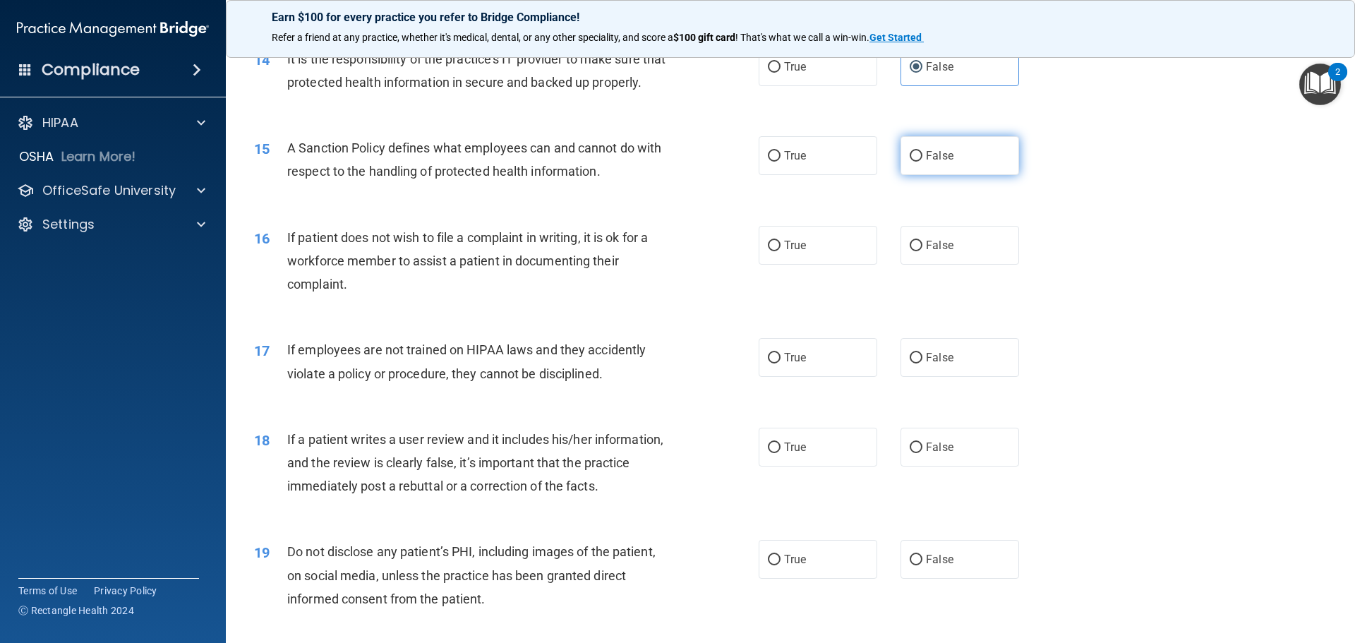
click at [901, 175] on label "False" at bounding box center [960, 155] width 119 height 39
click at [910, 162] on input "False" at bounding box center [916, 156] width 13 height 11
radio input "true"
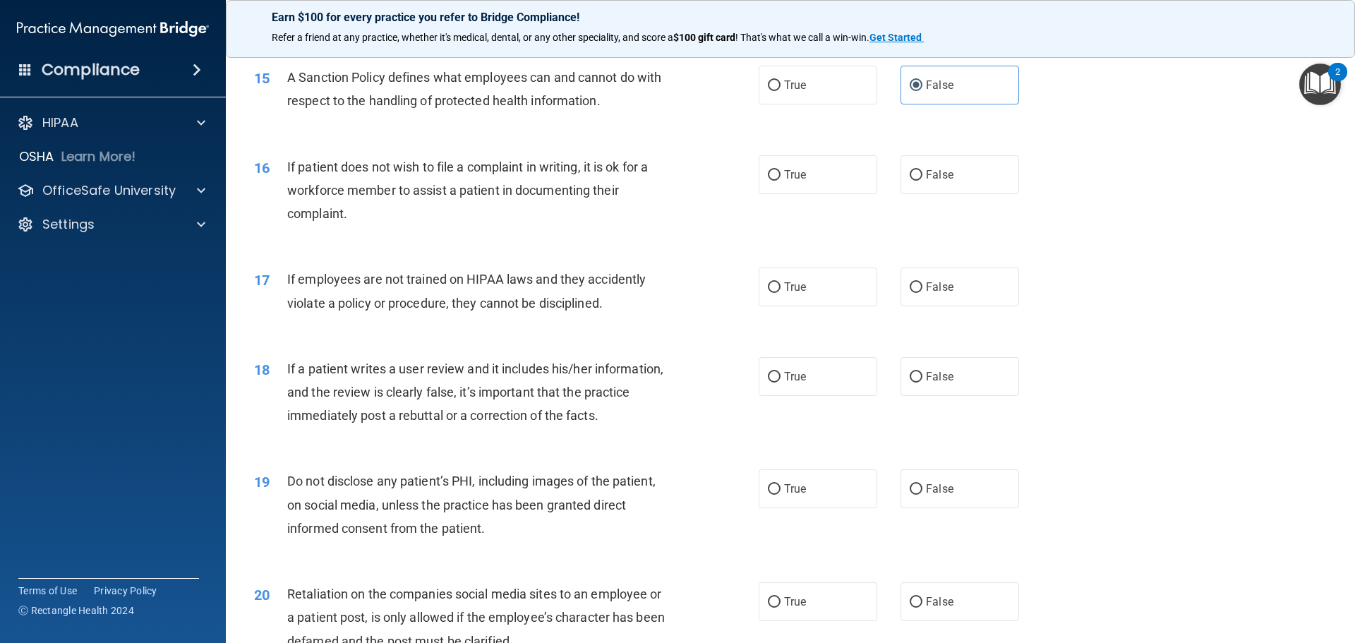
scroll to position [1764, 0]
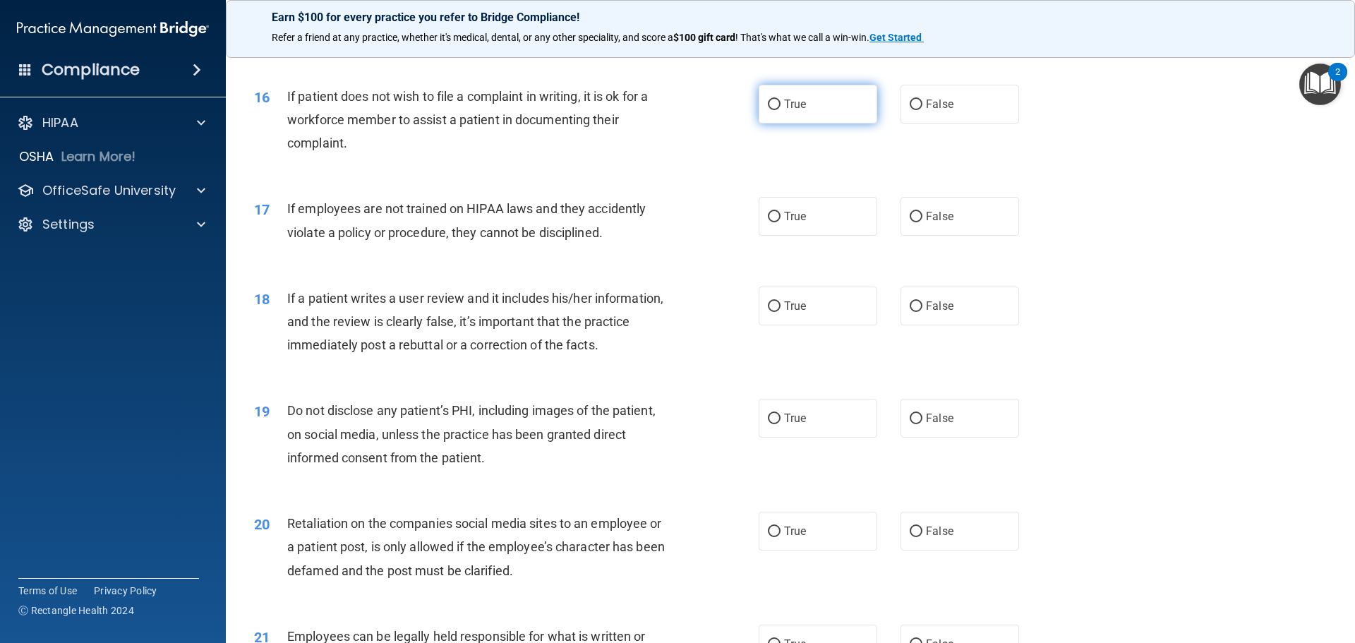
click at [771, 110] on input "True" at bounding box center [774, 105] width 13 height 11
radio input "true"
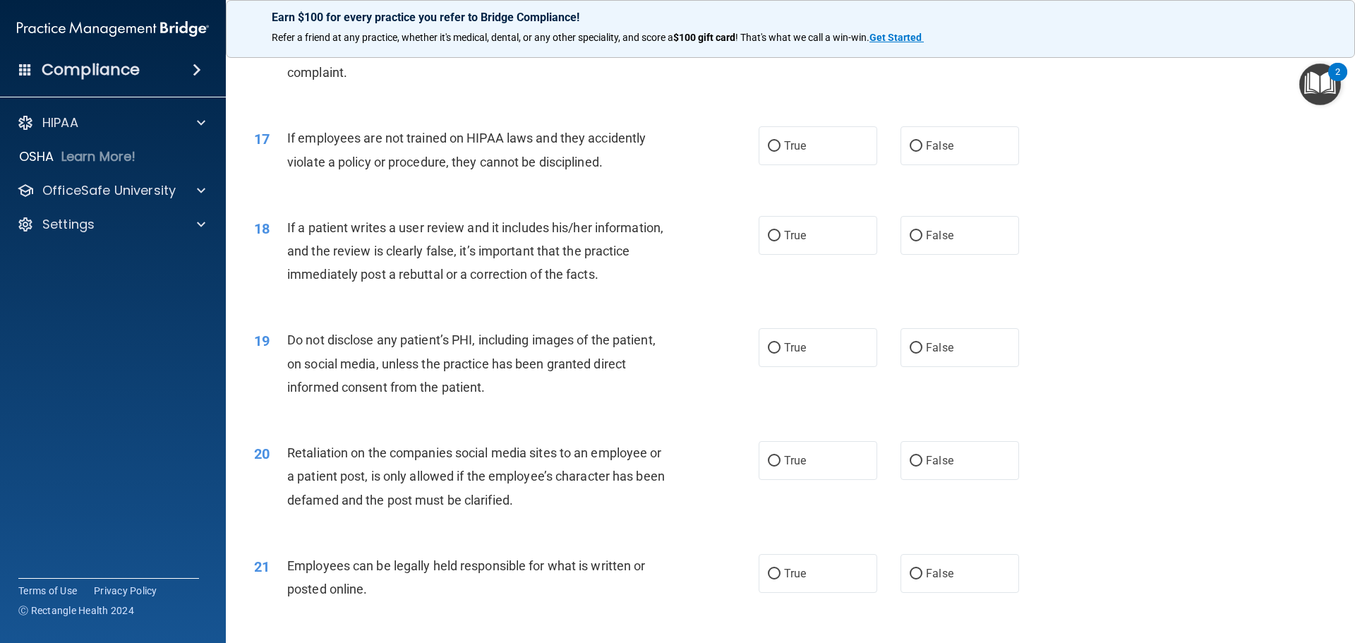
scroll to position [1905, 0]
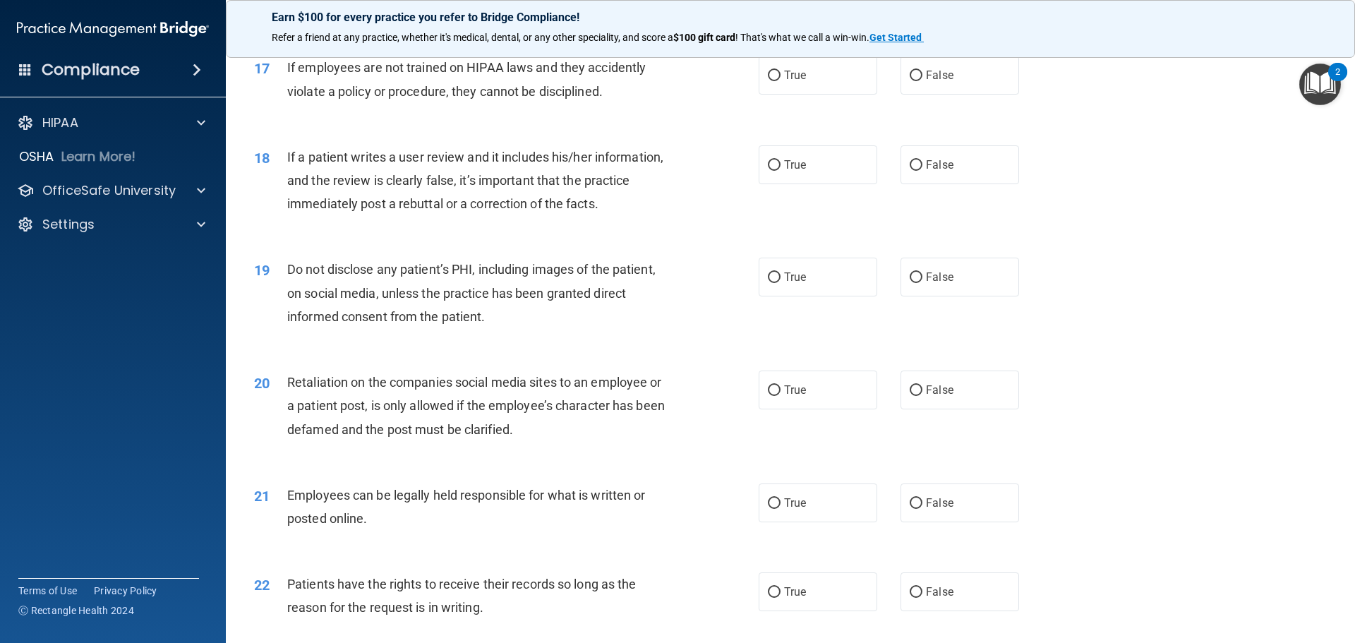
drag, startPoint x: 919, startPoint y: 113, endPoint x: 684, endPoint y: 163, distance: 240.3
click at [917, 95] on label "False" at bounding box center [960, 75] width 119 height 39
click at [917, 81] on input "False" at bounding box center [916, 76] width 13 height 11
radio input "true"
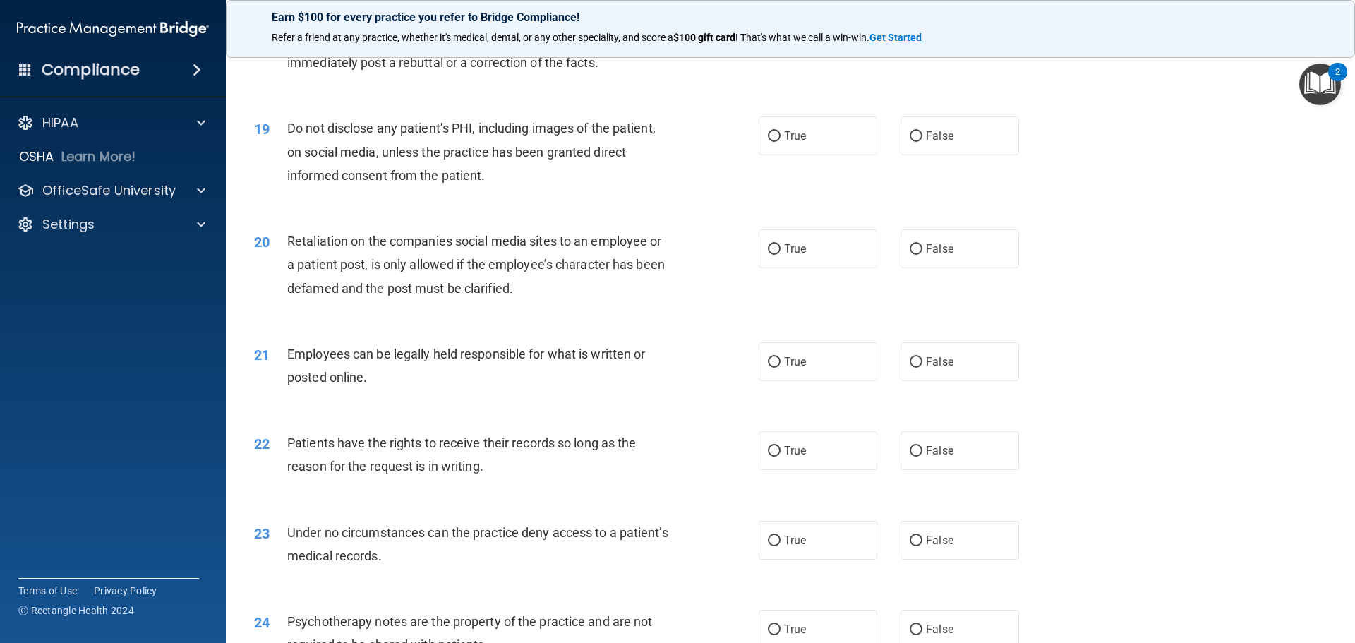
scroll to position [1976, 0]
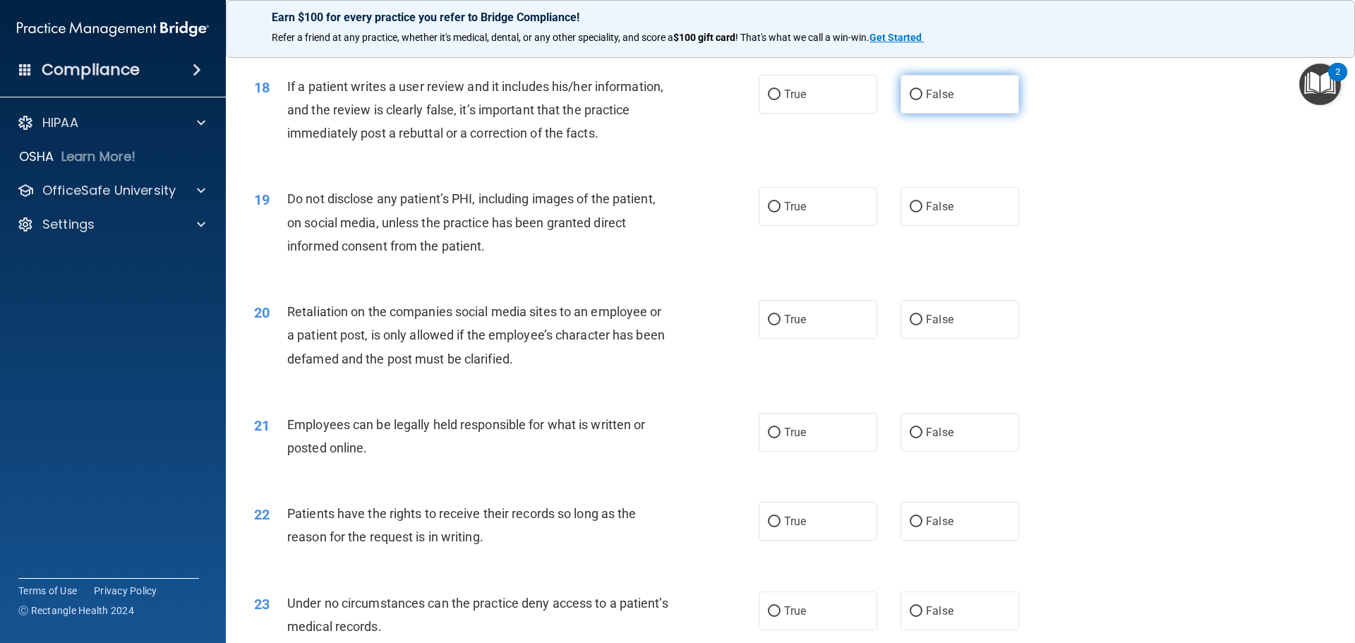
click at [932, 101] on span "False" at bounding box center [940, 94] width 28 height 13
click at [922, 100] on input "False" at bounding box center [916, 95] width 13 height 11
radio input "true"
click at [771, 212] on input "True" at bounding box center [774, 207] width 13 height 11
radio input "true"
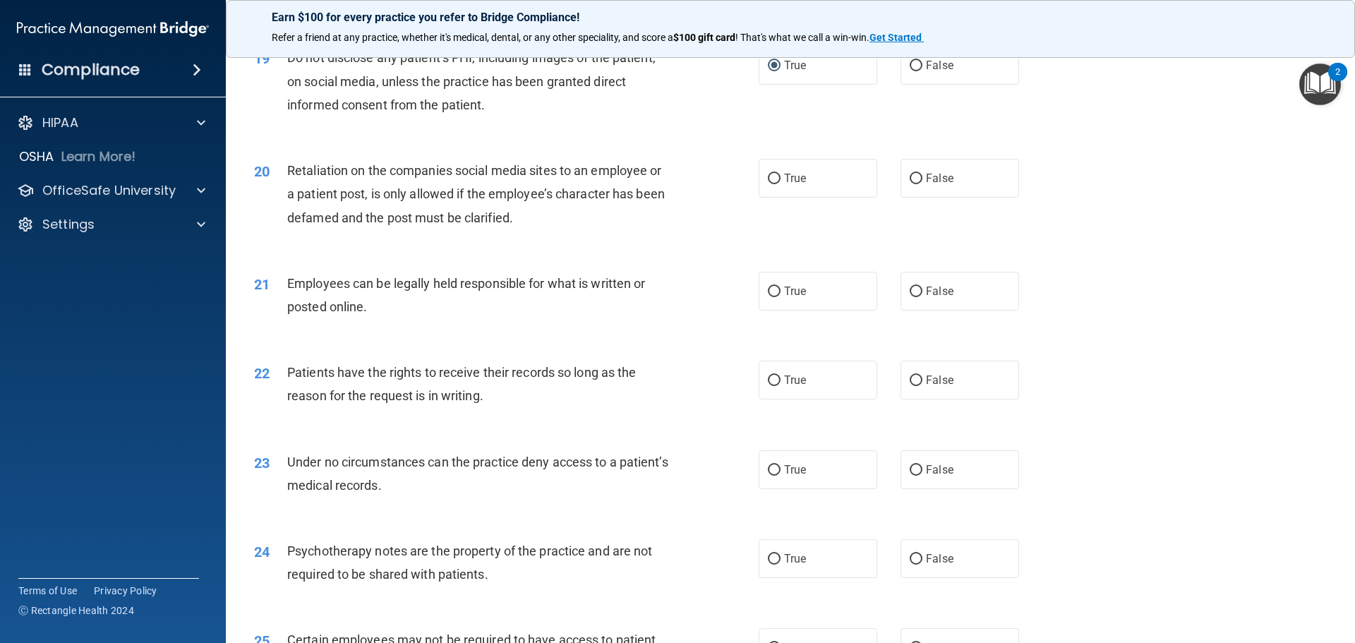
scroll to position [2188, 0]
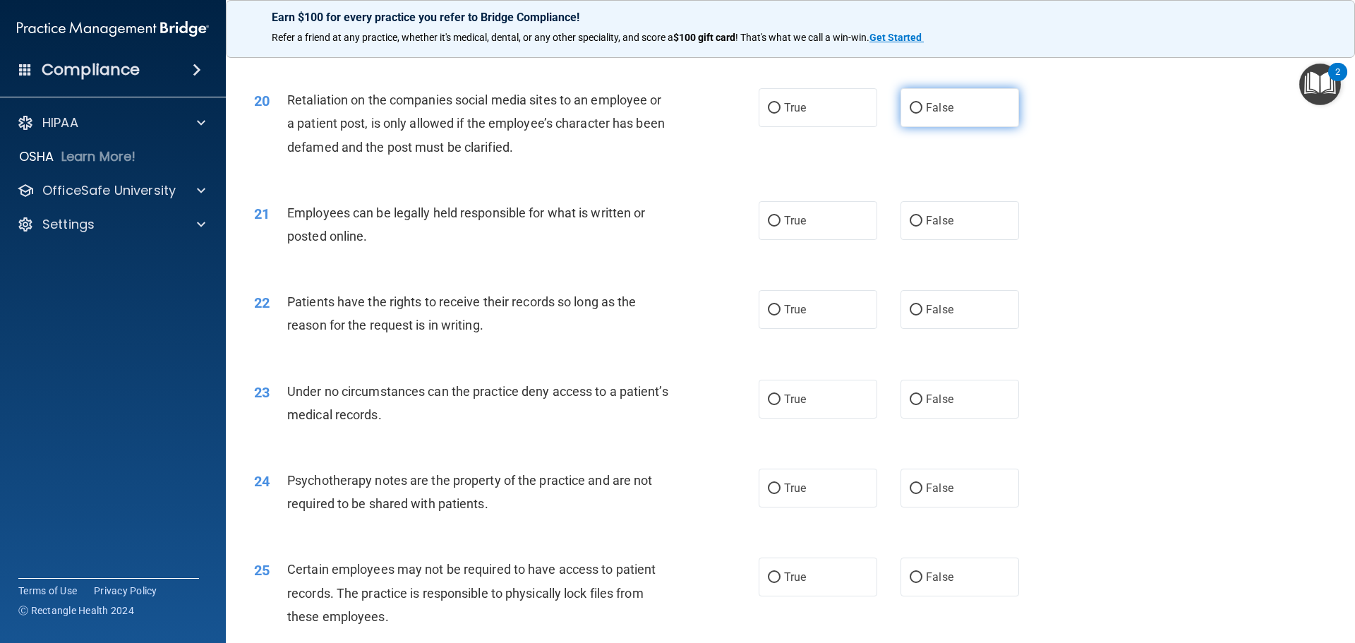
click at [910, 114] on input "False" at bounding box center [916, 108] width 13 height 11
radio input "true"
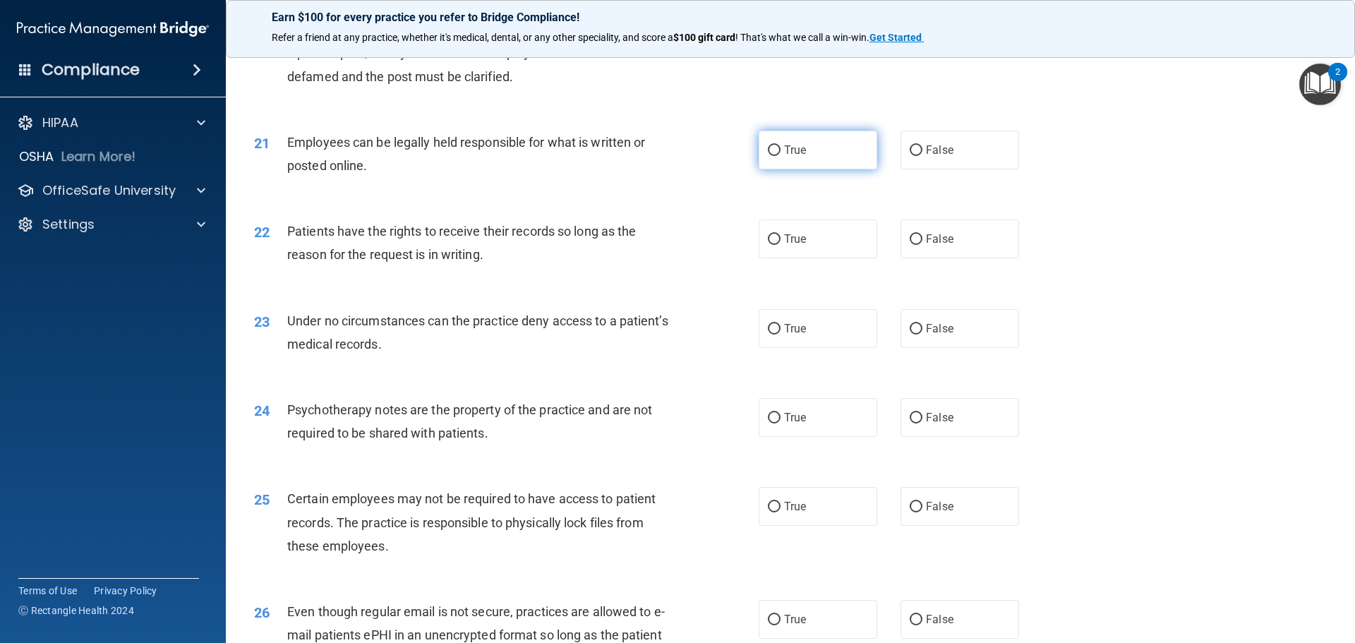
click at [796, 169] on label "True" at bounding box center [818, 150] width 119 height 39
click at [781, 156] on input "True" at bounding box center [774, 150] width 13 height 11
radio input "true"
click at [910, 245] on input "False" at bounding box center [916, 239] width 13 height 11
radio input "true"
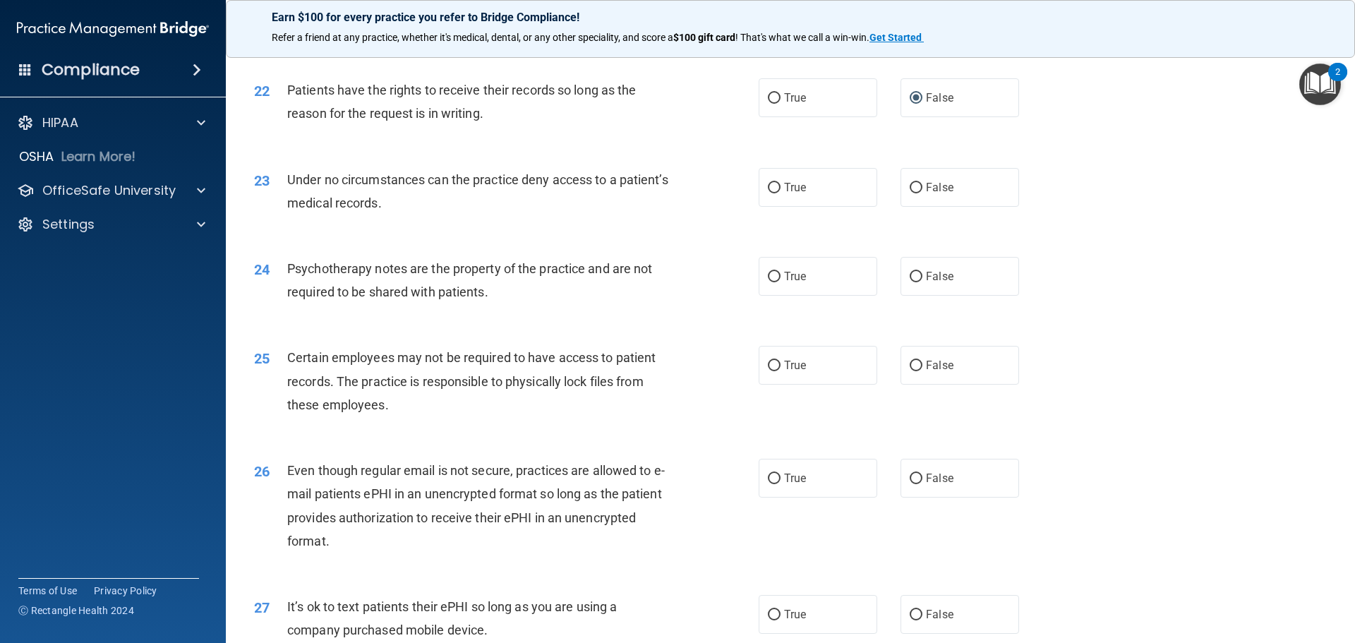
scroll to position [2470, 0]
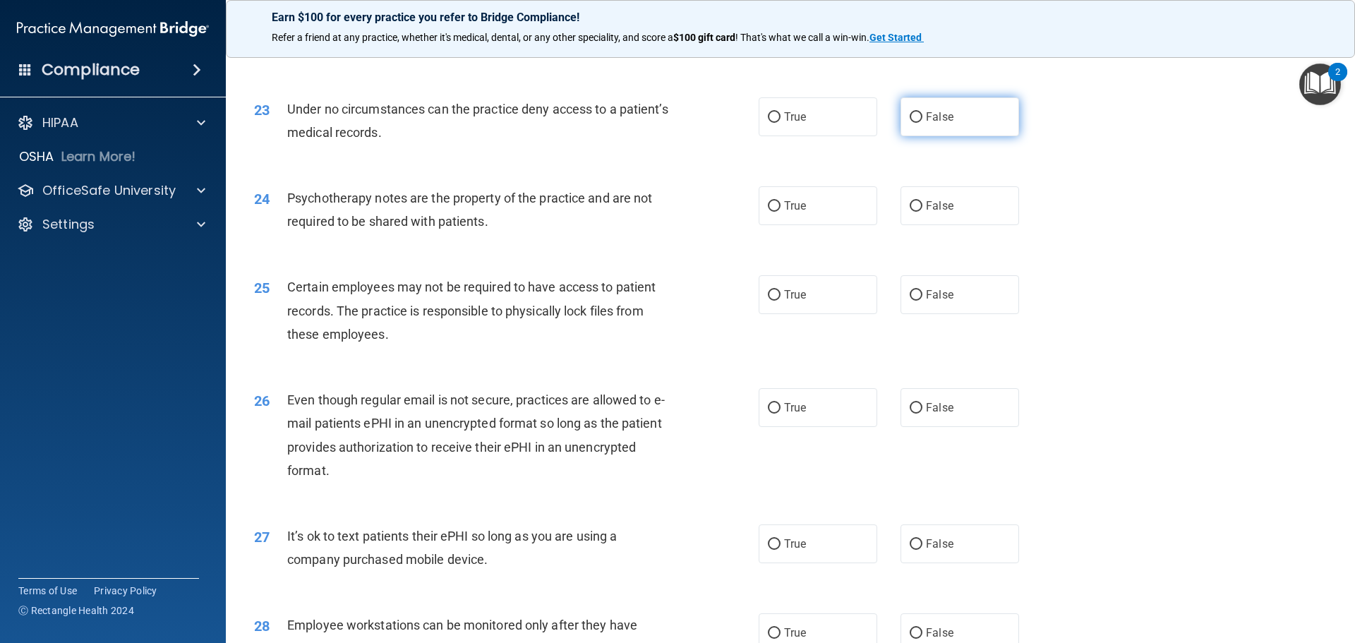
click at [910, 123] on input "False" at bounding box center [916, 117] width 13 height 11
radio input "true"
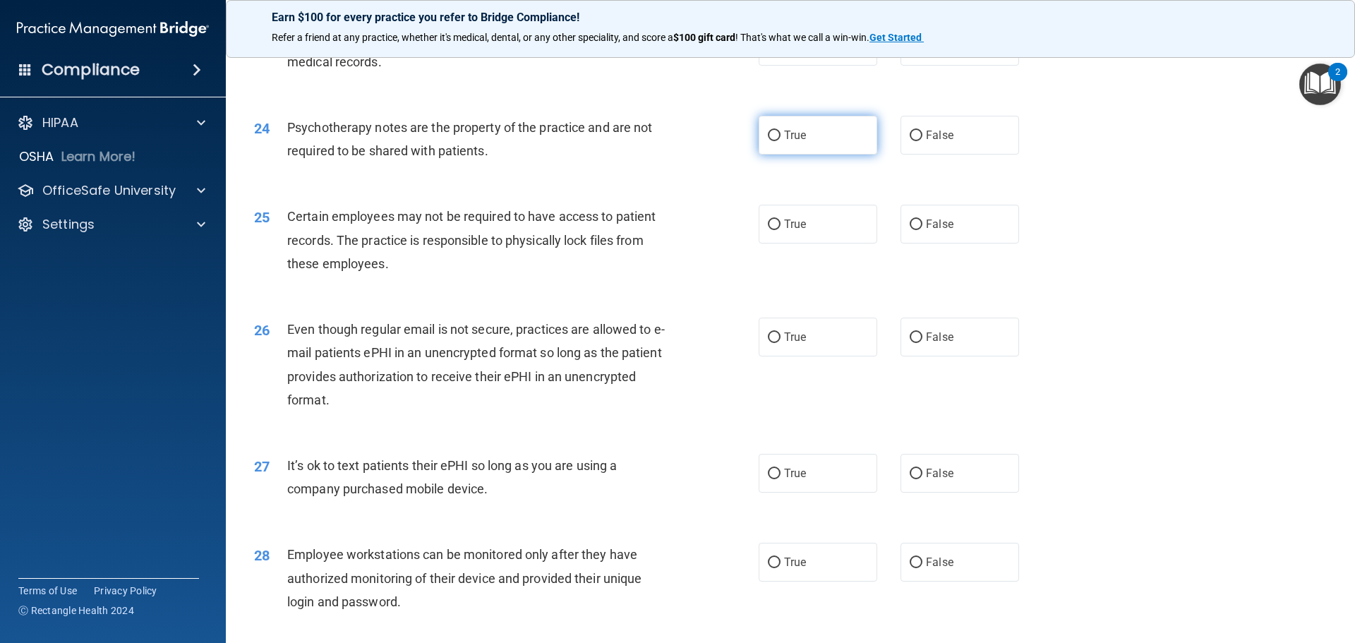
click at [768, 141] on input "True" at bounding box center [774, 136] width 13 height 11
radio input "true"
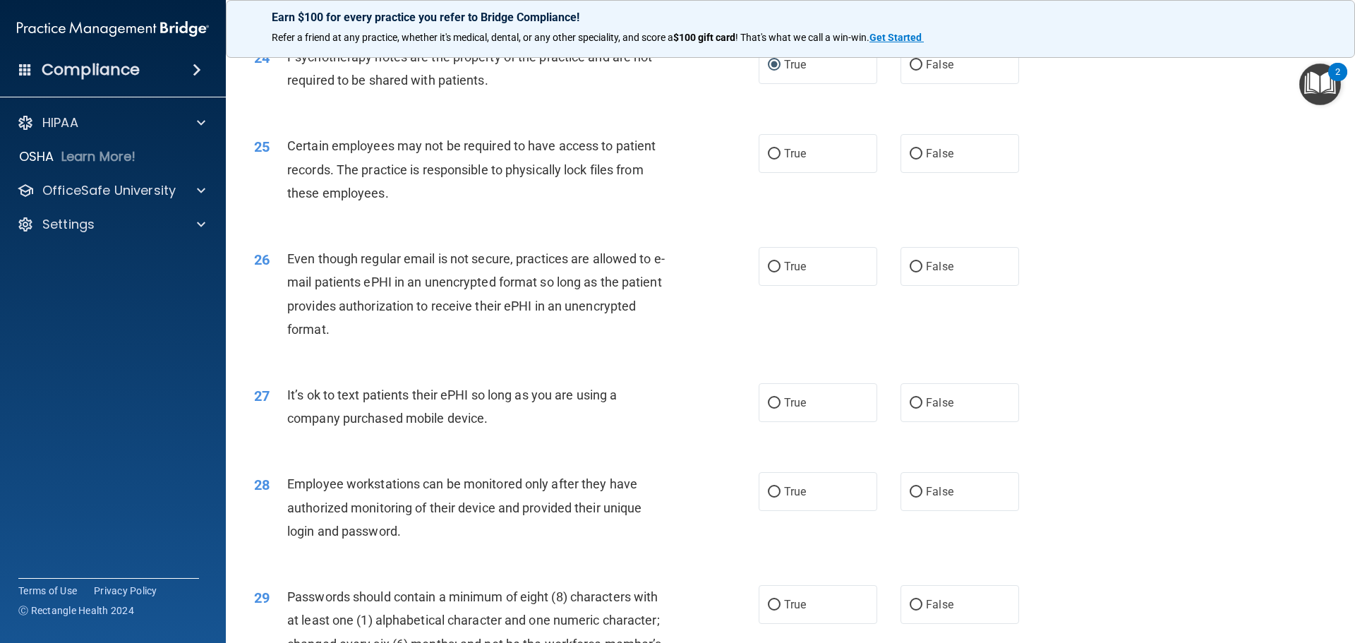
scroll to position [2682, 0]
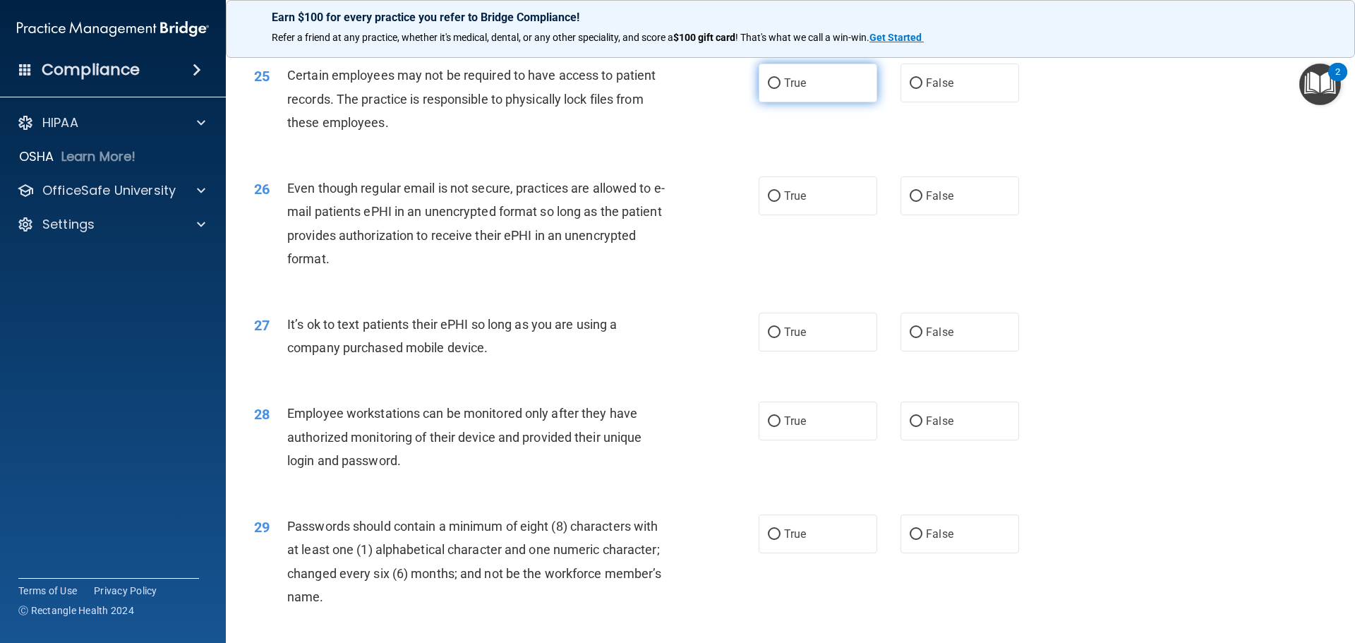
click at [770, 89] on input "True" at bounding box center [774, 83] width 13 height 11
radio input "true"
click at [772, 202] on input "True" at bounding box center [774, 196] width 13 height 11
radio input "true"
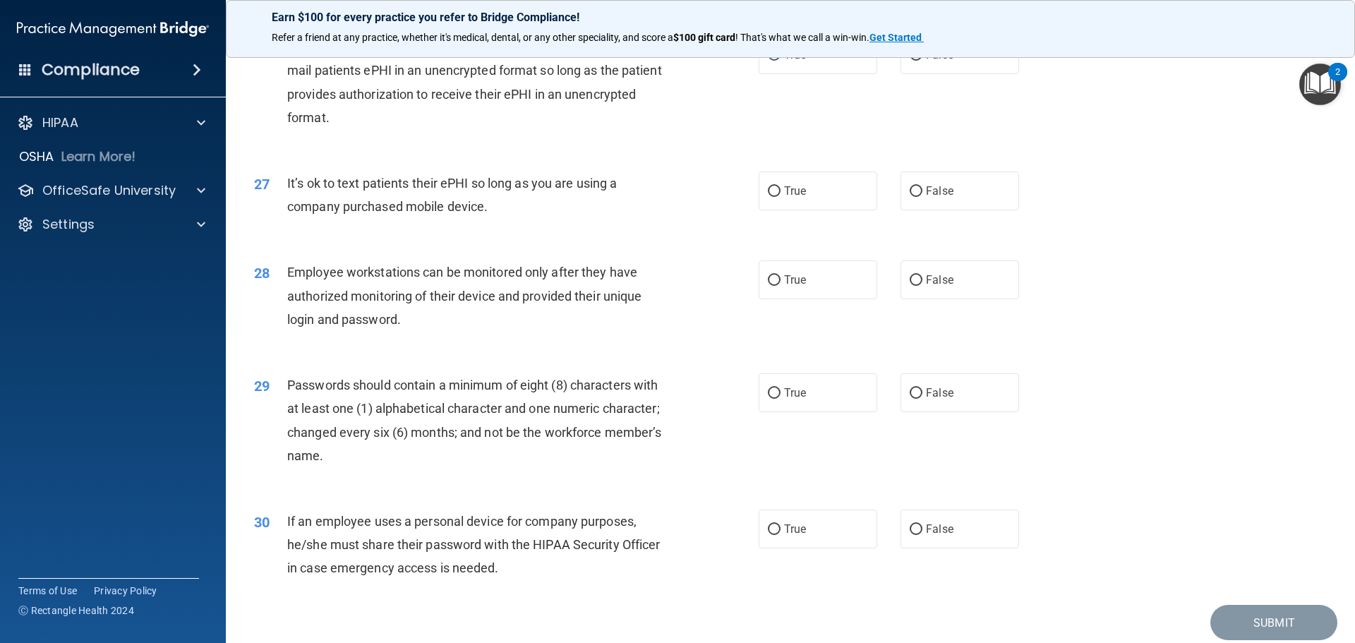
scroll to position [2894, 0]
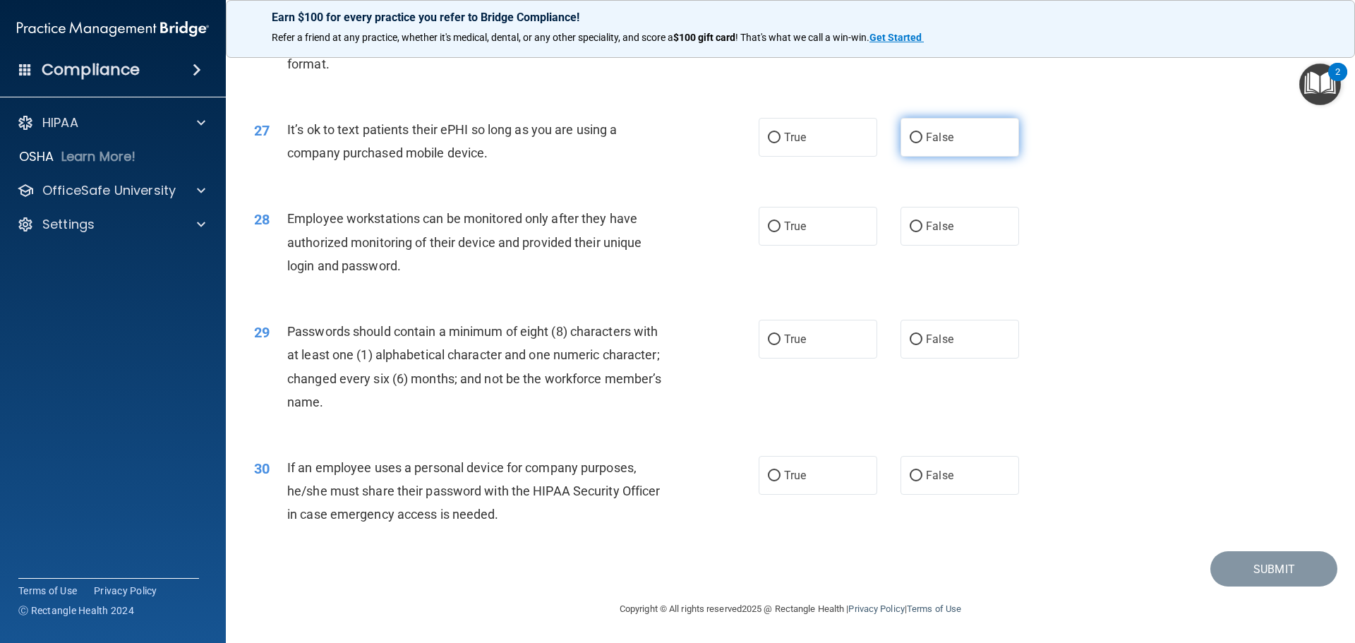
click at [915, 143] on input "False" at bounding box center [916, 138] width 13 height 11
radio input "true"
drag, startPoint x: 914, startPoint y: 229, endPoint x: 783, endPoint y: 265, distance: 135.6
click at [914, 229] on input "False" at bounding box center [916, 227] width 13 height 11
radio input "true"
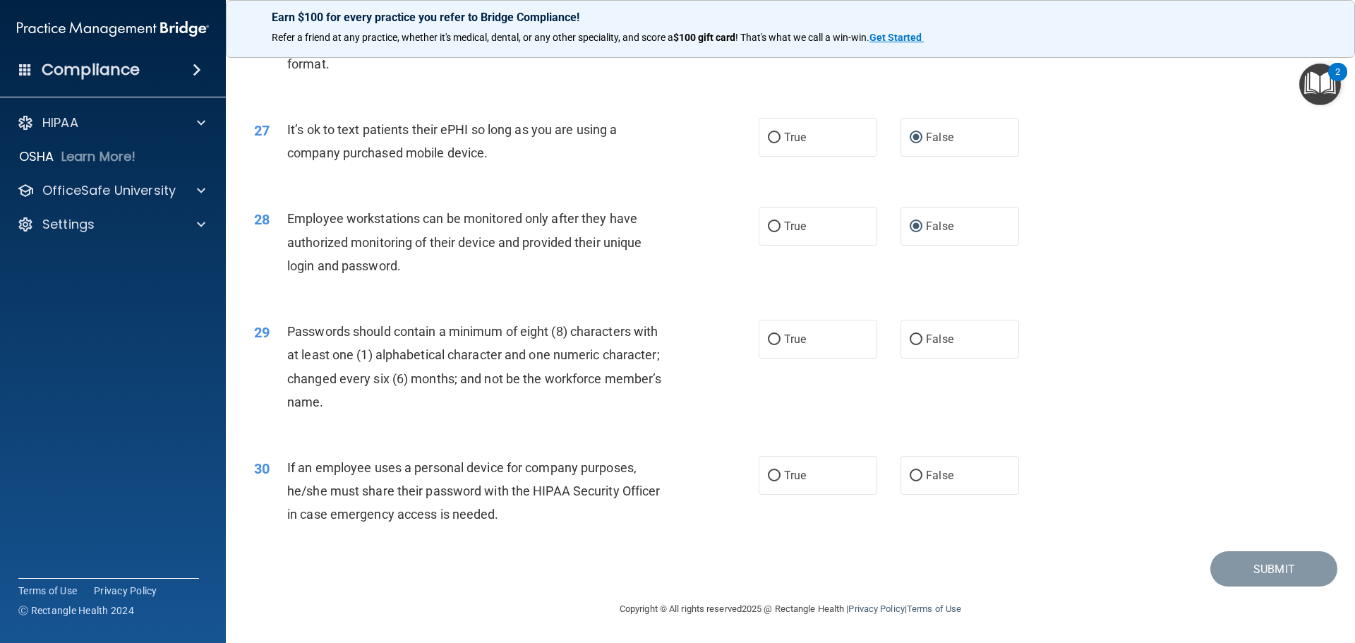
scroll to position [2900, 0]
click at [775, 337] on input "True" at bounding box center [774, 340] width 13 height 11
radio input "true"
click at [923, 483] on label "False" at bounding box center [960, 475] width 119 height 39
click at [922, 481] on input "False" at bounding box center [916, 476] width 13 height 11
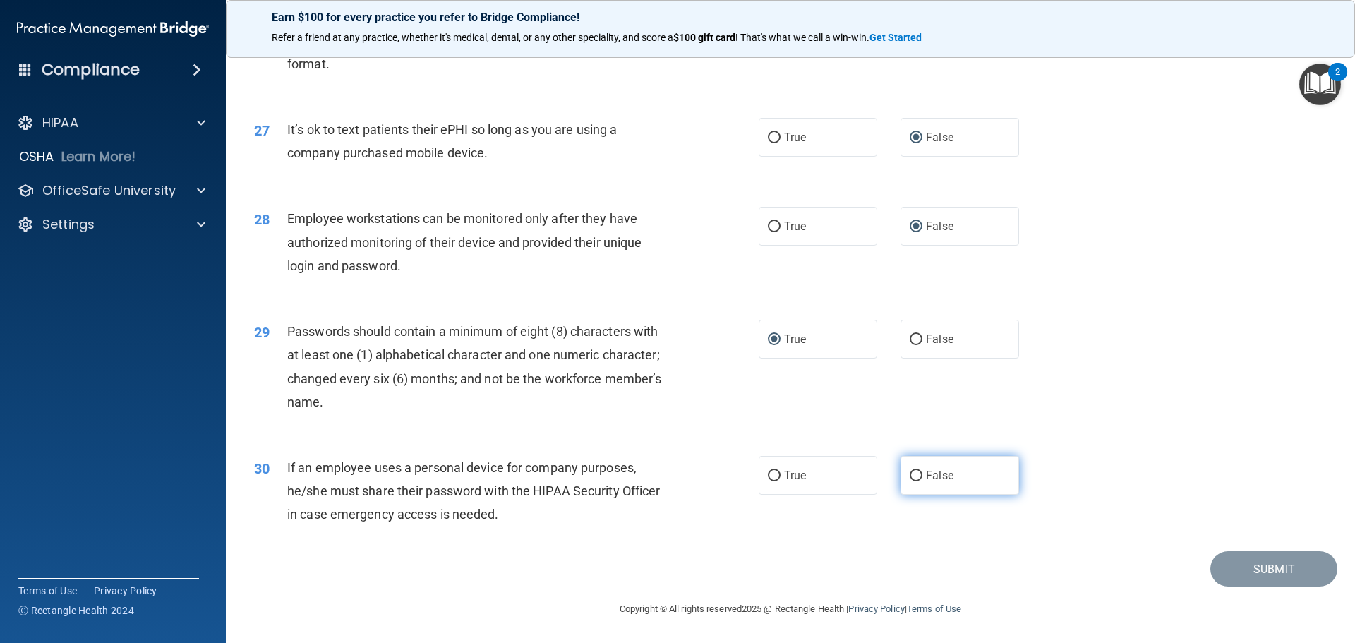
radio input "true"
click at [1268, 570] on button "Submit" at bounding box center [1273, 569] width 127 height 36
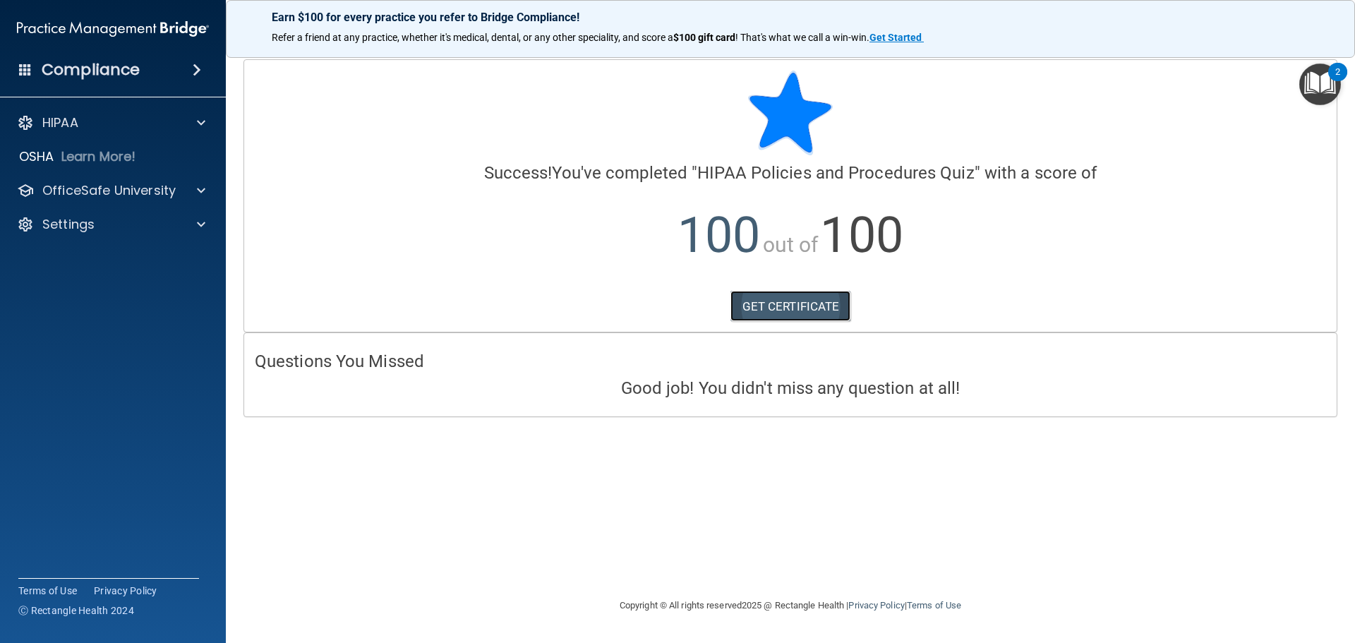
click at [752, 309] on link "GET CERTIFICATE" at bounding box center [790, 306] width 121 height 31
